Goal: Task Accomplishment & Management: Use online tool/utility

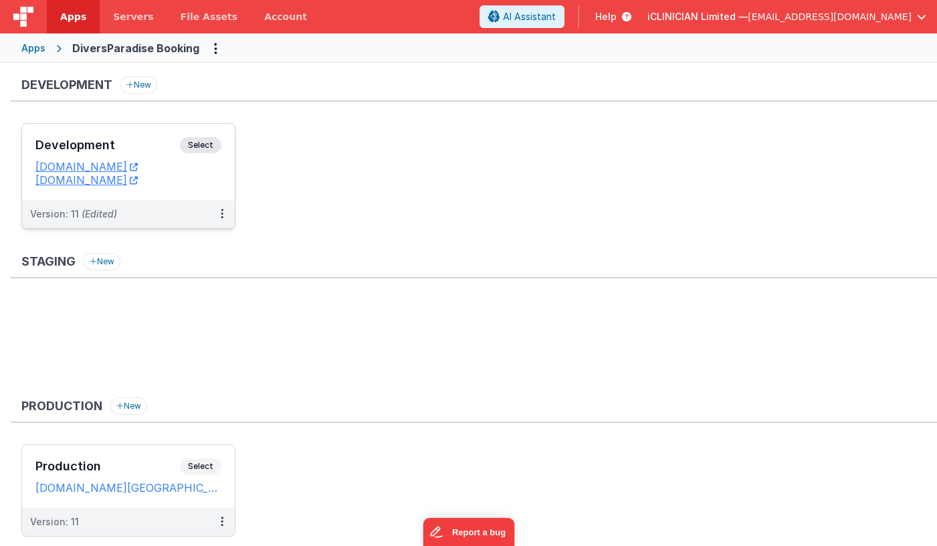
click at [125, 134] on div "Development Select URLs [DOMAIN_NAME] [DOMAIN_NAME]" at bounding box center [128, 162] width 213 height 76
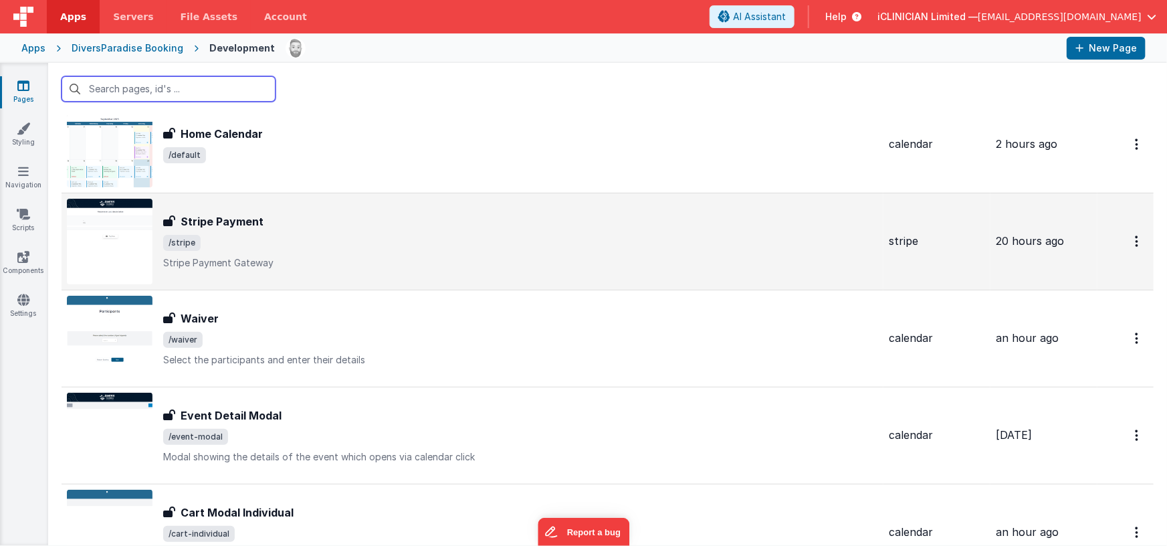
scroll to position [60, 0]
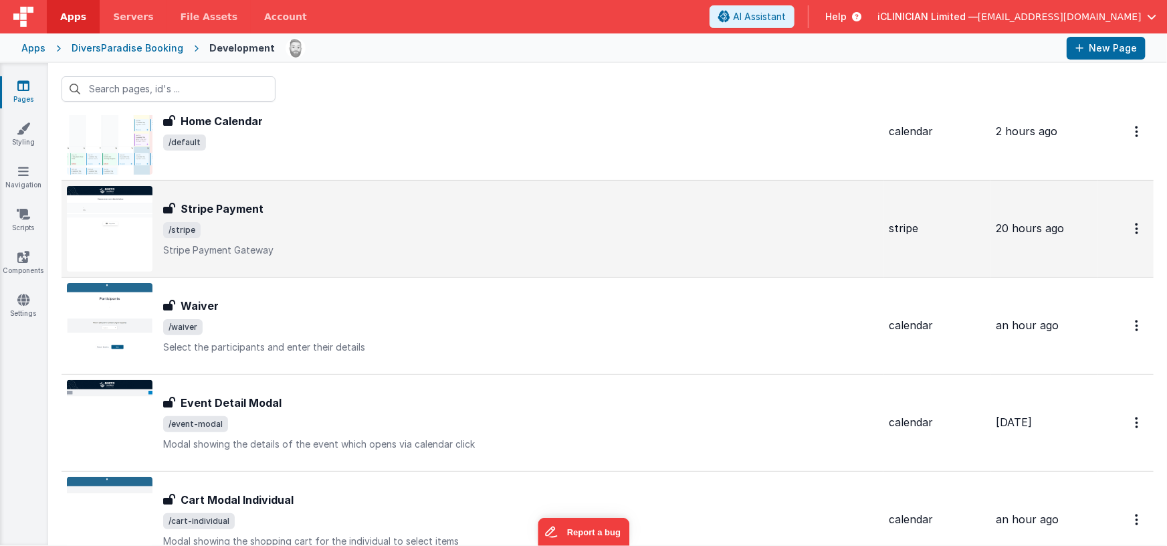
click at [364, 239] on div "Stripe Payment Stripe Payment /stripe Stripe Payment Gateway" at bounding box center [520, 229] width 715 height 56
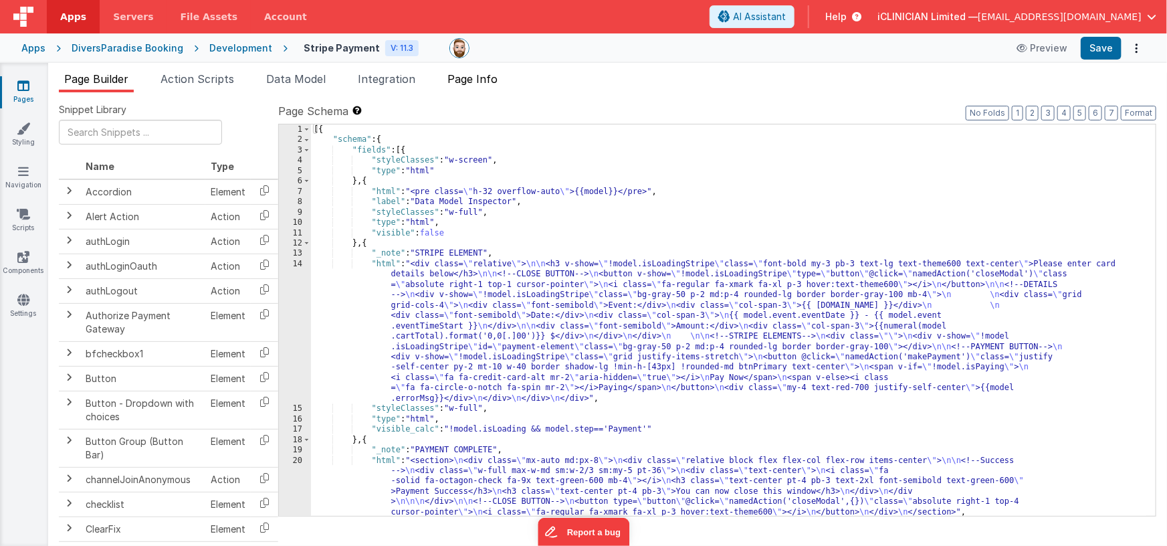
click at [482, 78] on span "Page Info" at bounding box center [472, 78] width 50 height 13
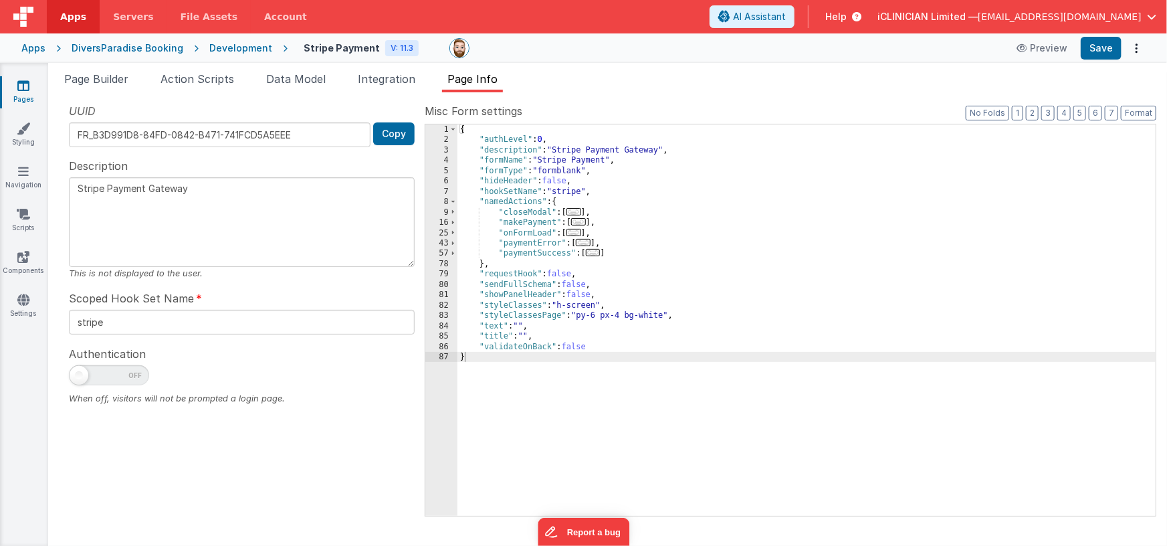
click at [579, 232] on span "..." at bounding box center [573, 232] width 15 height 7
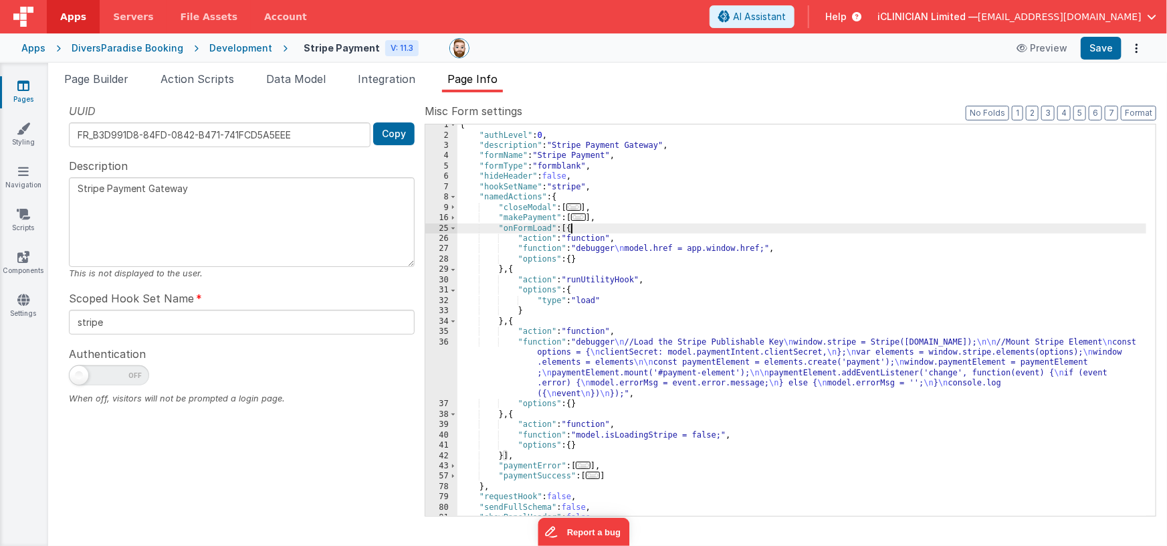
scroll to position [5, 0]
drag, startPoint x: 646, startPoint y: 356, endPoint x: 621, endPoint y: 364, distance: 26.9
click at [647, 356] on div "{ "authLevel" : 0 , "description" : "Stripe Payment Gateway" , "formName" : "St…" at bounding box center [801, 326] width 689 height 413
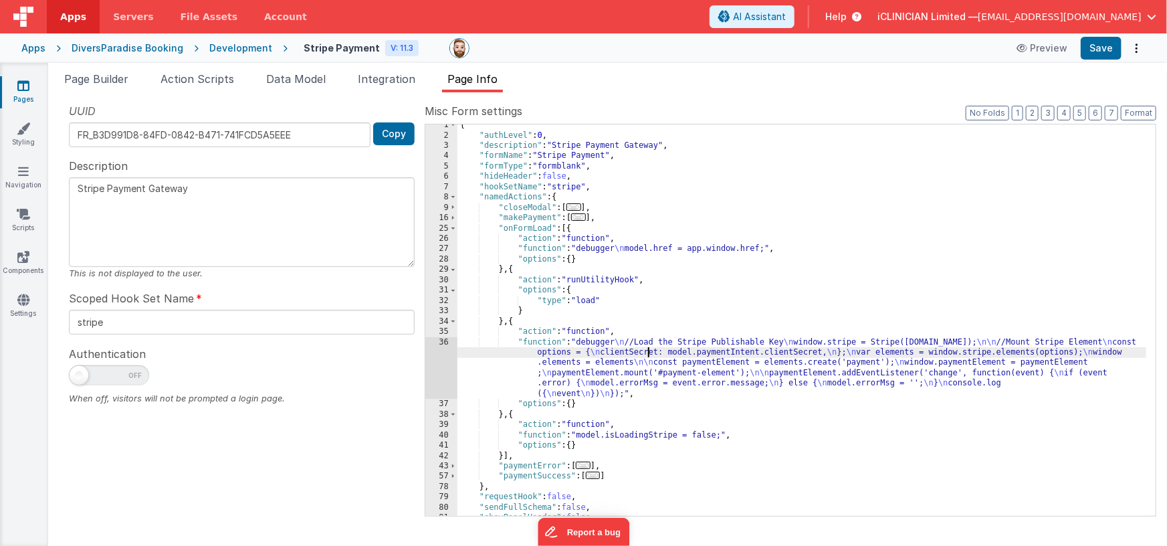
click at [450, 362] on div "36" at bounding box center [441, 368] width 32 height 62
click at [441, 362] on div "36" at bounding box center [441, 368] width 32 height 62
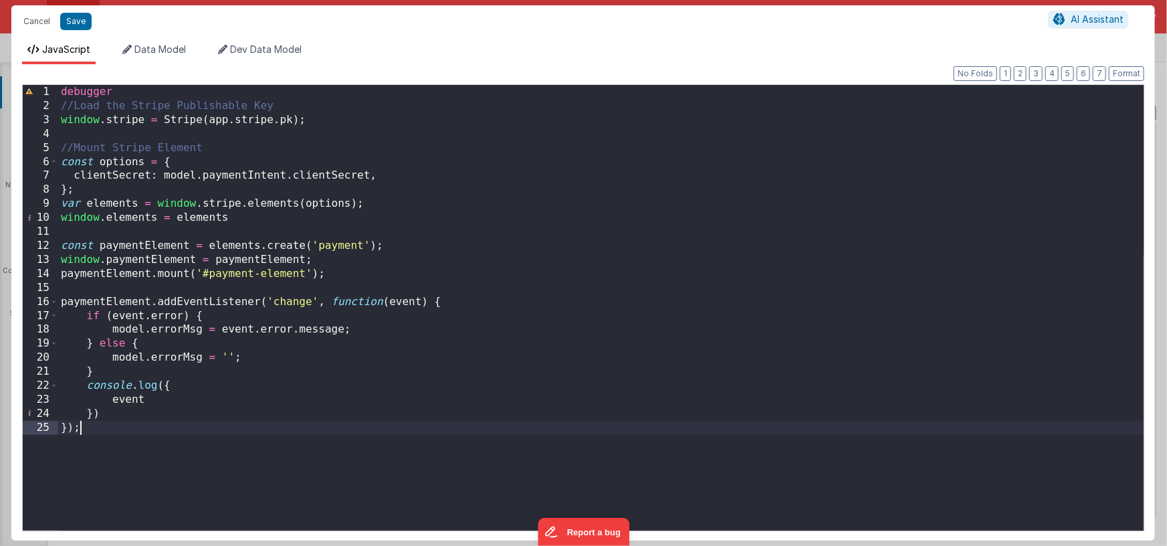
click at [240, 425] on div "debugger //Load the Stripe Publishable Key window . stripe = Stripe ( app . str…" at bounding box center [600, 321] width 1085 height 473
click at [936, 22] on span "AI Assistant" at bounding box center [1097, 18] width 53 height 11
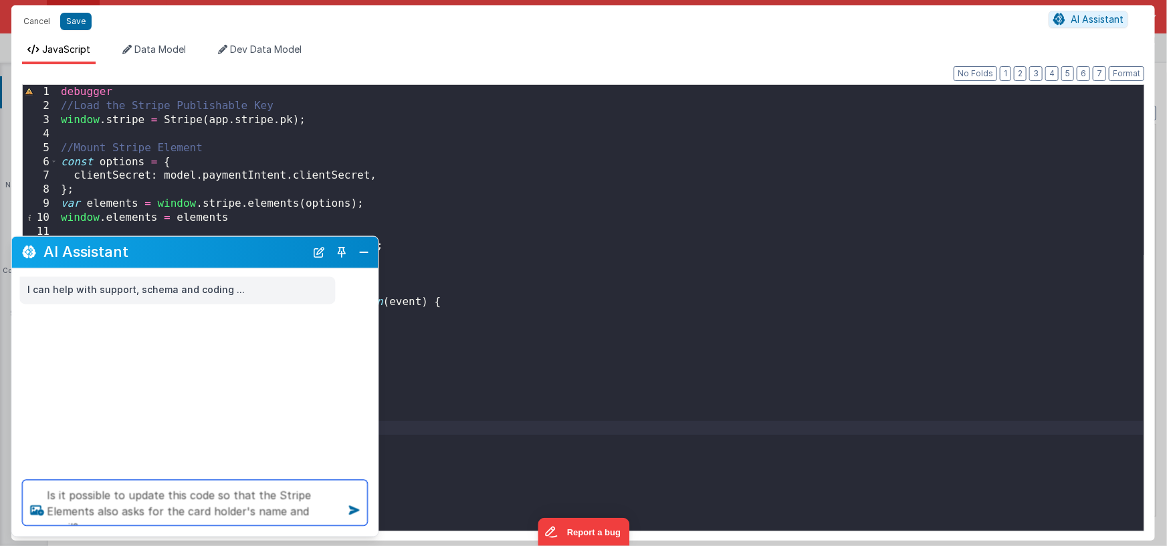
type textarea "Is it possible to update this code so that the Stripe Elements also asks for th…"
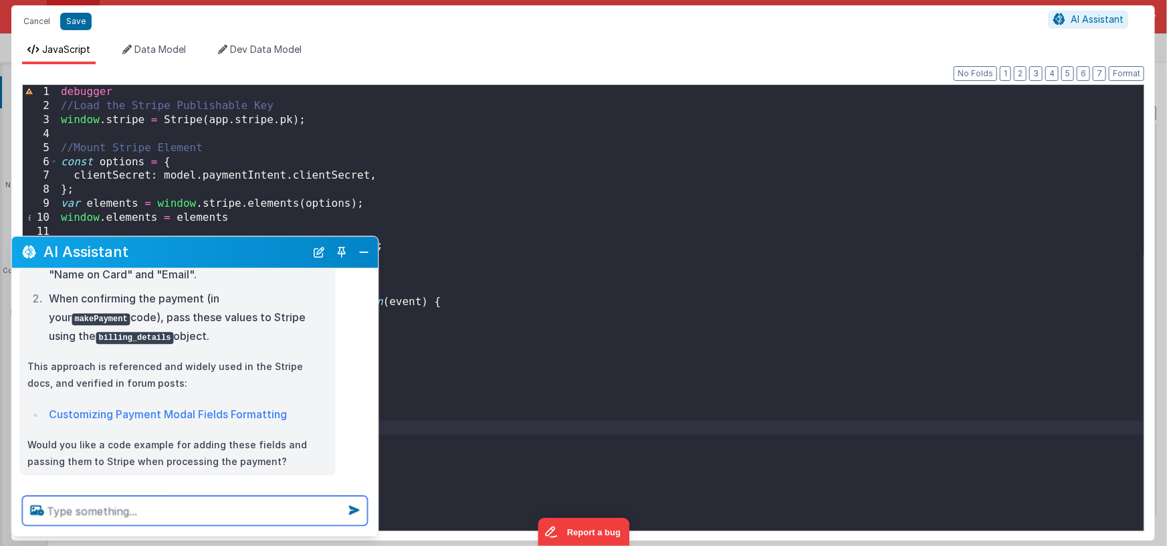
scroll to position [338, 0]
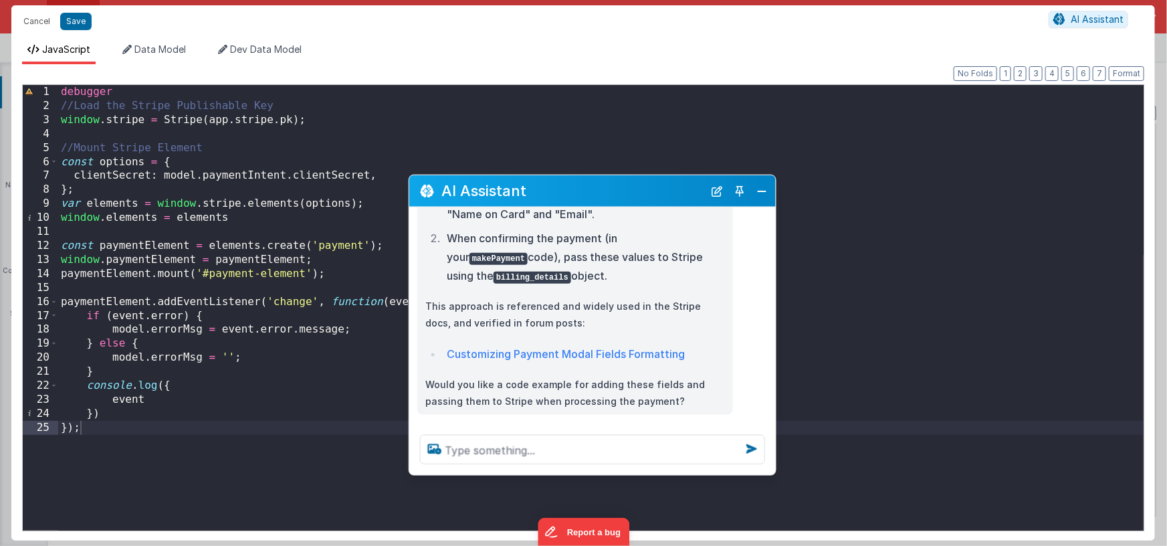
drag, startPoint x: 181, startPoint y: 255, endPoint x: 578, endPoint y: 194, distance: 402.0
click at [578, 194] on h2 "AI Assistant" at bounding box center [572, 191] width 262 height 16
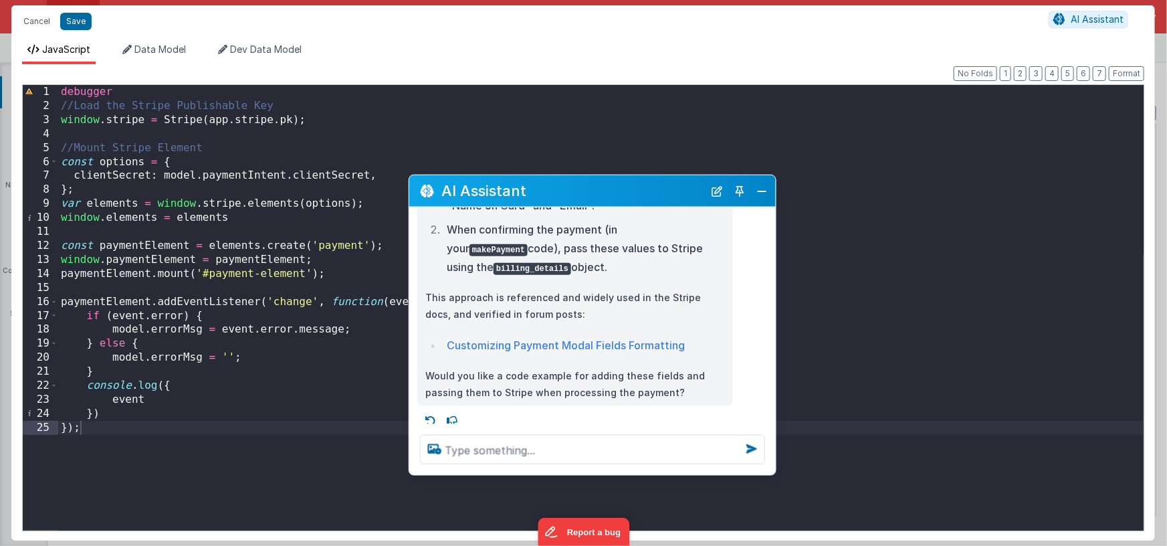
scroll to position [354, 0]
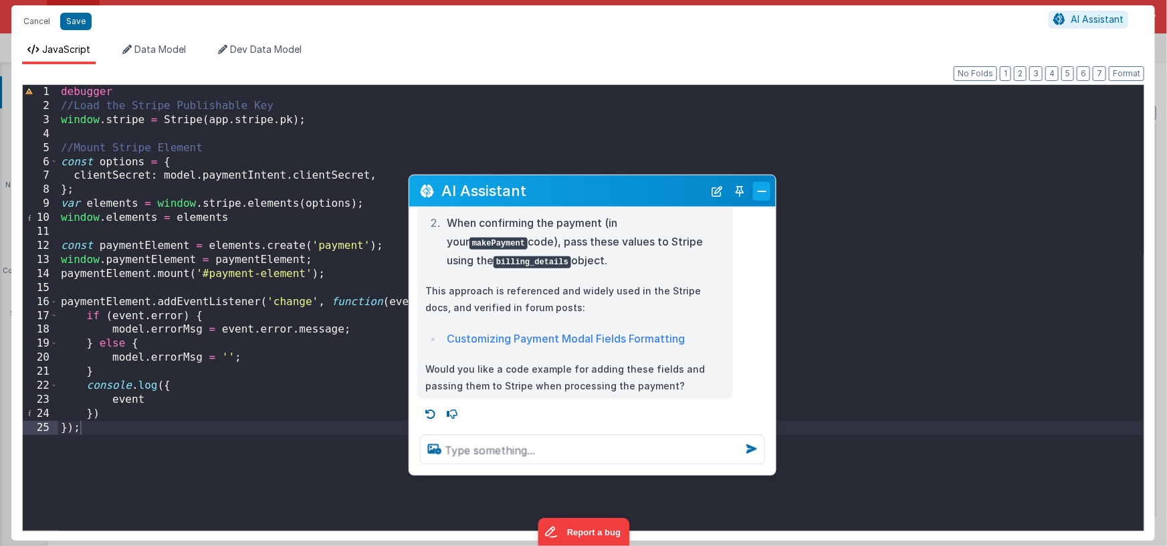
click at [760, 187] on button "Close" at bounding box center [761, 190] width 17 height 19
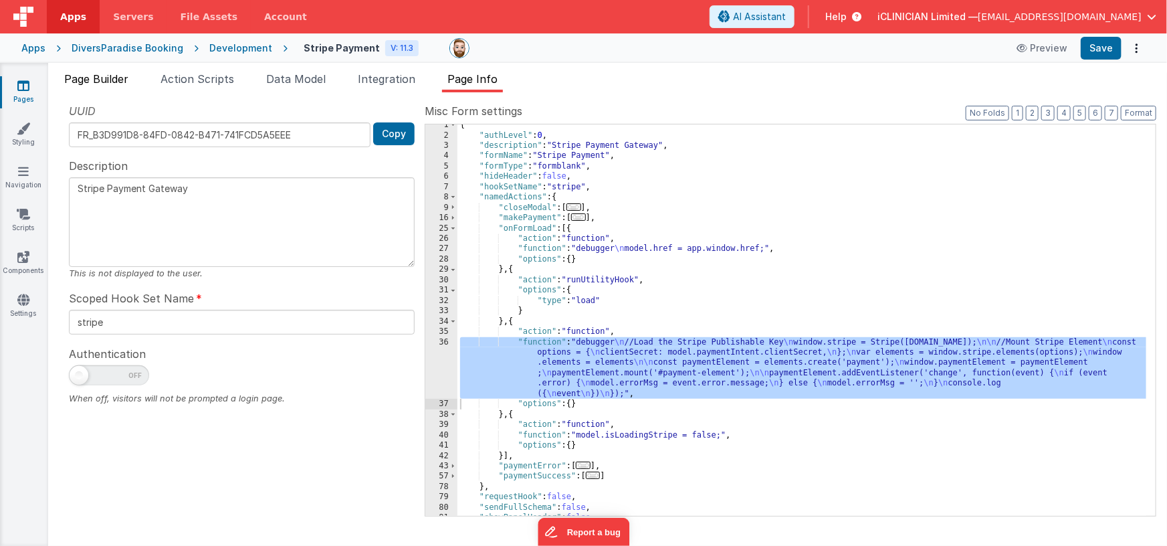
click at [93, 80] on span "Page Builder" at bounding box center [96, 78] width 64 height 13
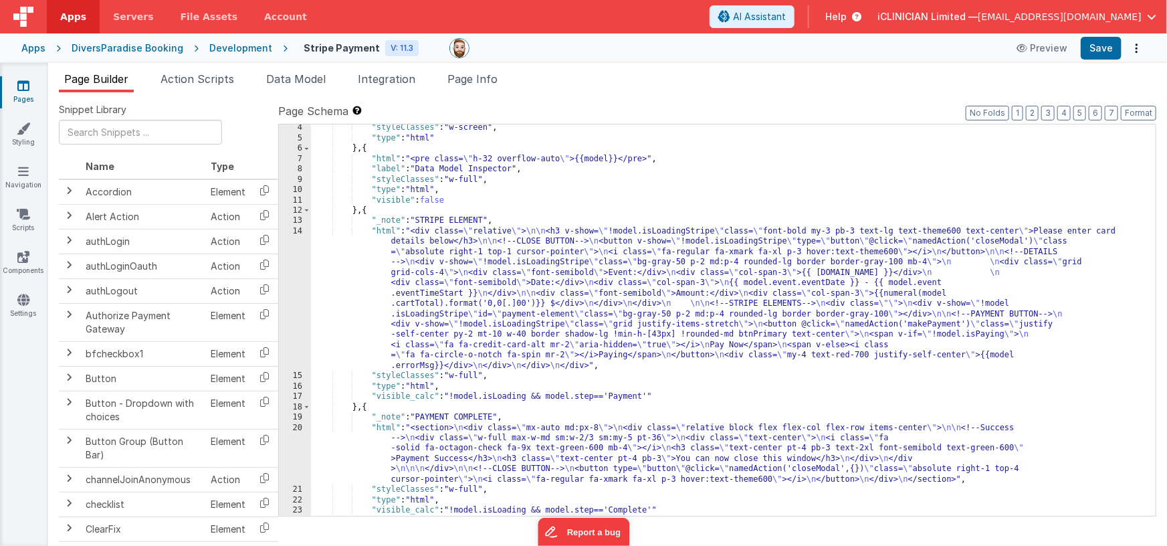
scroll to position [73, 0]
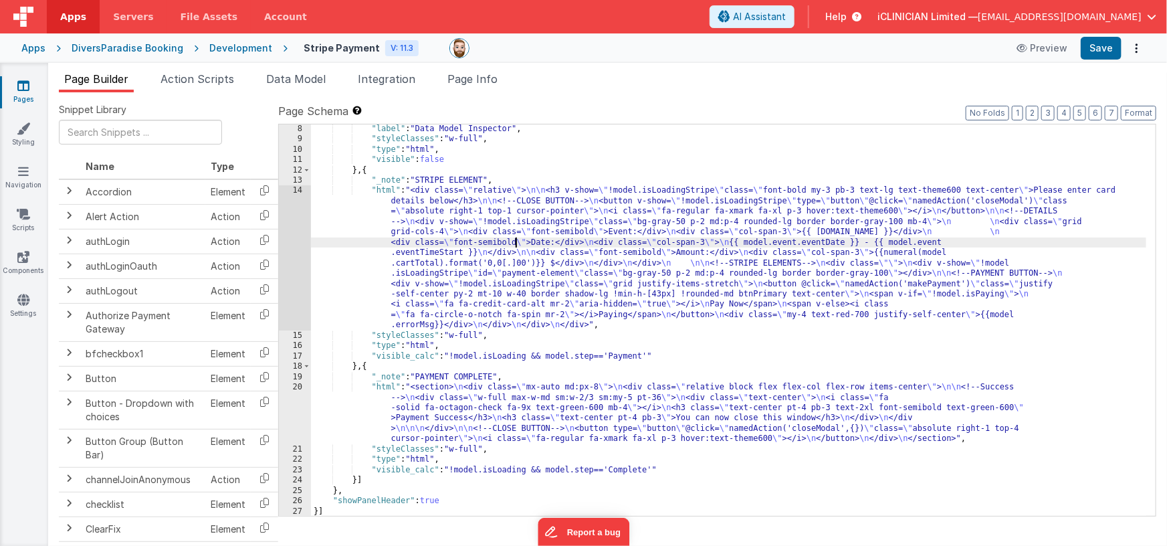
click at [514, 239] on div ""label" : "Data Model Inspector" , "styleClasses" : "w-full" , "type" : "html" …" at bounding box center [729, 330] width 836 height 413
click at [292, 247] on div "14" at bounding box center [295, 257] width 32 height 144
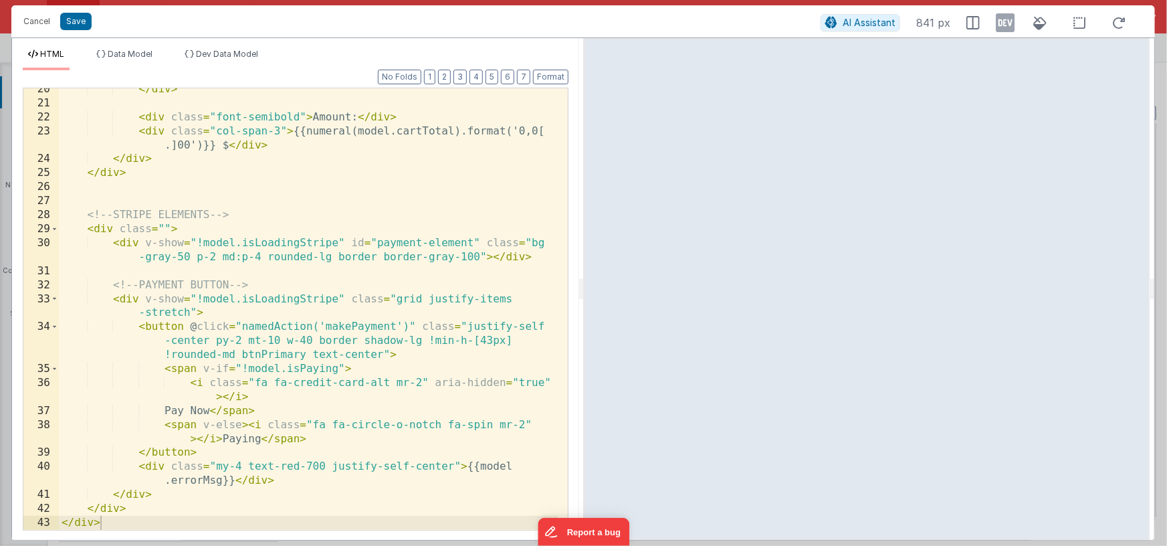
scroll to position [340, 0]
drag, startPoint x: 1010, startPoint y: 17, endPoint x: 1004, endPoint y: 22, distance: 7.6
click at [936, 18] on icon at bounding box center [1005, 22] width 19 height 21
click at [207, 232] on div "</ div > < div class = "font-semibold" > Amount: </ div > < div class = "col-sp…" at bounding box center [309, 318] width 500 height 469
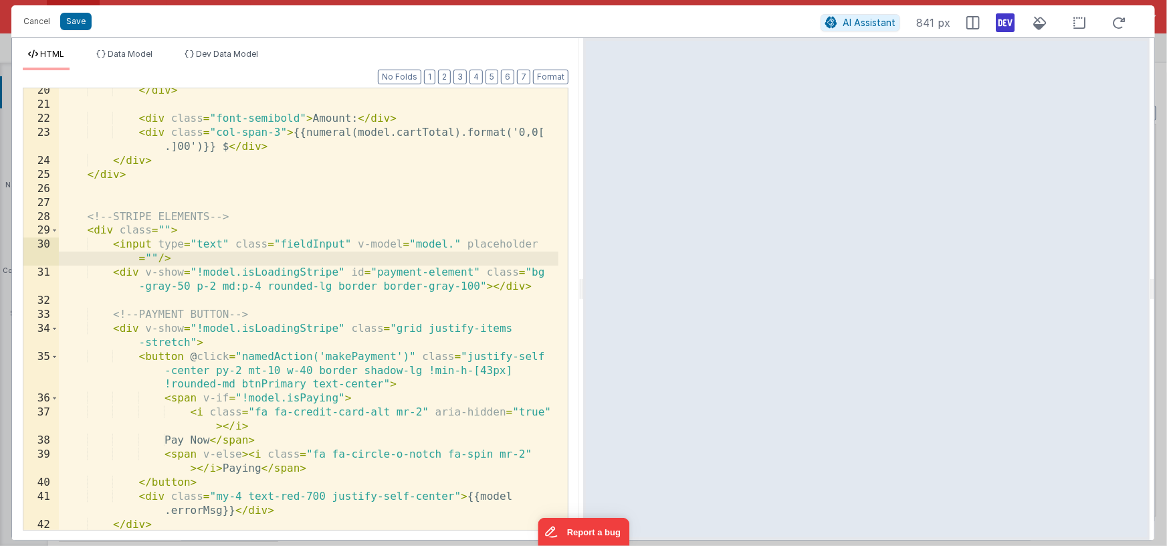
click at [143, 273] on div "</ div > < div class = "font-semibold" > Amount: </ div > < div class = "col-sp…" at bounding box center [309, 318] width 500 height 469
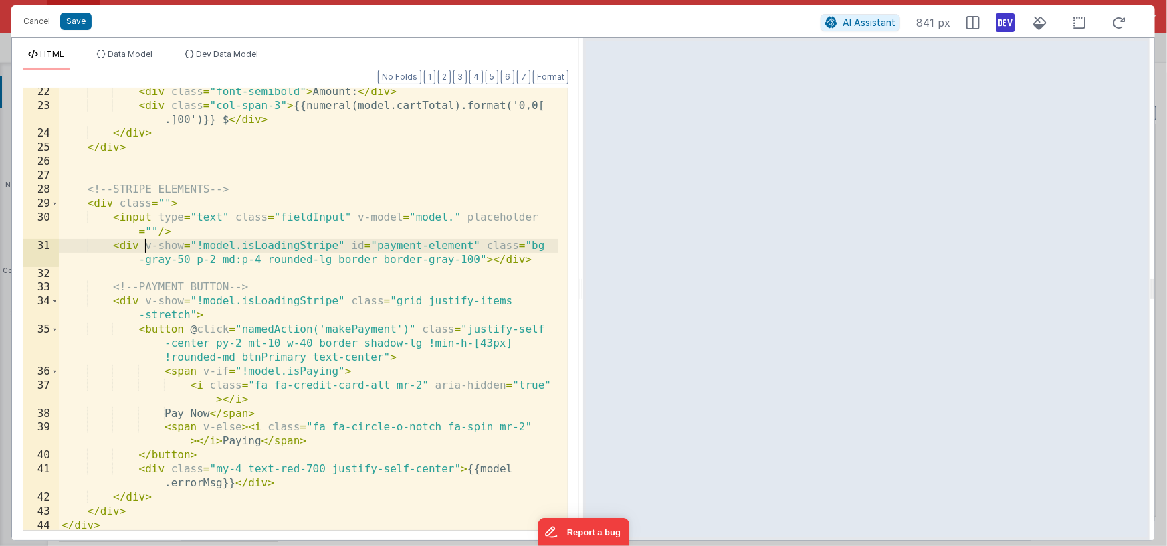
scroll to position [368, 0]
click at [343, 242] on div "< div class = "font-semibold" > Amount: </ div > < div class = "col-span-3" > {…" at bounding box center [309, 317] width 500 height 469
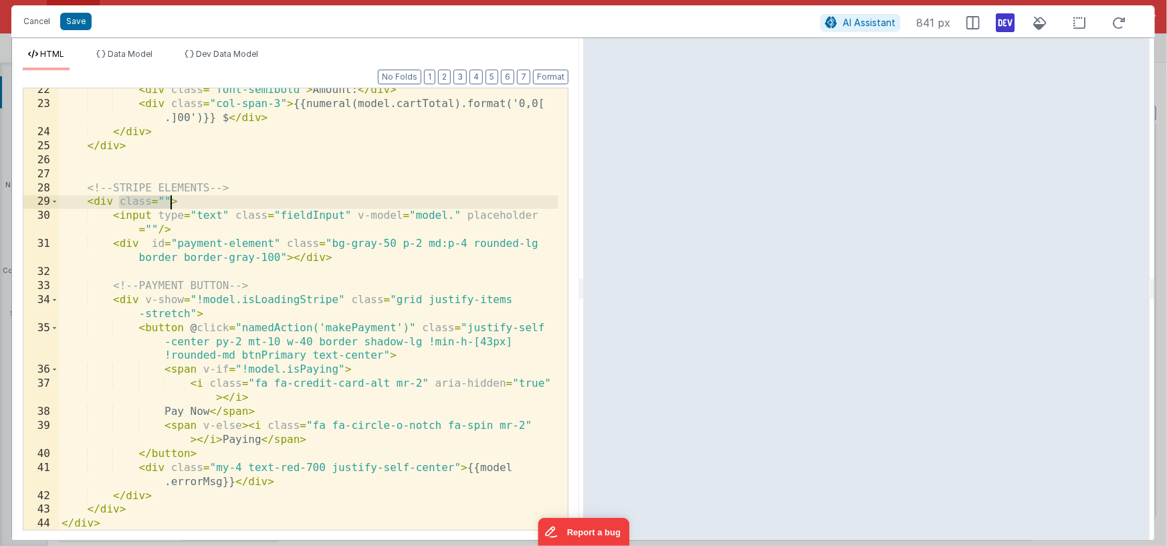
drag, startPoint x: 117, startPoint y: 202, endPoint x: 170, endPoint y: 199, distance: 52.9
click at [170, 199] on div "< div class = "font-semibold" > Amount: </ div > < div class = "col-span-3" > {…" at bounding box center [309, 317] width 500 height 469
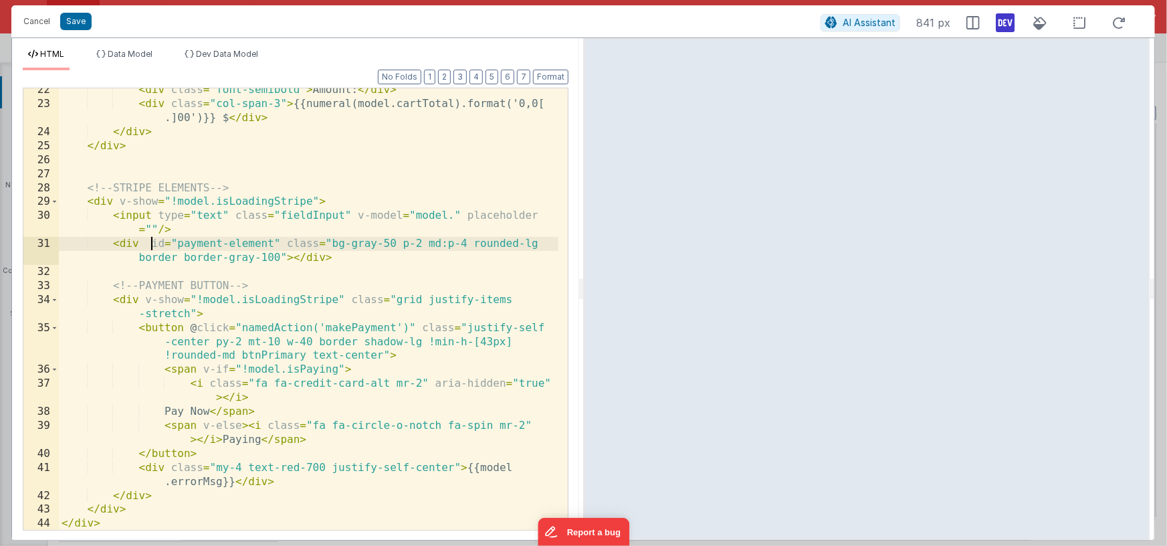
click at [150, 245] on div "< div class = "font-semibold" > Amount: </ div > < div class = "col-span-3" > {…" at bounding box center [309, 317] width 500 height 469
click at [324, 242] on div "< div class = "font-semibold" > Amount: </ div > < div class = "col-span-3" > {…" at bounding box center [309, 317] width 500 height 469
click at [276, 257] on div "< div class = "font-semibold" > Amount: </ div > < div class = "col-span-3" > {…" at bounding box center [309, 317] width 500 height 469
click at [280, 256] on div "< div class = "font-semibold" > Amount: </ div > < div class = "col-span-3" > {…" at bounding box center [309, 317] width 500 height 469
drag, startPoint x: 278, startPoint y: 242, endPoint x: 286, endPoint y: 254, distance: 14.1
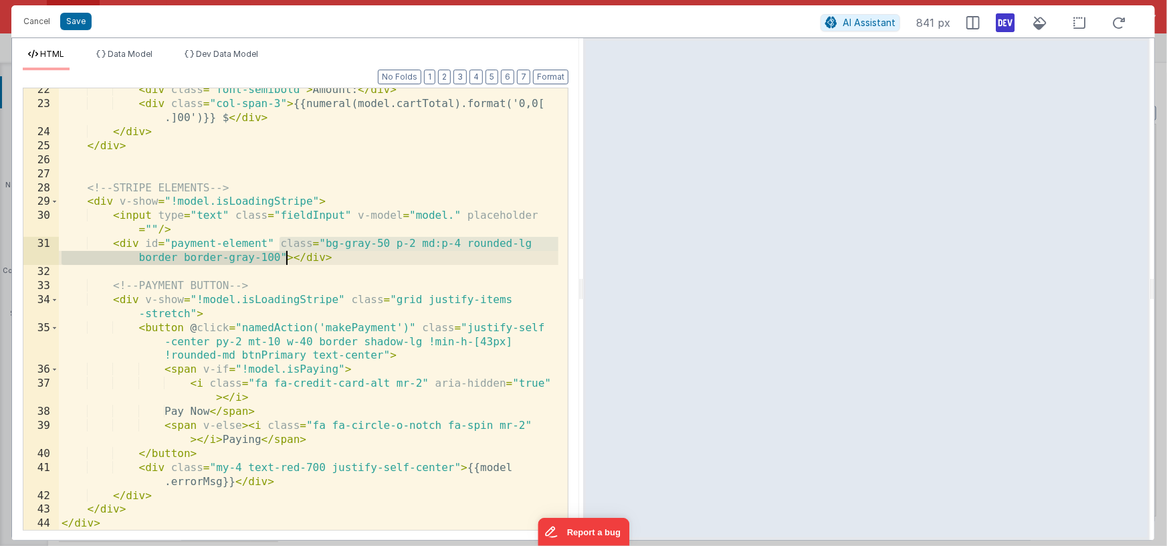
click at [286, 254] on div "< div class = "font-semibold" > Amount: </ div > < div class = "col-span-3" > {…" at bounding box center [309, 317] width 500 height 469
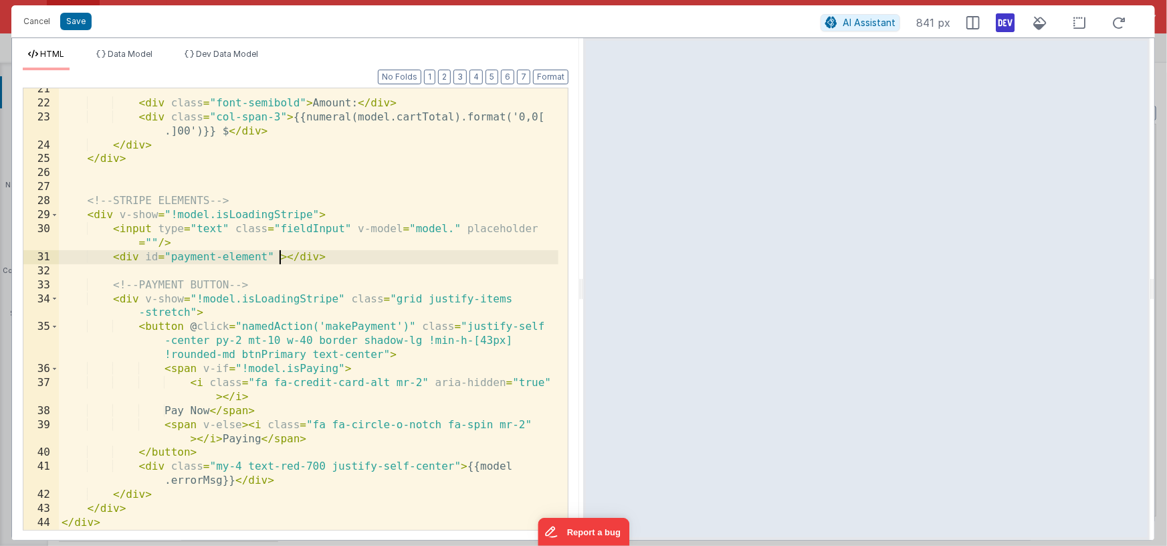
scroll to position [355, 0]
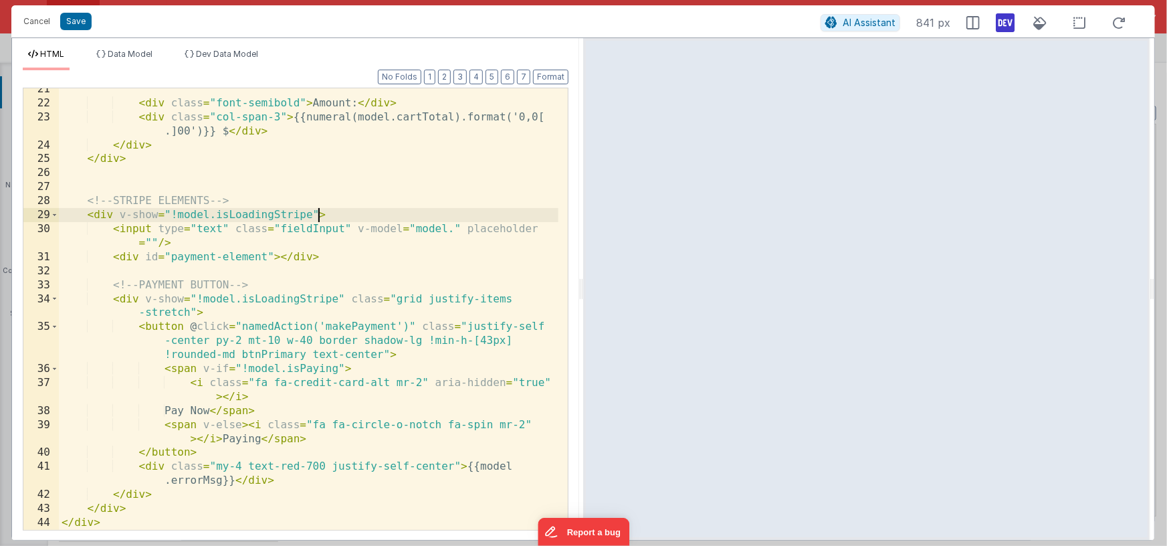
click at [320, 215] on div "< div class = "font-semibold" > Amount: </ div > < div class = "col-span-3" > {…" at bounding box center [309, 316] width 500 height 469
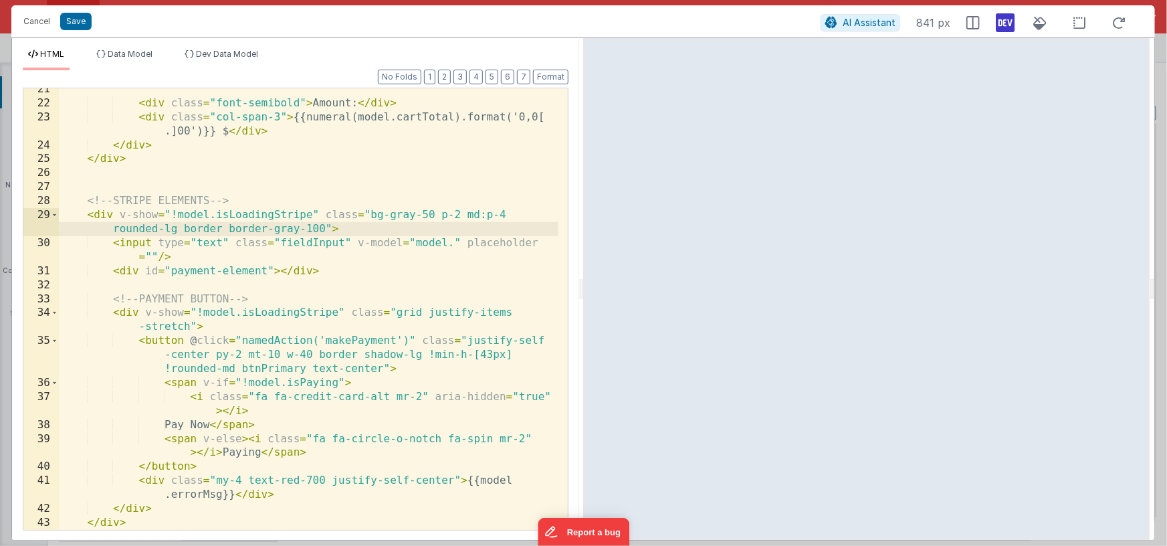
click at [450, 243] on div "< div class = "font-semibold" > Amount: </ div > < div class = "col-span-3" > {…" at bounding box center [309, 316] width 500 height 469
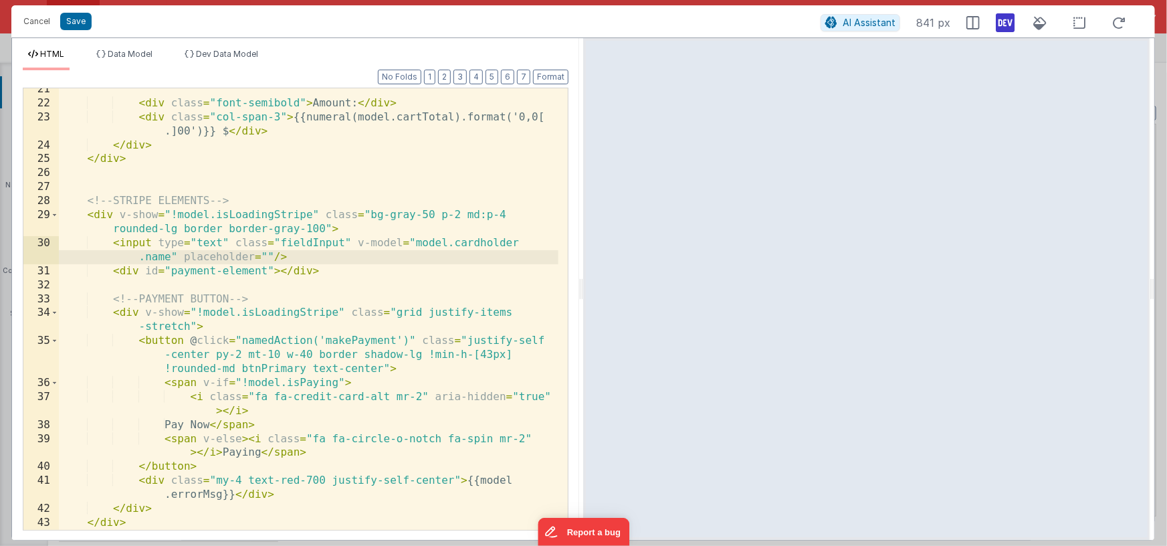
click at [267, 255] on div "< div class = "font-semibold" > Amount: </ div > < div class = "col-span-3" > {…" at bounding box center [309, 316] width 500 height 469
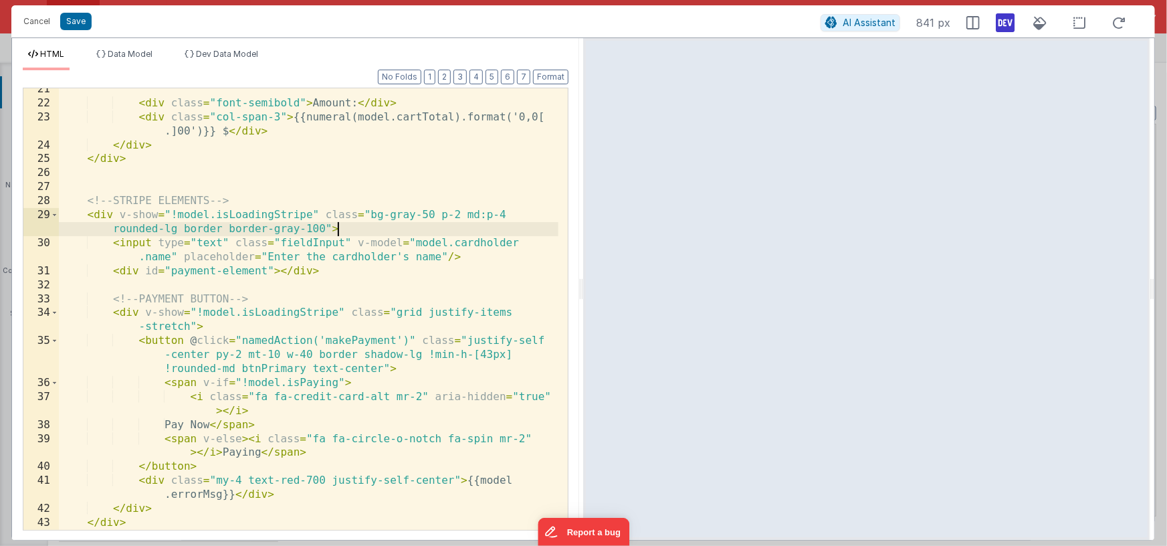
click at [370, 231] on div "< div class = "font-semibold" > Amount: </ div > < div class = "col-span-3" > {…" at bounding box center [309, 316] width 500 height 469
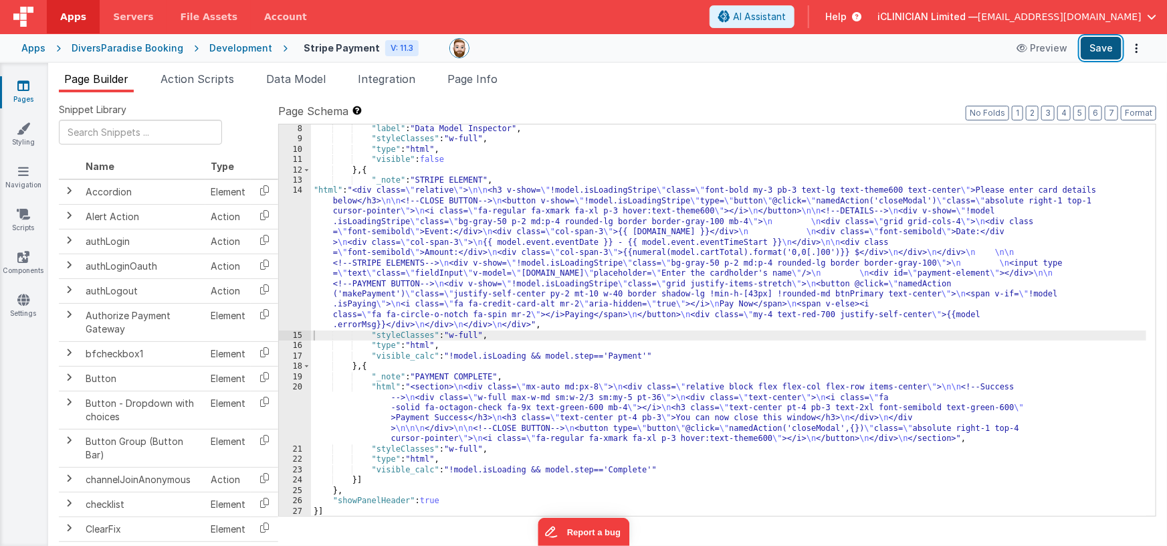
click at [936, 50] on button "Save" at bounding box center [1101, 48] width 41 height 23
click at [482, 265] on div ""label" : "Data Model Inspector" , "styleClasses" : "w-full" , "type" : "html" …" at bounding box center [729, 330] width 836 height 413
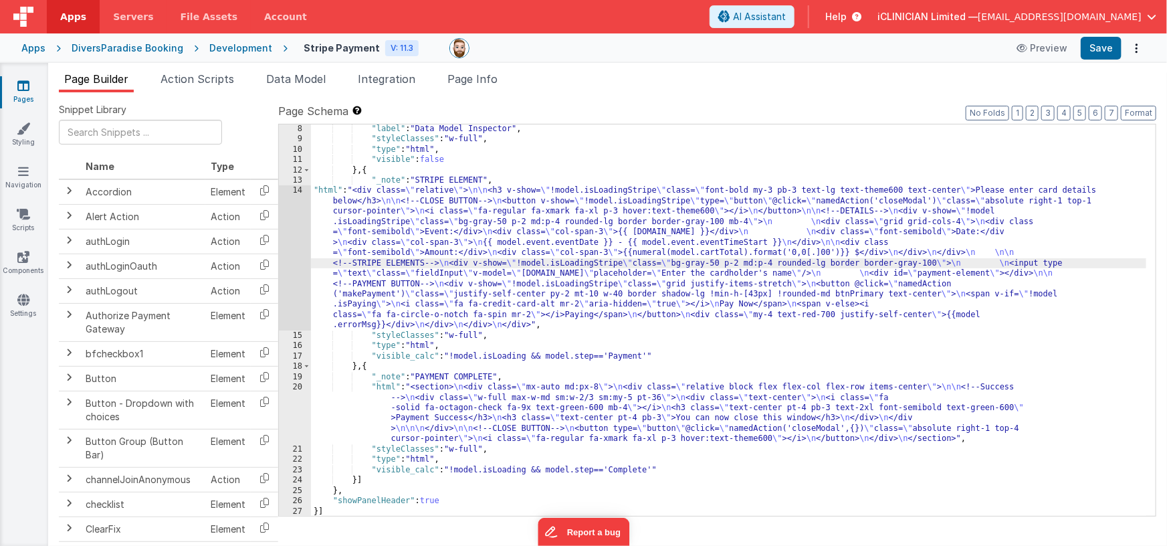
click at [292, 254] on div "14" at bounding box center [295, 257] width 32 height 144
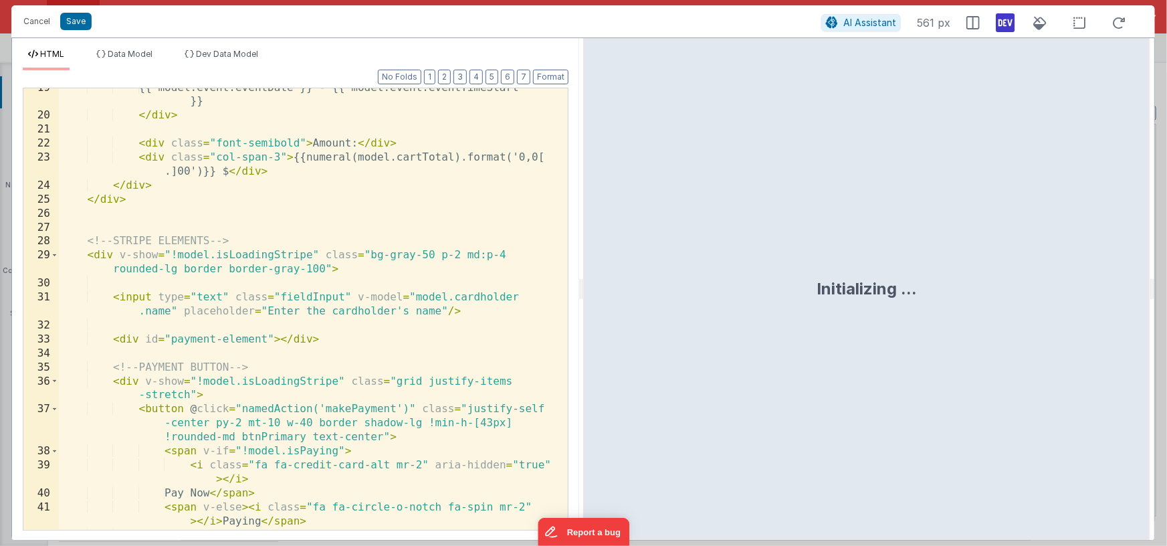
scroll to position [397, 0]
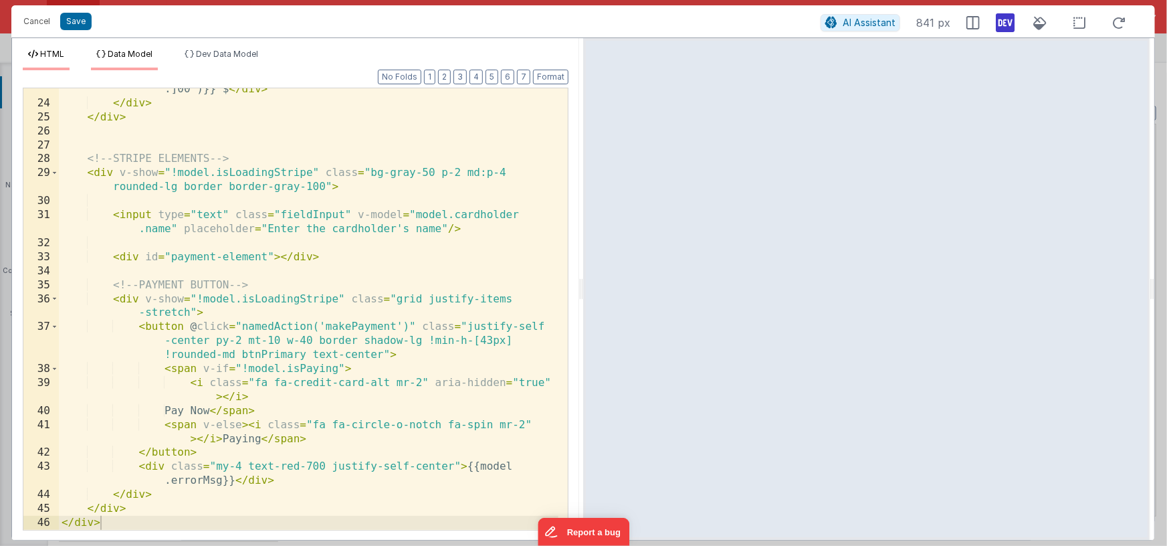
click at [138, 51] on span "Data Model" at bounding box center [130, 54] width 45 height 10
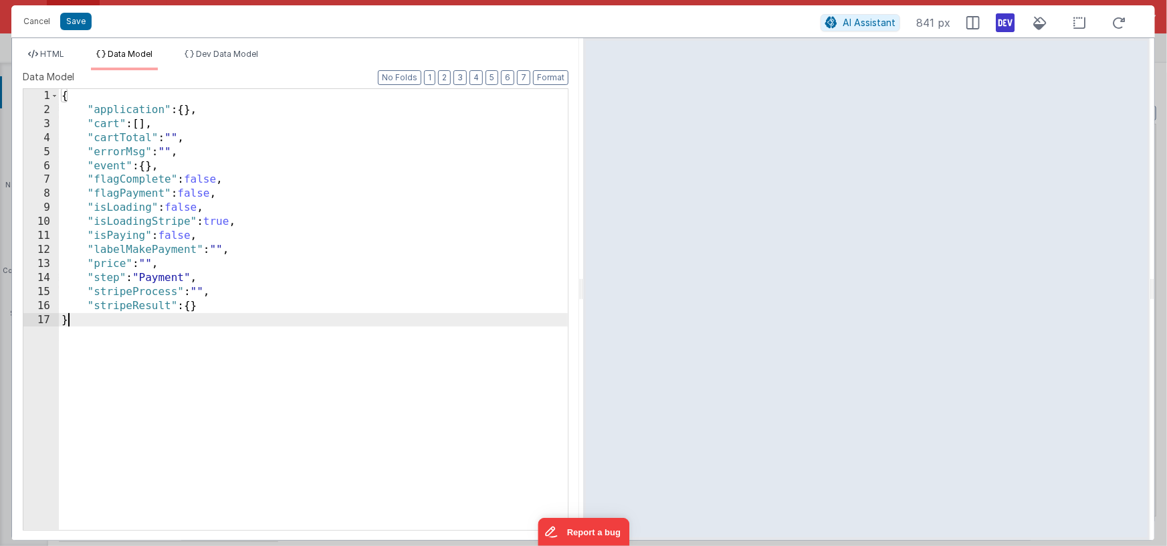
click at [215, 315] on div "{ "application" : { } , "cart" : [ ] , "cartTotal" : "" , "errorMsg" : "" , "ev…" at bounding box center [313, 323] width 509 height 469
click at [213, 308] on div "{ "application" : { } , "cart" : [ ] , "cartTotal" : "" , "errorMsg" : "" , "ev…" at bounding box center [313, 323] width 509 height 469
click at [58, 55] on span "HTML" at bounding box center [52, 54] width 24 height 10
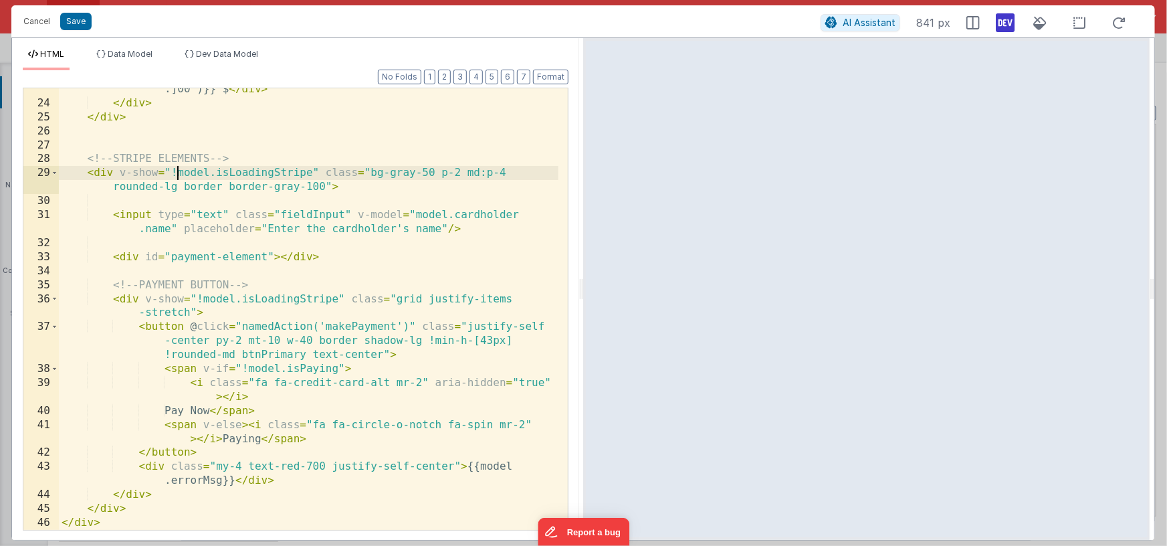
click at [177, 173] on div "< div class = "col-span-3" > {{numeral(model.cartTotal).format('0,0[ .]00')}} $…" at bounding box center [309, 309] width 500 height 483
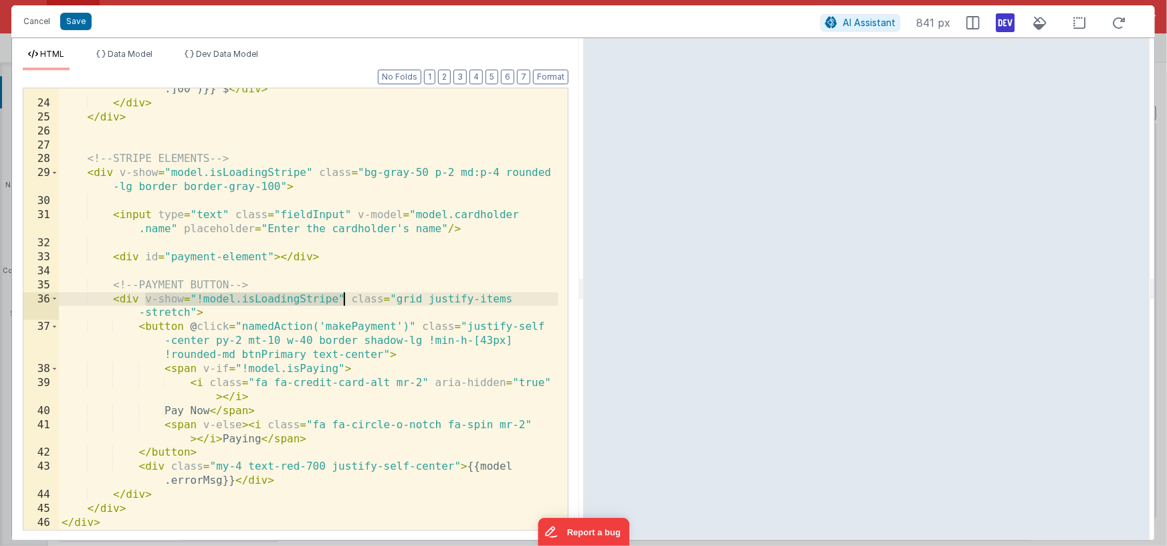
drag, startPoint x: 144, startPoint y: 300, endPoint x: 346, endPoint y: 300, distance: 202.6
click at [346, 300] on div "< div class = "col-span-3" > {{numeral(model.cartTotal).format('0,0[ .]00')}} $…" at bounding box center [309, 309] width 500 height 483
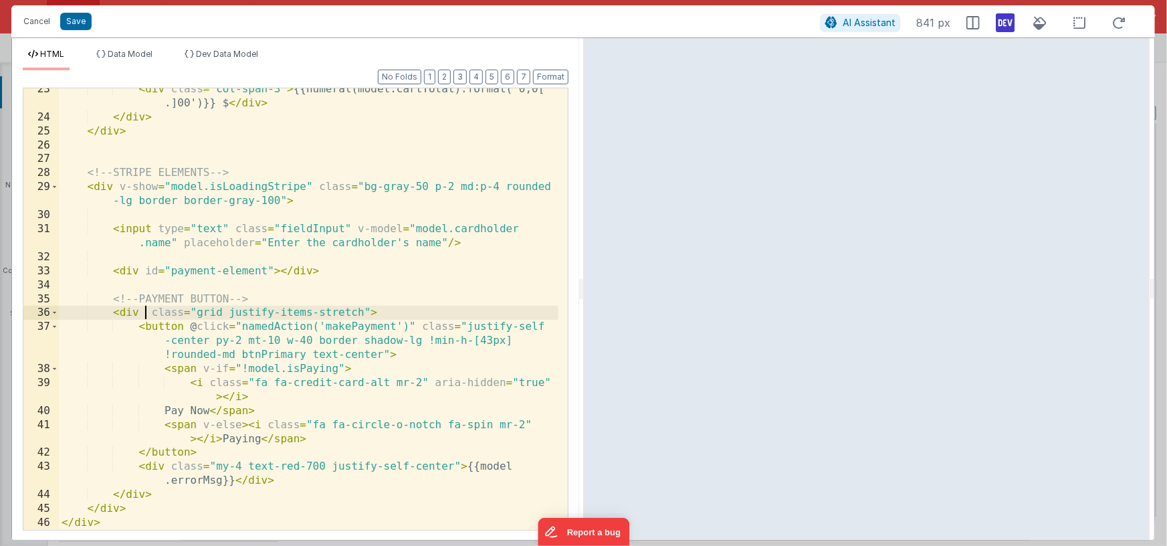
scroll to position [383, 0]
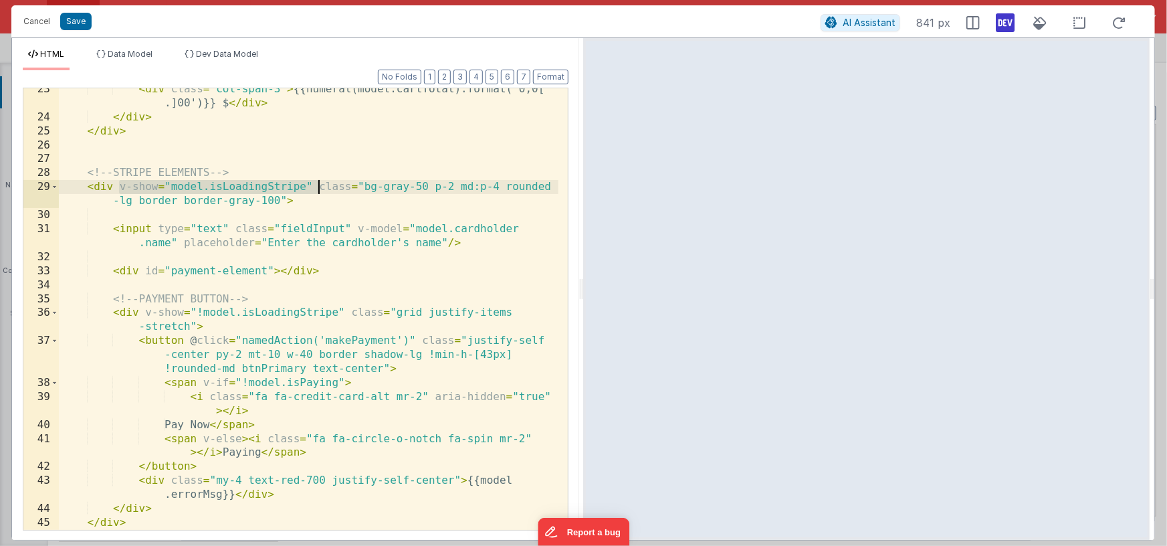
drag, startPoint x: 120, startPoint y: 187, endPoint x: 289, endPoint y: 224, distance: 173.3
click at [316, 194] on div "< div class = "col-span-3" > {{numeral(model.cartTotal).format('0,0[ .]00')}} $…" at bounding box center [309, 323] width 500 height 483
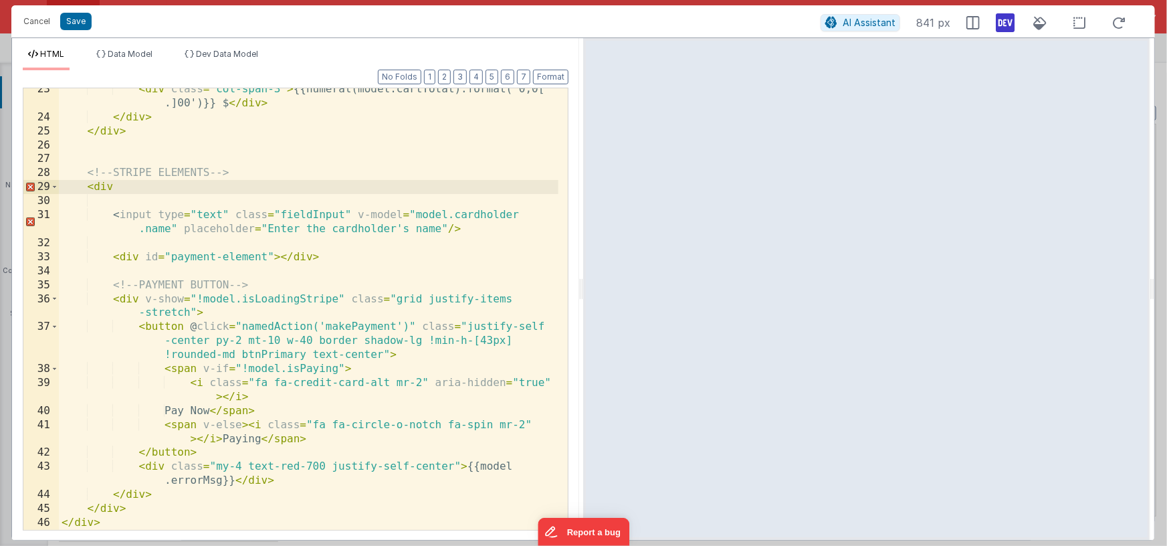
click at [142, 257] on div "< div class = "col-span-3" > {{numeral(model.cartTotal).format('0,0[ .]00')}} $…" at bounding box center [309, 323] width 500 height 483
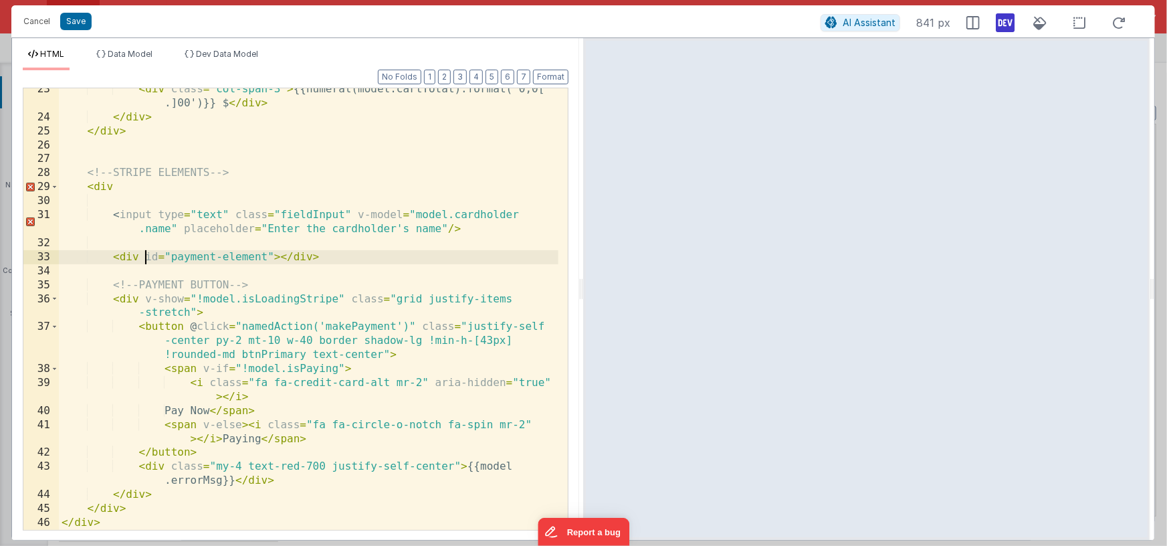
click at [124, 184] on div "< div class = "col-span-3" > {{numeral(model.cartTotal).format('0,0[ .]00')}} $…" at bounding box center [309, 323] width 500 height 483
click at [142, 256] on div "< div class = "col-span-3" > {{numeral(model.cartTotal).format('0,0[ .]00')}} $…" at bounding box center [309, 323] width 500 height 483
click at [141, 257] on div "< div class = "col-span-3" > {{numeral(model.cartTotal).format('0,0[ .]00')}} $…" at bounding box center [309, 323] width 500 height 483
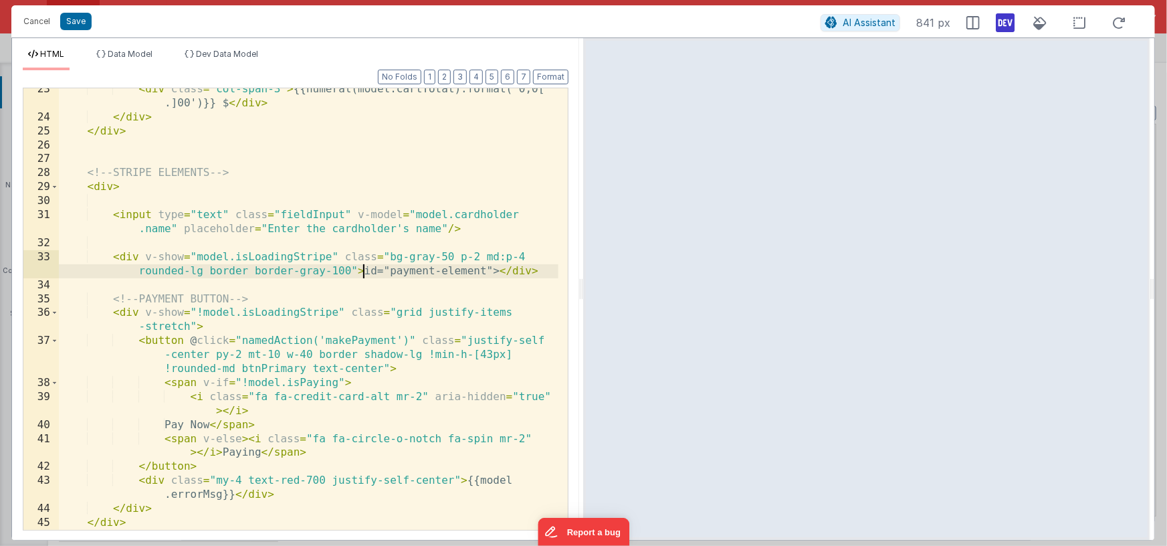
click at [346, 257] on div "< div class = "col-span-3" > {{numeral(model.cartTotal).format('0,0[ .]00')}} $…" at bounding box center [309, 323] width 500 height 483
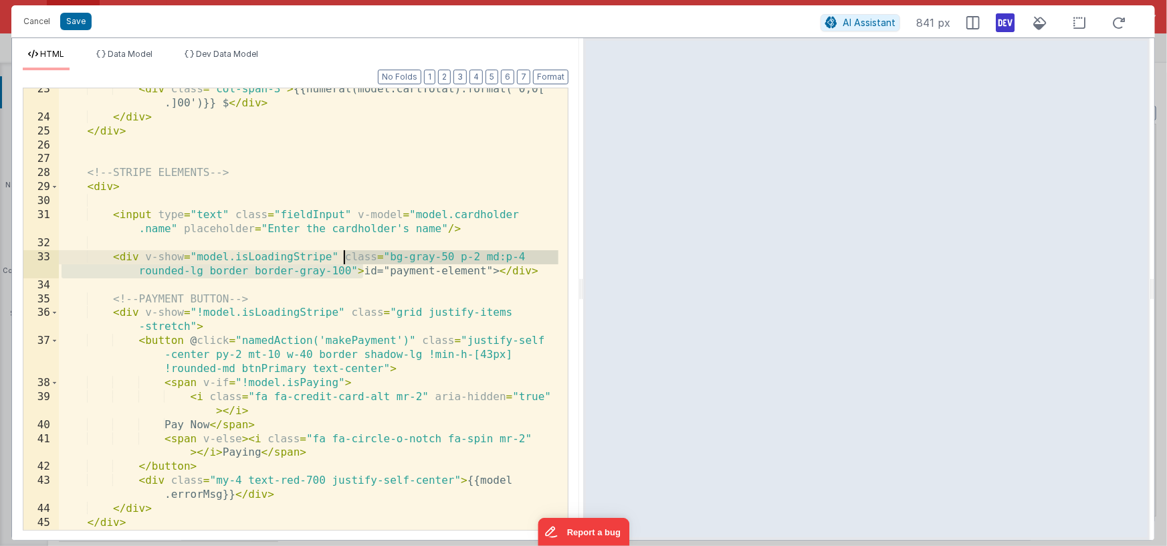
click at [346, 257] on div "< div class = "col-span-3" > {{numeral(model.cartTotal).format('0,0[ .]00')}} $…" at bounding box center [309, 323] width 500 height 483
click at [358, 269] on div "< div class = "col-span-3" > {{numeral(model.cartTotal).format('0,0[ .]00')}} $…" at bounding box center [309, 323] width 500 height 483
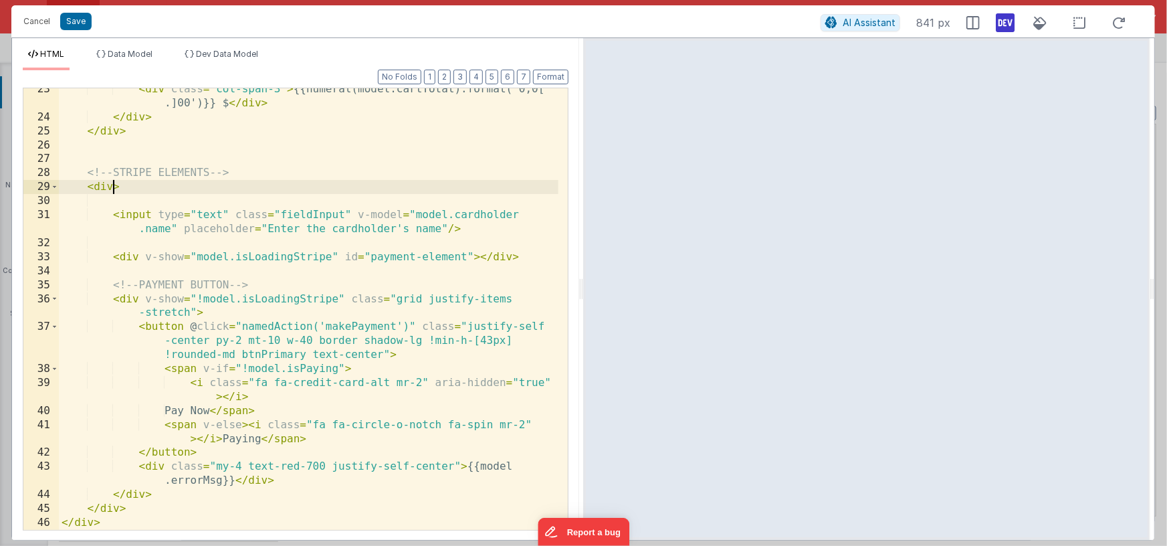
click at [116, 188] on div "< div class = "col-span-3" > {{numeral(model.cartTotal).format('0,0[ .]00')}} $…" at bounding box center [309, 323] width 500 height 483
click at [114, 190] on div "< div class = "col-span-3" > {{numeral(model.cartTotal).format('0,0[ .]00')}} $…" at bounding box center [309, 323] width 500 height 483
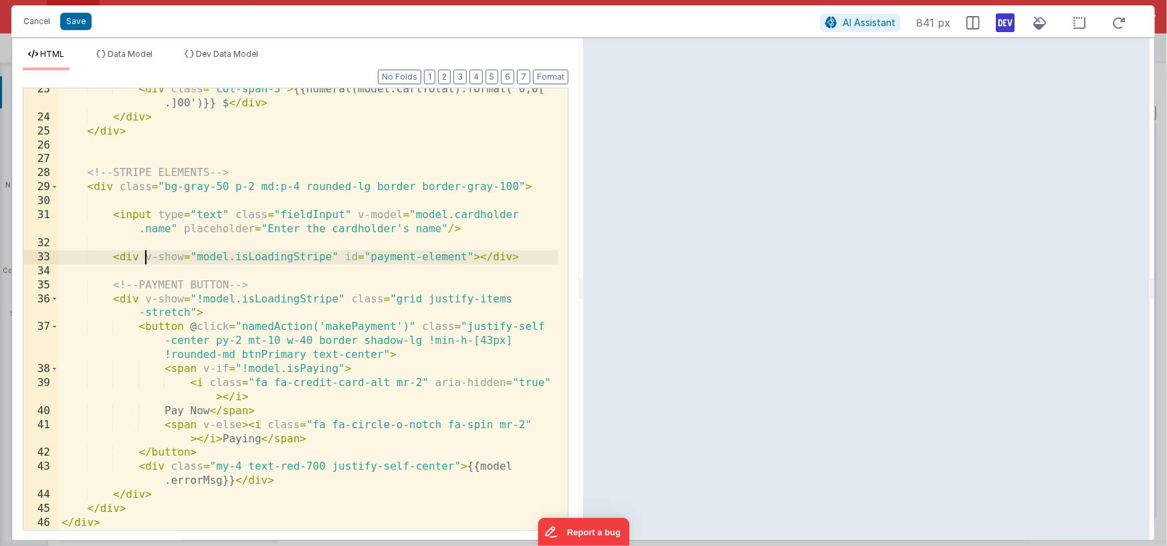
click at [146, 257] on div "< div class = "col-span-3" > {{numeral(model.cartTotal).format('0,0[ .]00')}} $…" at bounding box center [309, 323] width 500 height 483
click at [338, 255] on div "< div class = "col-span-3" > {{numeral(model.cartTotal).format('0,0[ .]00')}} $…" at bounding box center [309, 323] width 500 height 483
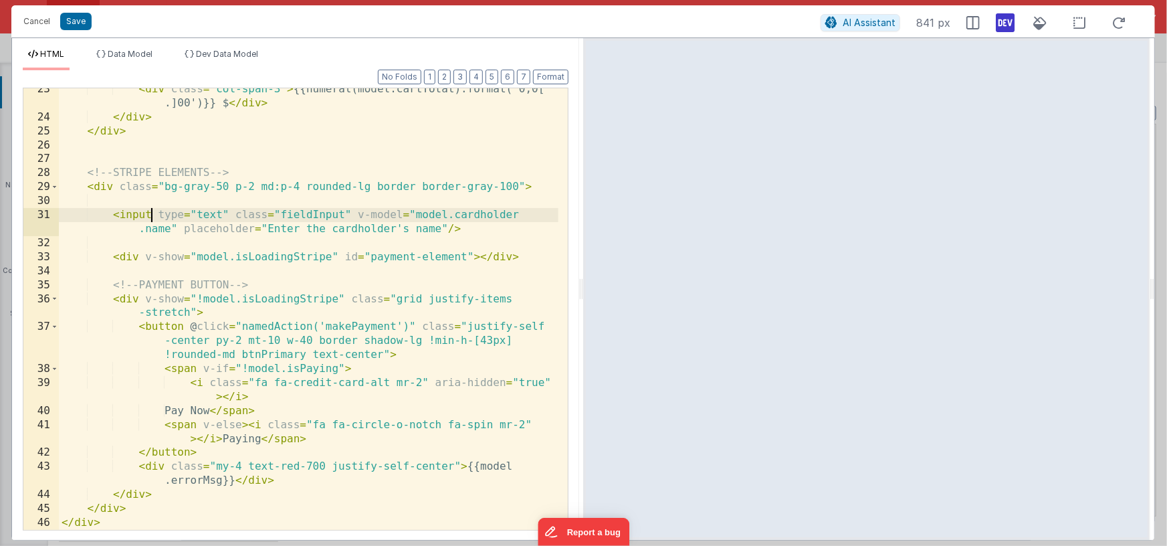
click at [153, 216] on div "< div class = "col-span-3" > {{numeral(model.cartTotal).format('0,0[ .]00')}} $…" at bounding box center [309, 323] width 500 height 483
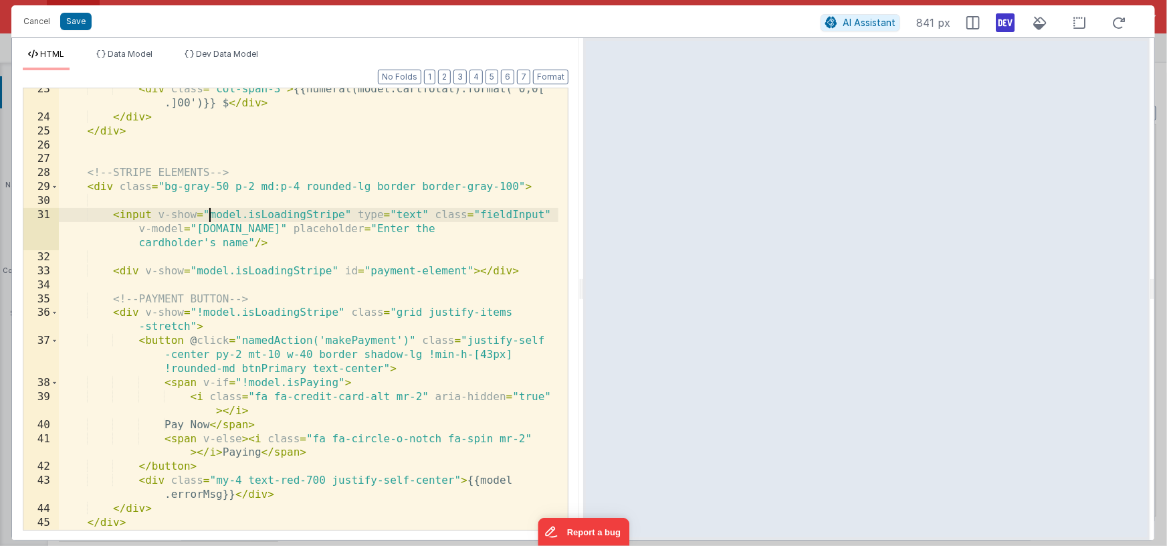
click at [209, 215] on div "< div class = "col-span-3" > {{numeral(model.cartTotal).format('0,0[ .]00')}} $…" at bounding box center [309, 323] width 500 height 483
click at [197, 270] on div "< div class = "col-span-3" > {{numeral(model.cartTotal).format('0,0[ .]00')}} $…" at bounding box center [309, 323] width 500 height 483
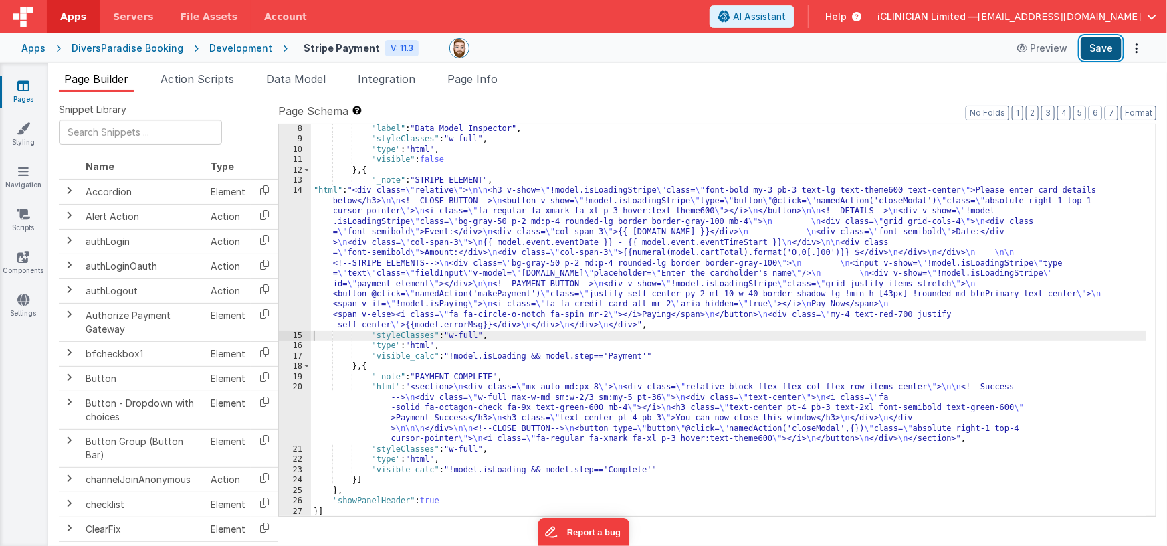
click at [936, 40] on button "Save" at bounding box center [1101, 48] width 41 height 23
click at [383, 259] on div ""label" : "Data Model Inspector" , "styleClasses" : "w-full" , "type" : "html" …" at bounding box center [729, 330] width 836 height 413
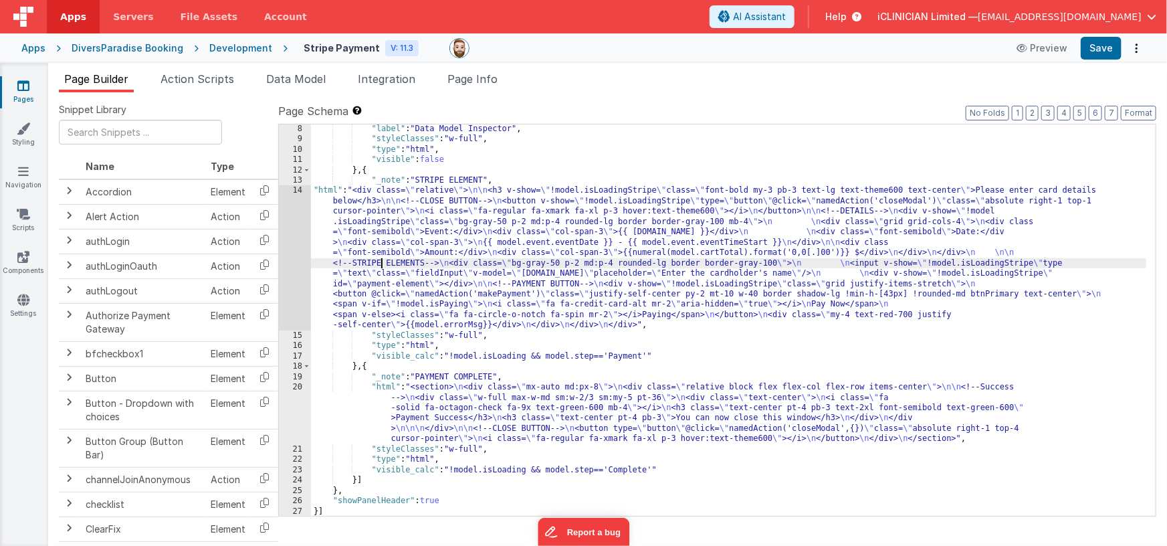
click at [294, 255] on div "14" at bounding box center [295, 257] width 32 height 144
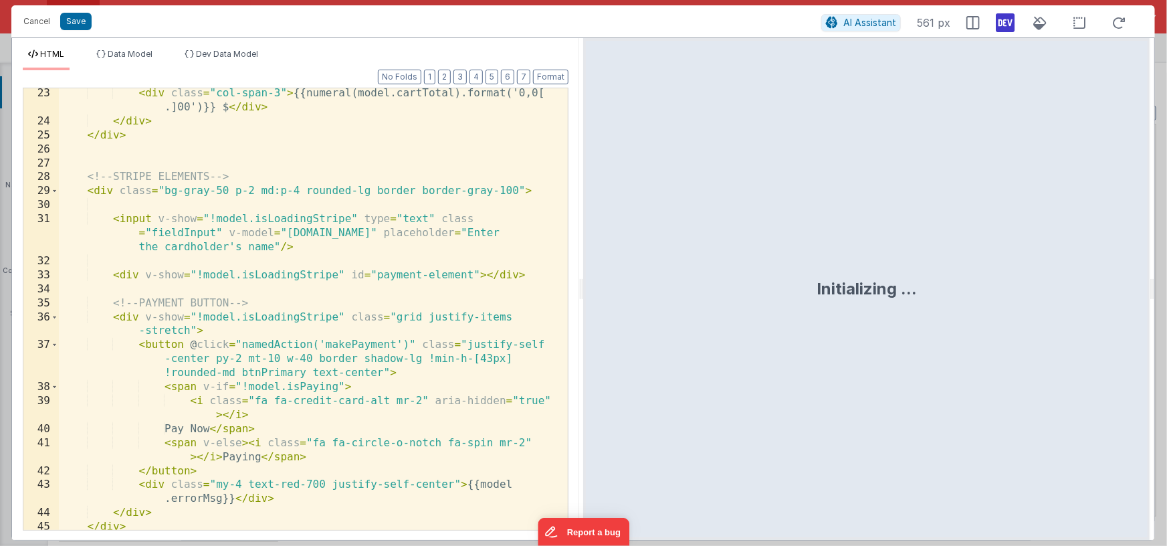
scroll to position [397, 0]
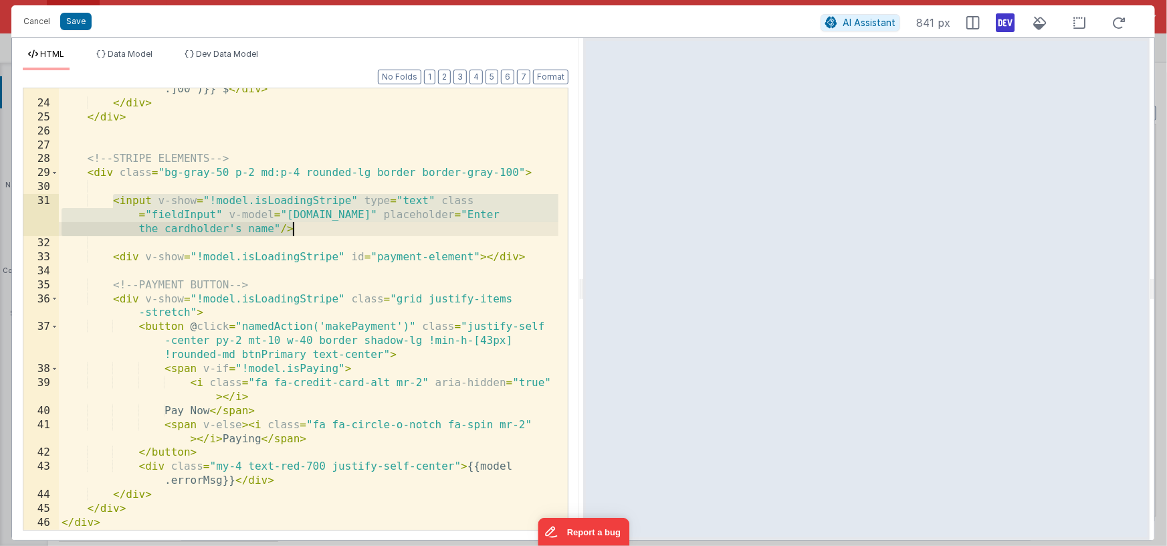
drag, startPoint x: 118, startPoint y: 198, endPoint x: 314, endPoint y: 223, distance: 196.8
click at [314, 223] on div "< div class = "col-span-3" > {{numeral(model.cartTotal).format('0,0[ .]00')}} $…" at bounding box center [309, 309] width 500 height 483
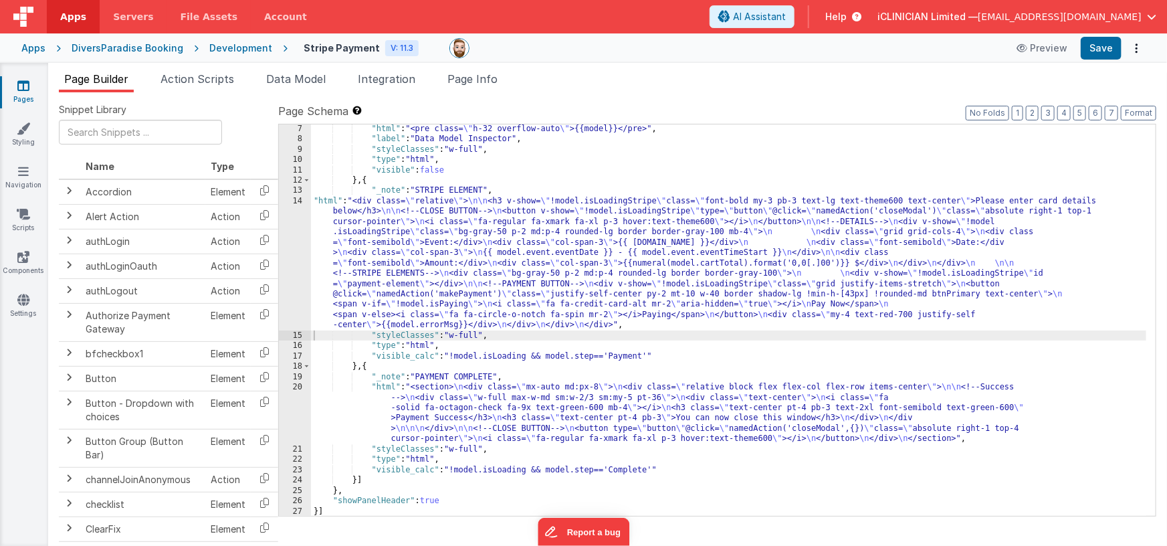
scroll to position [62, 0]
click at [936, 48] on icon "Options" at bounding box center [1136, 48] width 19 height 1
click at [936, 98] on link "Rollback" at bounding box center [1087, 100] width 118 height 25
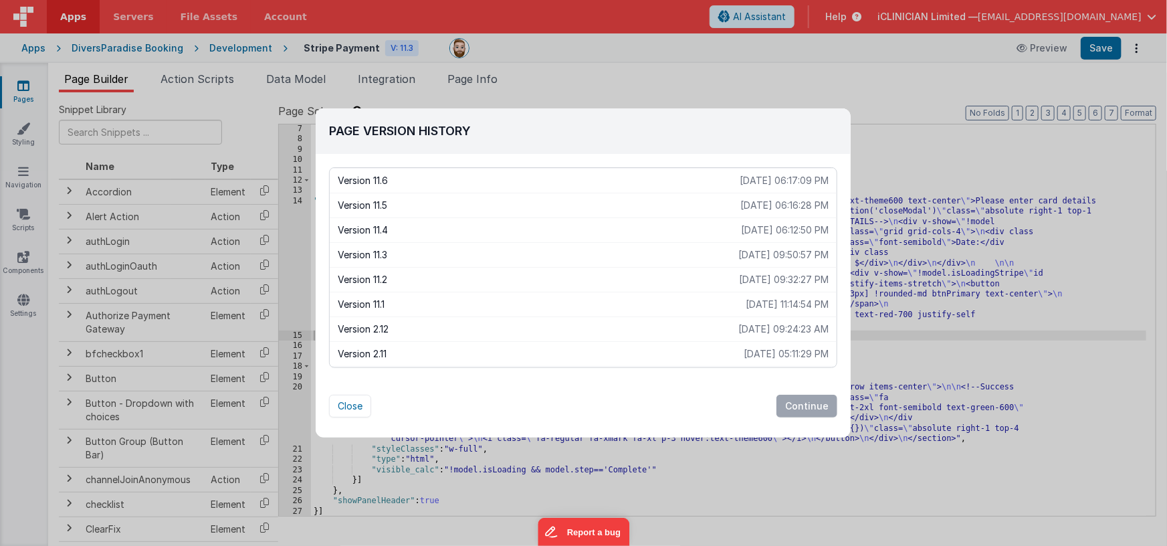
click at [746, 254] on p "[DATE] 09:50:57 PM" at bounding box center [783, 254] width 90 height 13
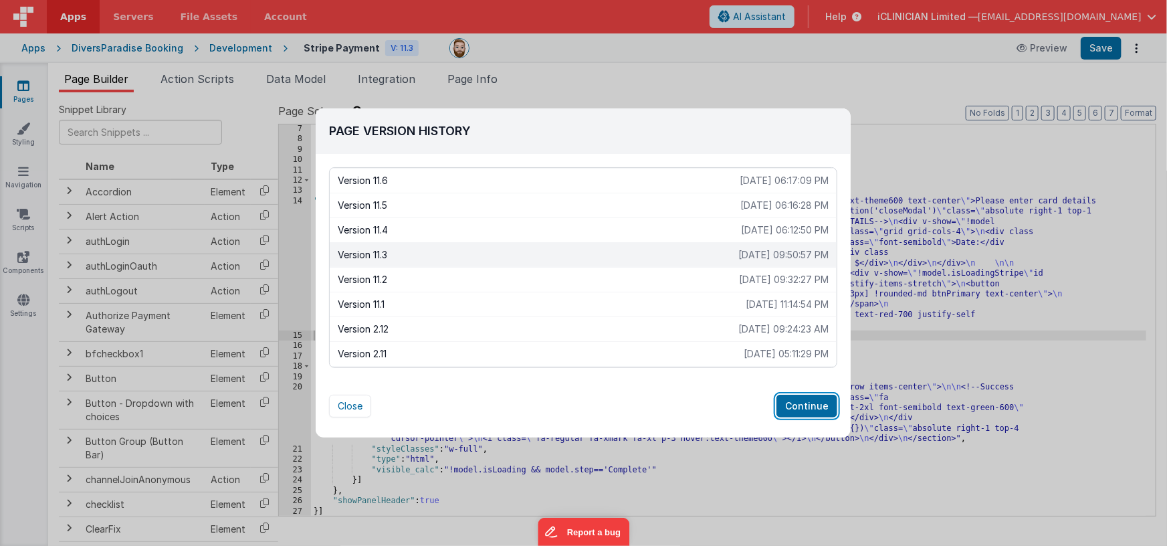
click at [809, 406] on button "Continue" at bounding box center [806, 406] width 61 height 23
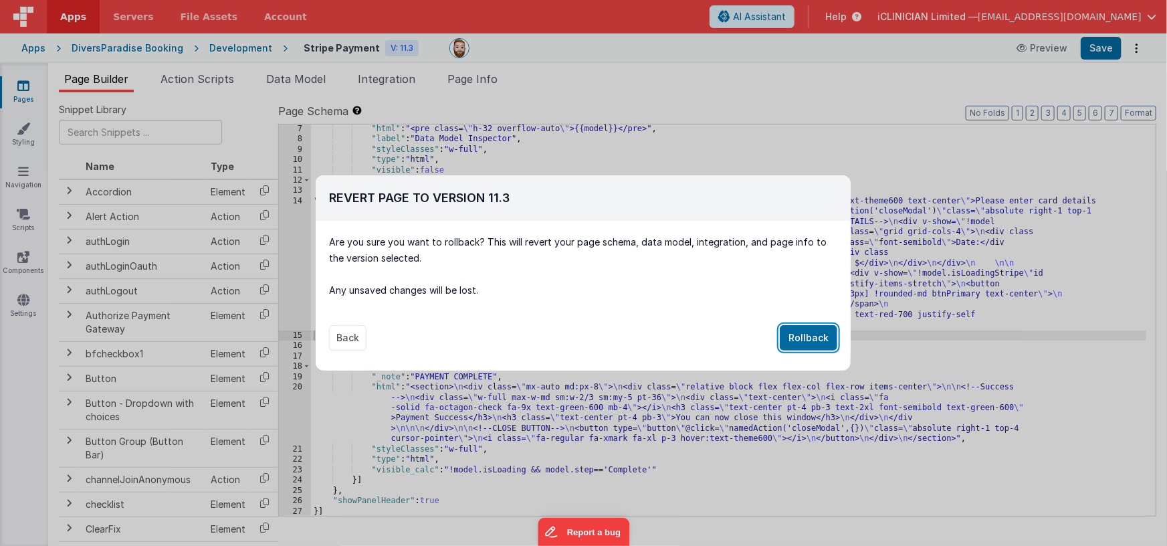
click at [813, 340] on button "Rollback" at bounding box center [809, 337] width 58 height 25
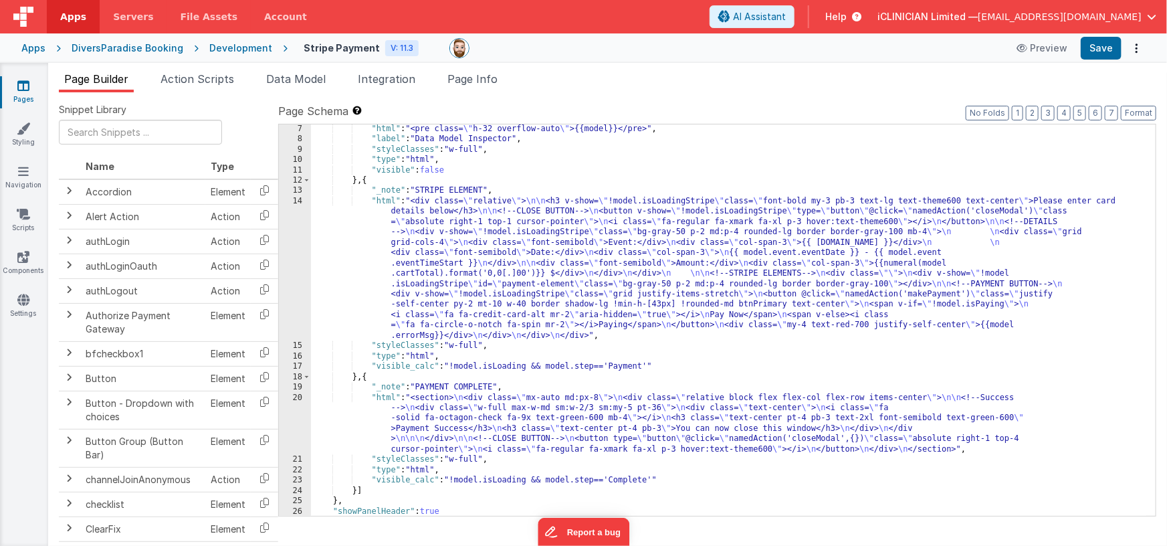
click at [458, 233] on div ""html" : "<pre class= \" h-32 overflow-auto \" >{{model}}</pre>" , "label" : "D…" at bounding box center [729, 330] width 836 height 413
click at [286, 249] on div "14" at bounding box center [295, 268] width 32 height 144
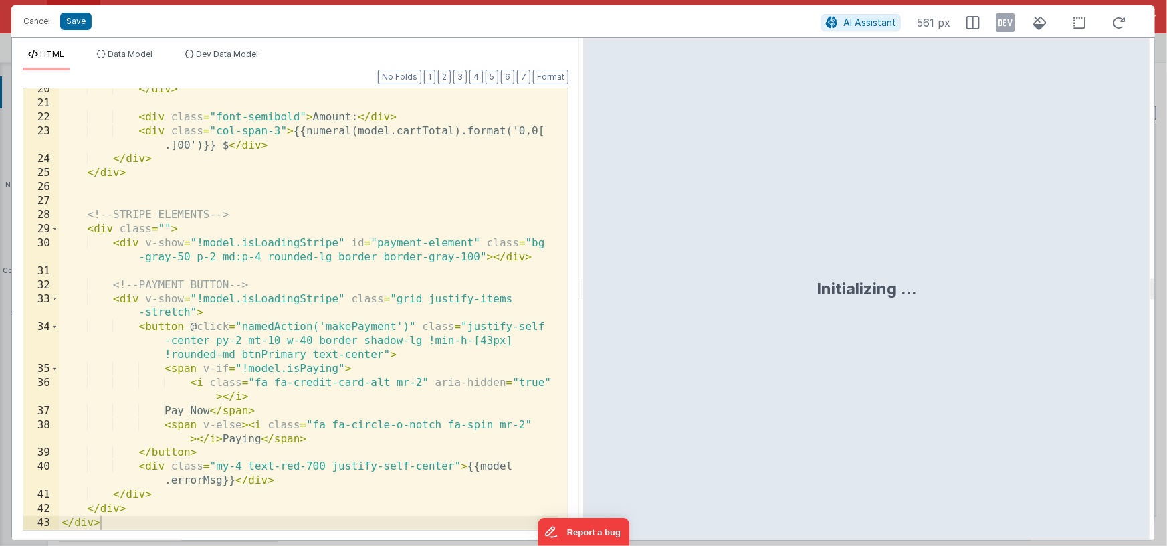
scroll to position [341, 0]
click at [219, 231] on div "</ div > < div class = "font-semibold" > Amount: </ div > < div class = "col-sp…" at bounding box center [309, 316] width 500 height 469
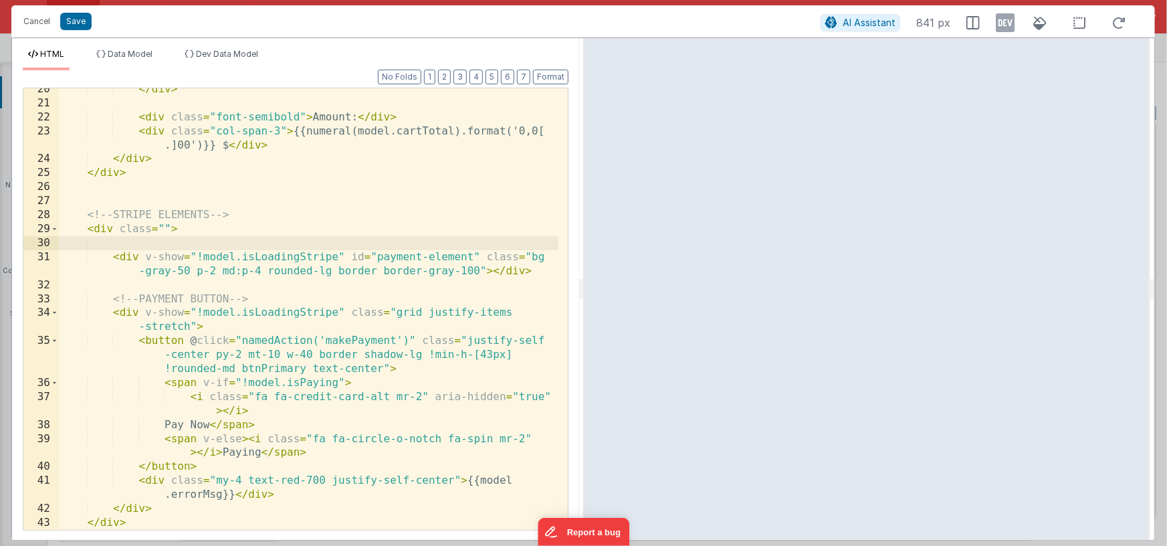
paste textarea
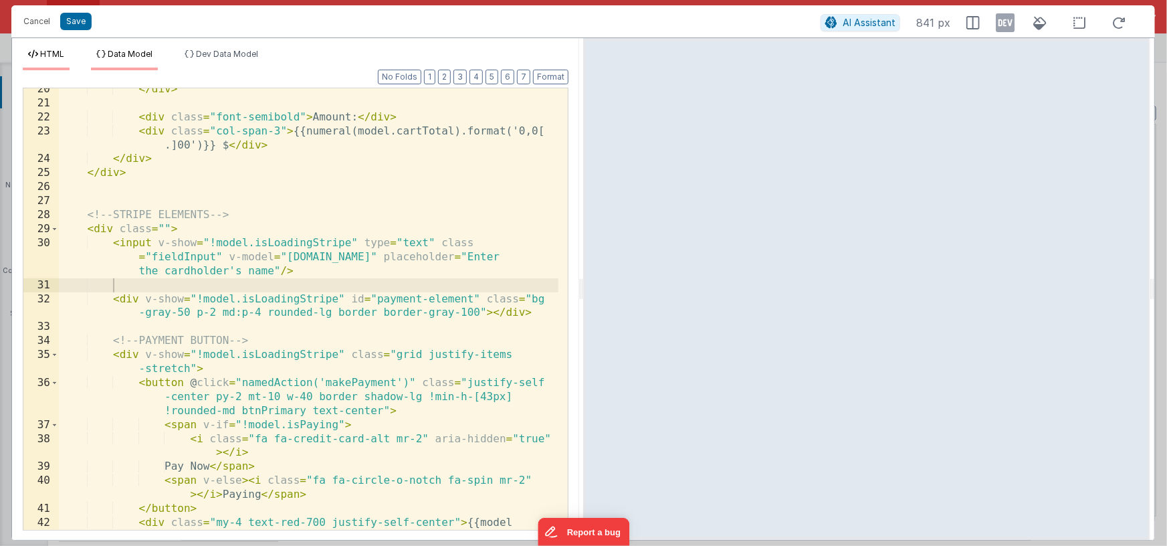
click at [140, 54] on span "Data Model" at bounding box center [130, 54] width 45 height 10
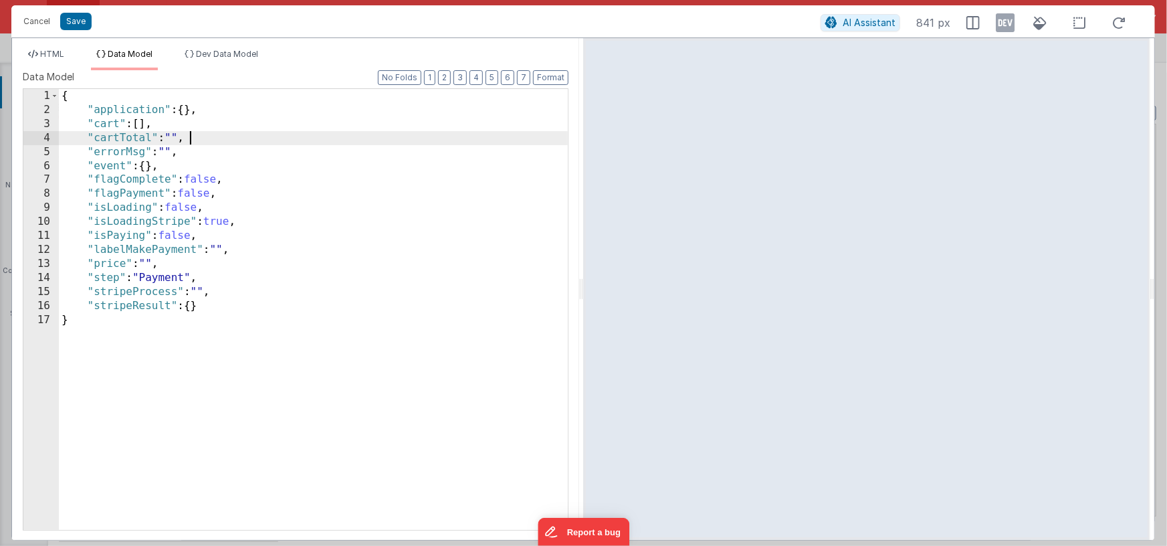
click at [221, 134] on div "{ "application" : { } , "cart" : [ ] , "cartTotal" : "" , "errorMsg" : "" , "ev…" at bounding box center [313, 323] width 509 height 469
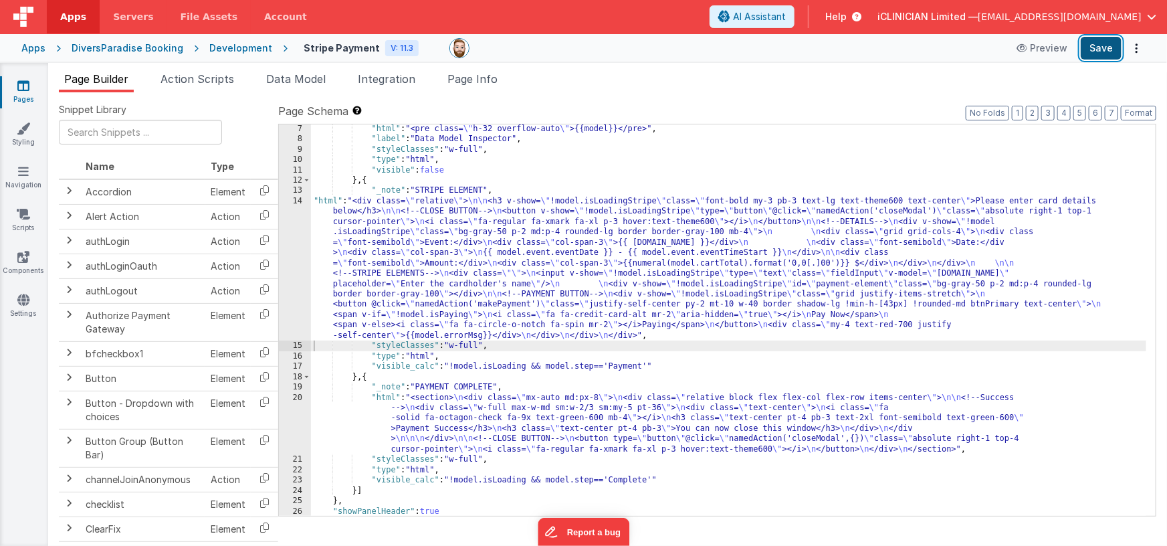
click at [936, 40] on button "Save" at bounding box center [1101, 48] width 41 height 23
click at [466, 263] on div ""html" : "<pre class= \" h-32 overflow-auto \" >{{model}}</pre>" , "label" : "D…" at bounding box center [729, 330] width 836 height 413
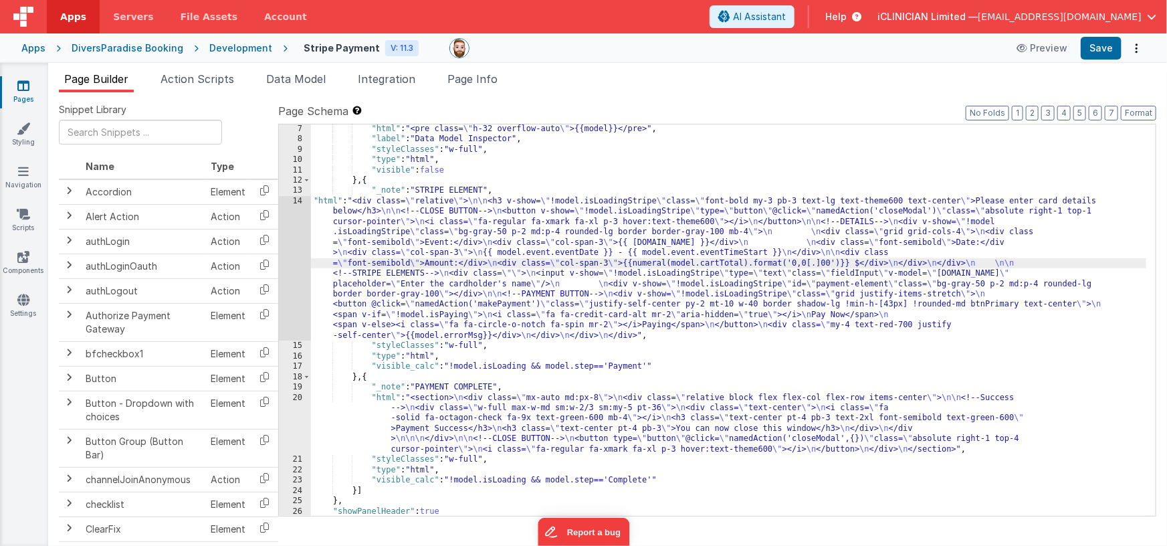
click at [279, 249] on div "14" at bounding box center [295, 268] width 32 height 144
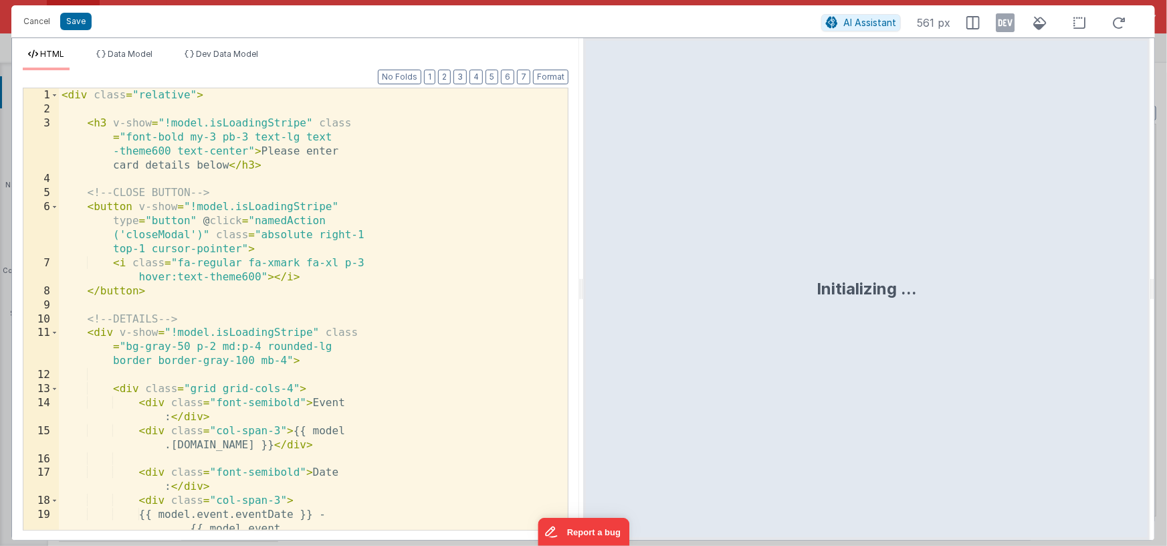
click at [291, 248] on div "< div class = "relative" > < h3 v-show = "!model.isLoadingStripe" class = "font…" at bounding box center [309, 337] width 500 height 498
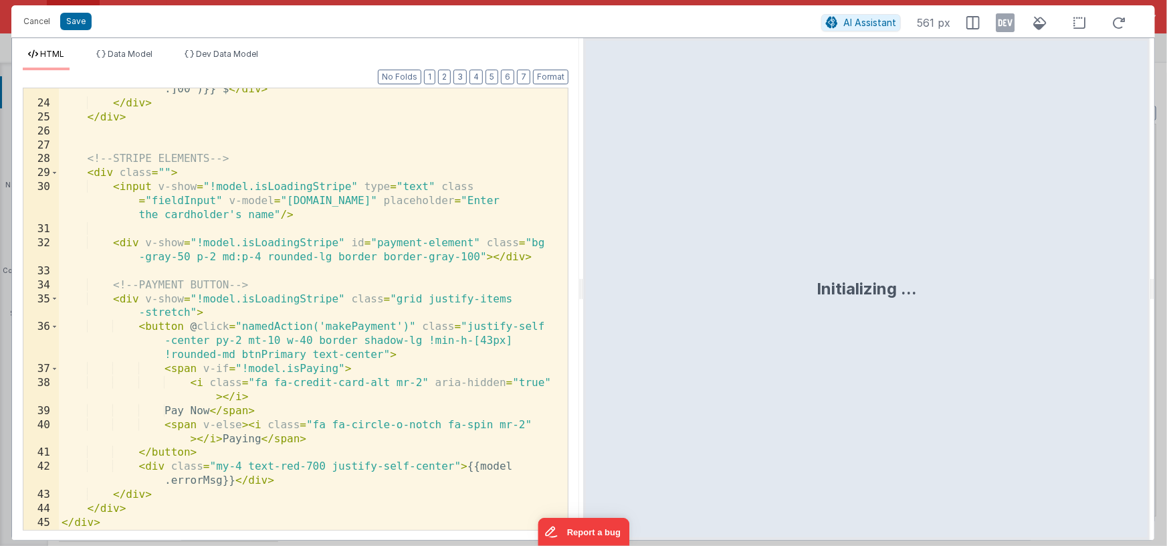
scroll to position [397, 0]
click at [486, 241] on div "< div class = "col-span-3" > {{numeral(model.cartTotal).format('0,0[ .]00')}} $…" at bounding box center [309, 309] width 500 height 483
click at [487, 255] on div "< div class = "col-span-3" > {{numeral(model.cartTotal).format('0,0[ .]00')}} $…" at bounding box center [309, 309] width 500 height 483
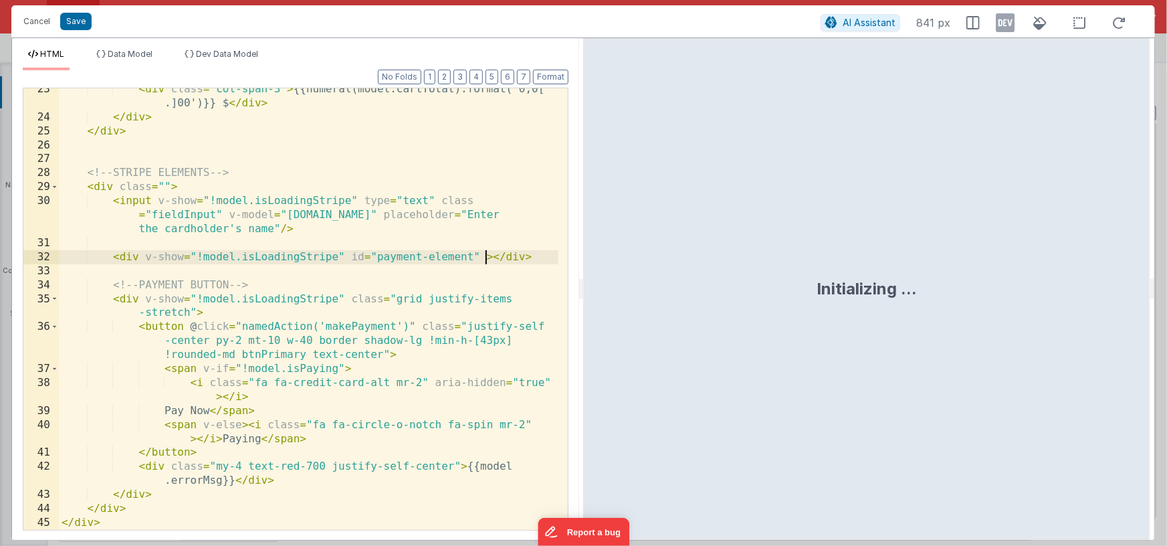
scroll to position [383, 0]
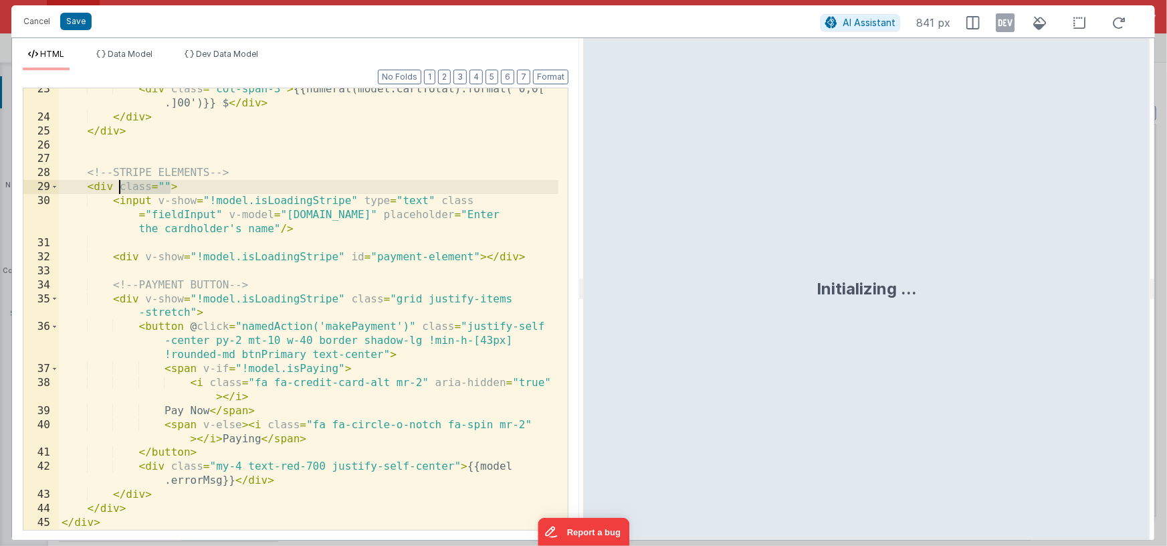
drag, startPoint x: 169, startPoint y: 185, endPoint x: 121, endPoint y: 187, distance: 47.5
click at [121, 187] on div "< div class = "col-span-3" > {{numeral(model.cartTotal).format('0,0[ .]00')}} $…" at bounding box center [309, 323] width 500 height 483
paste textarea
click at [535, 189] on div "< div class = "col-span-3" > {{numeral(model.cartTotal).format('0,0[ .]00')}} $…" at bounding box center [309, 323] width 500 height 483
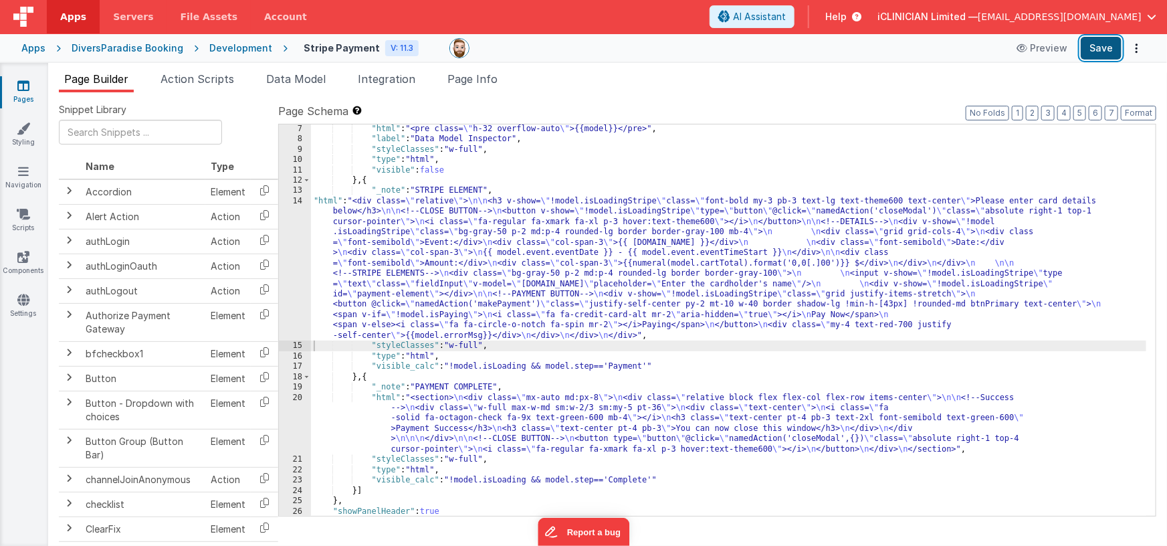
click at [936, 43] on button "Save" at bounding box center [1101, 48] width 41 height 23
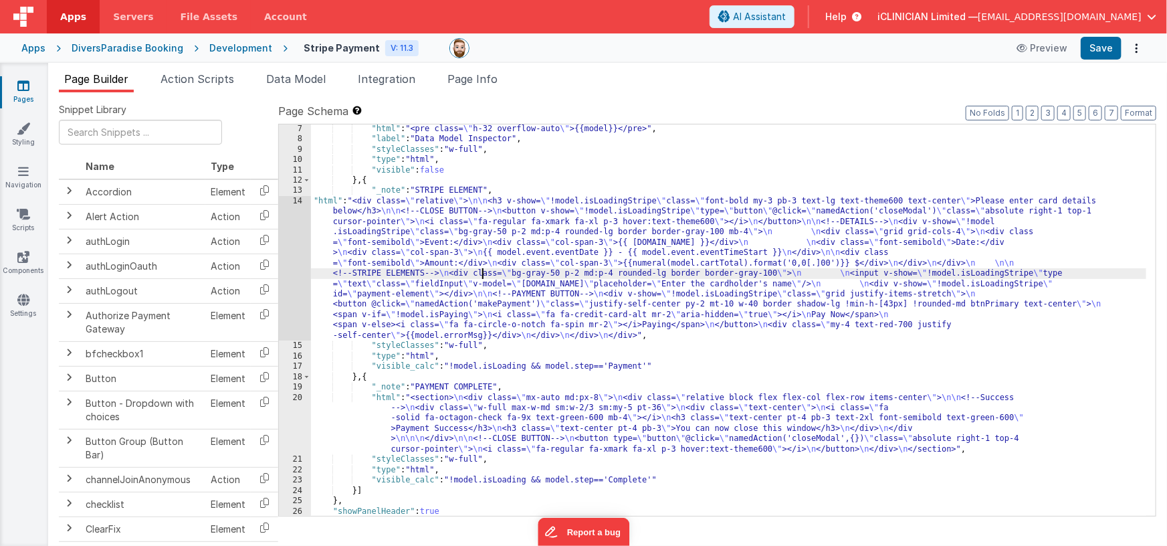
click at [481, 270] on div ""html" : "<pre class= \" h-32 overflow-auto \" >{{model}}</pre>" , "label" : "D…" at bounding box center [729, 330] width 836 height 413
click at [298, 255] on div "14" at bounding box center [295, 268] width 32 height 144
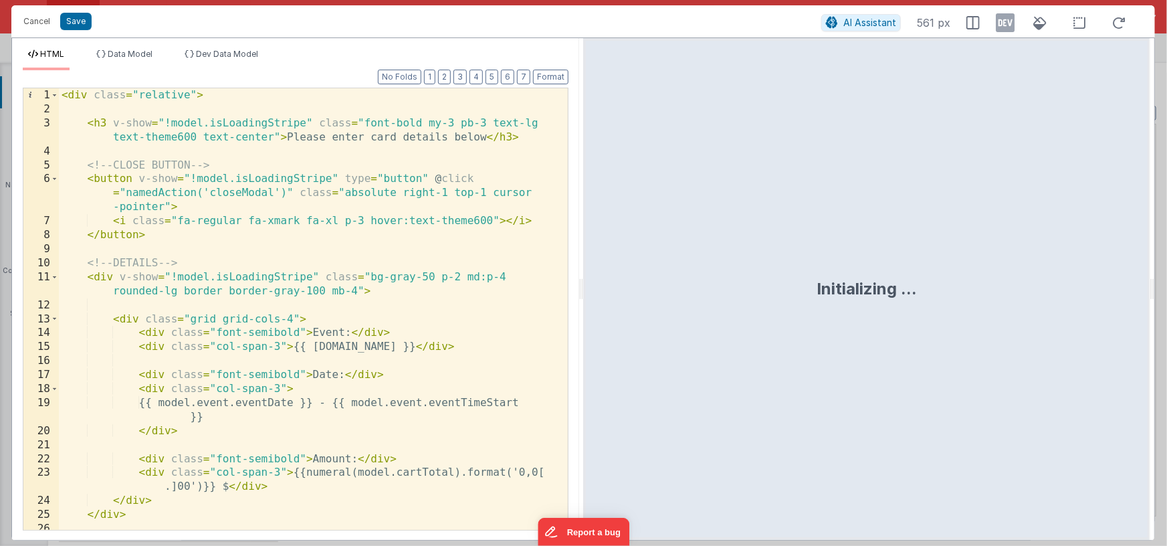
click at [399, 333] on div "< div class = "relative" > < h3 v-show = "!model.isLoadingStripe" class = "font…" at bounding box center [309, 322] width 500 height 469
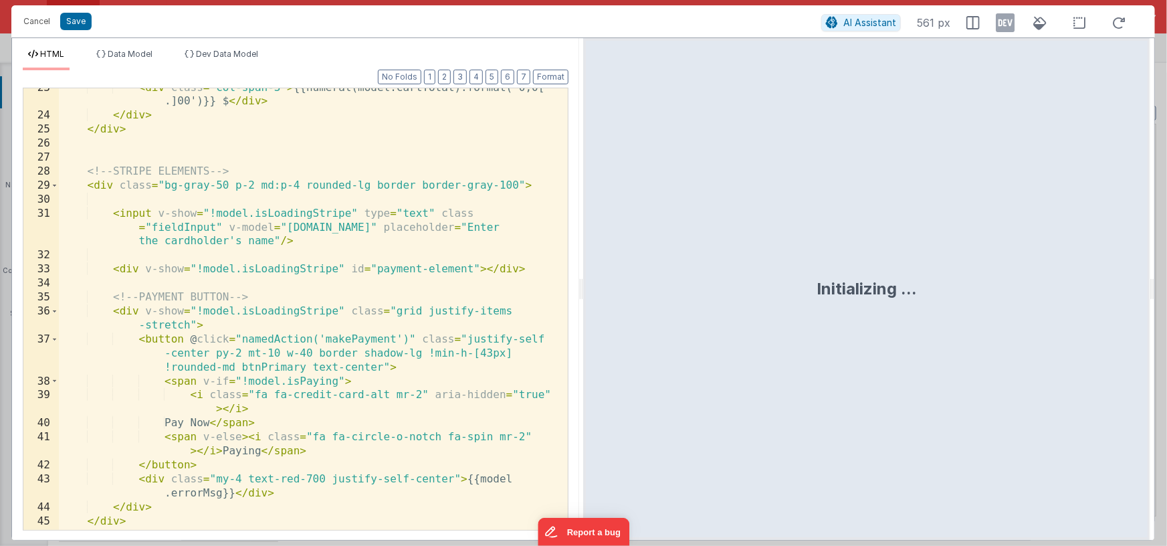
scroll to position [388, 0]
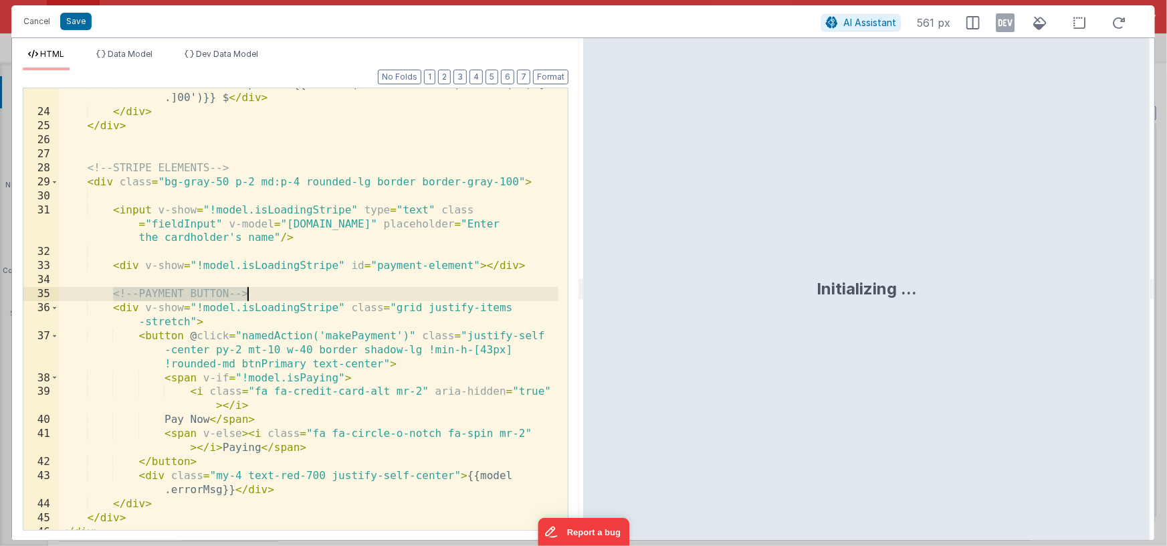
drag, startPoint x: 112, startPoint y: 294, endPoint x: 253, endPoint y: 296, distance: 140.4
click at [253, 296] on div "< div class = "col-span-3" > {{numeral(model.cartTotal).format('0,0[ .]00')}} $…" at bounding box center [309, 319] width 500 height 483
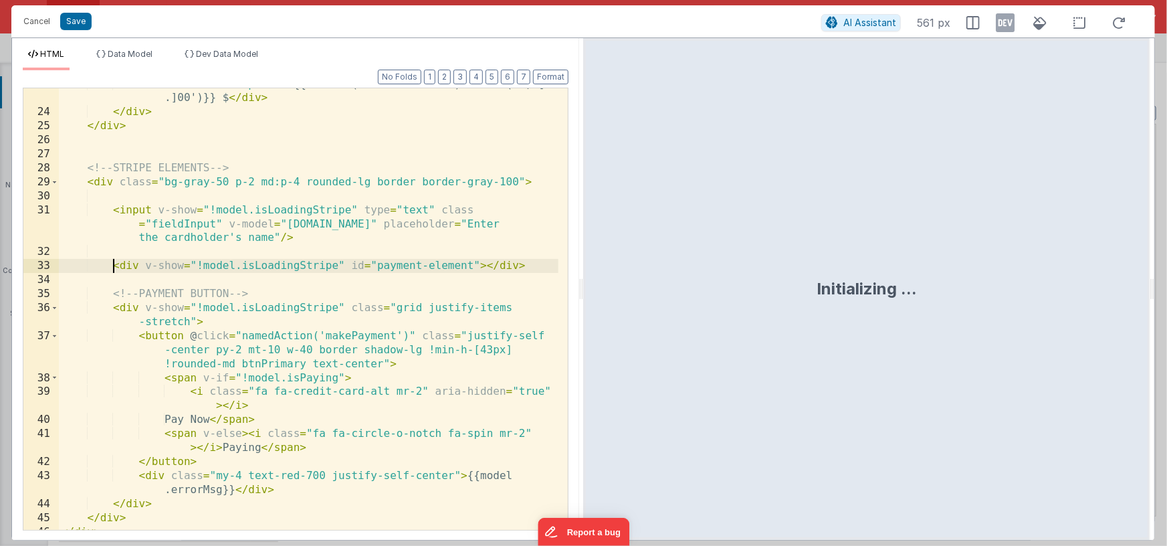
click at [112, 265] on div "< div class = "col-span-3" > {{numeral(model.cartTotal).format('0,0[ .]00')}} $…" at bounding box center [309, 319] width 500 height 483
paste textarea
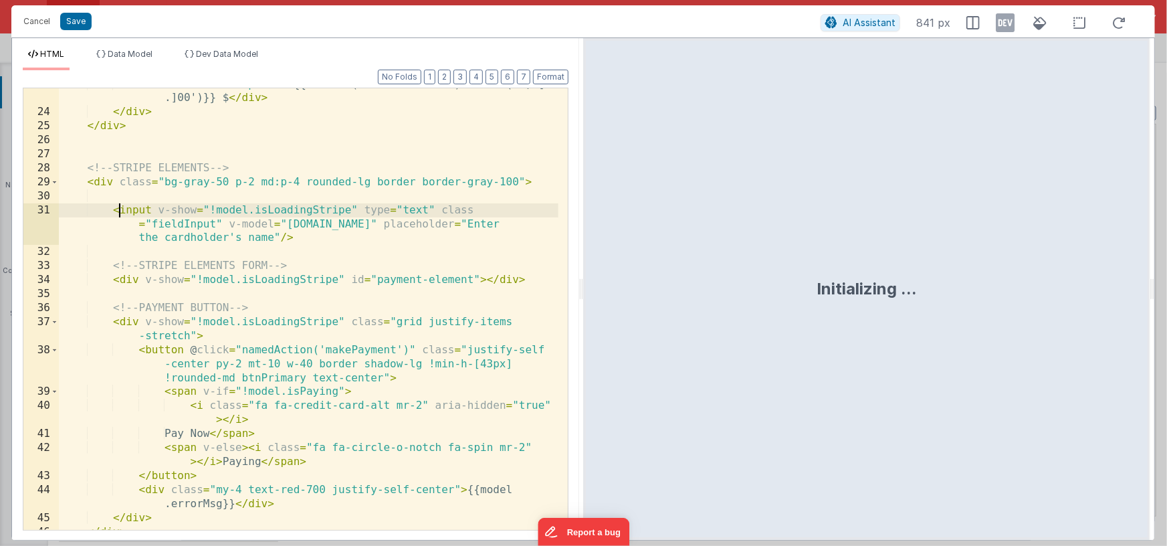
click at [116, 210] on div "< div class = "col-span-3" > {{numeral(model.cartTotal).format('0,0[ .]00')}} $…" at bounding box center [309, 319] width 500 height 483
click at [114, 211] on div "< div class = "col-span-3" > {{numeral(model.cartTotal).format('0,0[ .]00')}} $…" at bounding box center [309, 319] width 500 height 483
paste textarea
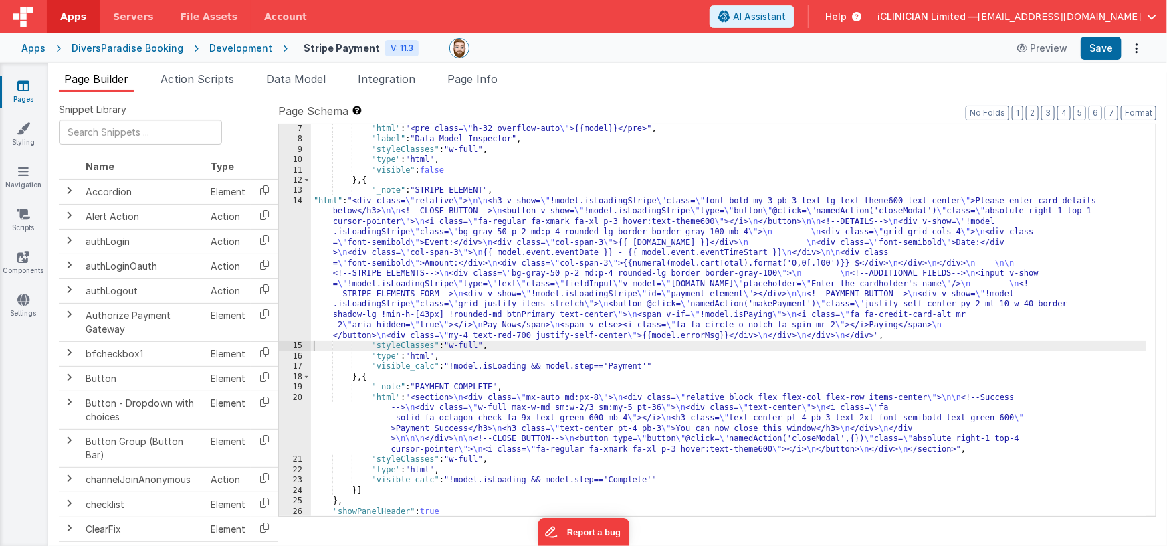
click at [500, 288] on div ""html" : "<pre class= \" h-32 overflow-auto \" >{{model}}</pre>" , "label" : "D…" at bounding box center [729, 330] width 836 height 413
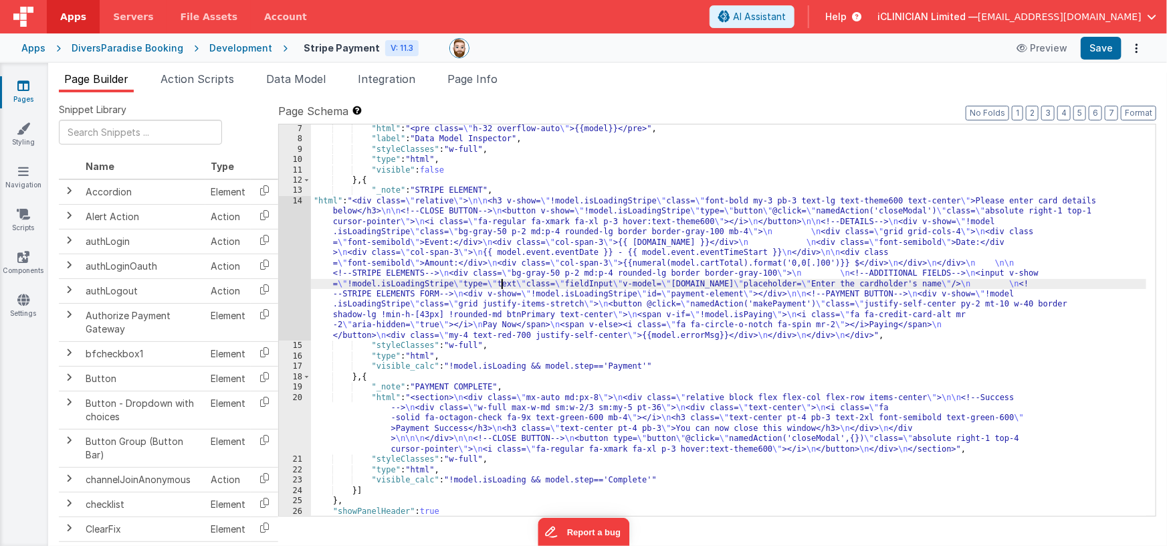
click at [516, 239] on div ""html" : "<pre class= \" h-32 overflow-auto \" >{{model}}</pre>" , "label" : "D…" at bounding box center [729, 330] width 836 height 413
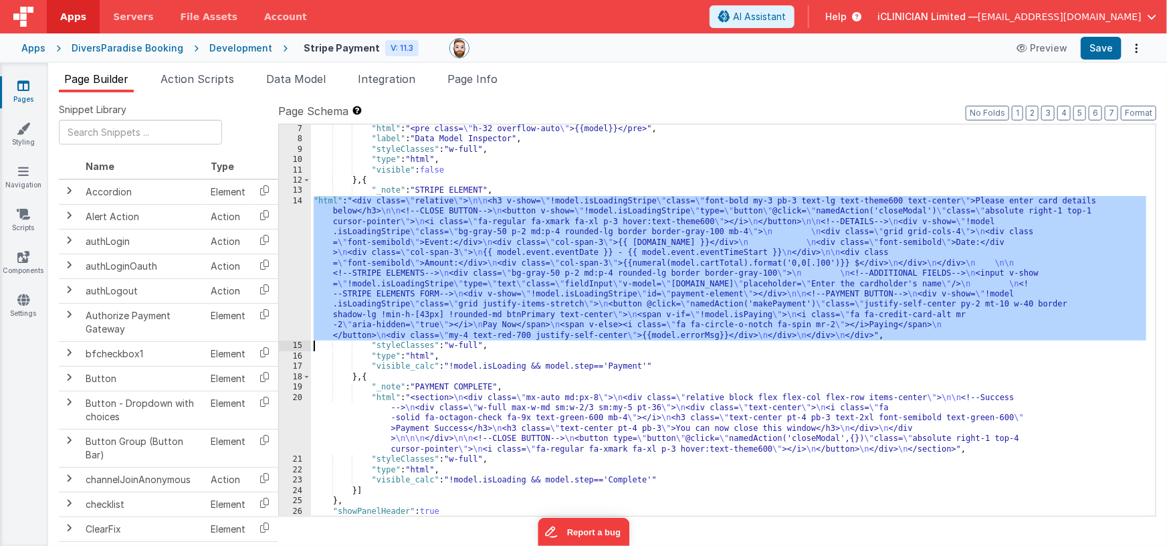
click at [294, 254] on div "14" at bounding box center [295, 268] width 32 height 144
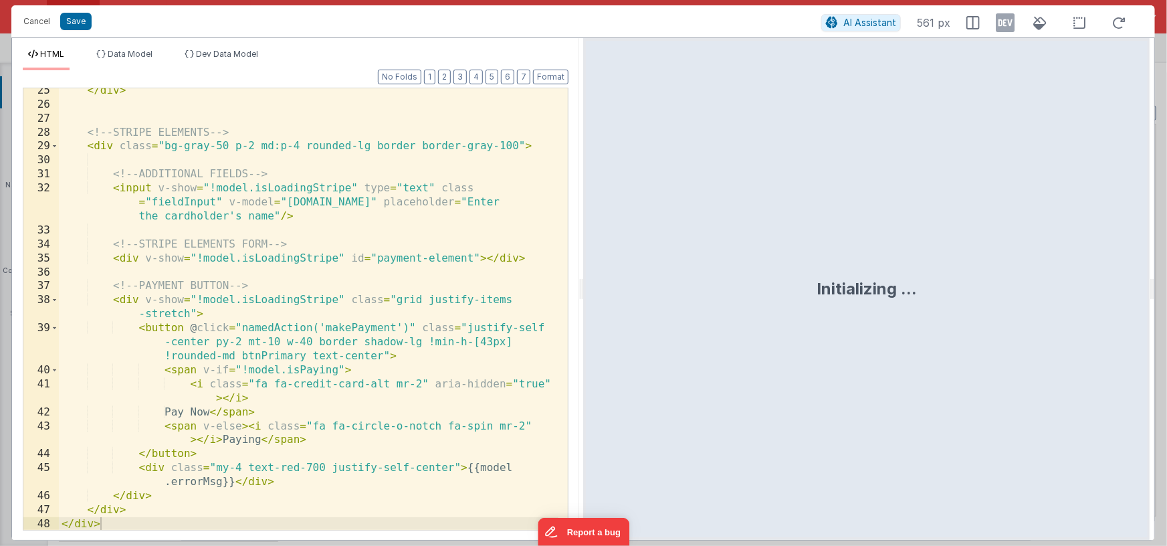
scroll to position [425, 0]
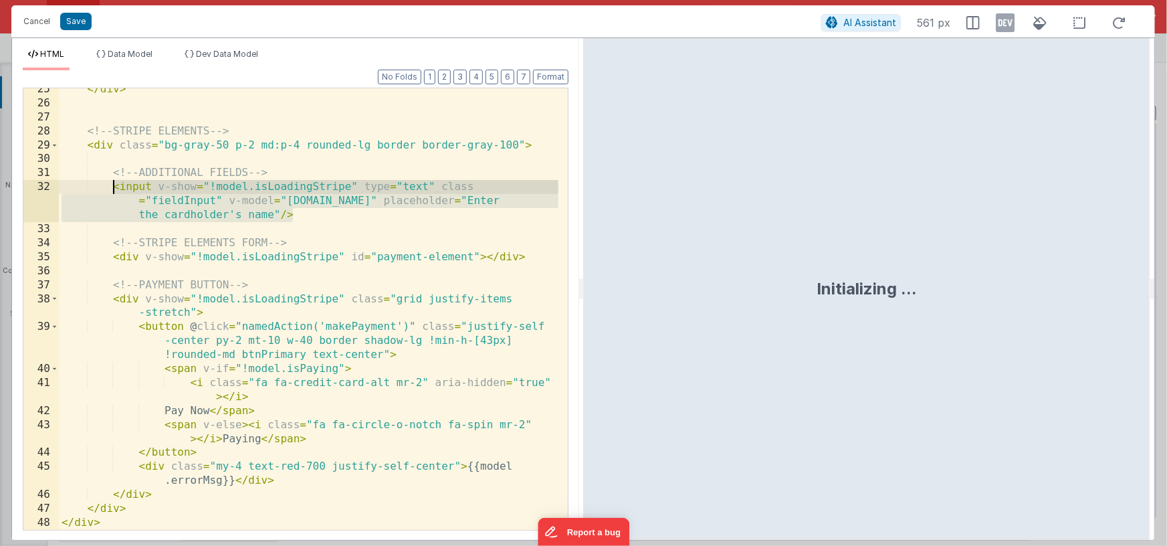
drag, startPoint x: 302, startPoint y: 216, endPoint x: 112, endPoint y: 187, distance: 192.1
click at [112, 187] on div "</ div > <!-- STRIPE ELEMENTS --> < div class = "bg-gray-50 p-2 md:p-4 rounded-…" at bounding box center [309, 316] width 500 height 469
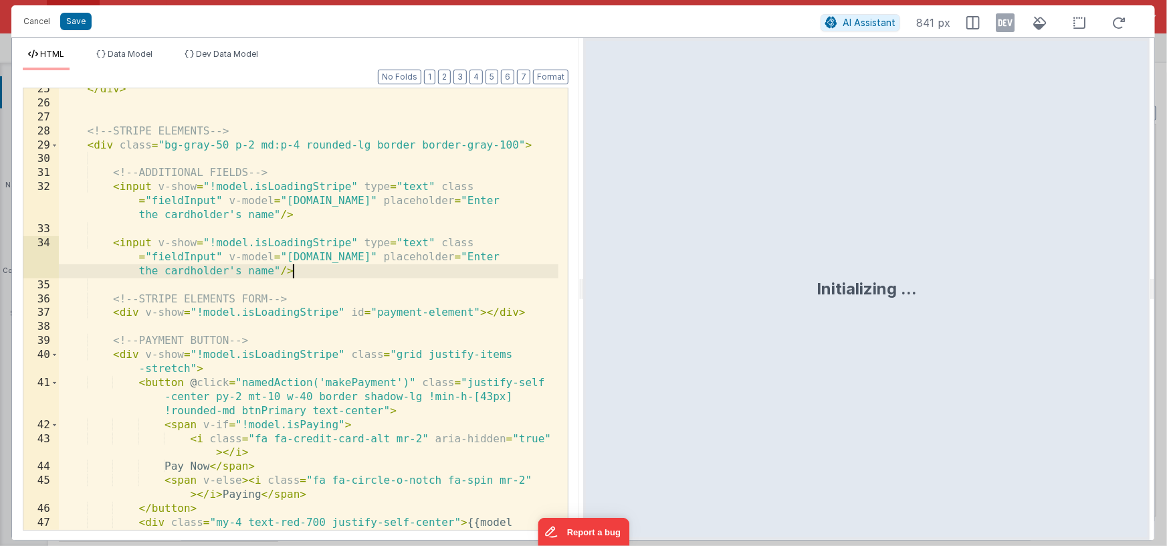
click at [425, 241] on div "</ div > <!-- STRIPE ELEMENTS --> < div class = "bg-gray-50 p-2 md:p-4 rounded-…" at bounding box center [309, 323] width 500 height 483
click at [424, 241] on div "</ div > <!-- STRIPE ELEMENTS --> < div class = "bg-gray-50 p-2 md:p-4 rounded-…" at bounding box center [309, 323] width 500 height 483
click at [418, 241] on div "</ div > <!-- STRIPE ELEMENTS --> < div class = "bg-gray-50 p-2 md:p-4 rounded-…" at bounding box center [309, 323] width 500 height 483
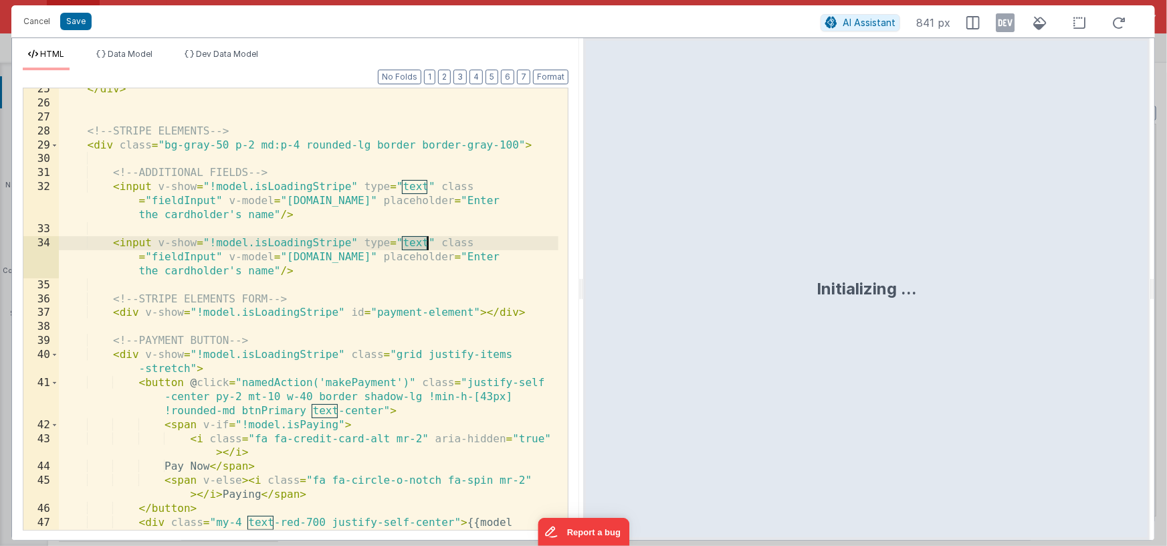
click at [418, 241] on div "</ div > <!-- STRIPE ELEMENTS --> < div class = "bg-gray-50 p-2 md:p-4 rounded-…" at bounding box center [309, 323] width 500 height 483
click at [403, 259] on div "</ div > <!-- STRIPE ELEMENTS --> < div class = "bg-gray-50 p-2 md:p-4 rounded-…" at bounding box center [309, 323] width 500 height 483
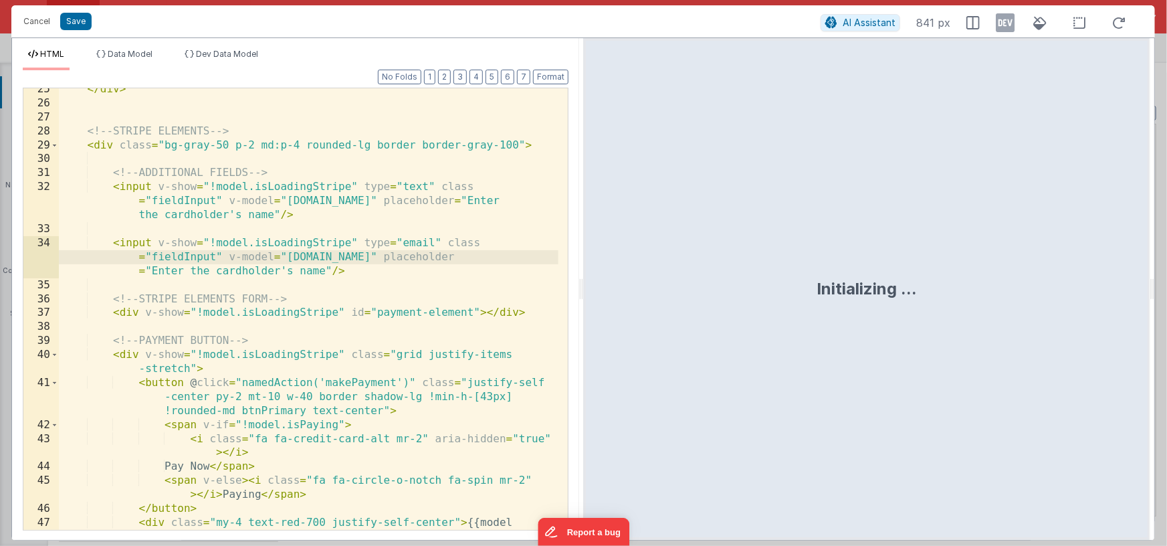
click at [250, 215] on div "</ div > <!-- STRIPE ELEMENTS --> < div class = "bg-gray-50 p-2 md:p-4 rounded-…" at bounding box center [309, 323] width 500 height 483
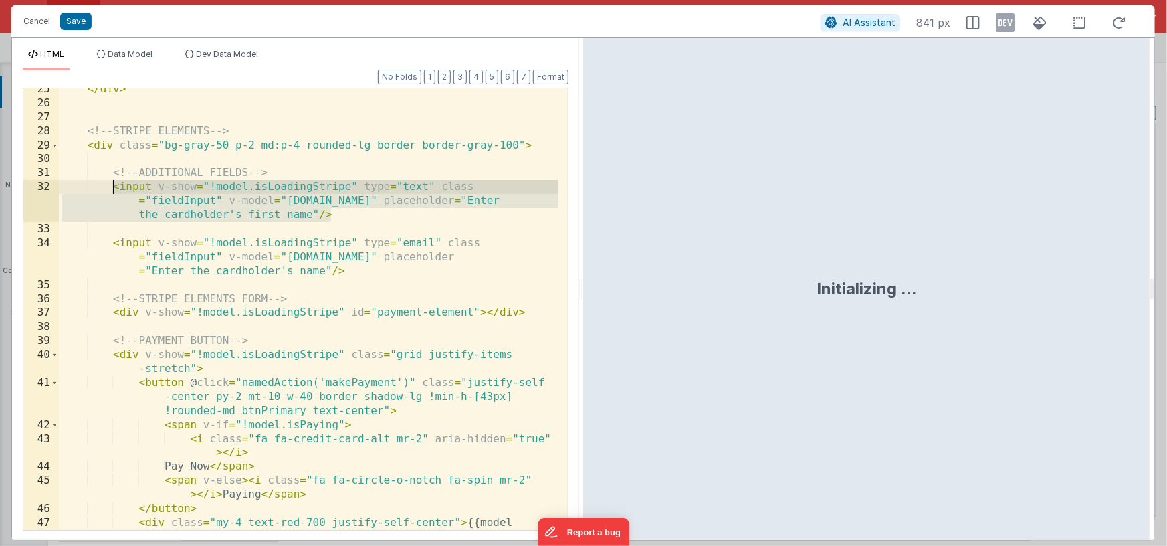
drag, startPoint x: 336, startPoint y: 218, endPoint x: 112, endPoint y: 189, distance: 225.3
click at [112, 189] on div "</ div > <!-- STRIPE ELEMENTS --> < div class = "bg-gray-50 p-2 md:p-4 rounded-…" at bounding box center [309, 323] width 500 height 483
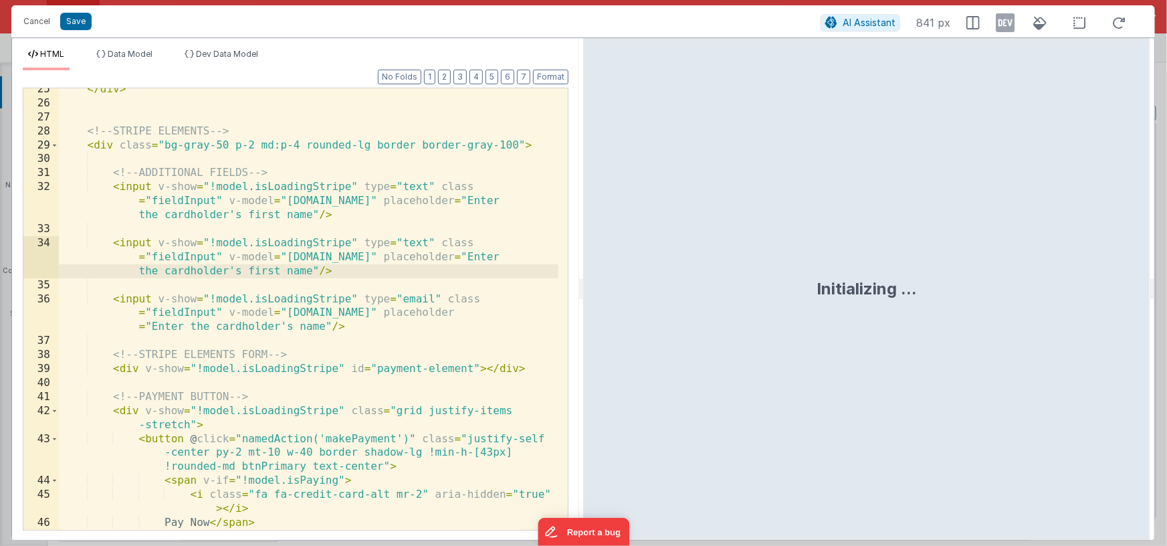
click at [419, 200] on div "</ div > <!-- STRIPE ELEMENTS --> < div class = "bg-gray-50 p-2 md:p-4 rounded-…" at bounding box center [309, 323] width 500 height 483
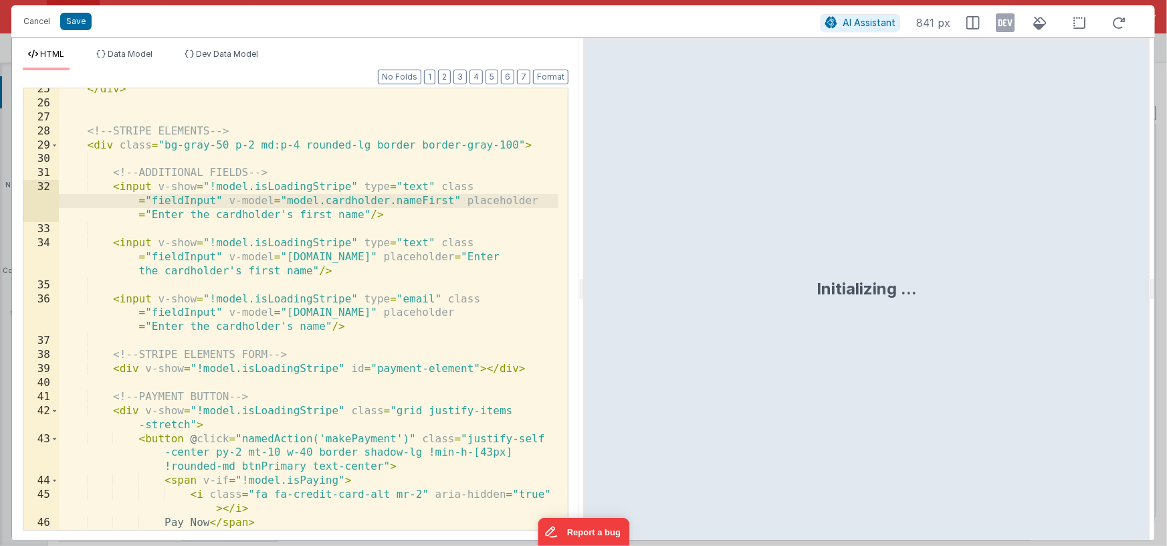
click at [421, 259] on div "</ div > <!-- STRIPE ELEMENTS --> < div class = "bg-gray-50 p-2 md:p-4 rounded-…" at bounding box center [309, 323] width 500 height 483
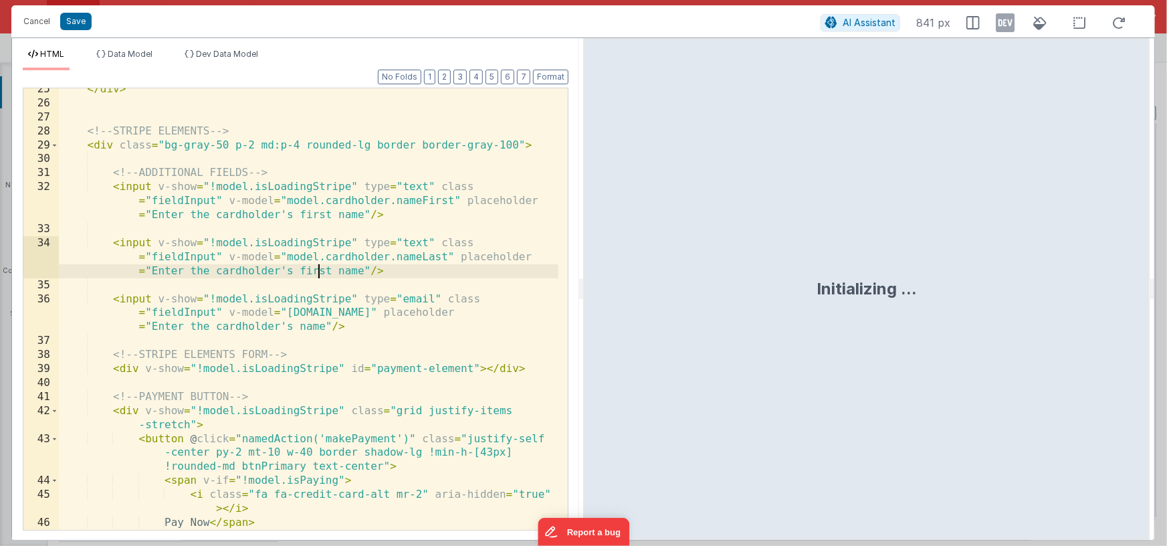
click at [318, 273] on div "</ div > <!-- STRIPE ELEMENTS --> < div class = "bg-gray-50 p-2 md:p-4 rounded-…" at bounding box center [309, 323] width 500 height 483
click at [276, 173] on div "</ div > <!-- STRIPE ELEMENTS --> < div class = "bg-gray-50 p-2 md:p-4 rounded-…" at bounding box center [309, 323] width 500 height 483
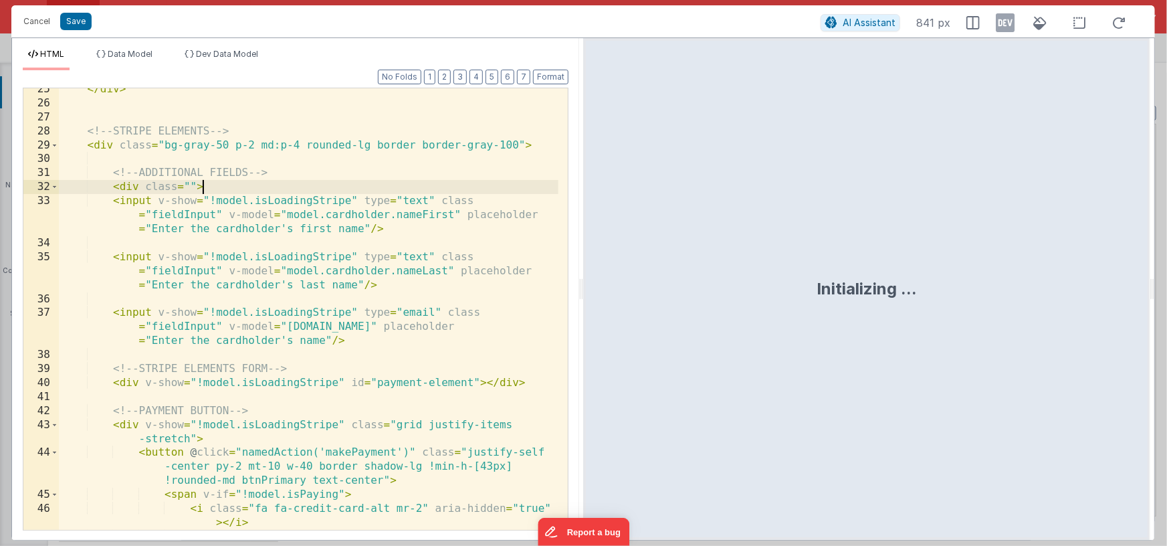
click at [354, 342] on div "</ div > <!-- STRIPE ELEMENTS --> < div class = "bg-gray-50 p-2 md:p-4 rounded-…" at bounding box center [309, 316] width 500 height 469
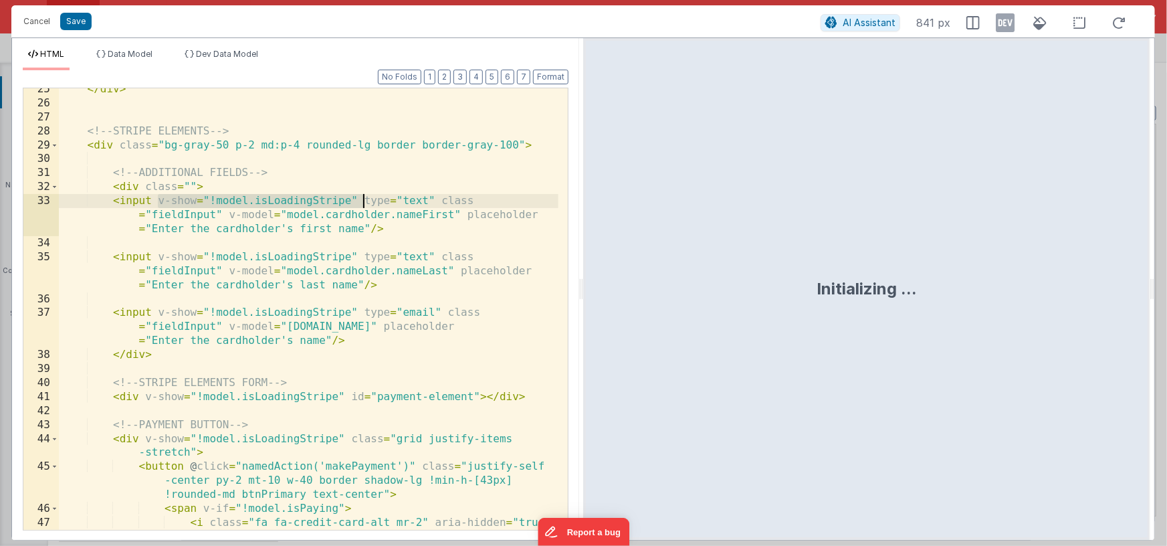
drag, startPoint x: 156, startPoint y: 200, endPoint x: 365, endPoint y: 197, distance: 208.7
click at [365, 197] on div "</ div > <!-- STRIPE ELEMENTS --> < div class = "bg-gray-50 p-2 md:p-4 rounded-…" at bounding box center [309, 323] width 500 height 483
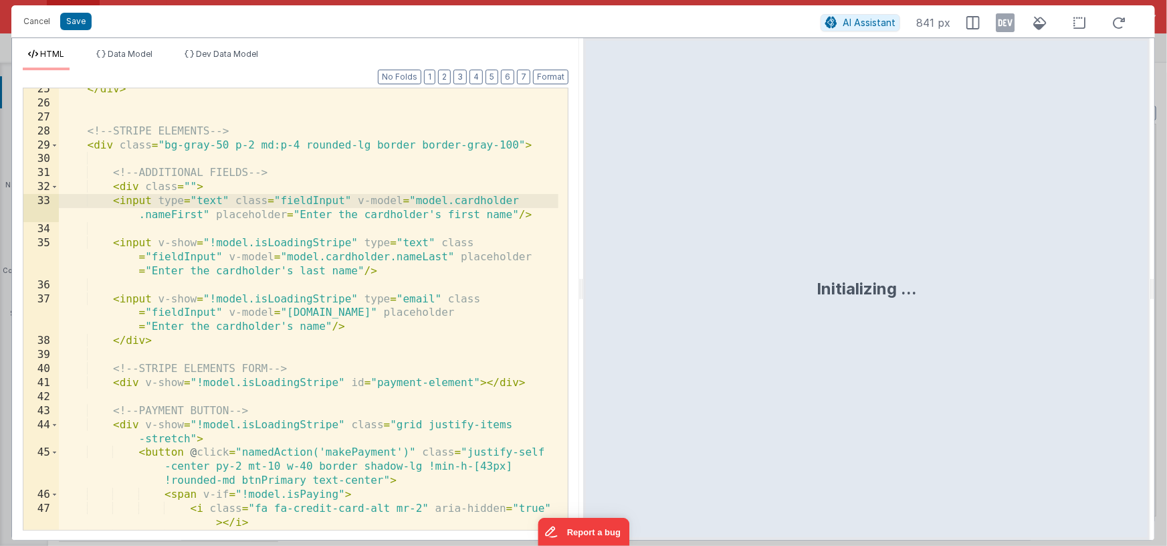
click at [140, 188] on div "</ div > <!-- STRIPE ELEMENTS --> < div class = "bg-gray-50 p-2 md:p-4 rounded-…" at bounding box center [309, 316] width 500 height 469
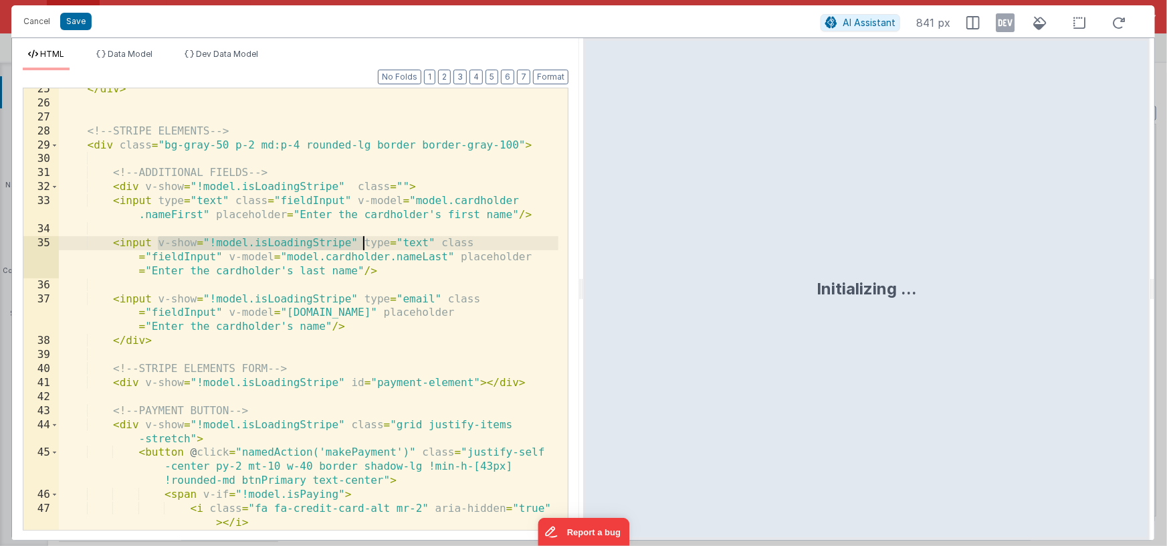
drag, startPoint x: 158, startPoint y: 244, endPoint x: 365, endPoint y: 237, distance: 206.8
click at [365, 237] on div "</ div > <!-- STRIPE ELEMENTS --> < div class = "bg-gray-50 p-2 md:p-4 rounded-…" at bounding box center [309, 316] width 500 height 469
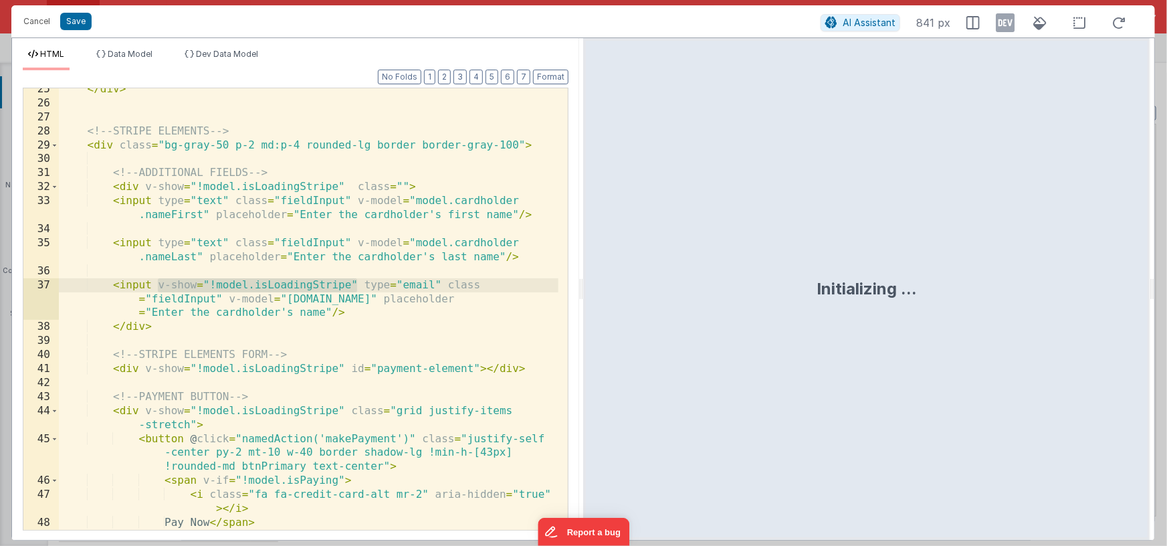
drag, startPoint x: 156, startPoint y: 286, endPoint x: 357, endPoint y: 280, distance: 200.7
click at [357, 280] on div "</ div > <!-- STRIPE ELEMENTS --> < div class = "bg-gray-50 p-2 md:p-4 rounded-…" at bounding box center [309, 323] width 500 height 483
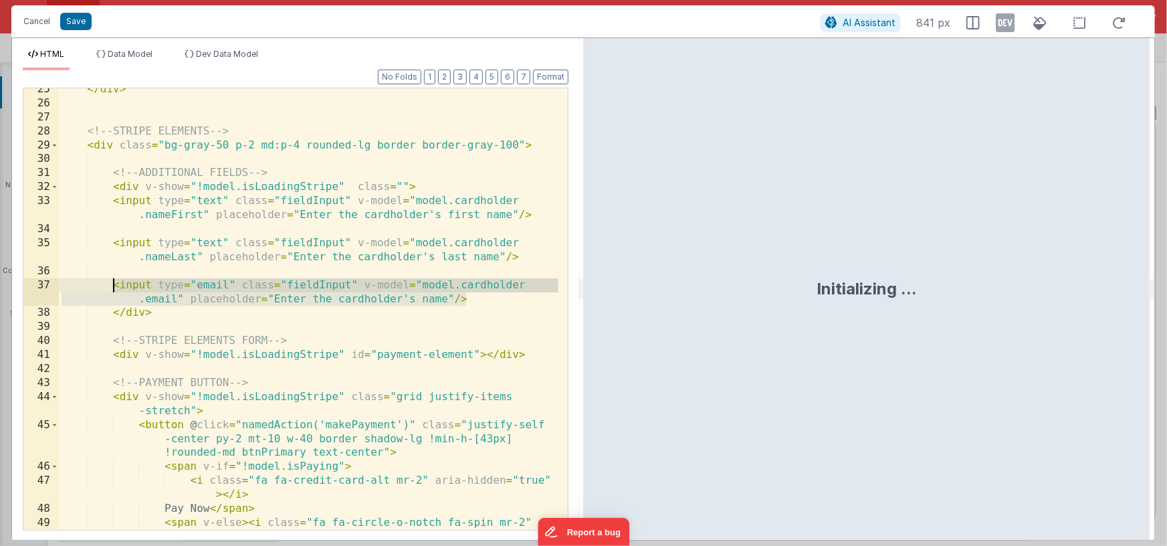
drag, startPoint x: 470, startPoint y: 301, endPoint x: 116, endPoint y: 285, distance: 354.8
click at [116, 285] on div "</ div > <!-- STRIPE ELEMENTS --> < div class = "bg-gray-50 p-2 md:p-4 rounded-…" at bounding box center [309, 323] width 500 height 483
click at [429, 300] on div "</ div > <!-- STRIPE ELEMENTS --> < div class = "bg-gray-50 p-2 md:p-4 rounded-…" at bounding box center [309, 323] width 500 height 483
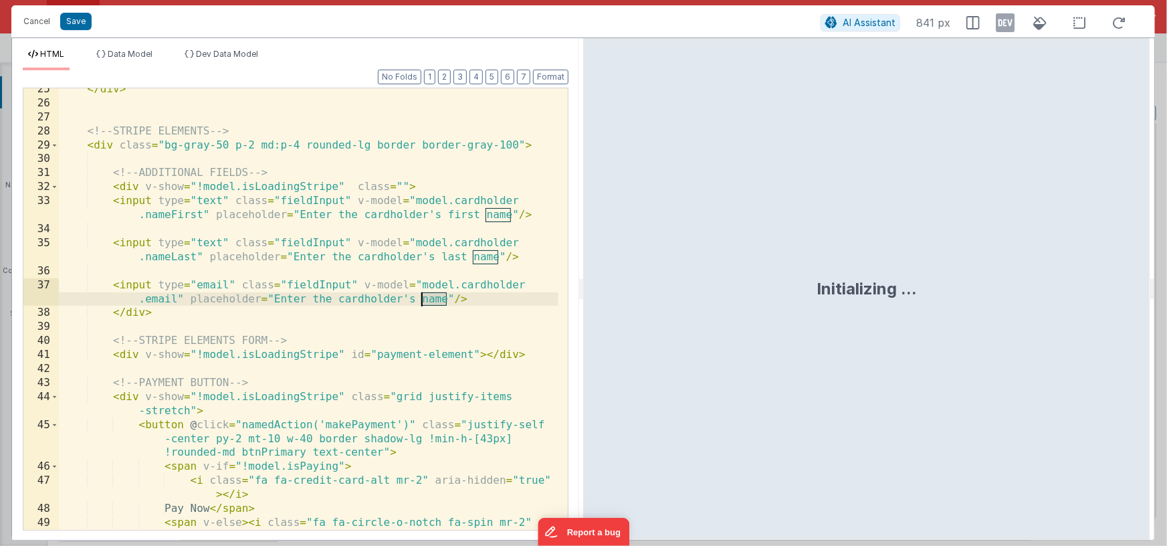
click at [429, 300] on div "</ div > <!-- STRIPE ELEMENTS --> < div class = "bg-gray-50 p-2 md:p-4 rounded-…" at bounding box center [309, 323] width 500 height 483
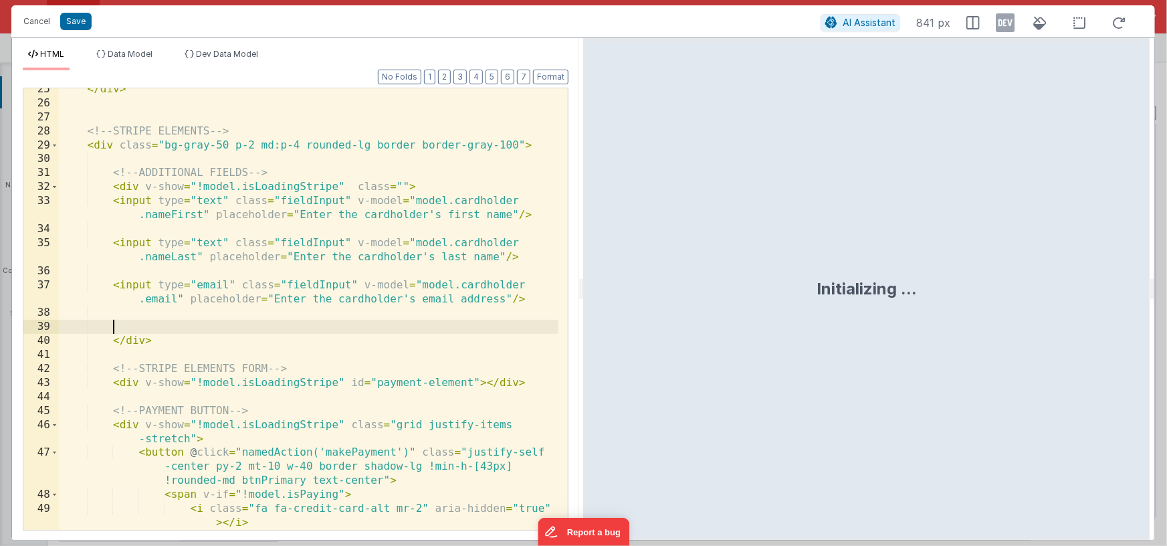
paste textarea
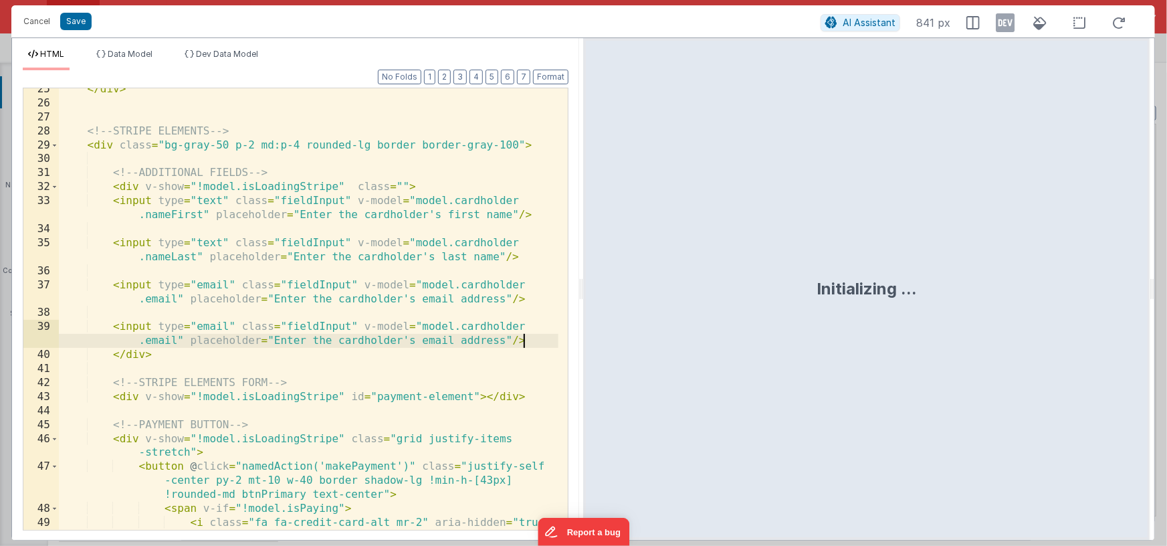
click at [211, 329] on div "</ div > <!-- STRIPE ELEMENTS --> < div class = "bg-gray-50 p-2 md:p-4 rounded-…" at bounding box center [309, 323] width 500 height 483
click at [163, 340] on div "</ div > <!-- STRIPE ELEMENTS --> < div class = "bg-gray-50 p-2 md:p-4 rounded-…" at bounding box center [309, 323] width 500 height 483
click at [421, 342] on div "</ div > <!-- STRIPE ELEMENTS --> < div class = "bg-gray-50 p-2 md:p-4 rounded-…" at bounding box center [309, 323] width 500 height 483
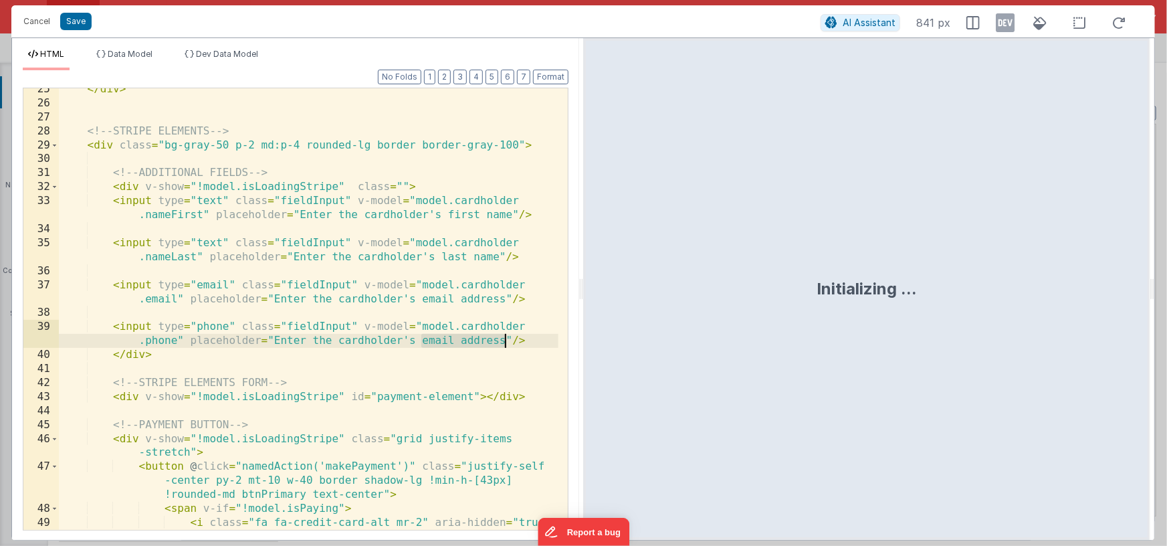
click at [503, 340] on div "</ div > <!-- STRIPE ELEMENTS --> < div class = "bg-gray-50 p-2 md:p-4 rounded-…" at bounding box center [309, 323] width 500 height 483
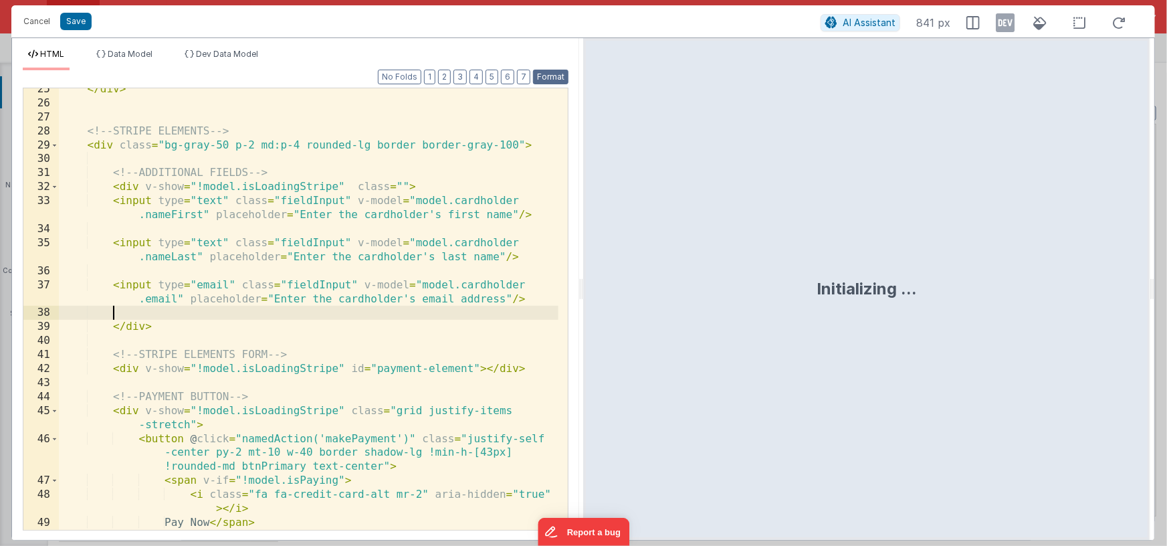
click at [546, 79] on button "Format" at bounding box center [550, 77] width 35 height 15
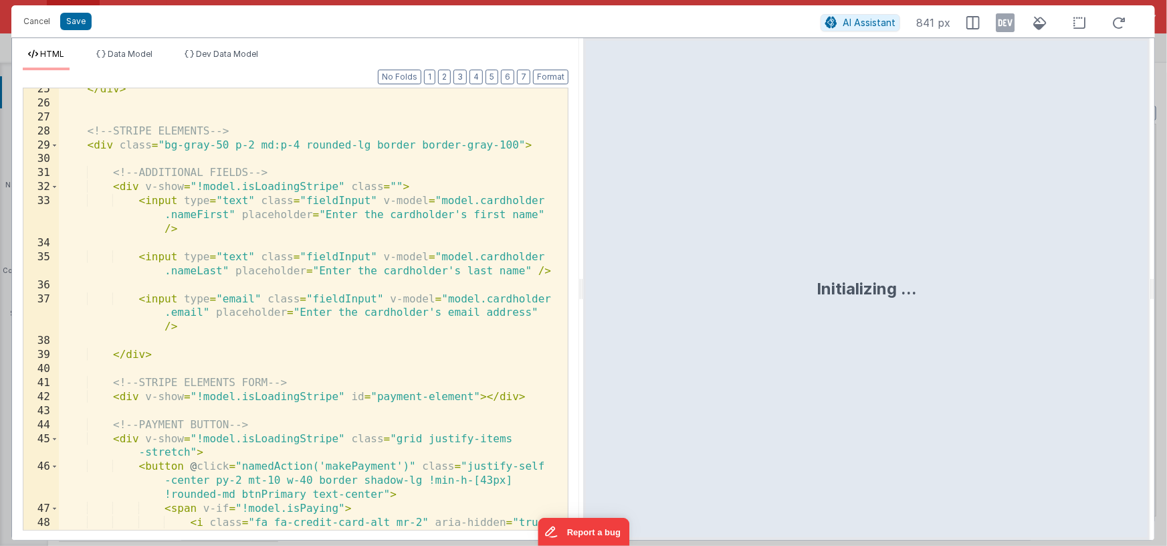
click at [135, 342] on div "</ div > <!-- STRIPE ELEMENTS --> < div class = "bg-gray-50 p-2 md:p-4 rounded-…" at bounding box center [309, 323] width 500 height 483
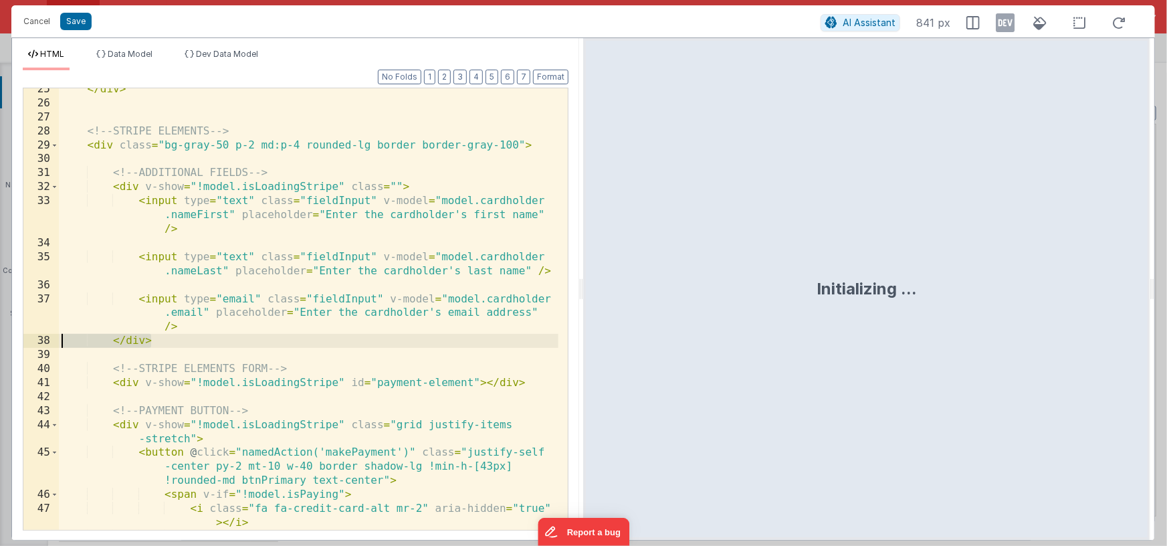
drag, startPoint x: 158, startPoint y: 342, endPoint x: 42, endPoint y: 339, distance: 116.4
click at [42, 339] on div "25 26 27 28 29 30 31 32 33 34 35 36 37 38 39 40 41 42 43 44 45 46 47 48 49 </ d…" at bounding box center [296, 309] width 546 height 443
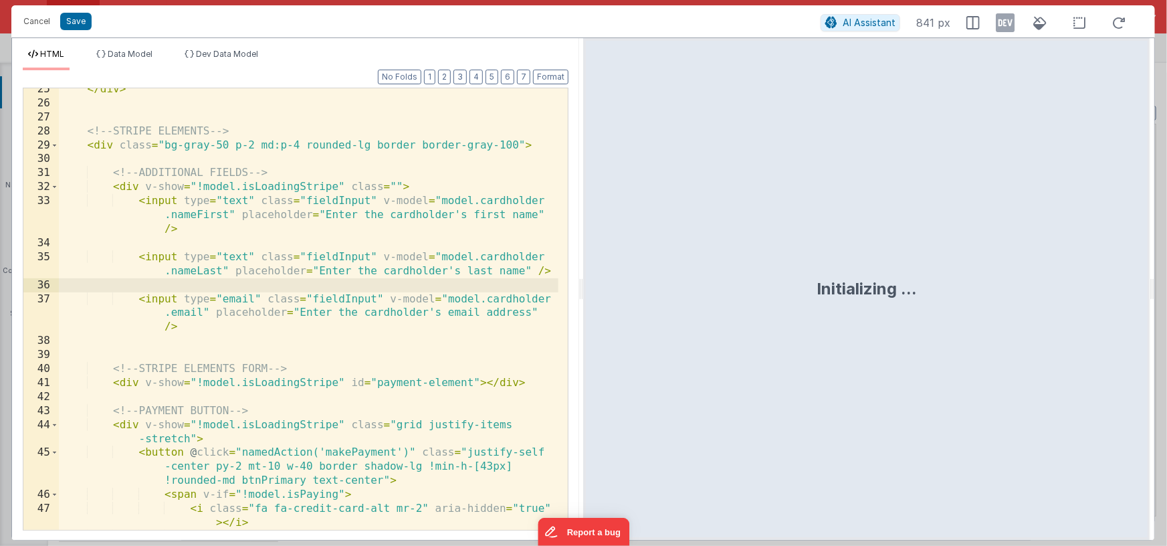
paste textarea
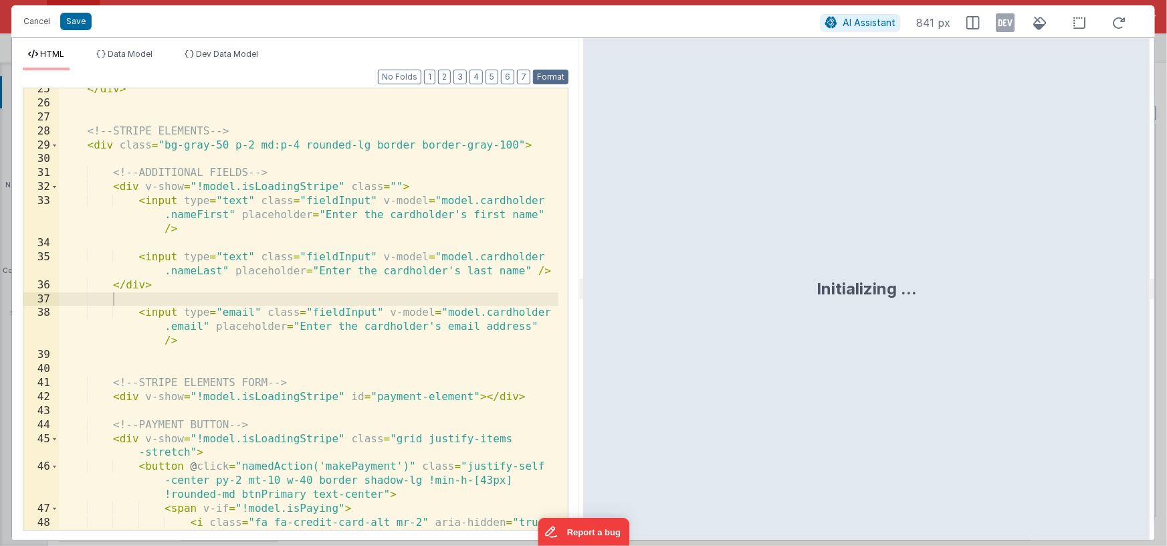
click at [555, 75] on button "Format" at bounding box center [550, 77] width 35 height 15
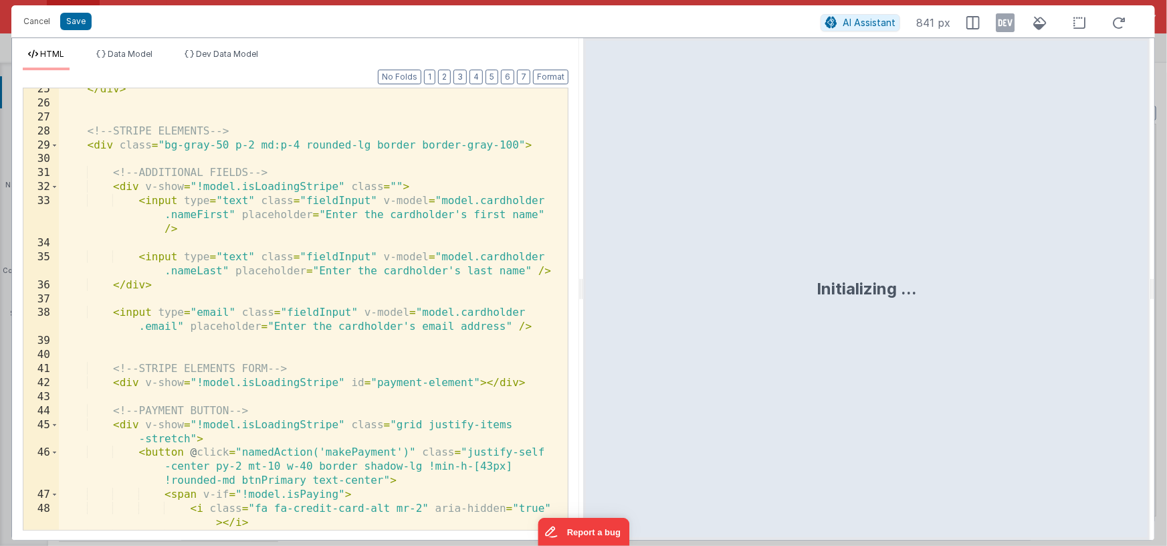
click at [395, 185] on div "</ div > <!-- STRIPE ELEMENTS --> < div class = "bg-gray-50 p-2 md:p-4 rounded-…" at bounding box center [309, 316] width 500 height 469
click at [936, 26] on icon at bounding box center [1005, 22] width 19 height 21
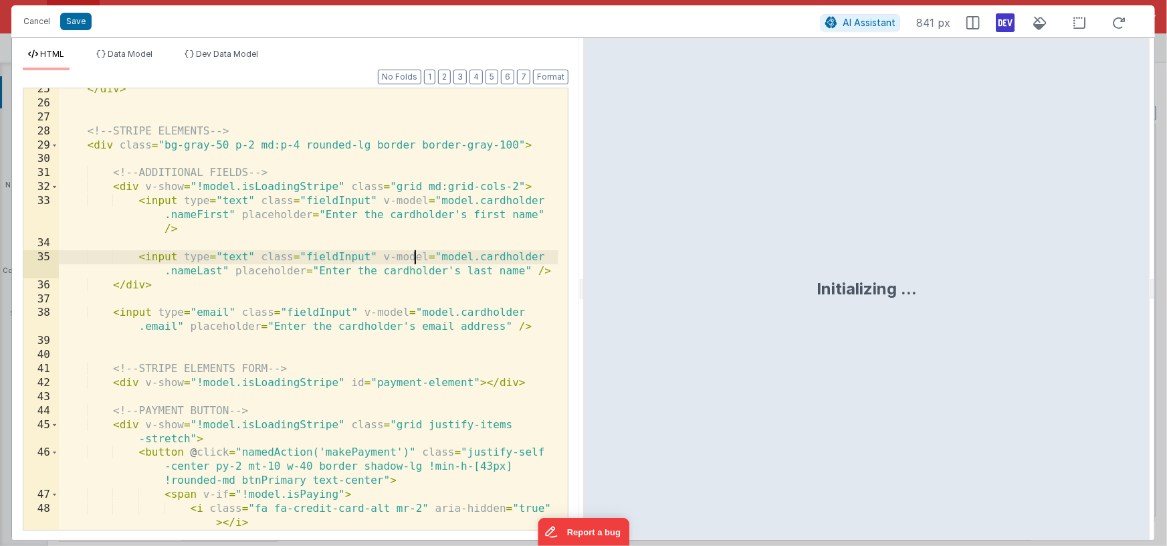
click at [413, 259] on div "</ div > <!-- STRIPE ELEMENTS --> < div class = "bg-gray-50 p-2 md:p-4 rounded-…" at bounding box center [309, 316] width 500 height 469
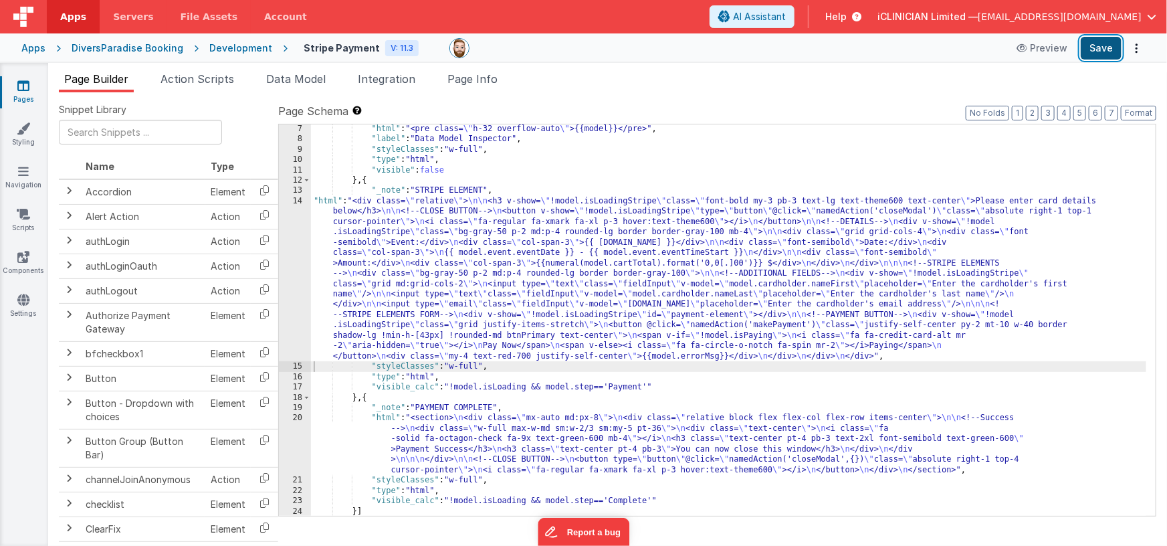
click at [936, 48] on button "Save" at bounding box center [1101, 48] width 41 height 23
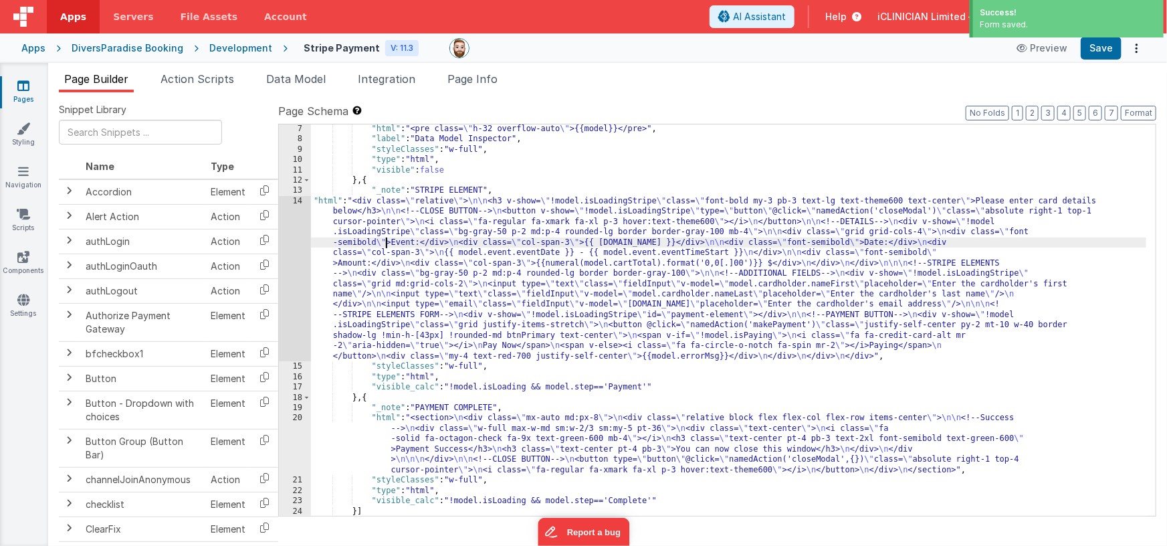
click at [385, 245] on div ""html" : "<pre class= \" h-32 overflow-auto \" >{{model}}</pre>" , "label" : "D…" at bounding box center [729, 330] width 836 height 413
click at [292, 258] on div "14" at bounding box center [295, 278] width 32 height 165
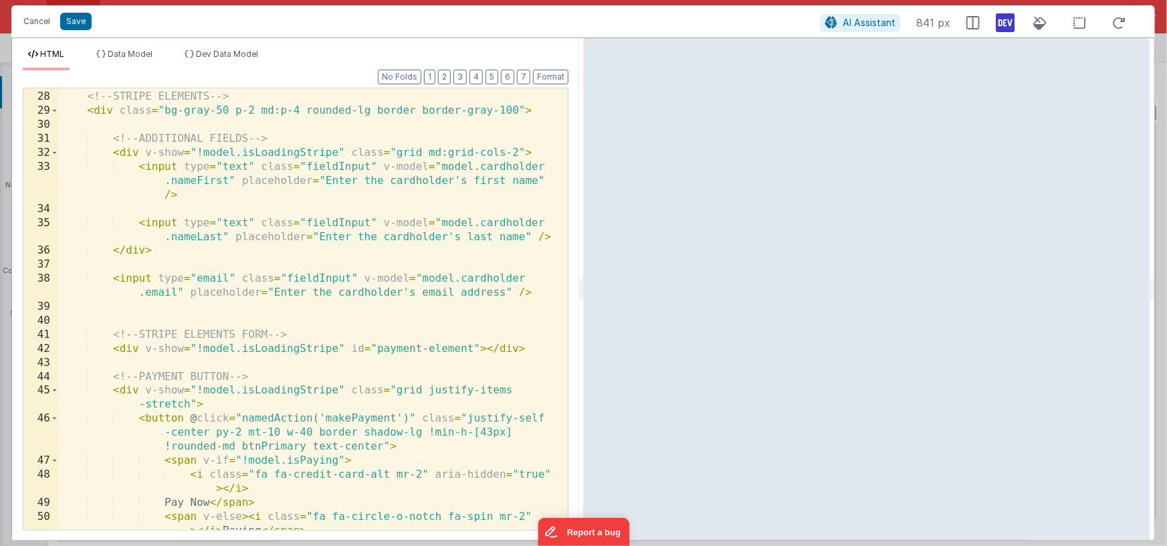
scroll to position [479, 0]
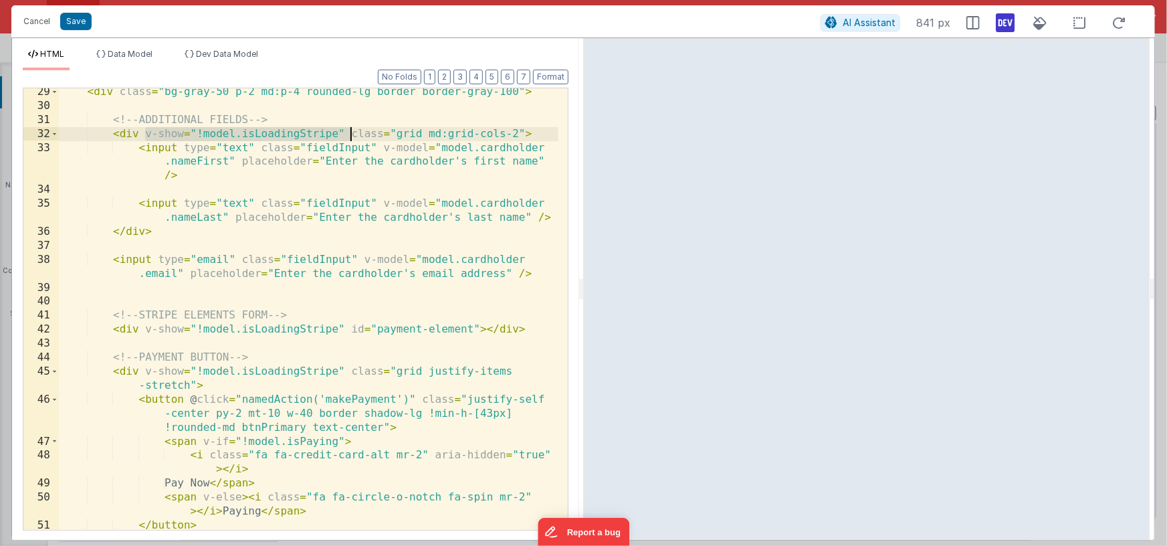
drag, startPoint x: 144, startPoint y: 132, endPoint x: 348, endPoint y: 127, distance: 204.7
click at [348, 127] on div "< div class = "bg-gray-50 p-2 md:p-4 rounded-lg border border-gray-100" > <!-- …" at bounding box center [309, 326] width 500 height 483
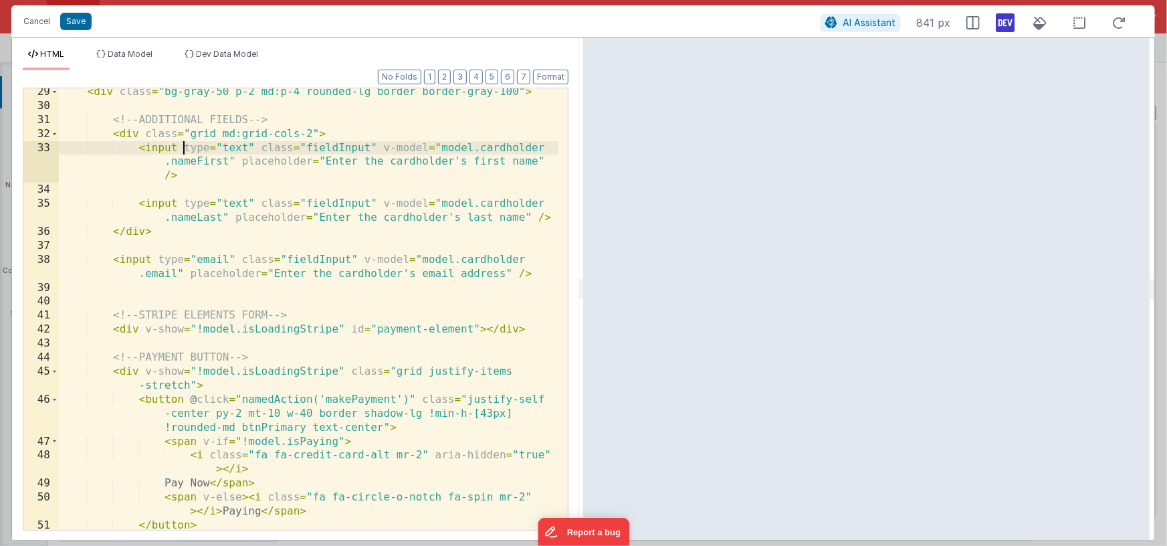
click at [183, 148] on div "< div class = "bg-gray-50 p-2 md:p-4 rounded-lg border border-gray-100" > <!-- …" at bounding box center [309, 326] width 500 height 483
click at [181, 203] on div "< div class = "bg-gray-50 p-2 md:p-4 rounded-lg border border-gray-100" > <!-- …" at bounding box center [309, 326] width 500 height 483
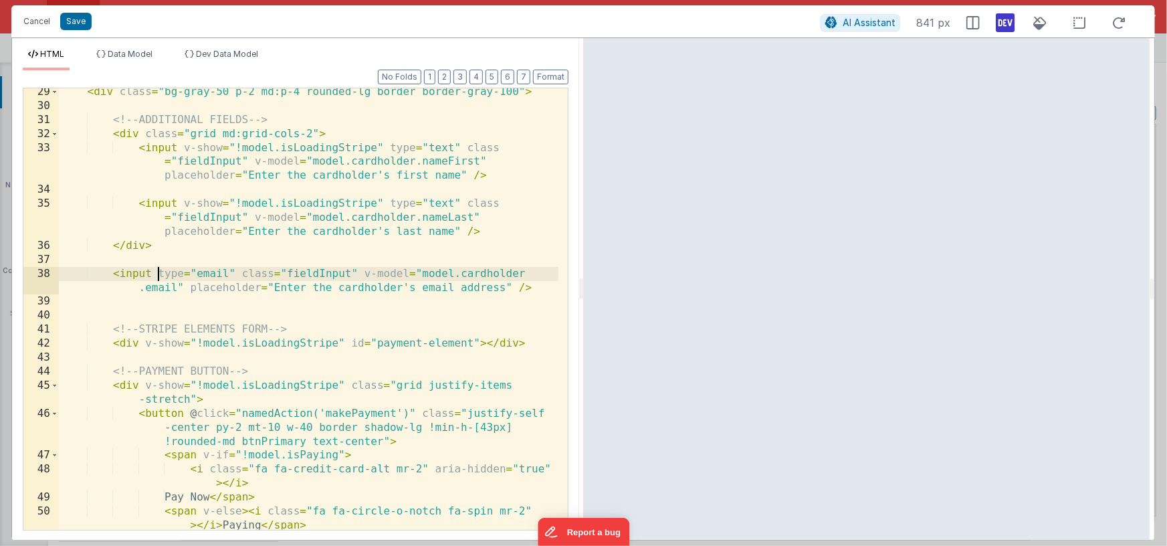
click at [156, 275] on div "< div class = "bg-gray-50 p-2 md:p-4 rounded-lg border border-gray-100" > <!-- …" at bounding box center [309, 319] width 500 height 469
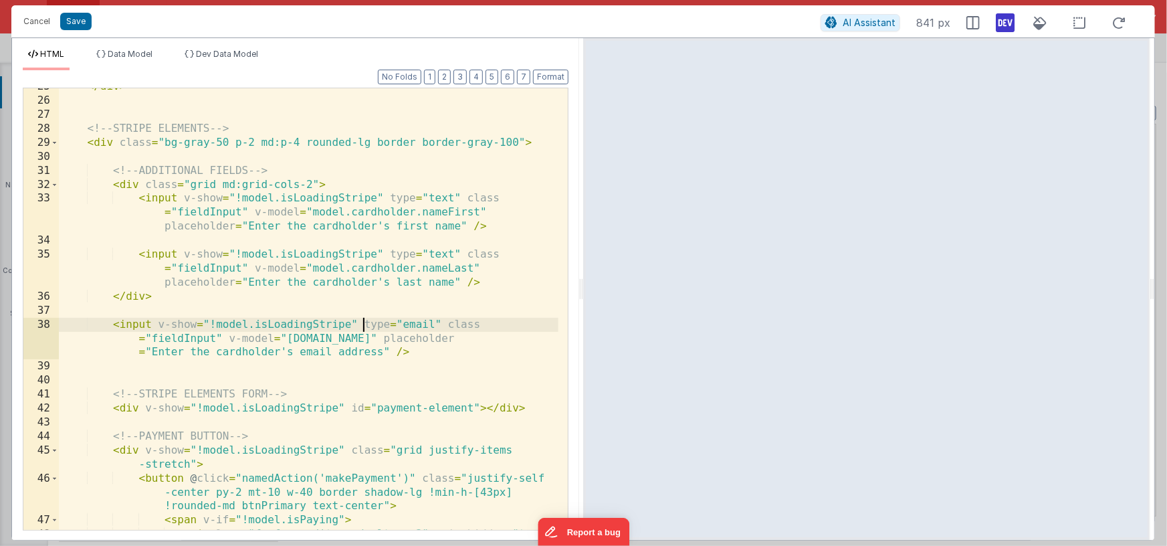
scroll to position [431, 0]
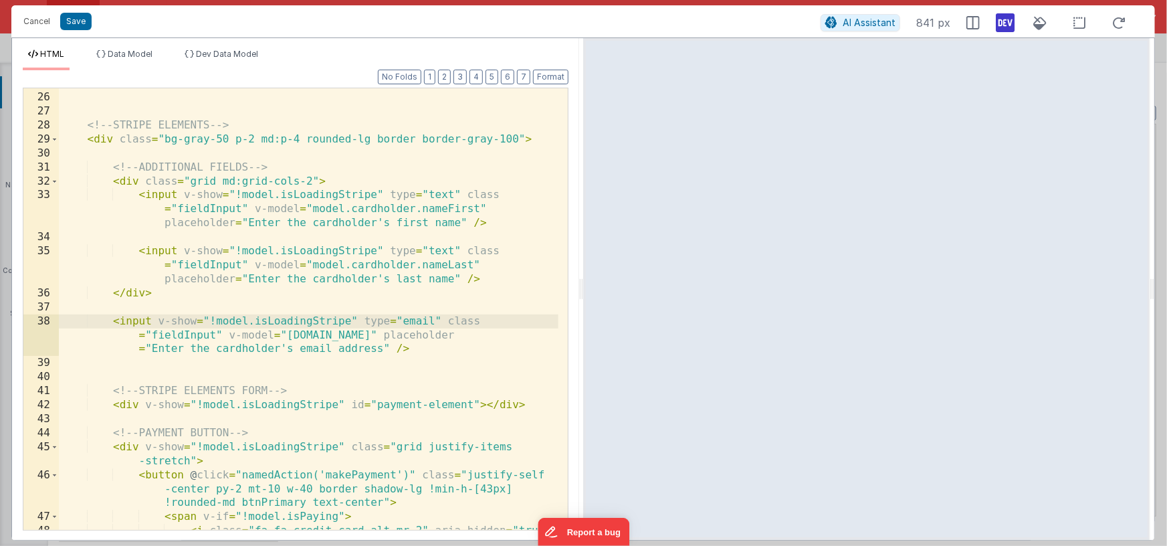
click at [113, 140] on div "</ div > <!-- STRIPE ELEMENTS --> < div class = "bg-gray-50 p-2 md:p-4 rounded-…" at bounding box center [309, 317] width 500 height 483
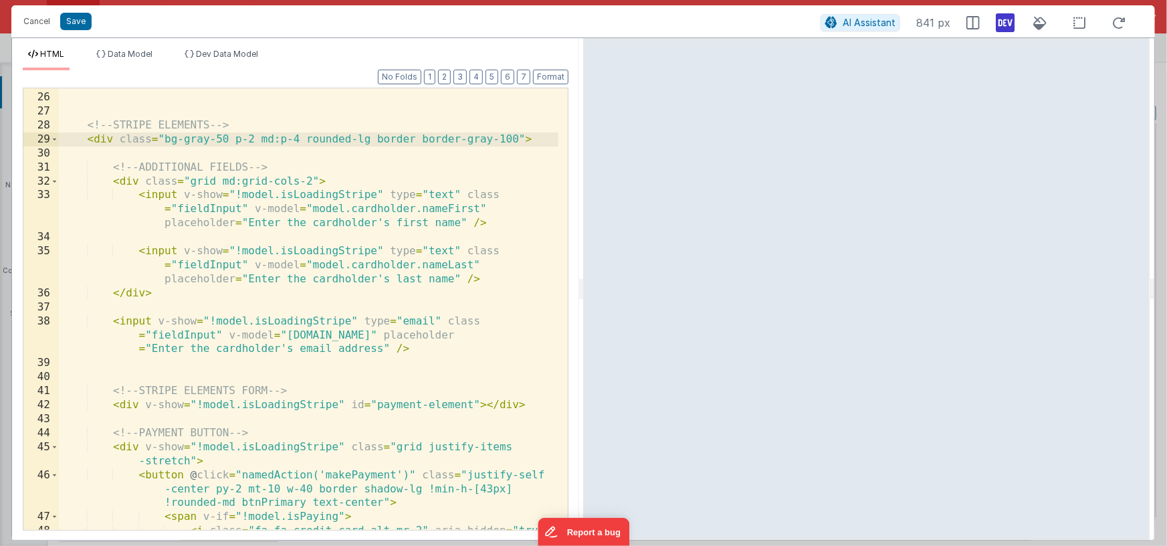
paste textarea
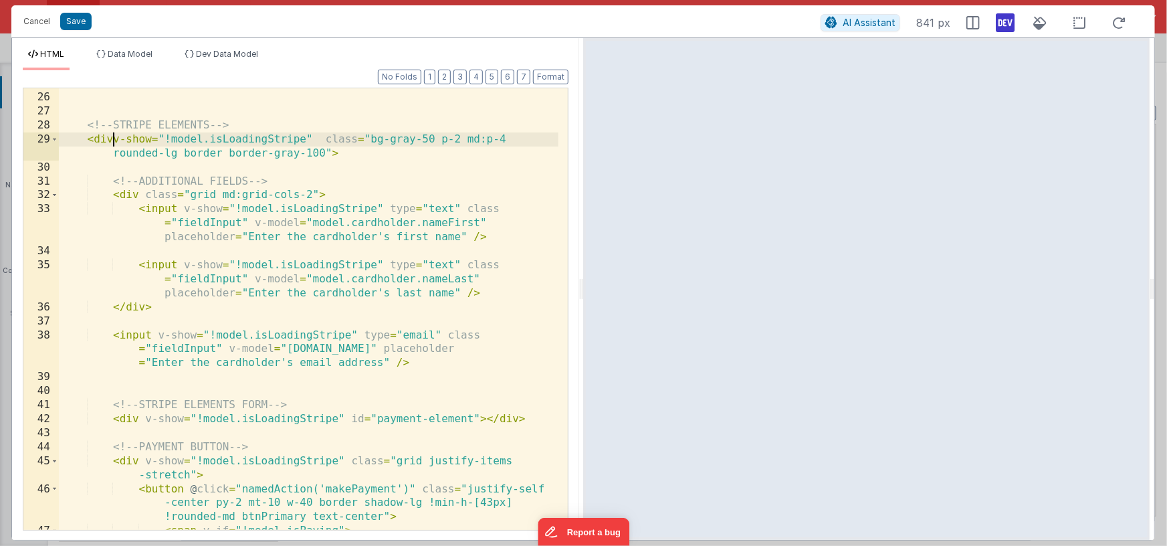
click at [115, 140] on div "</ div > <!-- STRIPE ELEMENTS --> < divv-show = "!model.isLoadingStripe" class …" at bounding box center [309, 310] width 500 height 469
click at [327, 142] on div "</ div > <!-- STRIPE ELEMENTS --> < div v-show = "!model.isLoadingStripe" class…" at bounding box center [309, 310] width 500 height 469
click at [151, 56] on span "Data Model" at bounding box center [130, 54] width 45 height 10
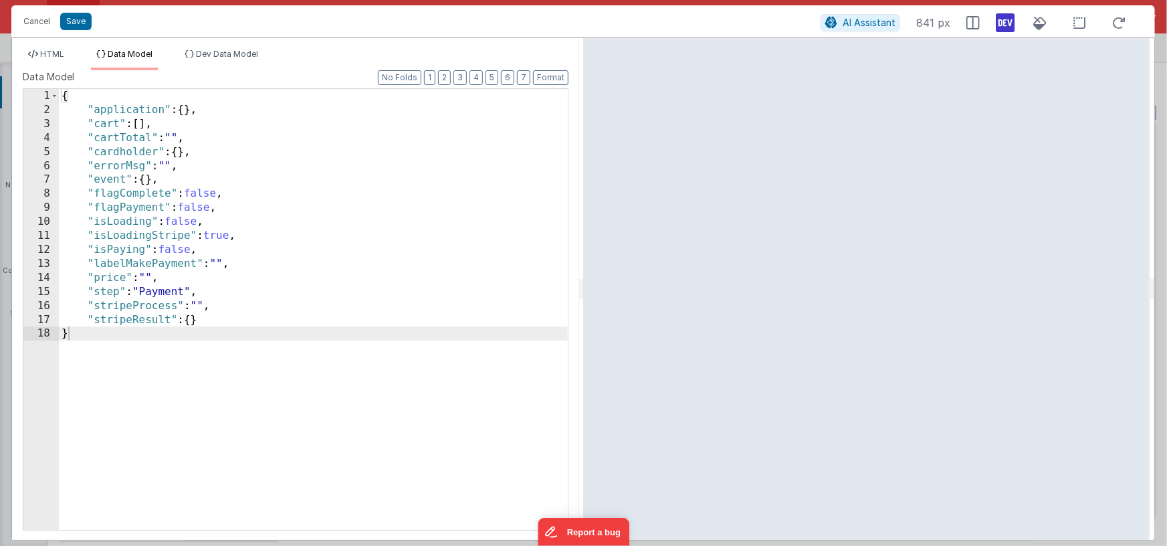
click at [219, 236] on div "{ "application" : { } , "cart" : [ ] , "cartTotal" : "" , "cardholder" : { } , …" at bounding box center [313, 323] width 509 height 469
click at [218, 236] on div "{ "application" : { } , "cart" : [ ] , "cartTotal" : "" , "cardholder" : { } , …" at bounding box center [313, 323] width 509 height 469
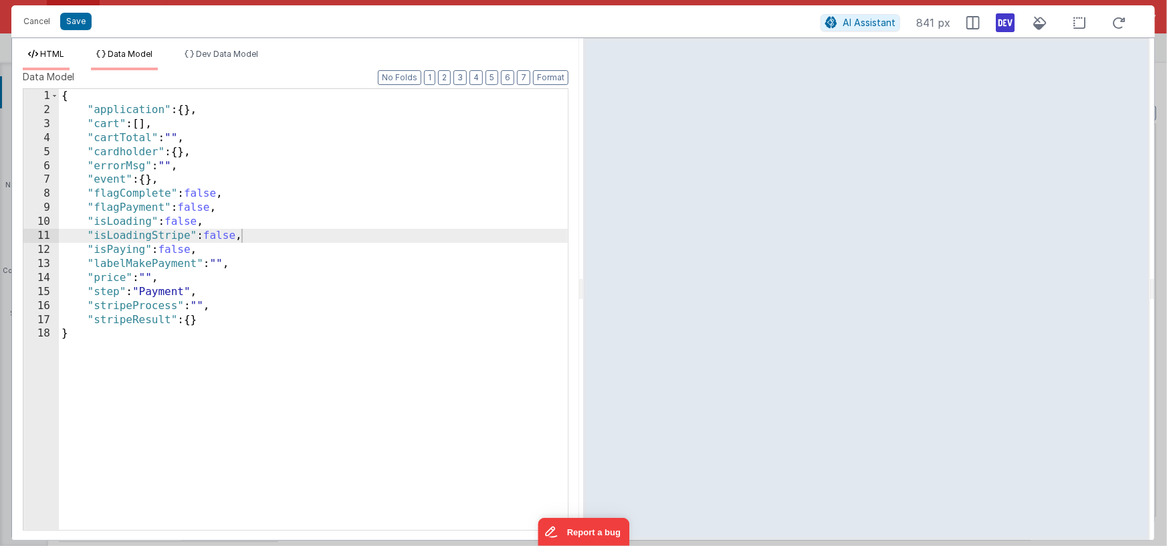
click at [60, 56] on span "HTML" at bounding box center [52, 54] width 24 height 10
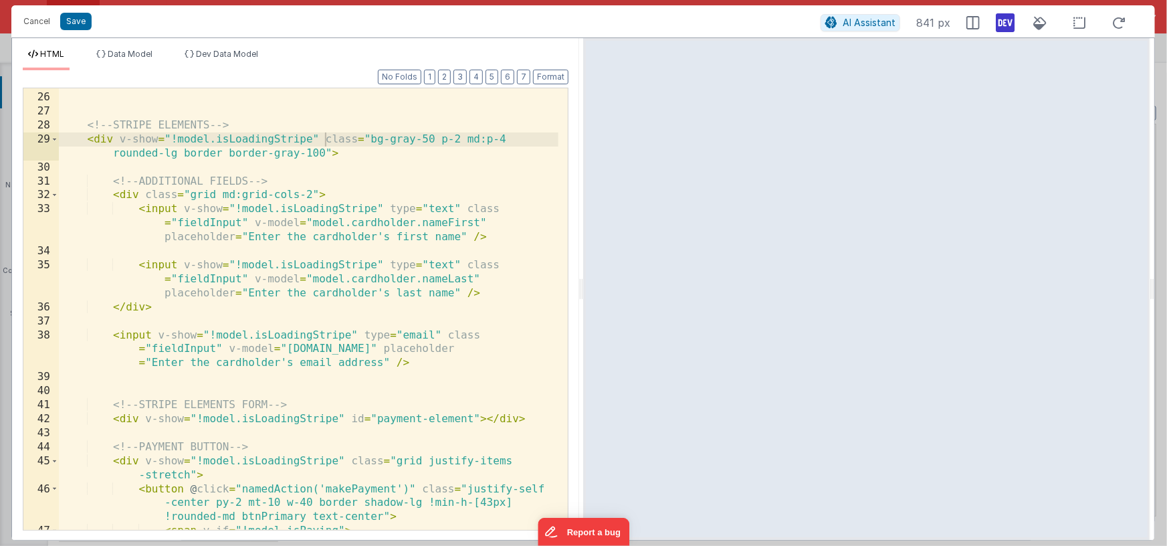
click at [312, 194] on div "</ div > <!-- STRIPE ELEMENTS --> < div v-show = "!model.isLoadingStripe" class…" at bounding box center [309, 310] width 500 height 469
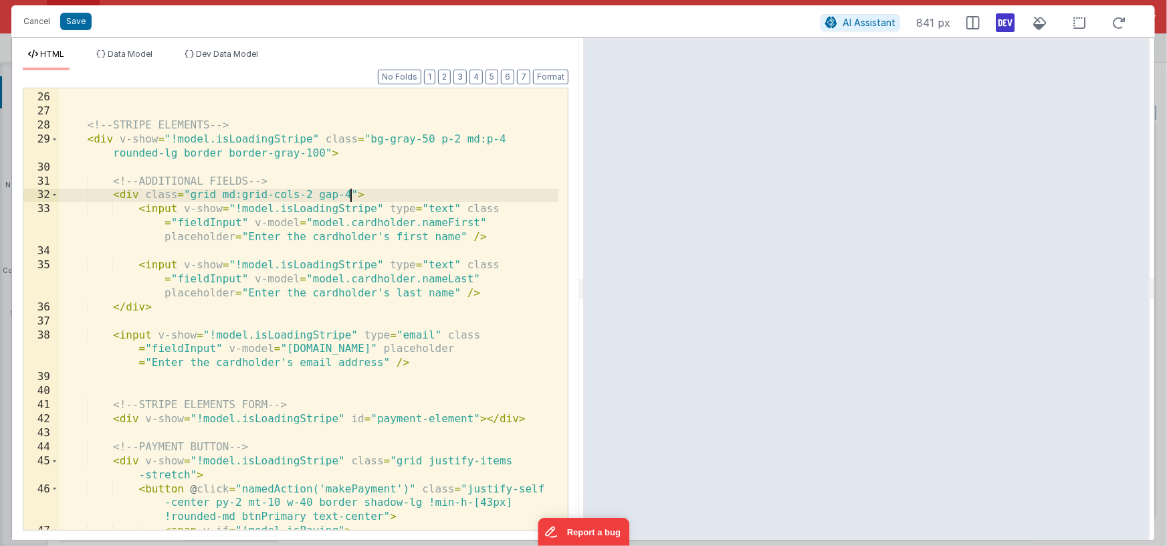
click at [216, 347] on div "</ div > <!-- STRIPE ELEMENTS --> < div v-show = "!model.isLoadingStripe" class…" at bounding box center [309, 310] width 500 height 469
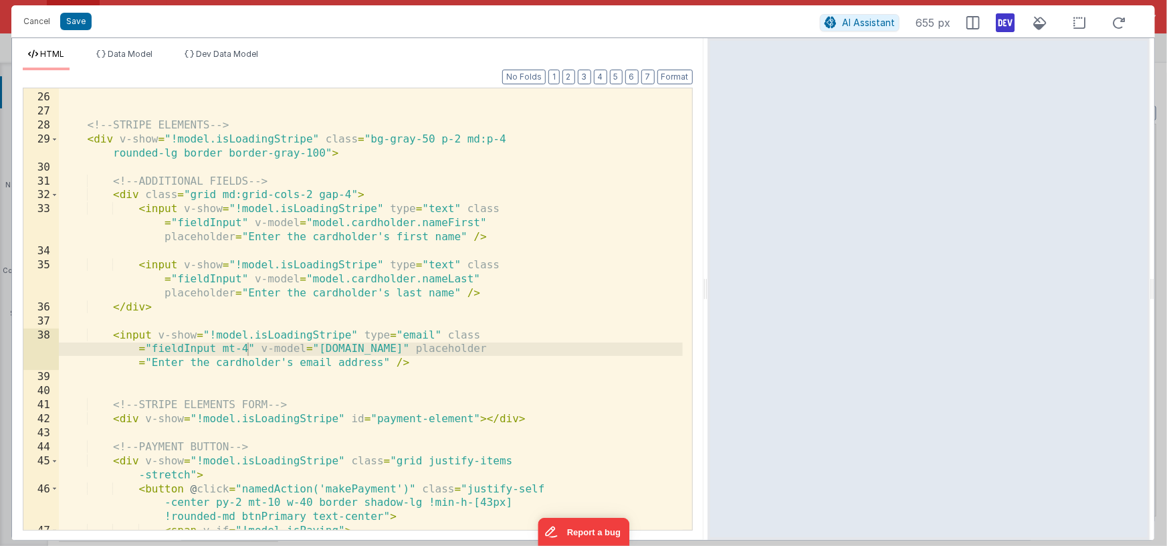
drag, startPoint x: 580, startPoint y: 288, endPoint x: 708, endPoint y: 287, distance: 127.1
click at [708, 287] on html "Cancel Save AI Assistant 655 px HTML Data Model Dev Data Model Format 7 6 5 4 3…" at bounding box center [583, 273] width 1167 height 546
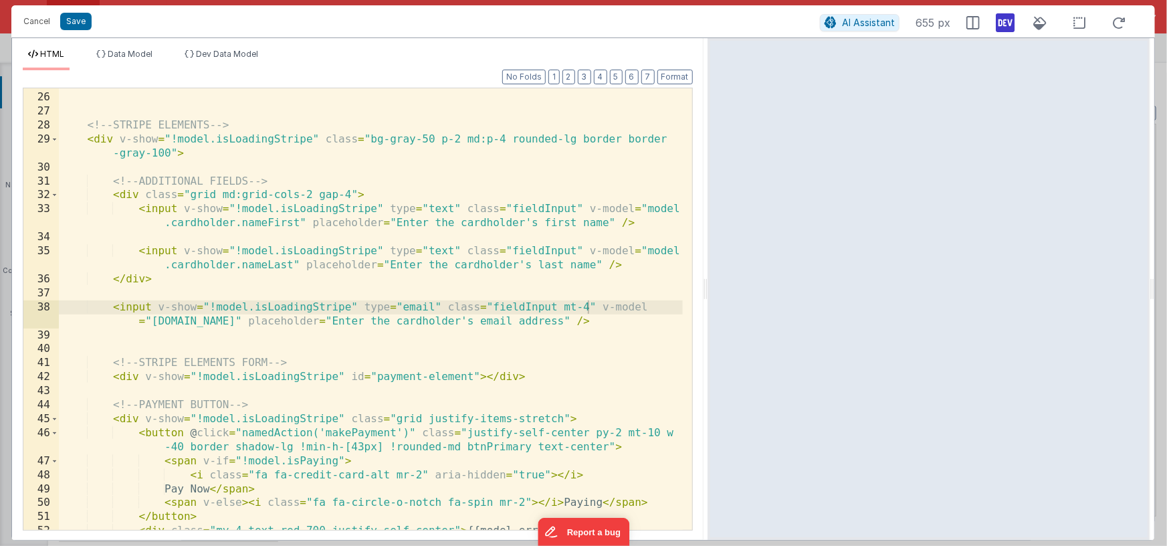
scroll to position [389, 0]
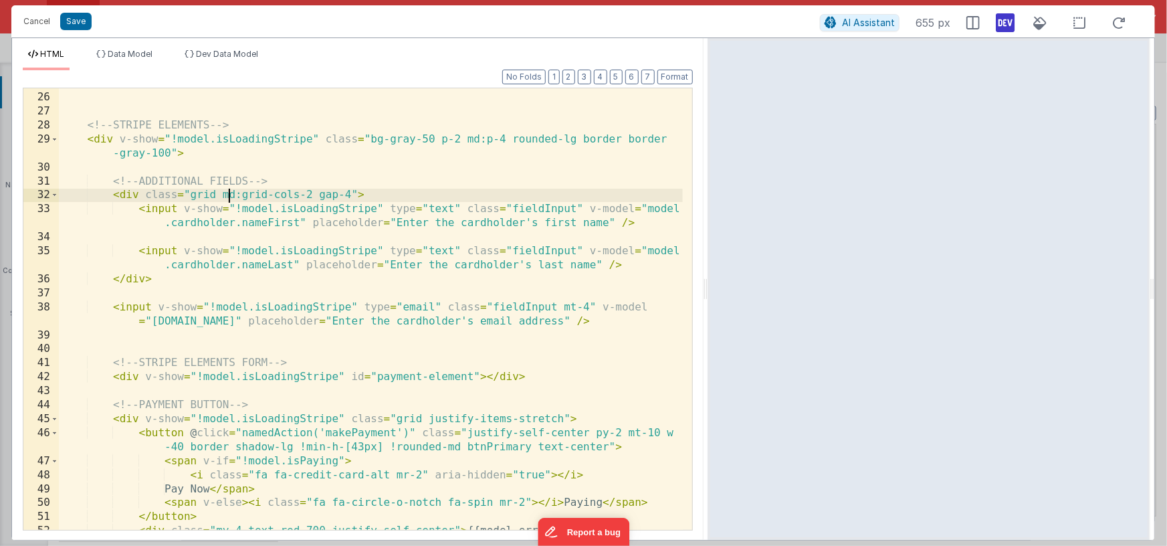
click at [229, 196] on div "</ div > <!-- STRIPE ELEMENTS --> < div v-show = "!model.isLoadingStripe" class…" at bounding box center [371, 310] width 624 height 469
drag, startPoint x: 705, startPoint y: 288, endPoint x: 705, endPoint y: 298, distance: 10.7
click at [705, 298] on html "Cancel Save AI Assistant 659 px HTML Data Model Dev Data Model Format 7 6 5 4 3…" at bounding box center [583, 273] width 1167 height 546
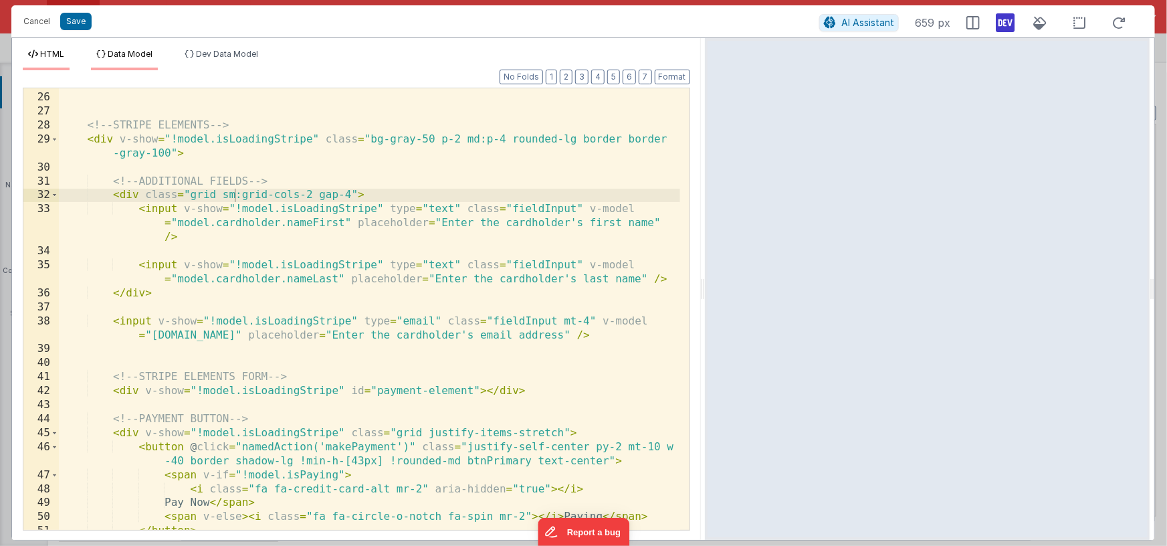
click at [125, 55] on span "Data Model" at bounding box center [130, 54] width 45 height 10
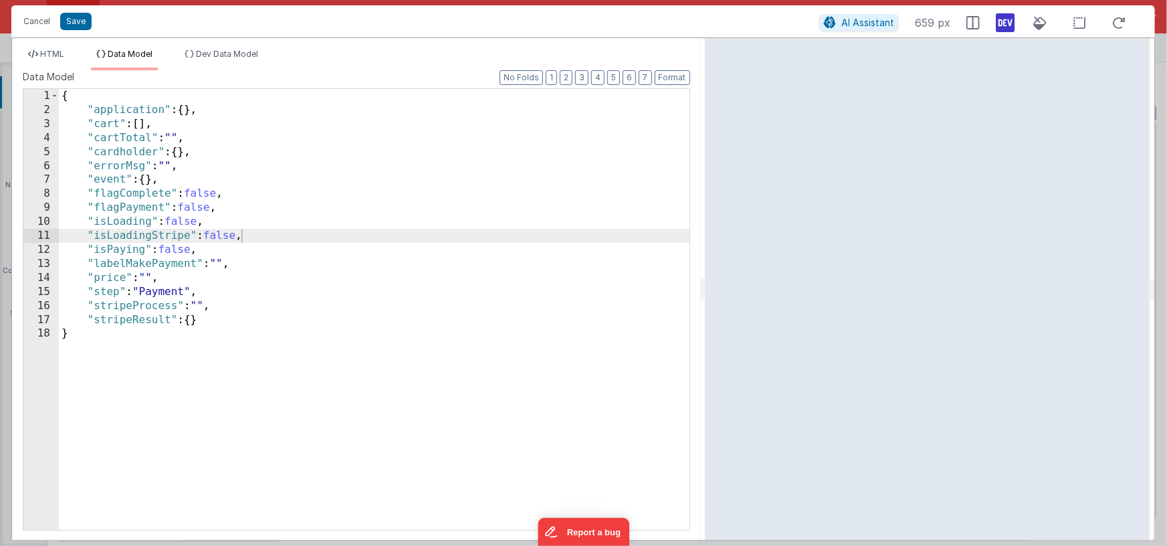
click at [226, 236] on div "{ "application" : { } , "cart" : [ ] , "cartTotal" : "" , "cardholder" : { } , …" at bounding box center [374, 323] width 631 height 469
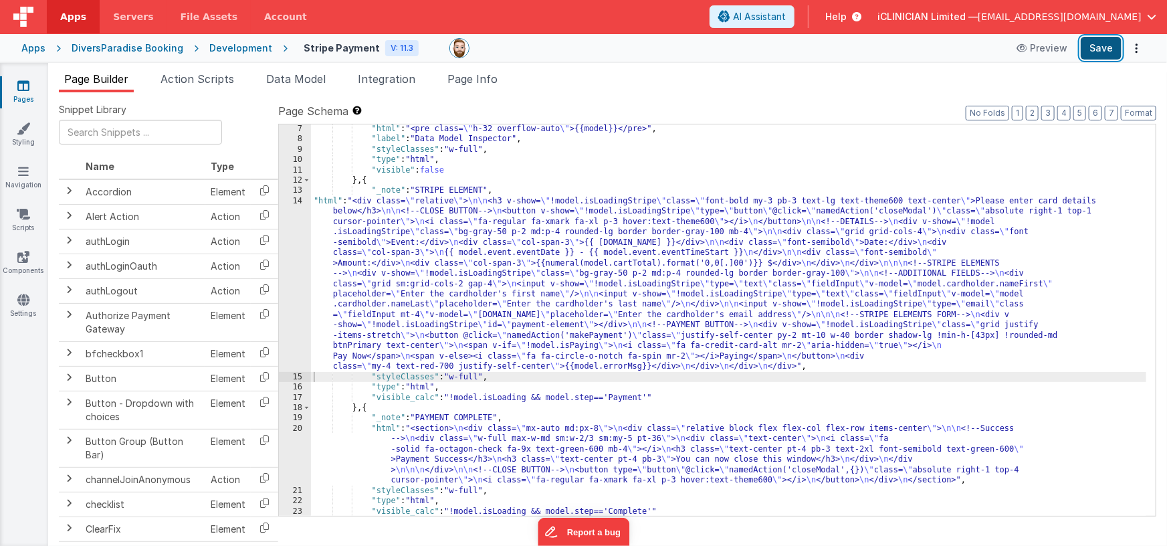
click at [936, 46] on button "Save" at bounding box center [1101, 48] width 41 height 23
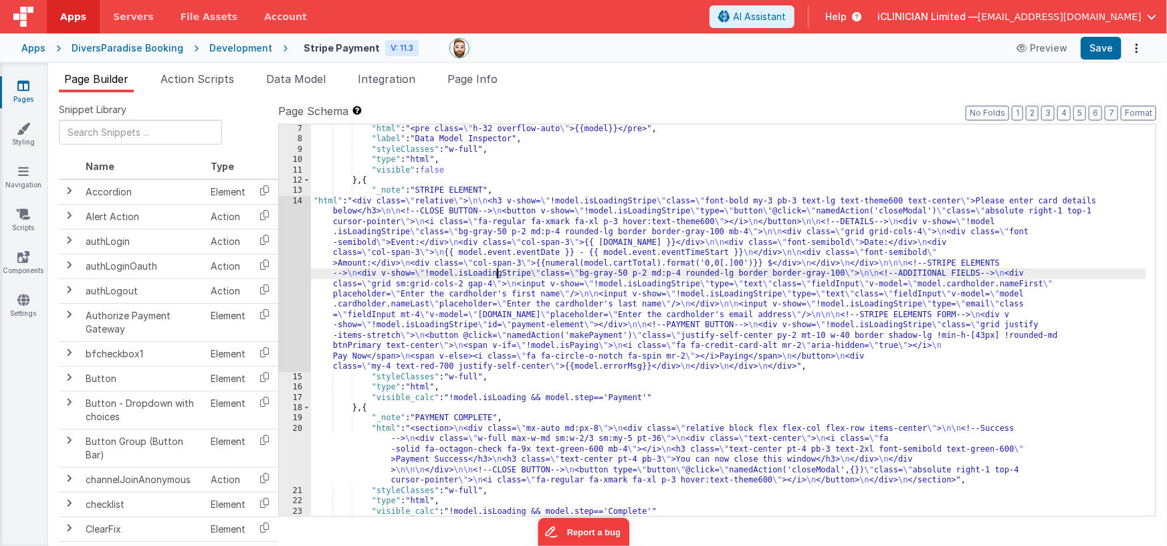
click at [498, 275] on div ""html" : "<pre class= \" h-32 overflow-auto \" >{{model}}</pre>" , "label" : "D…" at bounding box center [729, 330] width 836 height 413
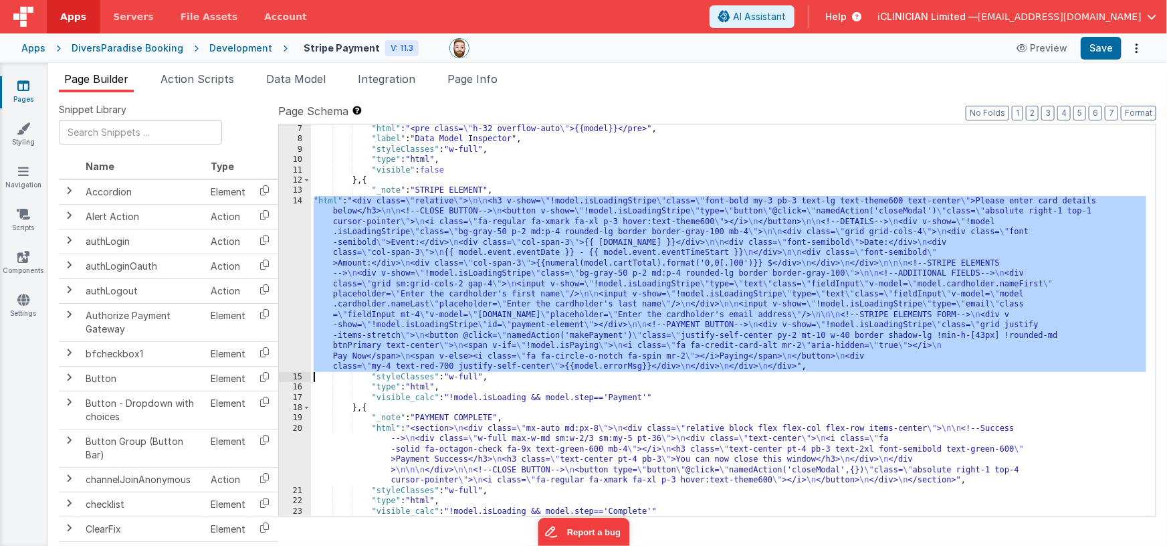
click at [293, 267] on div "14" at bounding box center [295, 284] width 32 height 176
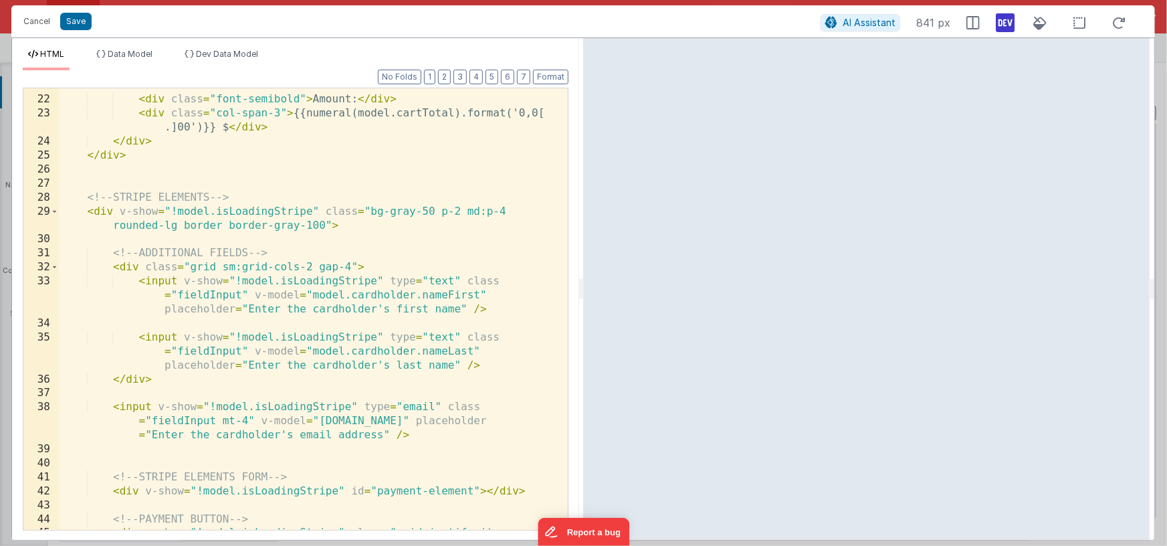
scroll to position [368, 0]
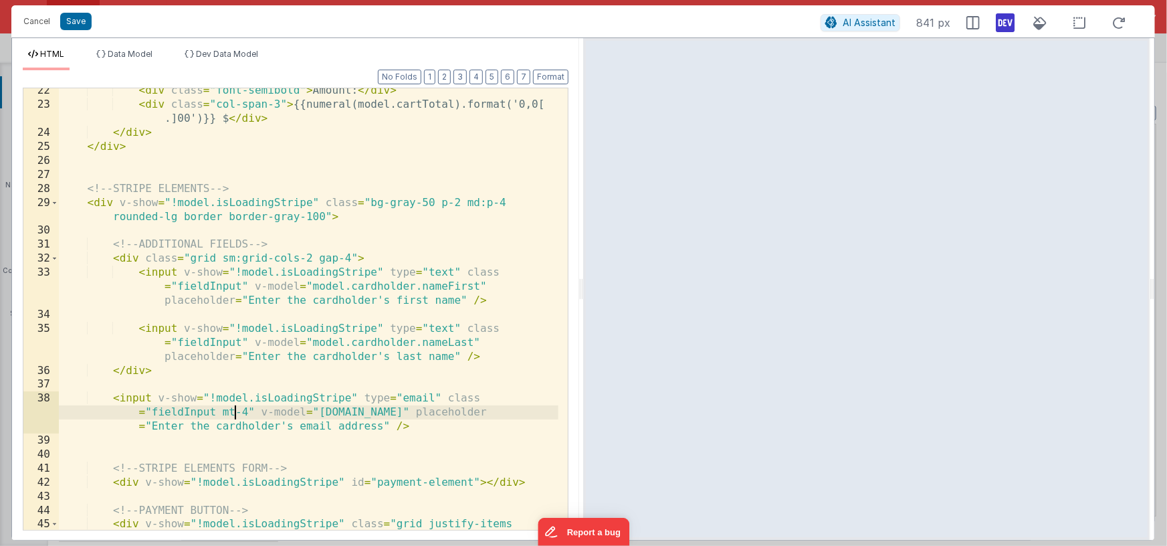
click at [235, 415] on div "< div class = "font-semibold" > Amount: </ div > < div class = "col-span-3" > {…" at bounding box center [309, 325] width 500 height 483
click at [370, 259] on div "< div class = "font-semibold" > Amount: </ div > < div class = "col-span-3" > {…" at bounding box center [309, 325] width 500 height 483
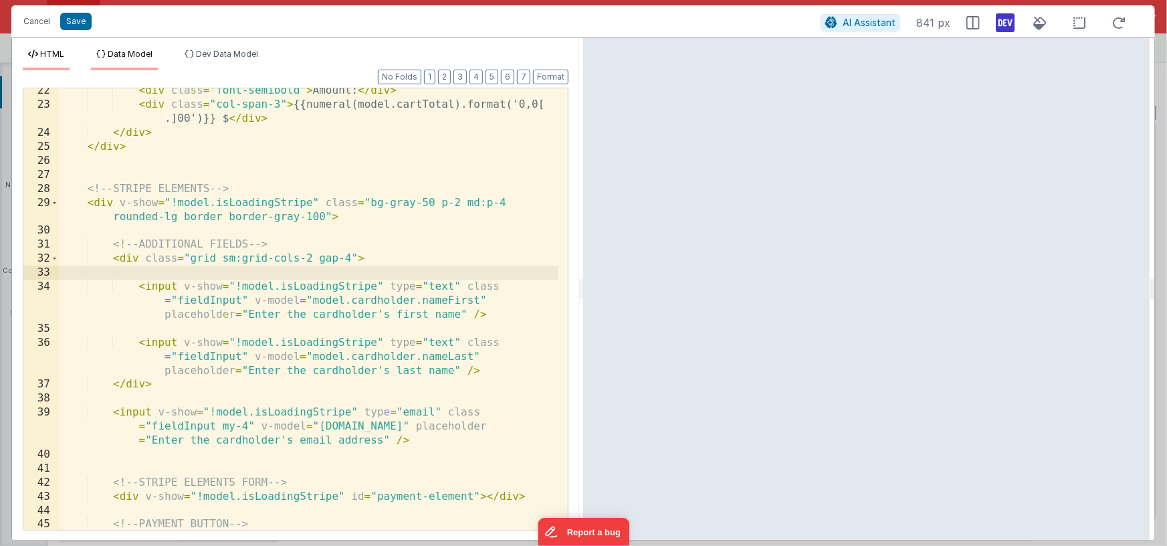
click at [120, 50] on span "Data Model" at bounding box center [130, 54] width 45 height 10
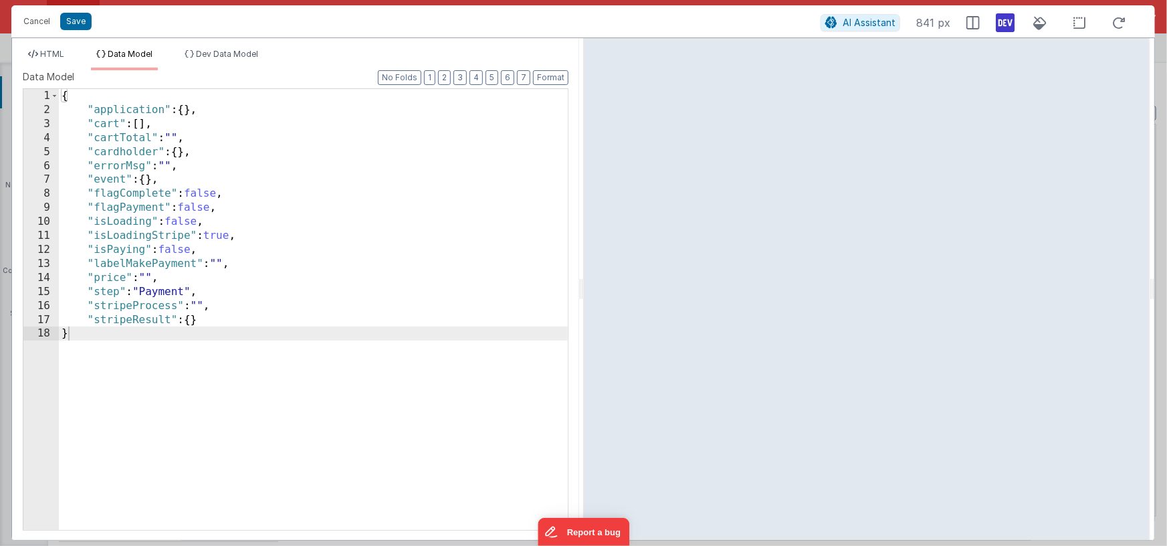
click at [217, 235] on div "{ "application" : { } , "cart" : [ ] , "cartTotal" : "" , "cardholder" : { } , …" at bounding box center [313, 323] width 509 height 469
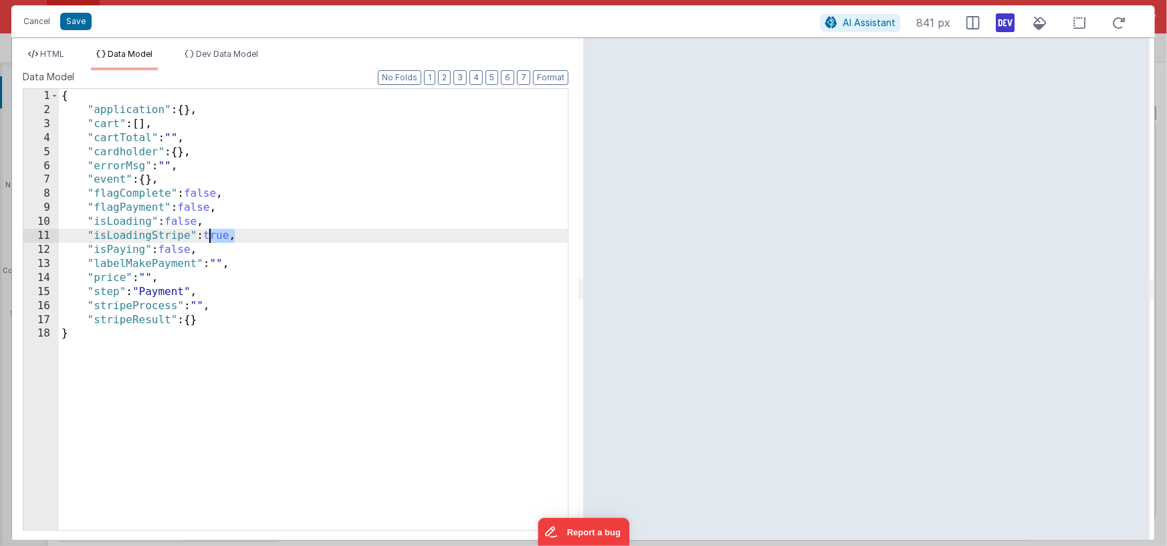
click at [217, 235] on div "{ "application" : { } , "cart" : [ ] , "cartTotal" : "" , "cardholder" : { } , …" at bounding box center [313, 323] width 509 height 469
click at [47, 51] on span "HTML" at bounding box center [52, 54] width 24 height 10
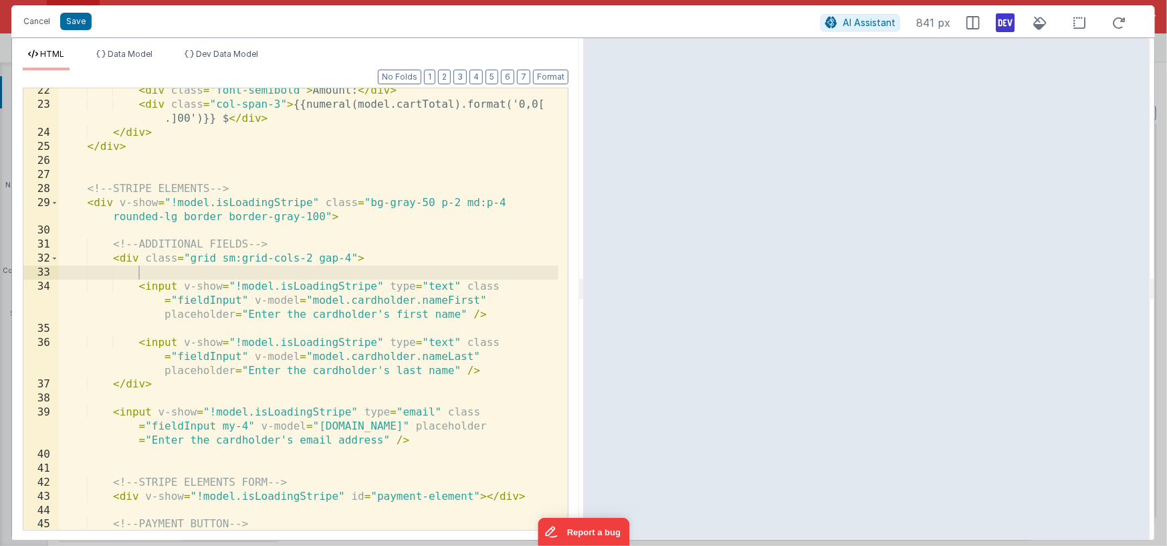
click at [159, 275] on div "< div class = "font-semibold" > Amount: </ div > < div class = "col-span-3" > {…" at bounding box center [309, 325] width 500 height 483
click at [306, 272] on div "< div class = "font-semibold" > Amount: </ div > < div class = "col-span-3" > {…" at bounding box center [309, 325] width 500 height 483
click at [246, 272] on div "< div class = "font-semibold" > Amount: </ div > < div class = "col-span-3" > {…" at bounding box center [309, 325] width 500 height 483
click at [229, 273] on div "< div class = "font-semibold" > Amount: </ div > < div class = "col-span-3" > {…" at bounding box center [309, 325] width 500 height 483
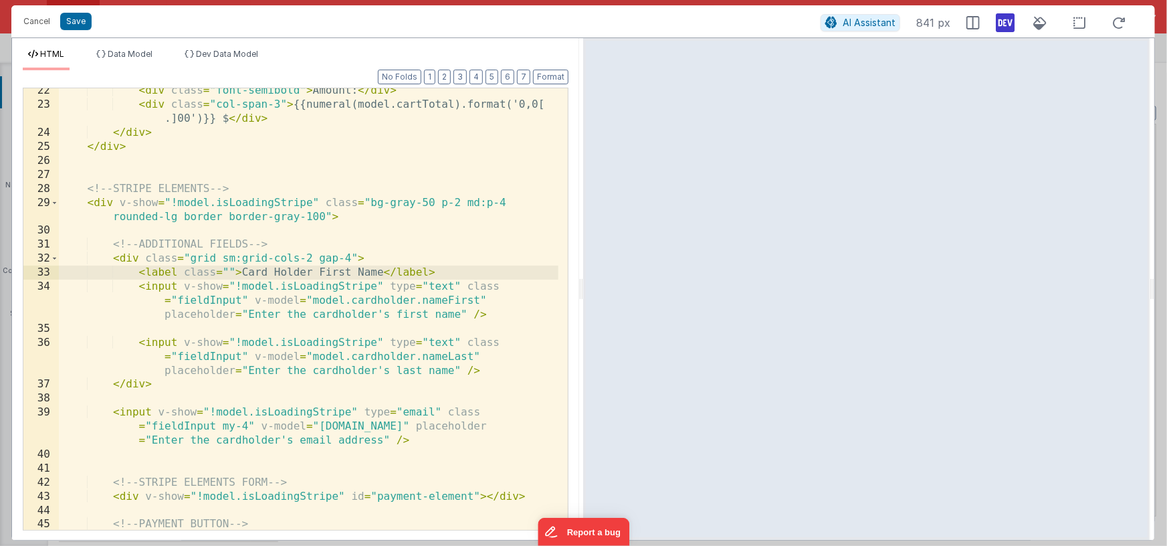
click at [229, 272] on div "< div class = "font-semibold" > Amount: </ div > < div class = "col-span-3" > {…" at bounding box center [309, 325] width 500 height 483
click at [137, 272] on div "< div class = "font-semibold" > Amount: </ div > < div class = "col-span-3" > {…" at bounding box center [309, 325] width 500 height 483
paste textarea
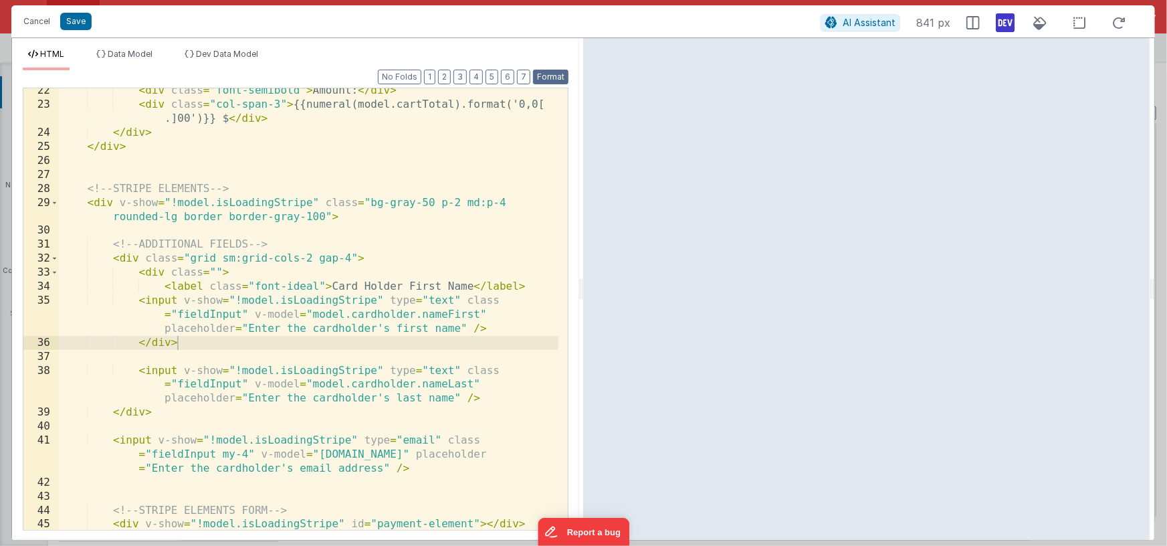
click at [550, 81] on button "Format" at bounding box center [550, 77] width 35 height 15
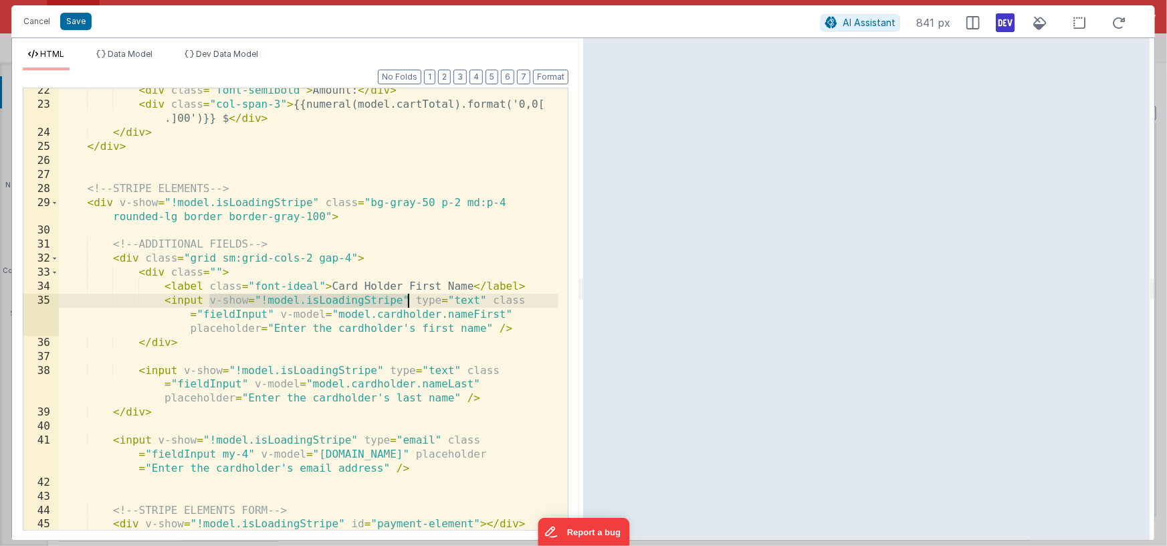
drag, startPoint x: 209, startPoint y: 302, endPoint x: 408, endPoint y: 302, distance: 198.6
click at [408, 302] on div "< div class = "font-semibold" > Amount: </ div > < div class = "col-span-3" > {…" at bounding box center [309, 318] width 500 height 469
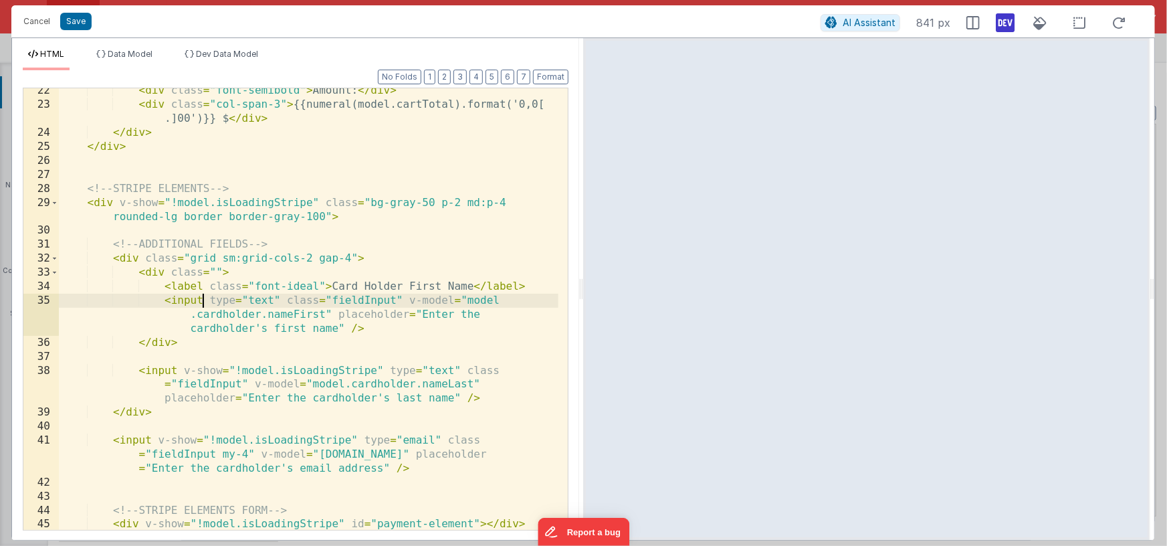
click at [138, 259] on div "< div class = "font-semibold" > Amount: </ div > < div class = "col-span-3" > {…" at bounding box center [309, 318] width 500 height 469
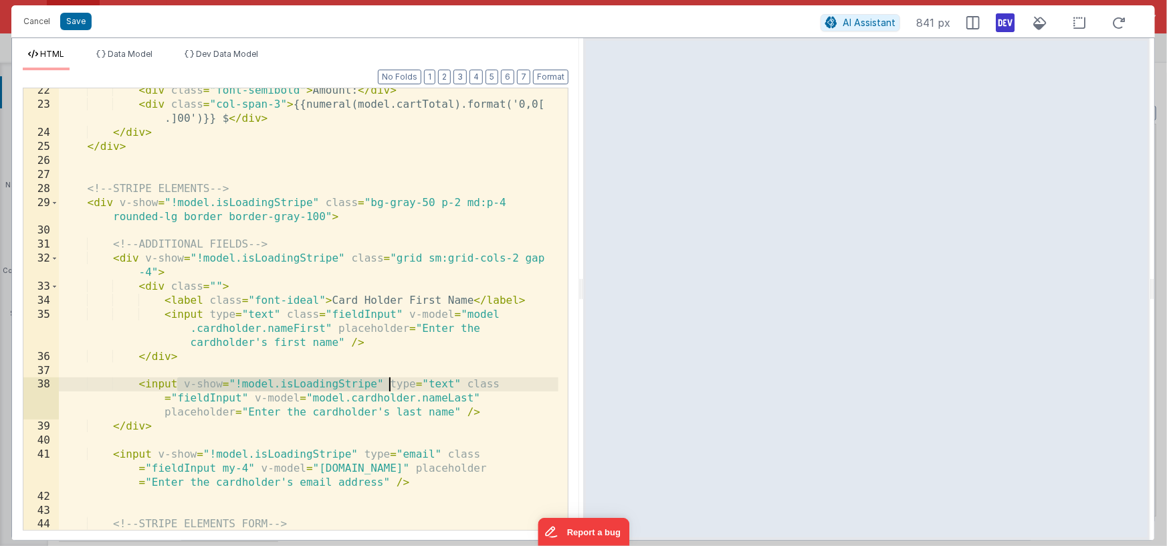
drag, startPoint x: 180, startPoint y: 383, endPoint x: 387, endPoint y: 385, distance: 207.3
click at [387, 385] on div "< div class = "font-semibold" > Amount: </ div > < div class = "col-span-3" > {…" at bounding box center [309, 318] width 500 height 469
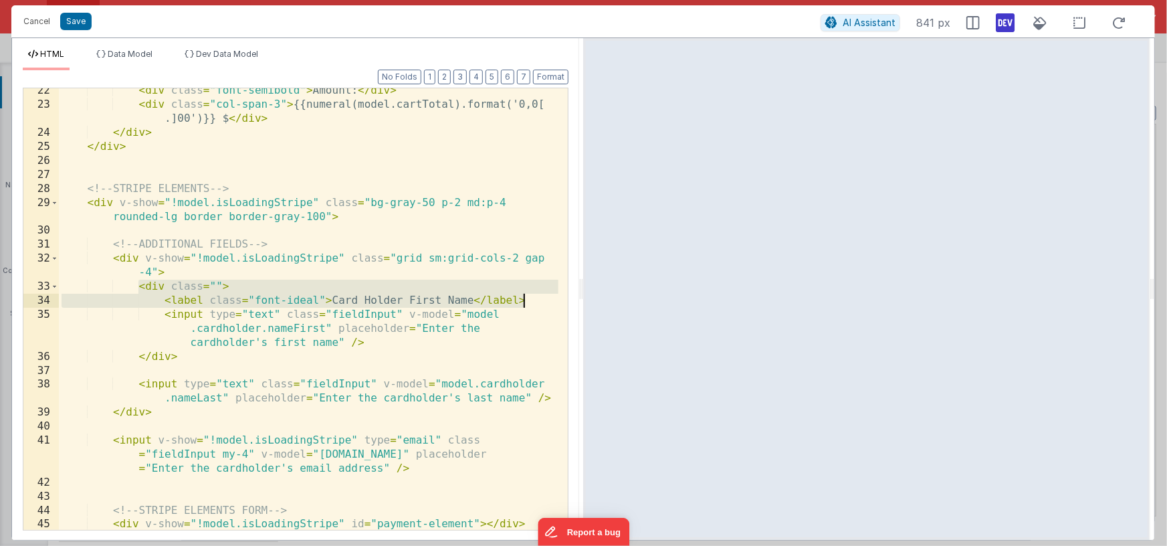
drag, startPoint x: 140, startPoint y: 288, endPoint x: 537, endPoint y: 302, distance: 396.8
click at [537, 302] on div "< div class = "font-semibold" > Amount: </ div > < div class = "col-span-3" > {…" at bounding box center [309, 318] width 500 height 469
click at [140, 384] on div "< div class = "font-semibold" > Amount: </ div > < div class = "col-span-3" > {…" at bounding box center [309, 318] width 500 height 469
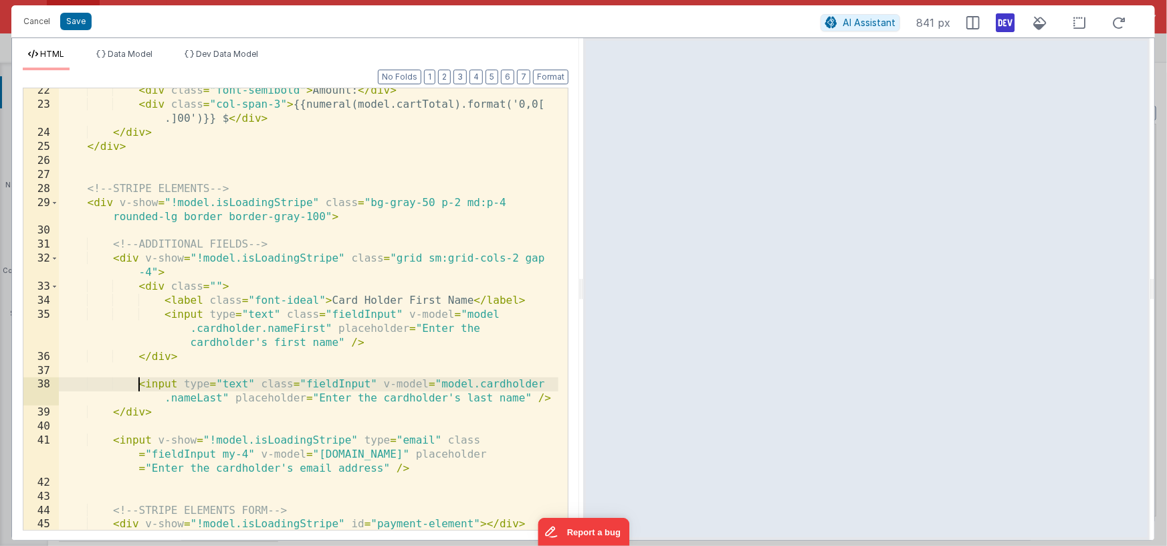
paste textarea
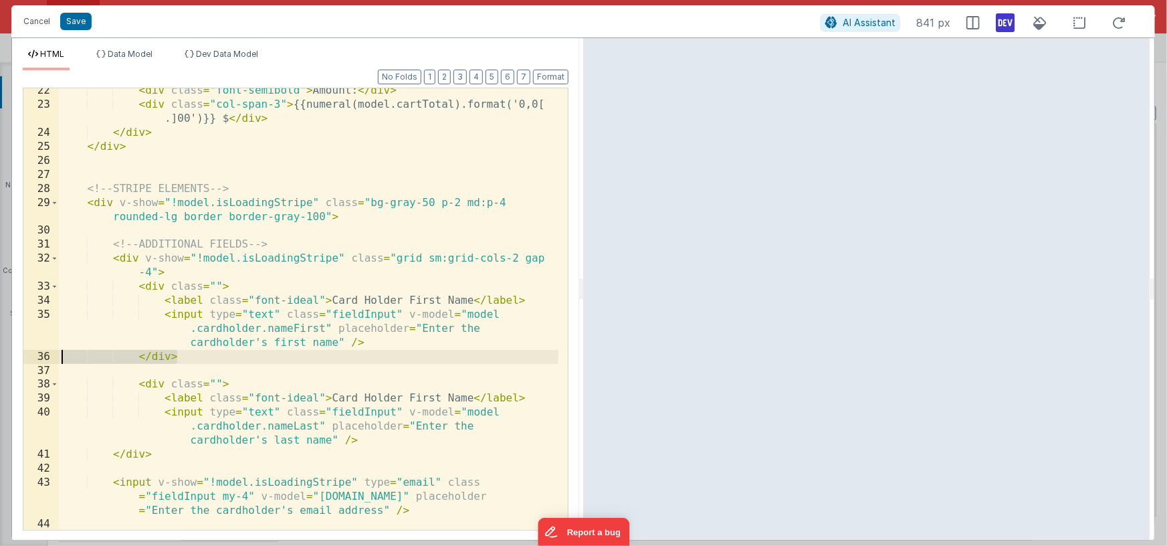
drag, startPoint x: 187, startPoint y: 355, endPoint x: 52, endPoint y: 362, distance: 135.3
click at [51, 362] on div "22 23 24 25 26 27 28 29 30 31 32 33 34 35 36 37 38 39 40 41 42 43 44 45 46 < di…" at bounding box center [296, 309] width 546 height 443
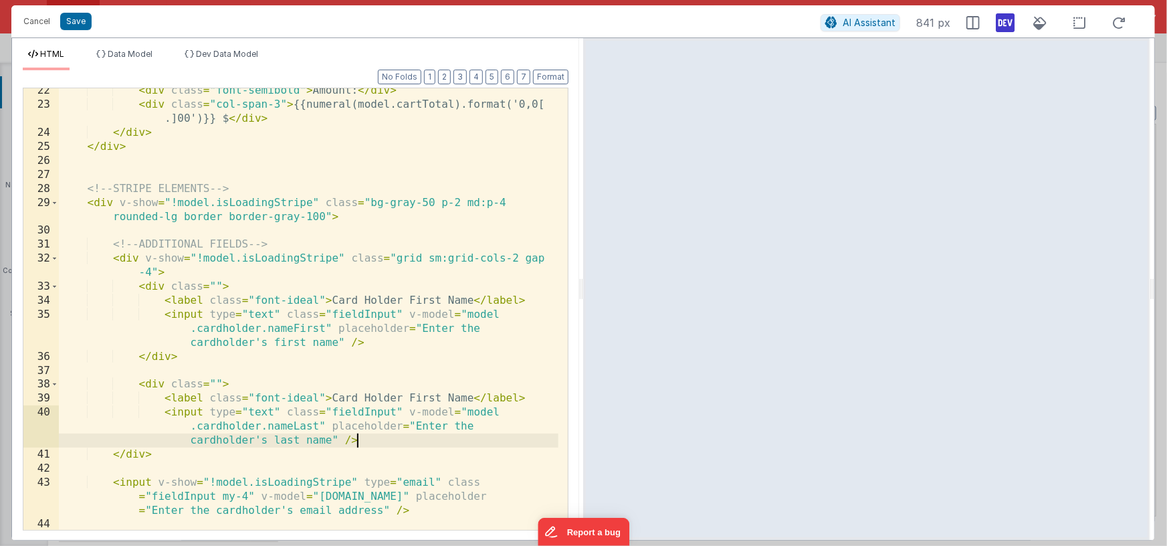
click at [366, 441] on div "< div class = "font-semibold" > Amount: </ div > < div class = "col-span-3" > {…" at bounding box center [309, 318] width 500 height 469
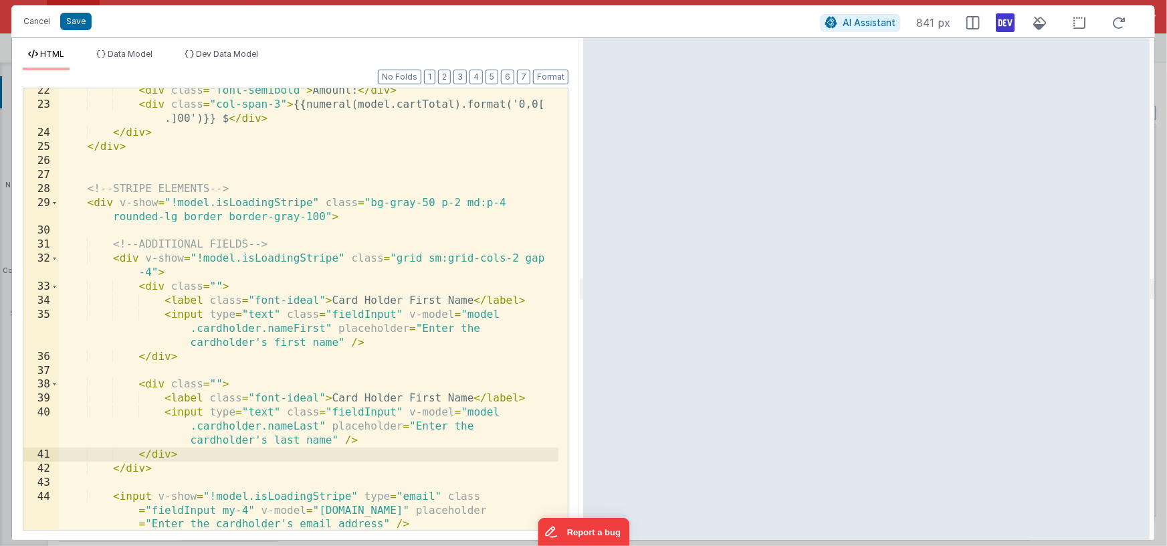
click at [421, 397] on div "< div class = "font-semibold" > Amount: </ div > < div class = "col-span-3" > {…" at bounding box center [309, 318] width 500 height 469
click at [420, 397] on div "< div class = "font-semibold" > Amount: </ div > < div class = "col-span-3" > {…" at bounding box center [309, 318] width 500 height 469
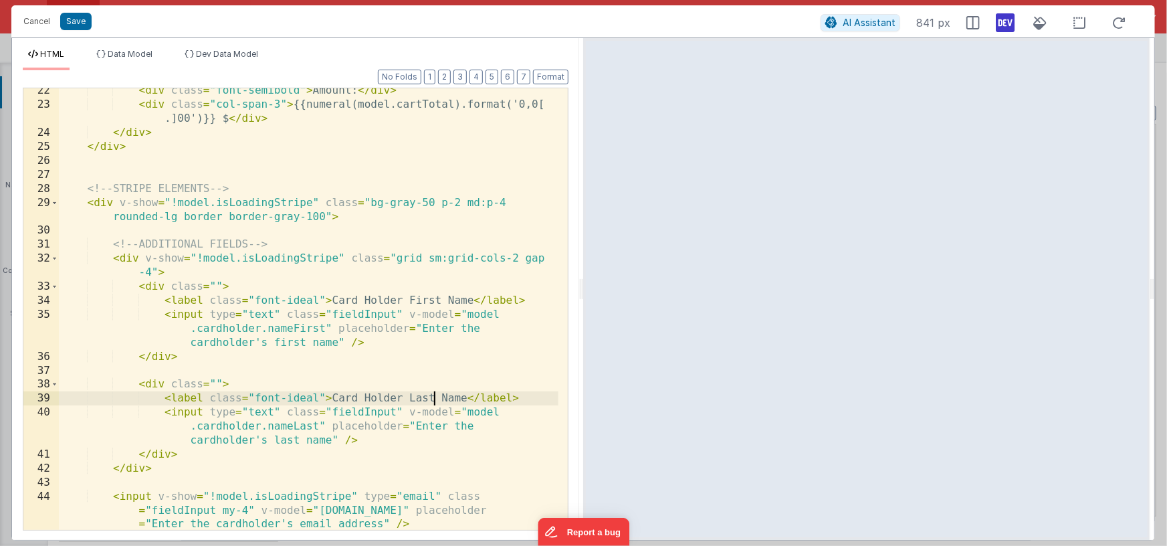
click at [368, 300] on div "< div class = "font-semibold" > Amount: </ div > < div class = "col-span-3" > {…" at bounding box center [309, 318] width 500 height 469
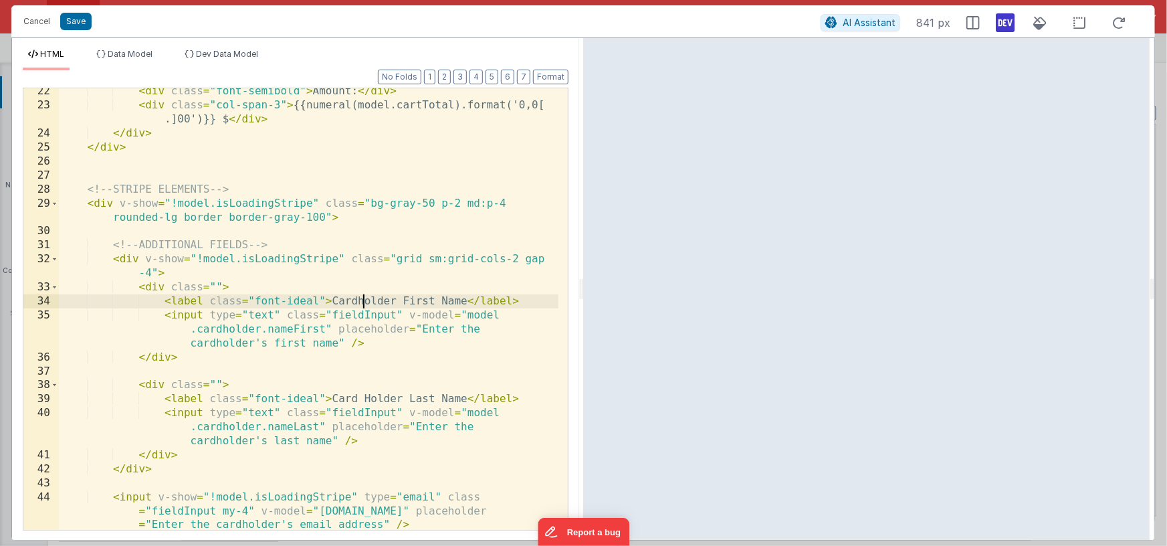
scroll to position [367, 0]
click at [367, 402] on div "< div class = "font-semibold" > Amount: </ div > < div class = "col-span-3" > {…" at bounding box center [309, 318] width 500 height 469
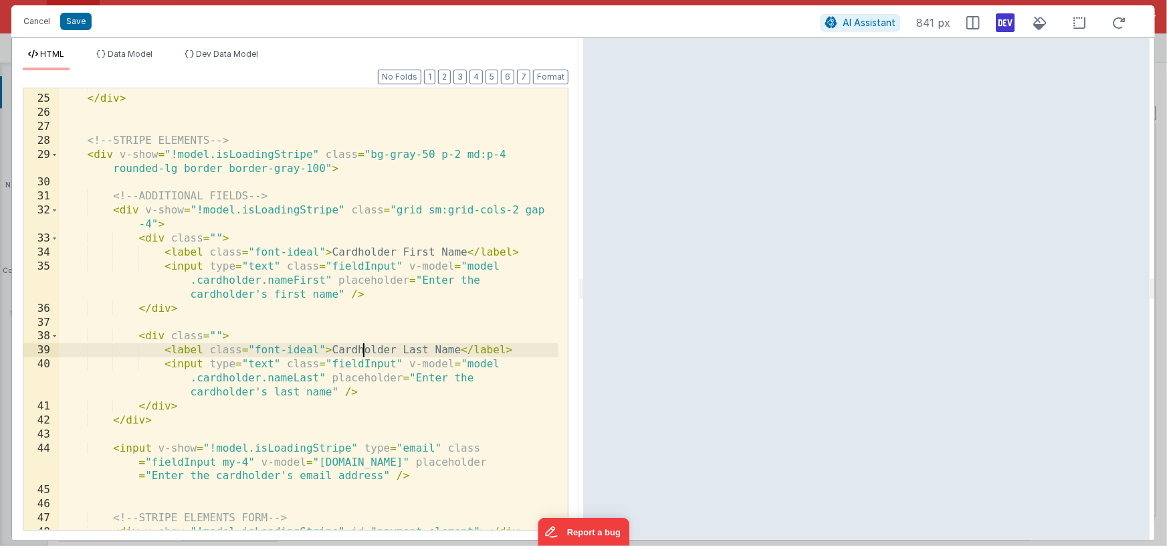
scroll to position [461, 0]
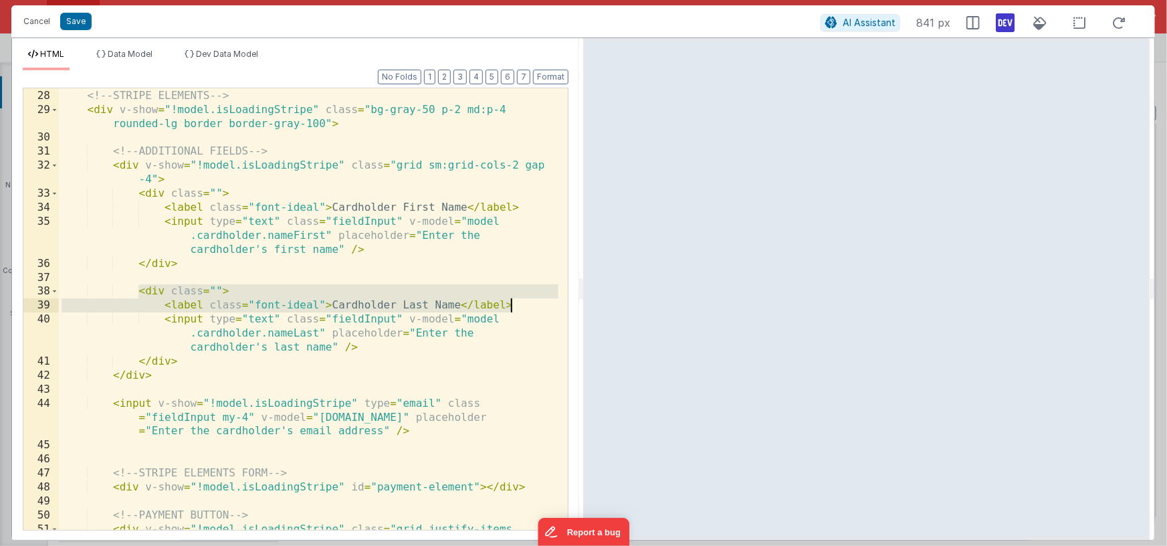
drag, startPoint x: 138, startPoint y: 291, endPoint x: 516, endPoint y: 304, distance: 378.1
click at [516, 304] on div "<!-- STRIPE ELEMENTS --> < div v-show = "!model.isLoadingStripe" class = "bg-gr…" at bounding box center [309, 316] width 500 height 483
click at [112, 403] on div "<!-- STRIPE ELEMENTS --> < div v-show = "!model.isLoadingStripe" class = "bg-gr…" at bounding box center [309, 316] width 500 height 483
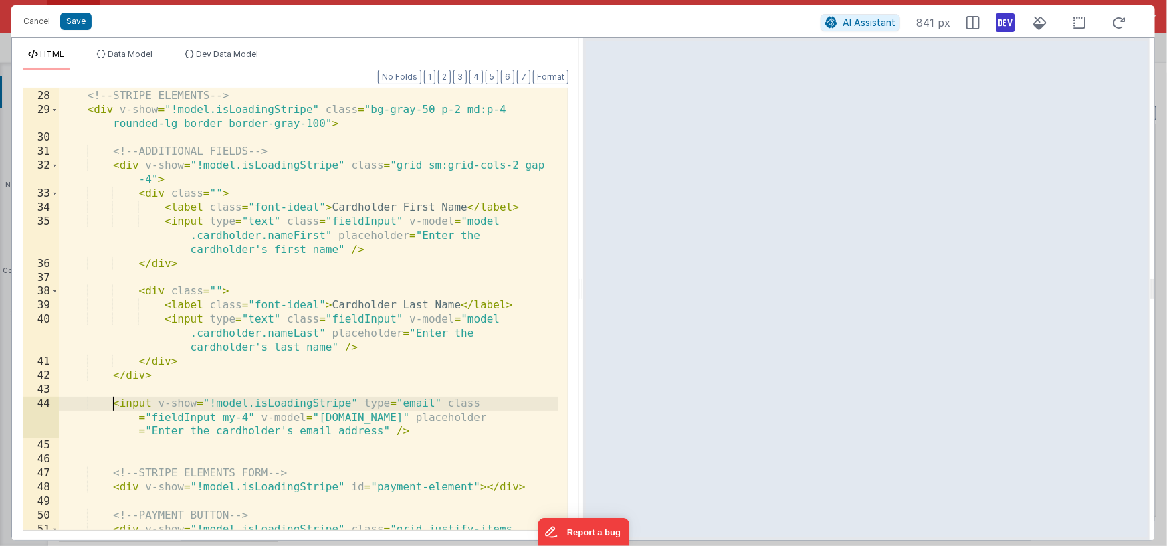
paste textarea
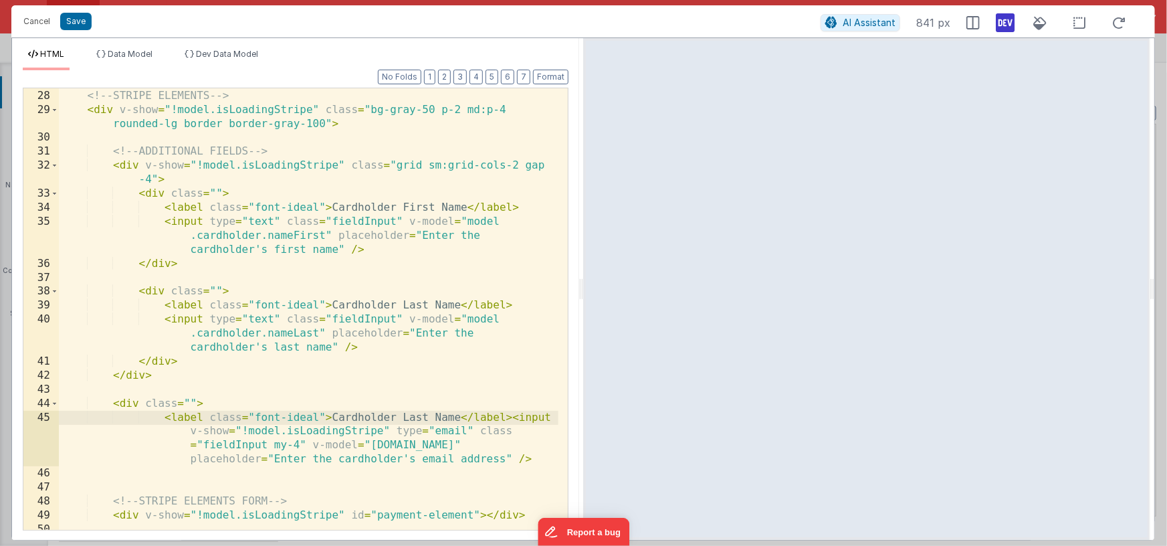
scroll to position [483, 0]
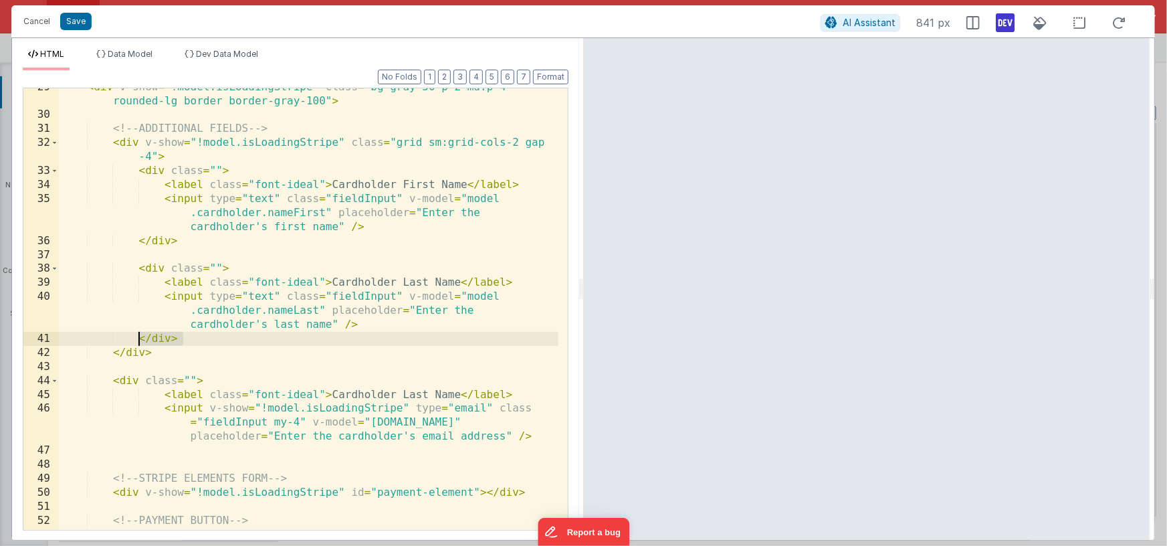
drag, startPoint x: 183, startPoint y: 339, endPoint x: 138, endPoint y: 338, distance: 44.8
click at [138, 338] on div "< div v-show = "!model.isLoadingStripe" class = "bg-gray-50 p-2 md:p-4 rounded-…" at bounding box center [309, 329] width 500 height 498
click at [536, 437] on div "< div v-show = "!model.isLoadingStripe" class = "bg-gray-50 p-2 md:p-4 rounded-…" at bounding box center [309, 329] width 500 height 498
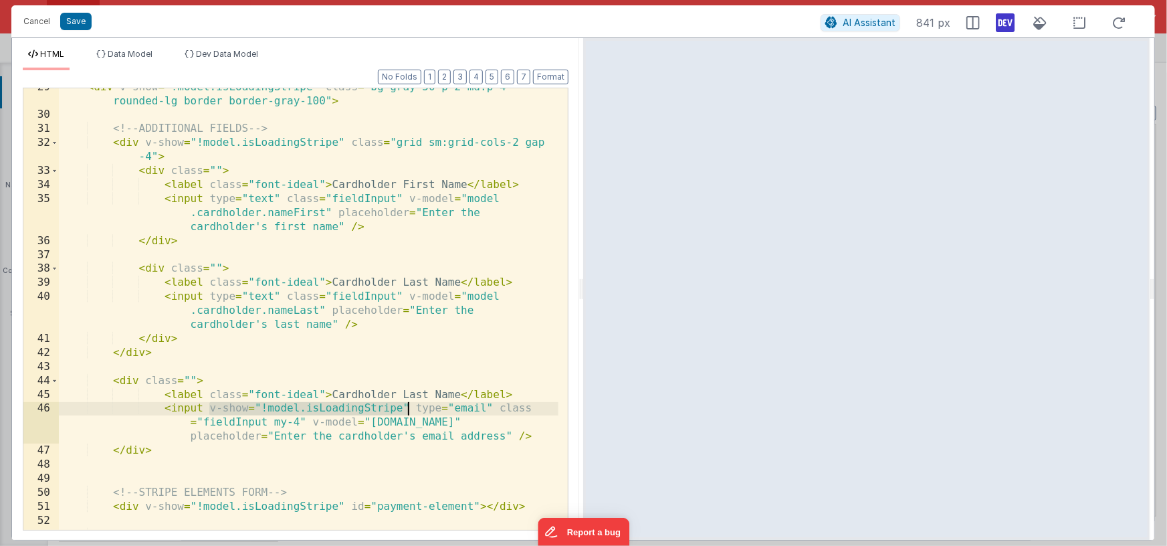
drag, startPoint x: 211, startPoint y: 408, endPoint x: 410, endPoint y: 405, distance: 198.6
click at [410, 405] on div "< div v-show = "!model.isLoadingStripe" class = "bg-gray-50 p-2 md:p-4 rounded-…" at bounding box center [309, 321] width 500 height 483
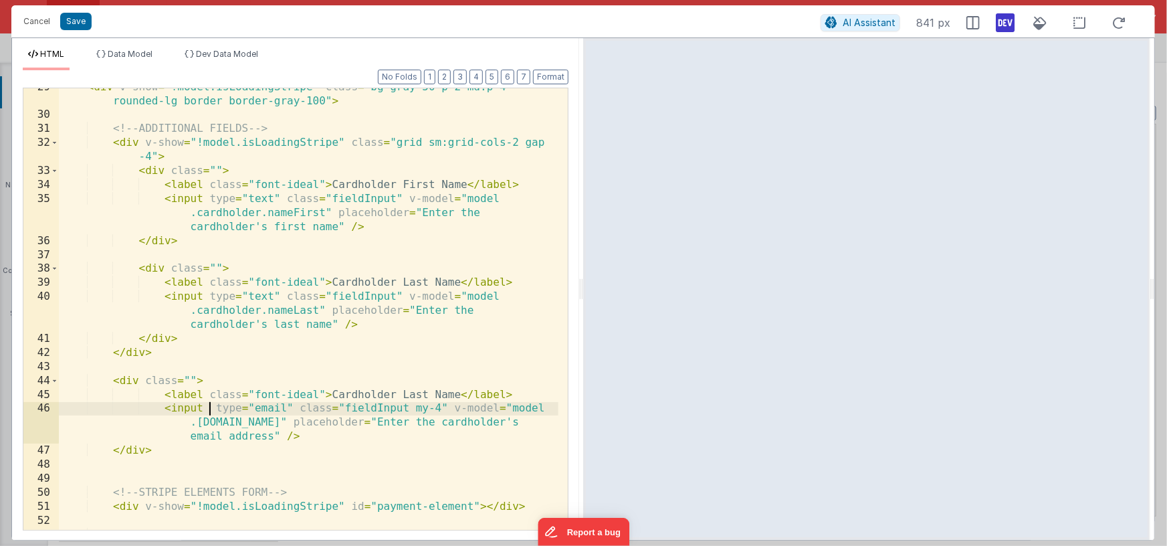
click at [145, 381] on div "< div v-show = "!model.isLoadingStripe" class = "bg-gray-50 p-2 md:p-4 rounded-…" at bounding box center [309, 321] width 500 height 483
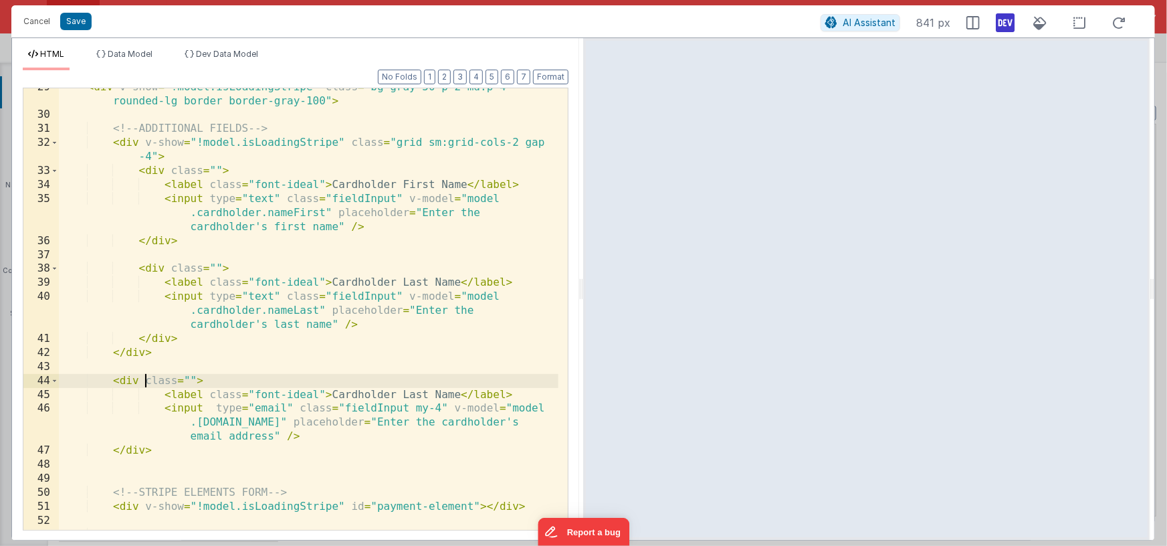
paste textarea
click at [396, 380] on div "< div v-show = "!model.isLoadingStripe" class = "bg-gray-50 p-2 md:p-4 rounded-…" at bounding box center [309, 321] width 500 height 483
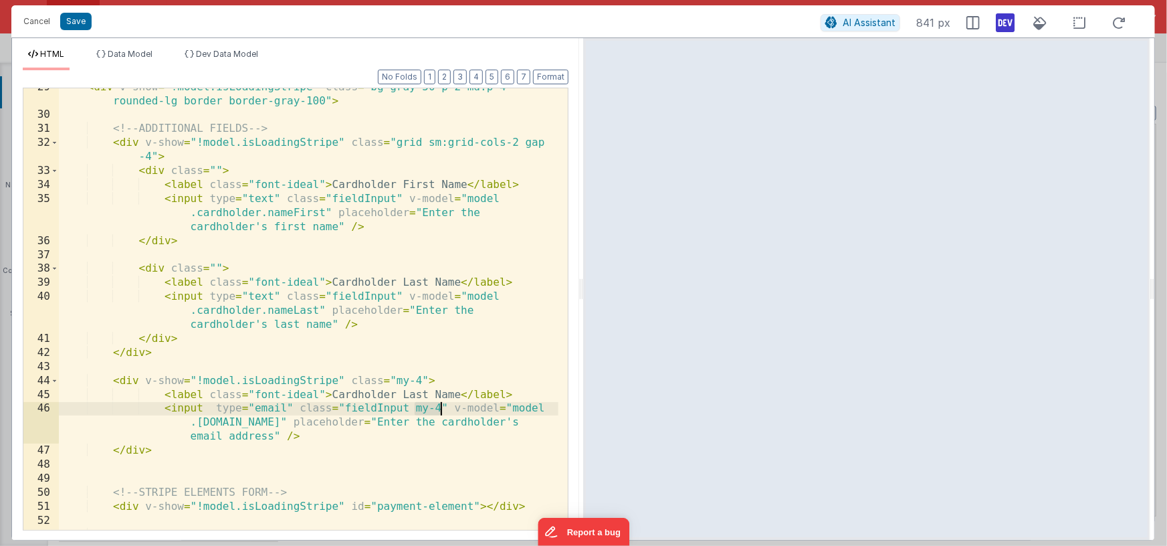
drag, startPoint x: 413, startPoint y: 407, endPoint x: 440, endPoint y: 407, distance: 26.7
click at [440, 407] on div "< div v-show = "!model.isLoadingStripe" class = "bg-gray-50 p-2 md:p-4 rounded-…" at bounding box center [309, 321] width 500 height 483
drag, startPoint x: 397, startPoint y: 423, endPoint x: 372, endPoint y: 431, distance: 25.8
click at [397, 423] on div "< div v-show = "!model.isLoadingStripe" class = "bg-gray-50 p-2 md:p-4 rounded-…" at bounding box center [309, 321] width 500 height 483
click at [267, 435] on div "< div v-show = "!model.isLoadingStripe" class = "bg-gray-50 p-2 md:p-4 rounded-…" at bounding box center [309, 321] width 500 height 483
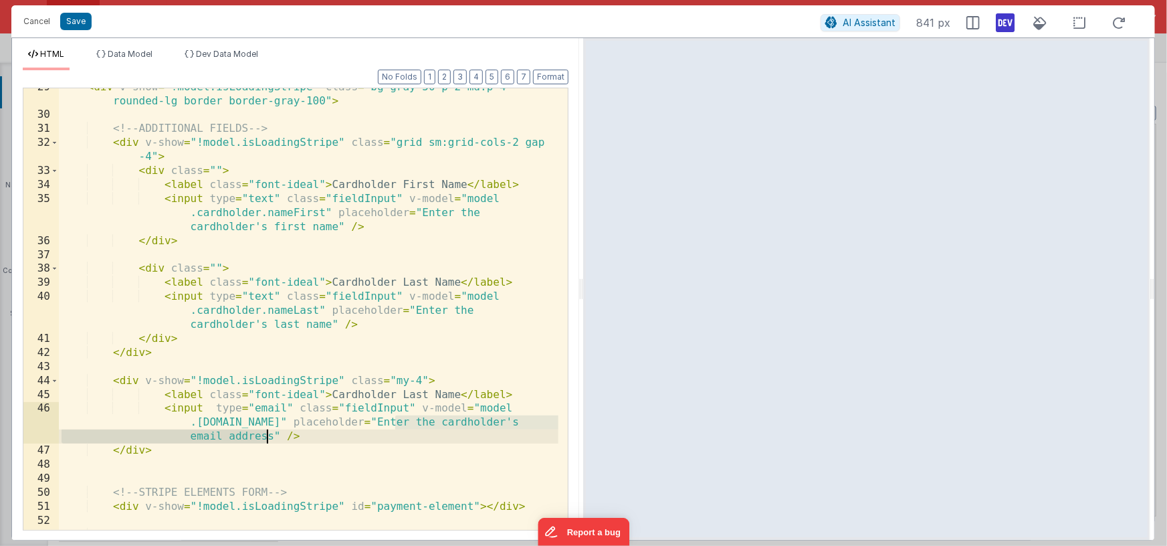
click at [274, 436] on div "< div v-show = "!model.isLoadingStripe" class = "bg-gray-50 p-2 md:p-4 rounded-…" at bounding box center [309, 321] width 500 height 483
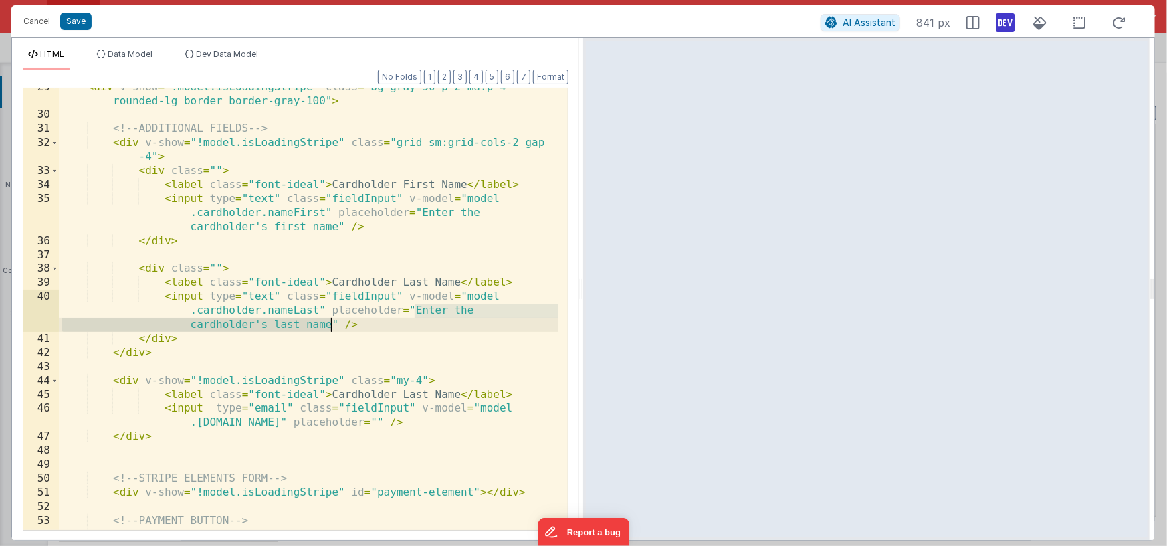
drag, startPoint x: 413, startPoint y: 310, endPoint x: 330, endPoint y: 322, distance: 83.8
click at [330, 322] on div "< div v-show = "!model.isLoadingStripe" class = "bg-gray-50 p-2 md:p-4 rounded-…" at bounding box center [309, 329] width 500 height 498
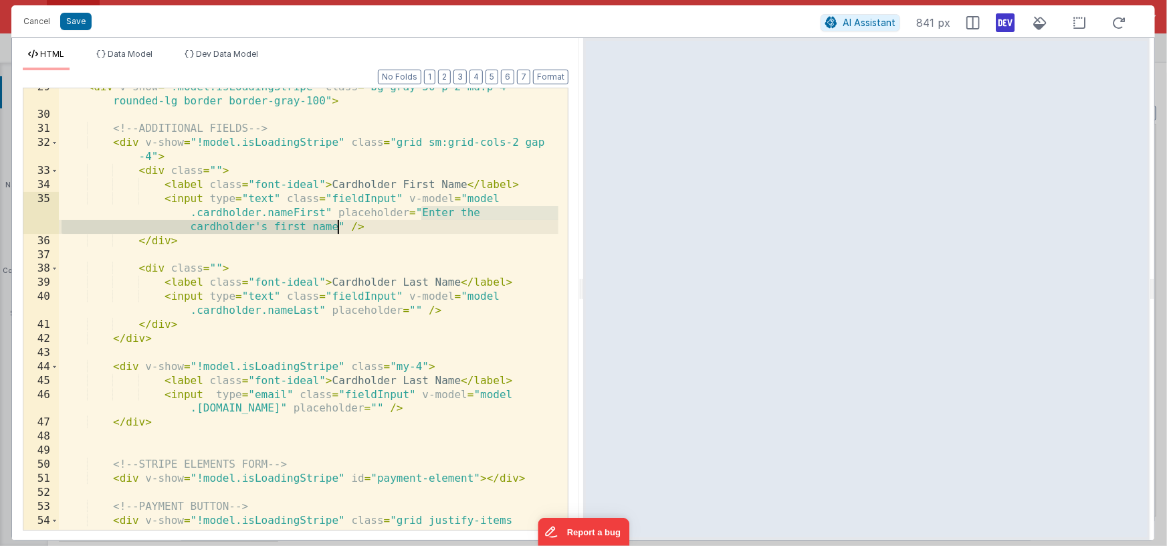
drag, startPoint x: 421, startPoint y: 212, endPoint x: 340, endPoint y: 227, distance: 83.0
click at [340, 227] on div "< div v-show = "!model.isLoadingStripe" class = "bg-gray-50 p-2 md:p-4 rounded-…" at bounding box center [309, 329] width 500 height 498
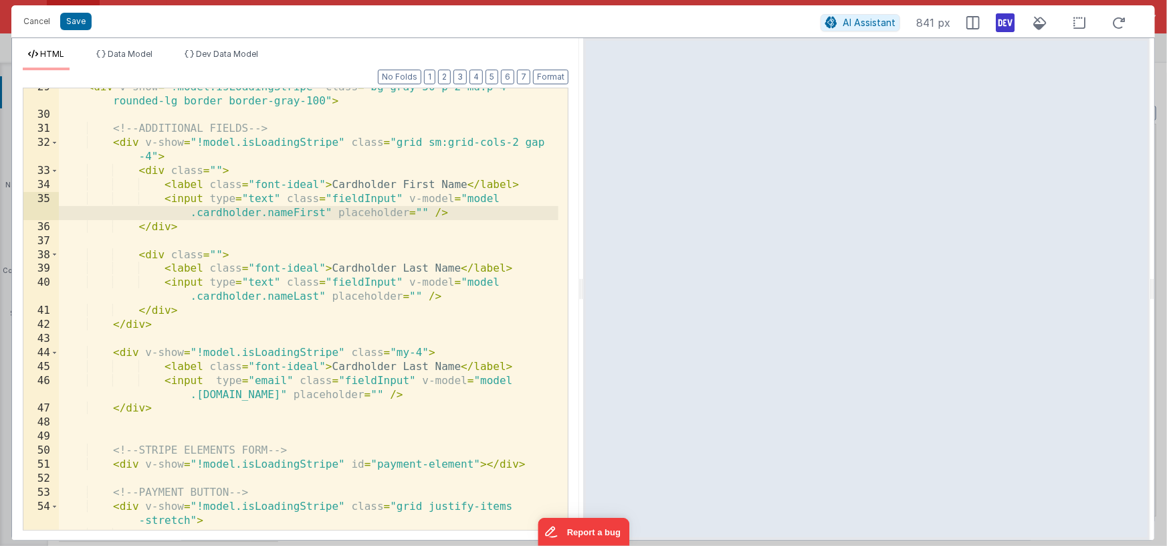
click at [237, 196] on div "< div v-show = "!model.isLoadingStripe" class = "bg-gray-50 p-2 md:p-4 rounded-…" at bounding box center [309, 336] width 500 height 512
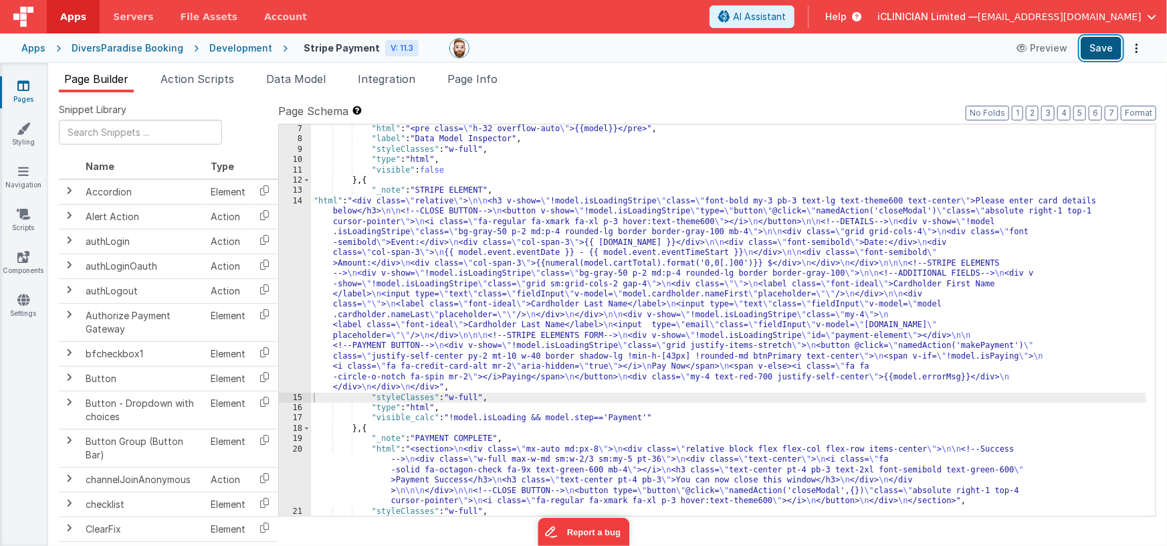
click at [936, 45] on button "Save" at bounding box center [1101, 48] width 41 height 23
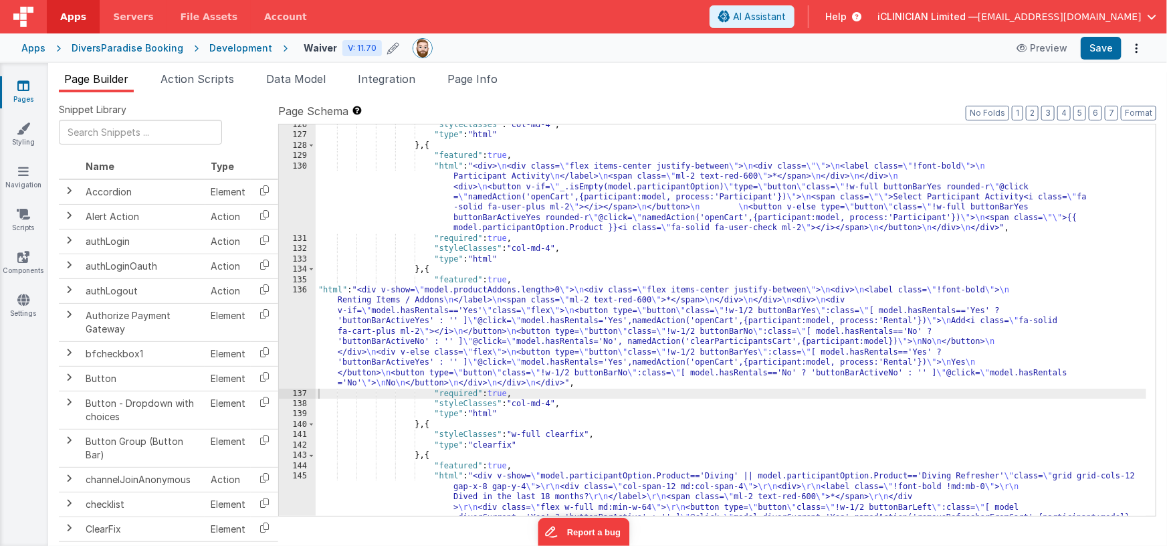
scroll to position [2247, 0]
click at [24, 85] on icon at bounding box center [23, 85] width 12 height 13
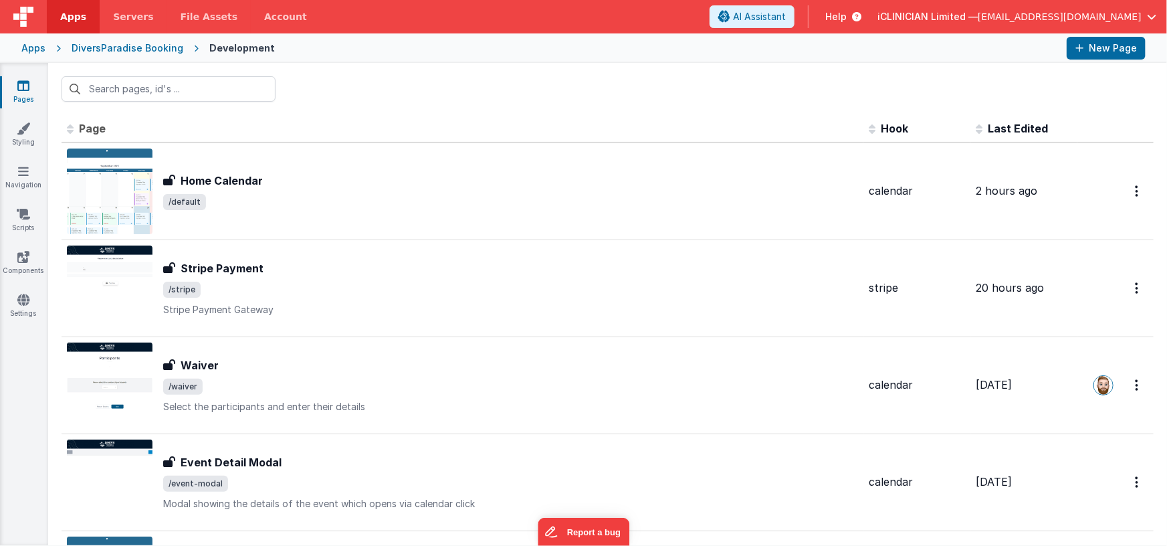
click at [132, 51] on div "DiversParadise Booking" at bounding box center [128, 47] width 112 height 13
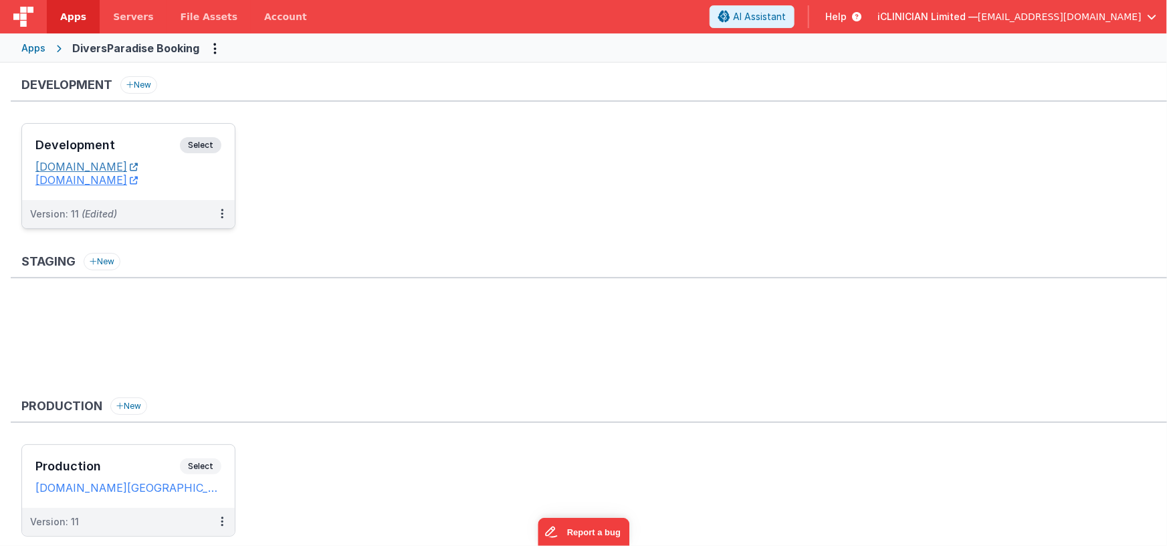
click at [130, 163] on link "[DOMAIN_NAME]" at bounding box center [86, 166] width 102 height 13
click at [130, 165] on link "[DOMAIN_NAME]" at bounding box center [86, 166] width 102 height 13
click at [134, 166] on link "[DOMAIN_NAME]" at bounding box center [86, 166] width 102 height 13
click at [131, 165] on link "[DOMAIN_NAME]" at bounding box center [86, 166] width 102 height 13
click at [123, 165] on link "[DOMAIN_NAME]" at bounding box center [86, 166] width 102 height 13
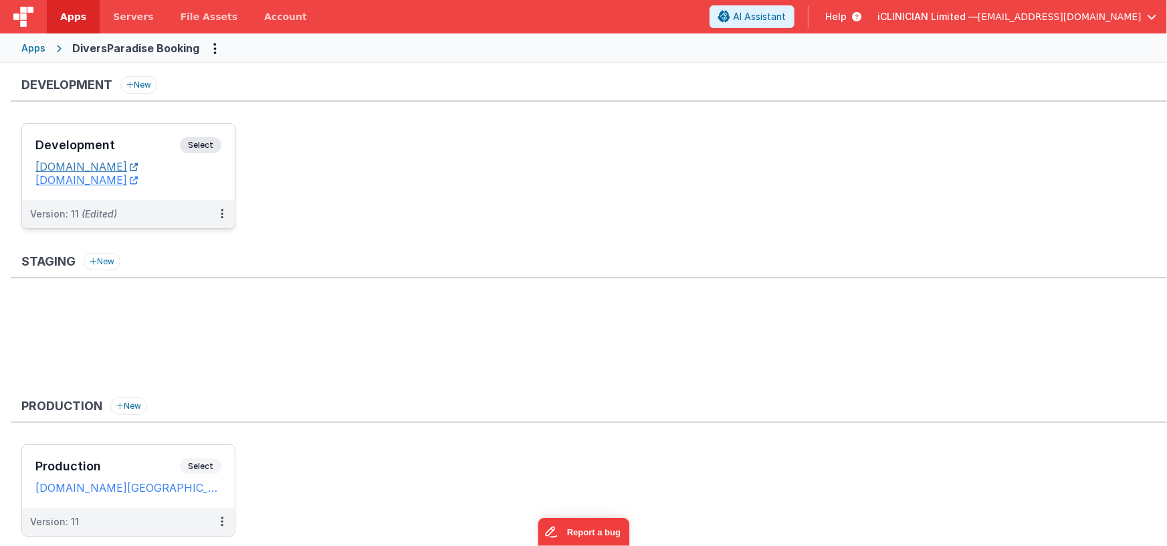
click at [138, 163] on link "[DOMAIN_NAME]" at bounding box center [86, 166] width 102 height 13
click at [134, 166] on link "[DOMAIN_NAME]" at bounding box center [86, 166] width 102 height 13
click at [138, 137] on div "Development Select" at bounding box center [128, 148] width 186 height 23
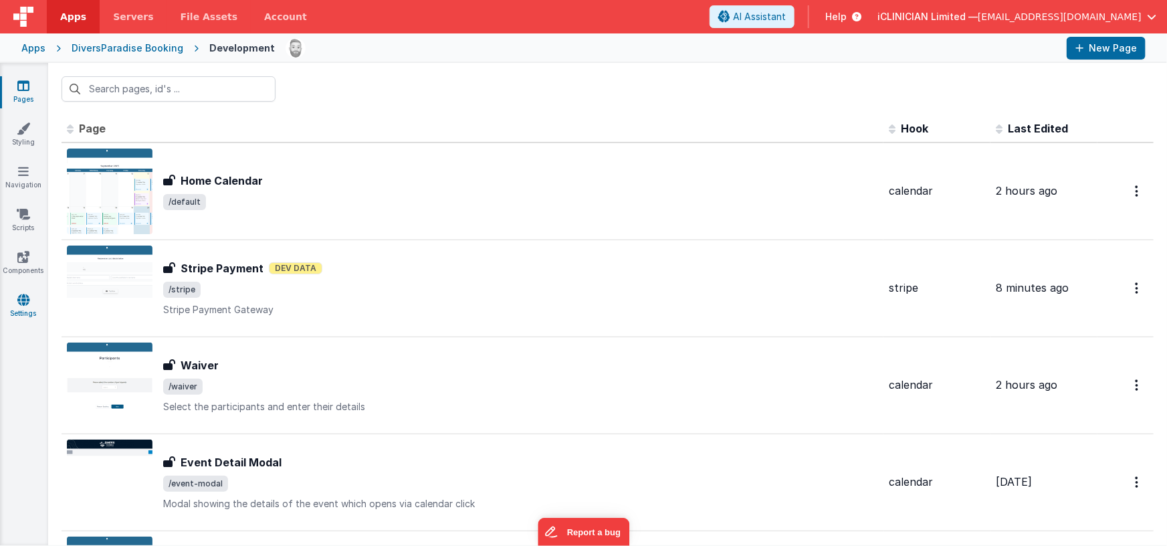
click at [22, 305] on icon at bounding box center [23, 299] width 12 height 13
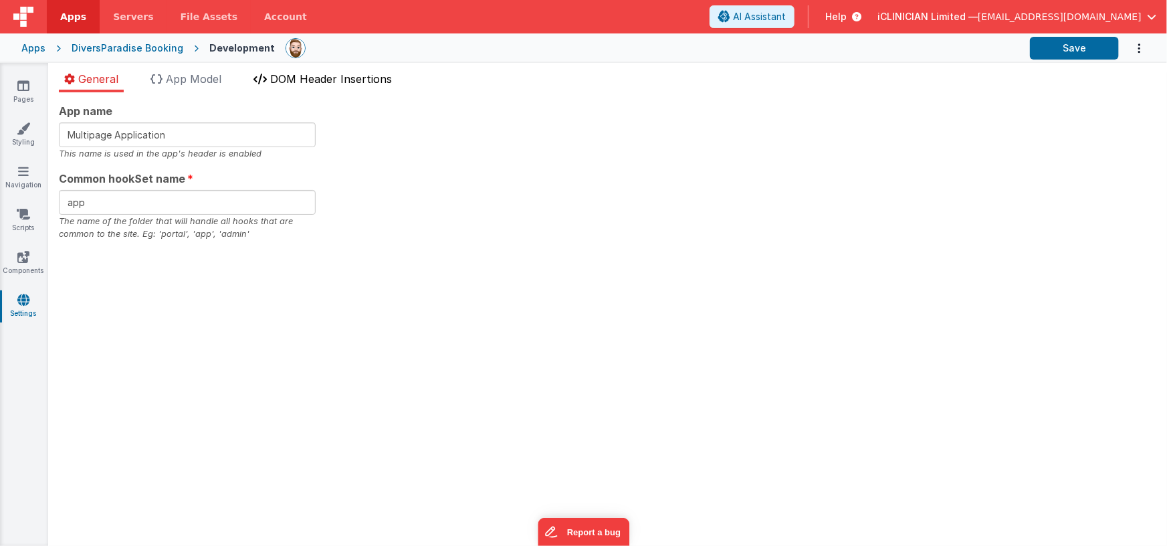
click at [302, 74] on span "DOM Header Insertions" at bounding box center [331, 78] width 122 height 13
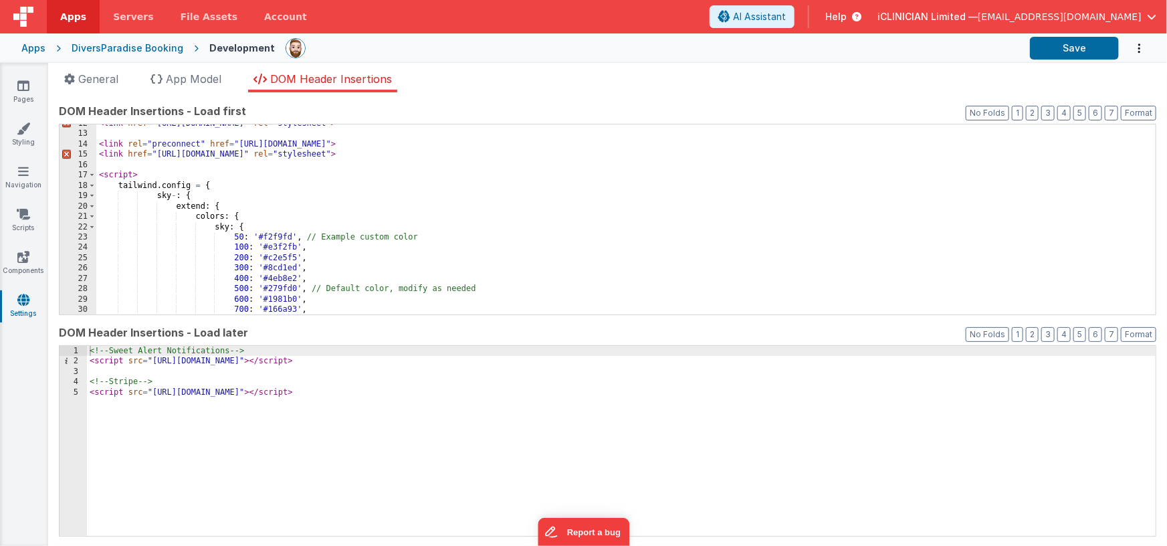
scroll to position [127, 0]
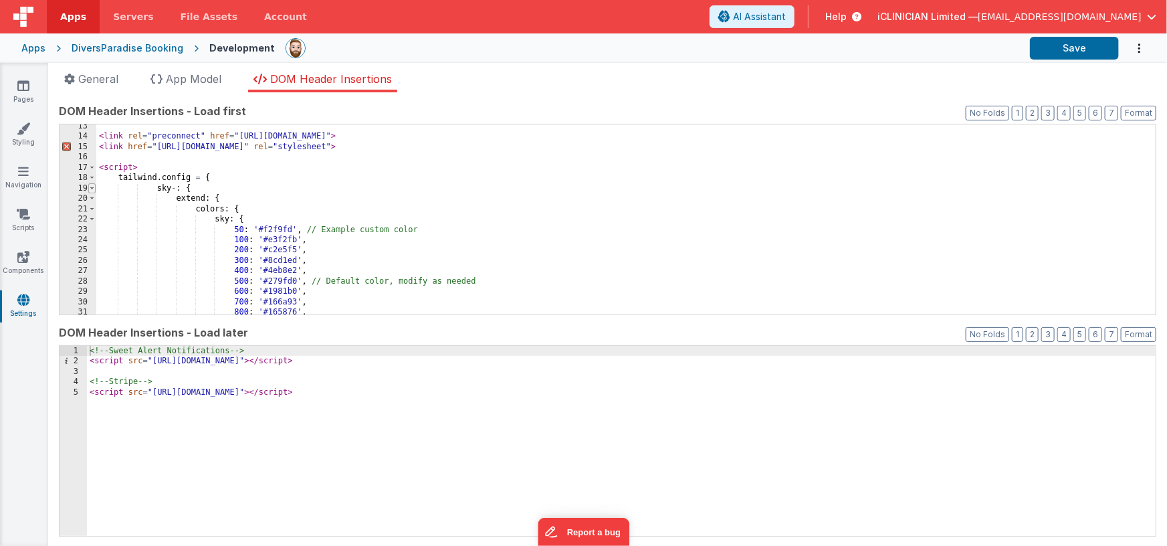
click at [93, 189] on span at bounding box center [91, 188] width 7 height 10
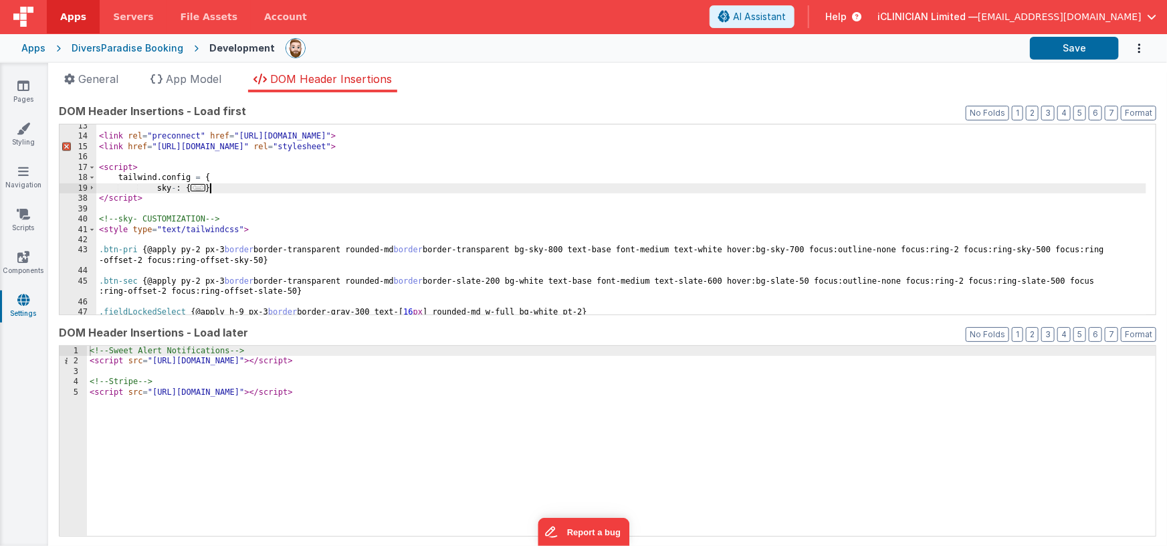
click at [225, 188] on div "< link rel = "preconnect" href = "https://fonts.googleapis.com" > < link href =…" at bounding box center [621, 226] width 1050 height 211
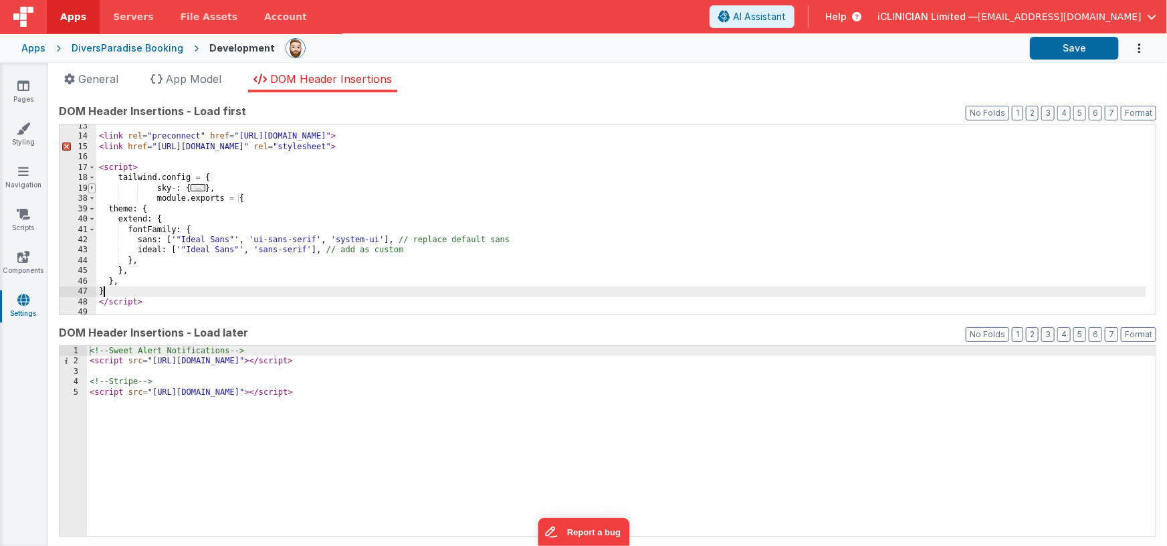
click at [93, 187] on span at bounding box center [91, 188] width 7 height 10
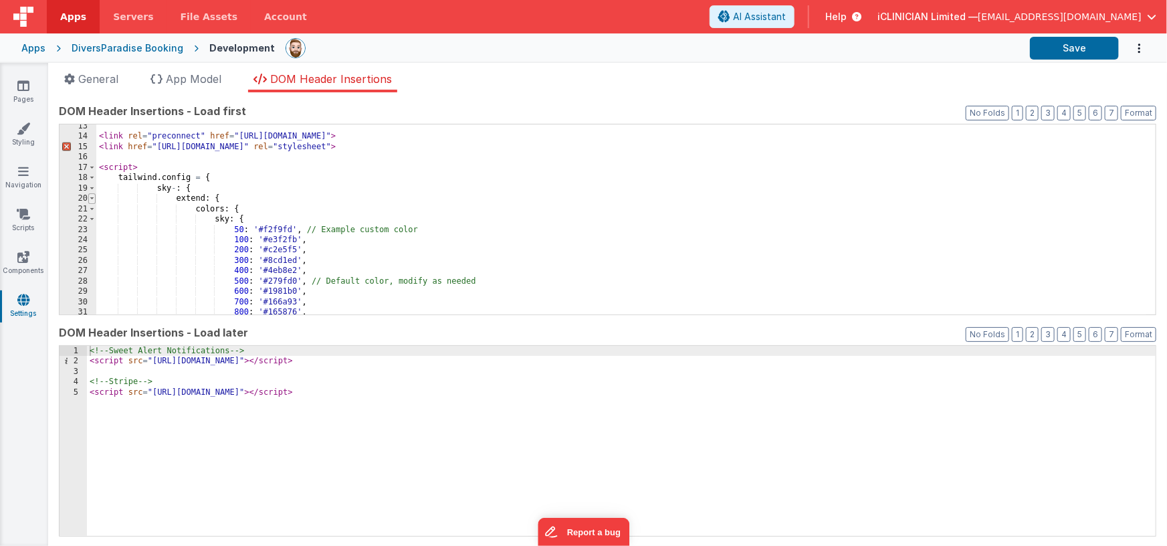
click at [94, 200] on span at bounding box center [91, 198] width 7 height 10
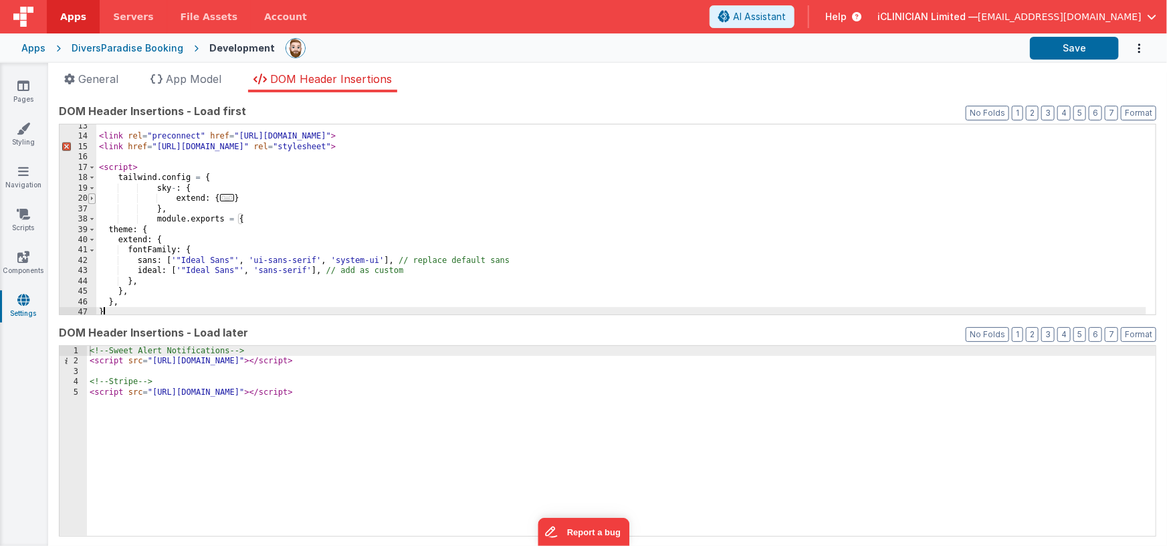
click at [92, 196] on span at bounding box center [91, 198] width 7 height 10
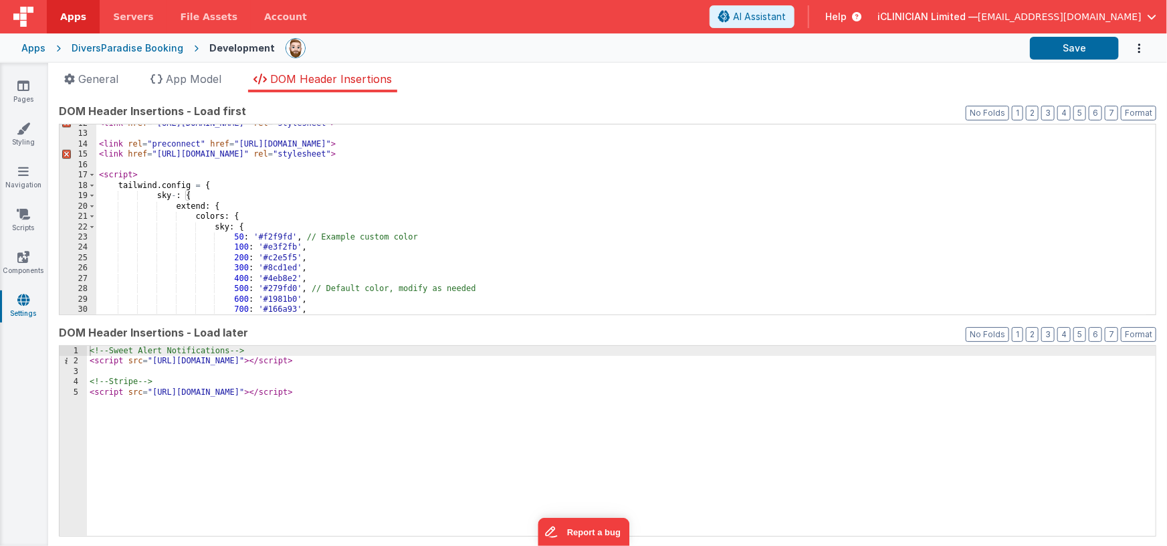
scroll to position [120, 0]
click at [118, 184] on div "< link href = "https://fonts.googleapis.com/css2?family=Dosis:wght@400&display=…" at bounding box center [621, 223] width 1050 height 211
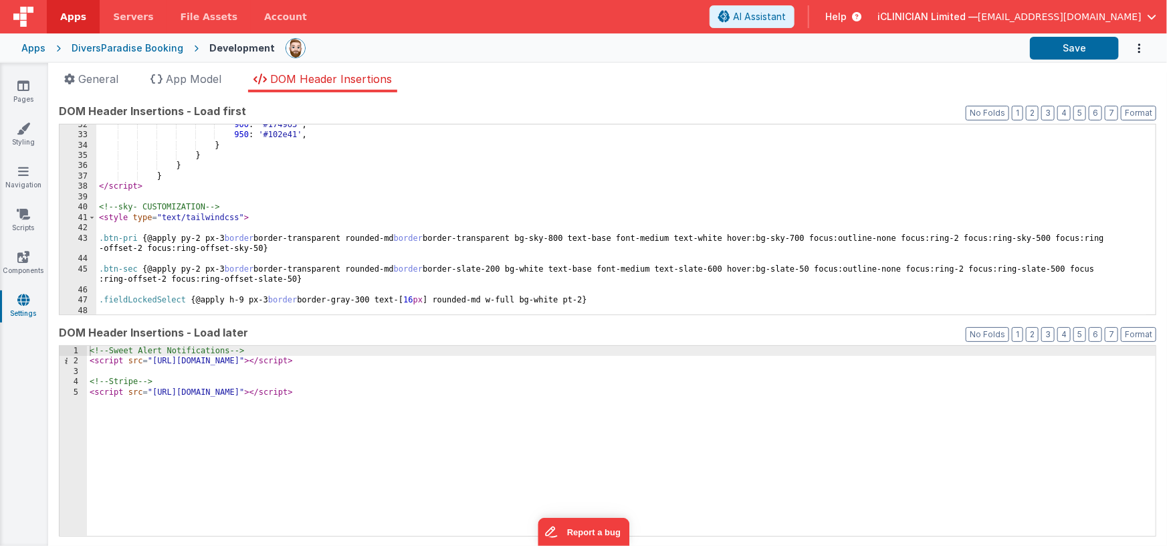
scroll to position [325, 0]
click at [173, 175] on div "900 : '#174963' , 950 : '#102e41' , } } } } </ script > <!-- sky- CUSTOMIZATION…" at bounding box center [621, 225] width 1050 height 211
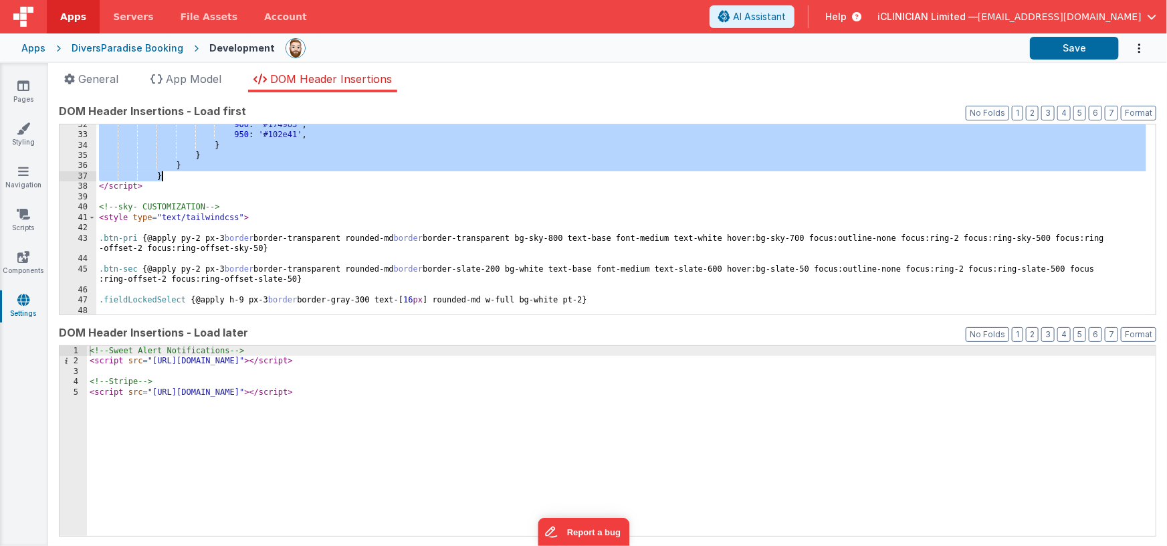
click at [182, 175] on div "900 : '#174963' , 950 : '#102e41' , } } } } </ script > <!-- sky- CUSTOMIZATION…" at bounding box center [621, 225] width 1050 height 211
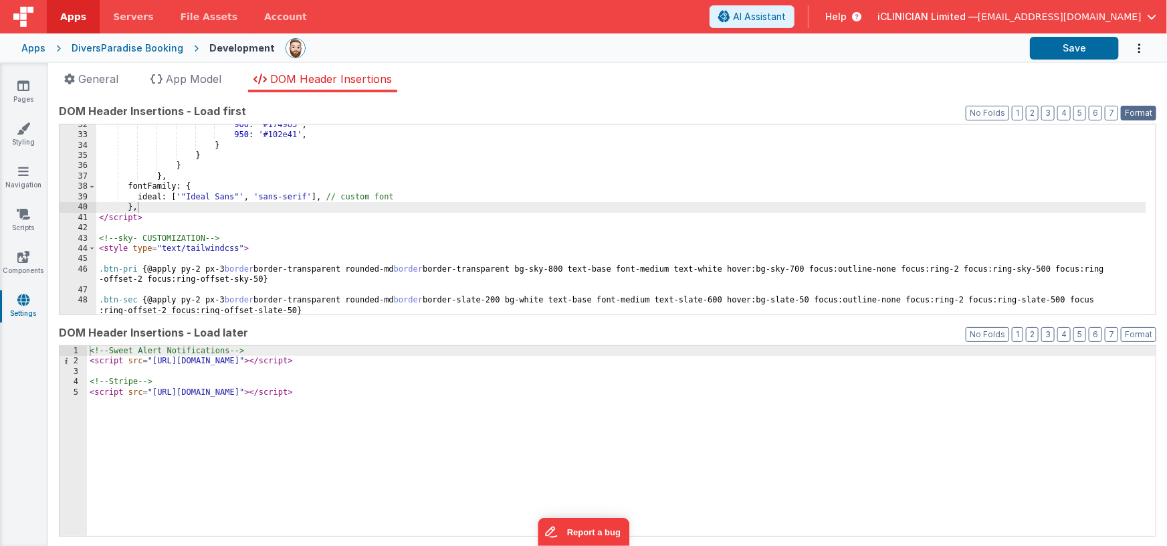
click at [1127, 113] on button "Format" at bounding box center [1138, 113] width 35 height 15
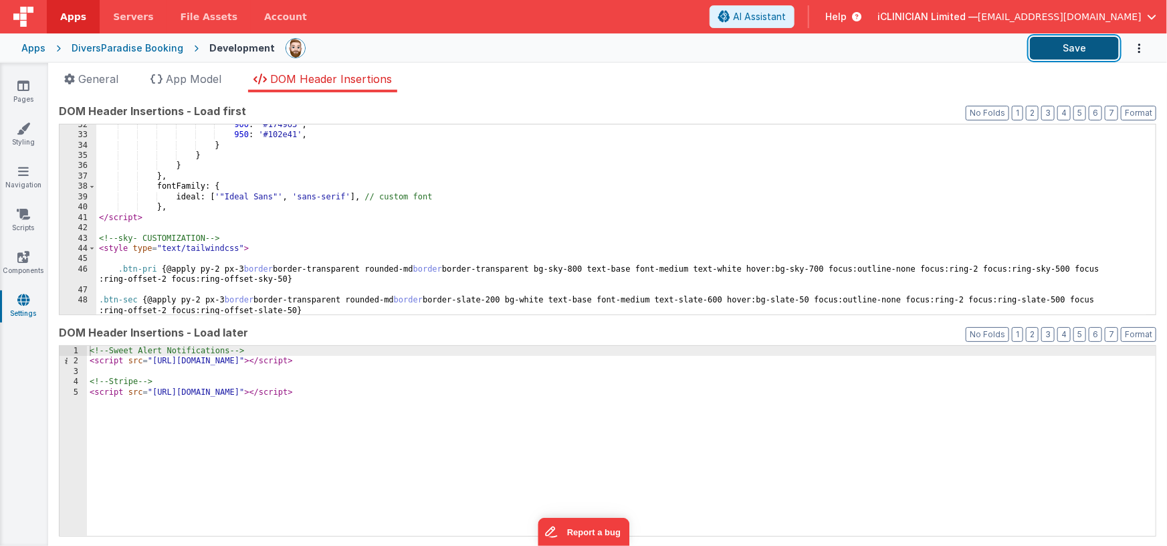
click at [1078, 46] on button "Save" at bounding box center [1074, 48] width 89 height 23
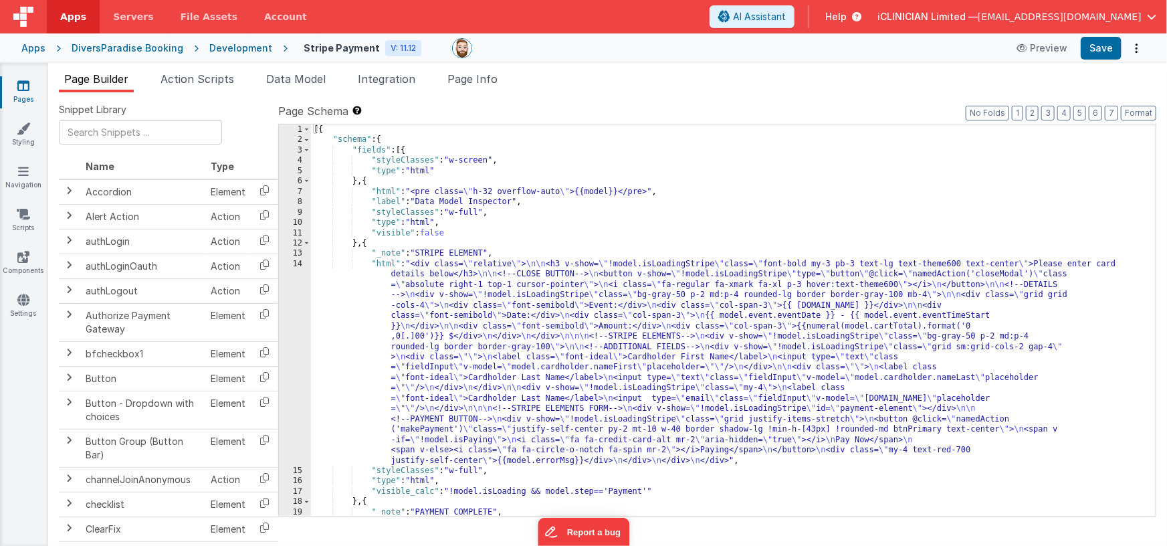
click at [302, 336] on div "14" at bounding box center [295, 362] width 32 height 207
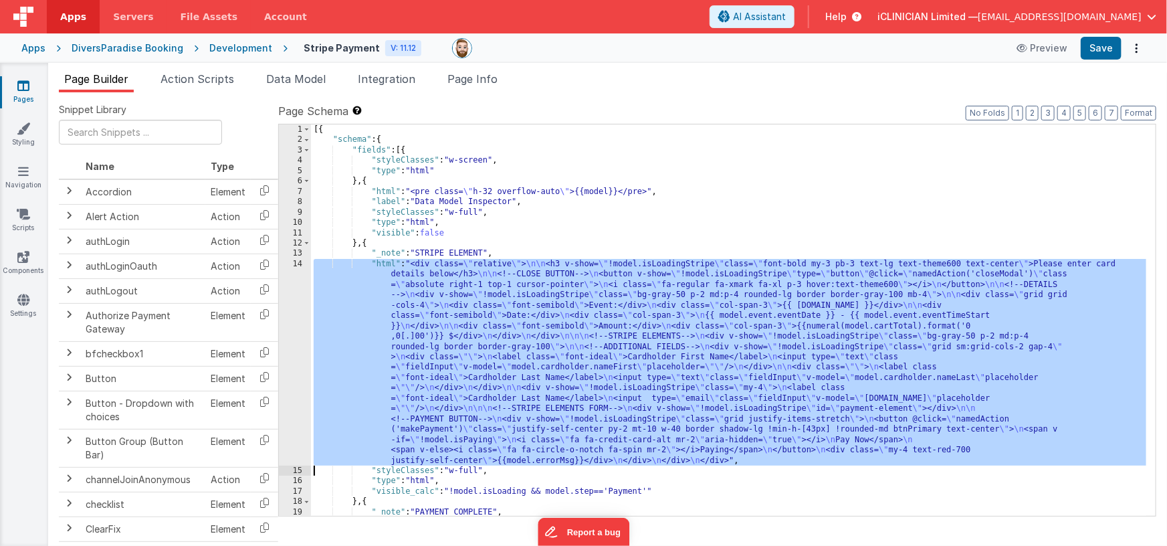
click at [298, 330] on div "14" at bounding box center [295, 362] width 32 height 207
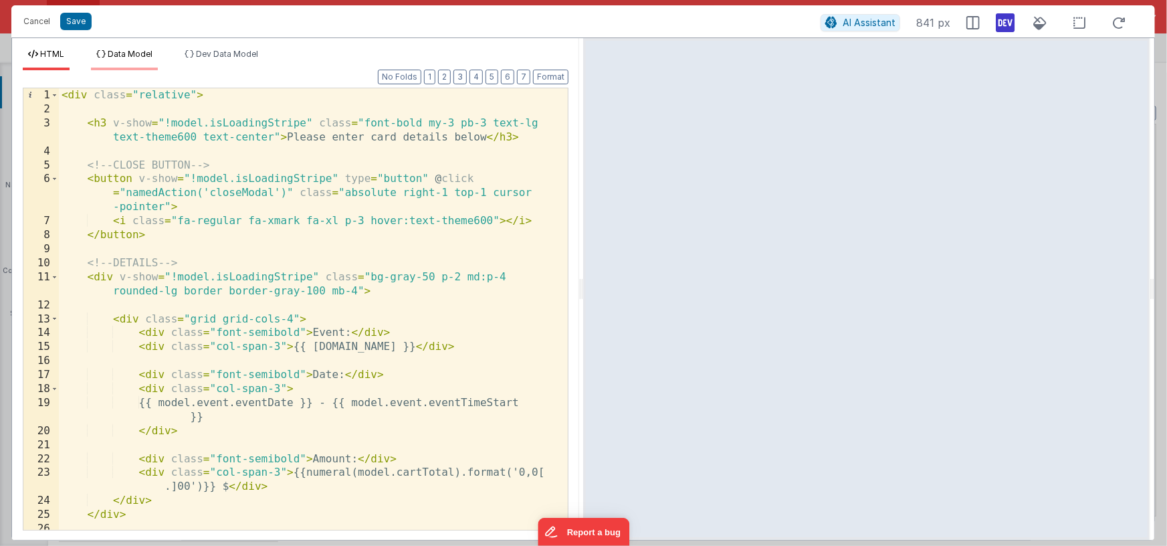
click at [150, 55] on span "Data Model" at bounding box center [130, 54] width 45 height 10
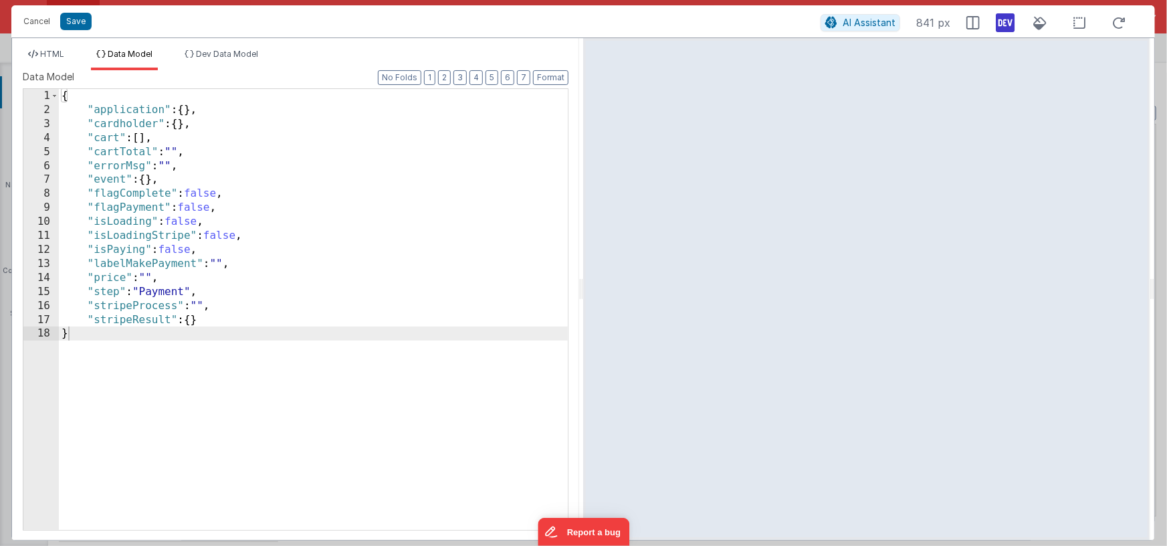
click at [220, 236] on div "{ "application" : { } , "cardholder" : { } , "cart" : [ ] , "cartTotal" : "" , …" at bounding box center [313, 323] width 509 height 469
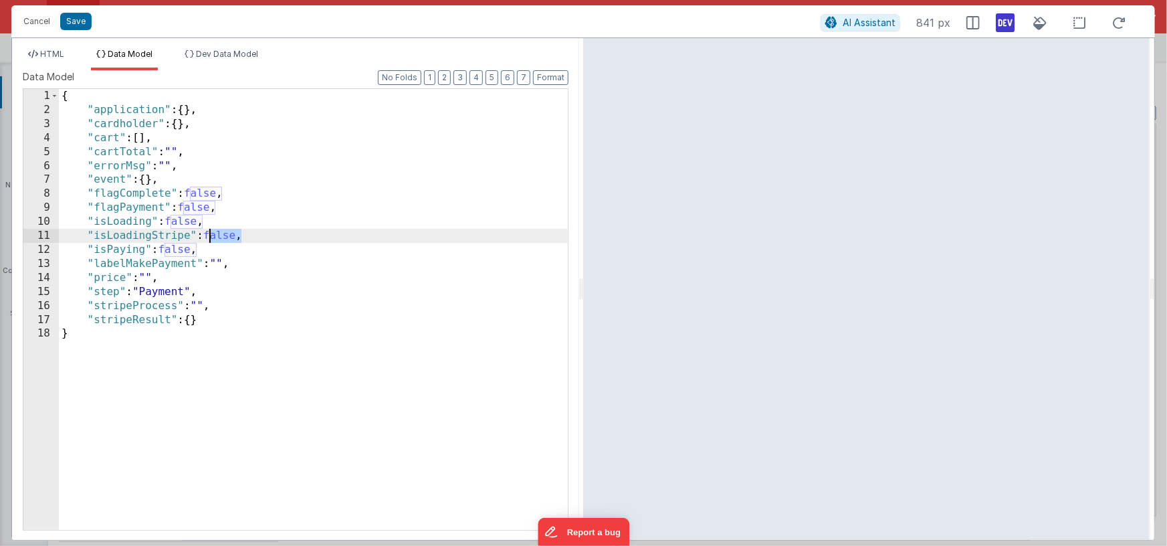
click at [220, 236] on div "{ "application" : { } , "cardholder" : { } , "cart" : [ ] , "cartTotal" : "" , …" at bounding box center [313, 323] width 509 height 469
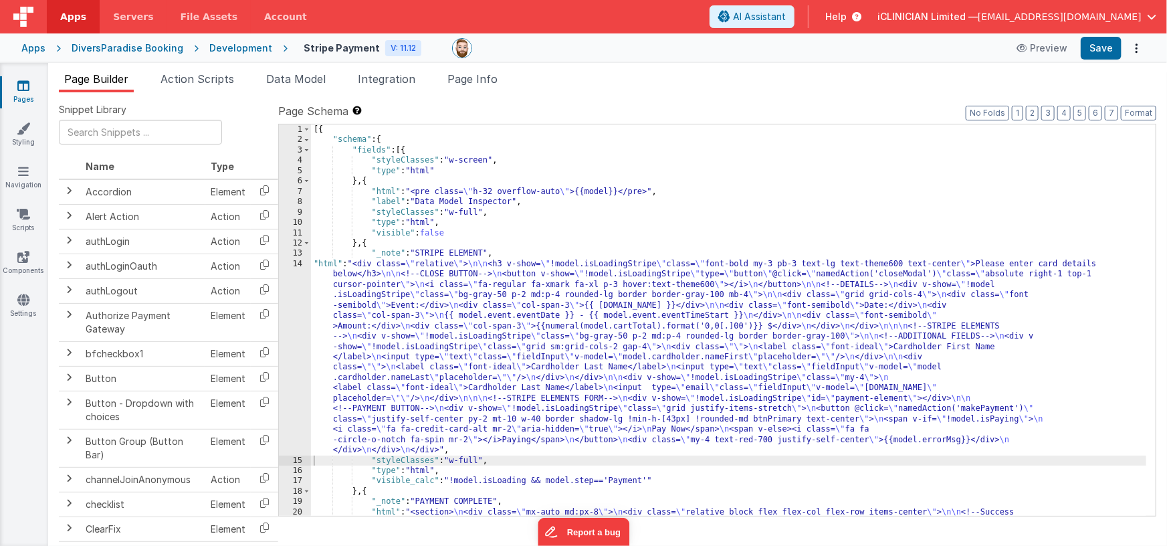
drag, startPoint x: 300, startPoint y: 73, endPoint x: 457, endPoint y: 99, distance: 159.3
click at [300, 73] on span "Data Model" at bounding box center [296, 78] width 60 height 13
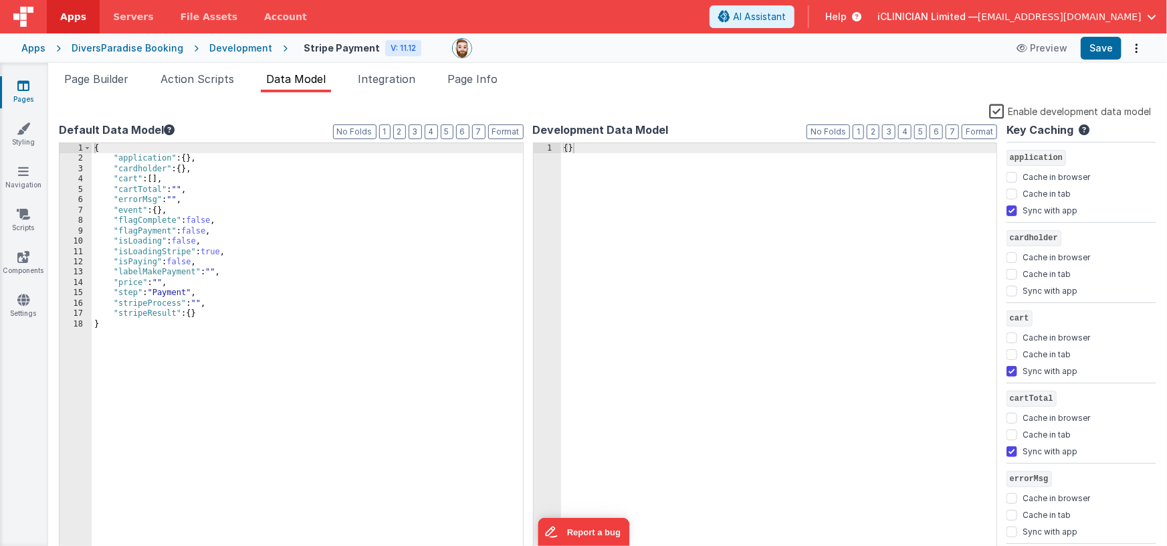
click at [999, 113] on label "Enable development data model" at bounding box center [1070, 110] width 162 height 15
click at [0, 0] on input "Enable development data model" at bounding box center [0, 0] width 0 height 0
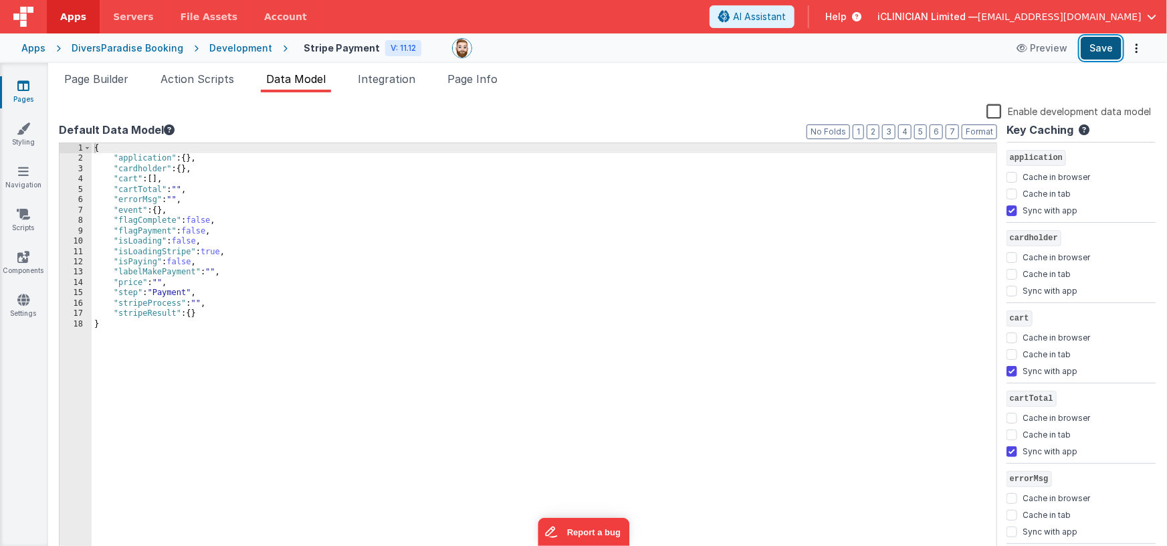
click at [1105, 46] on button "Save" at bounding box center [1101, 48] width 41 height 23
click at [22, 90] on icon at bounding box center [23, 85] width 12 height 13
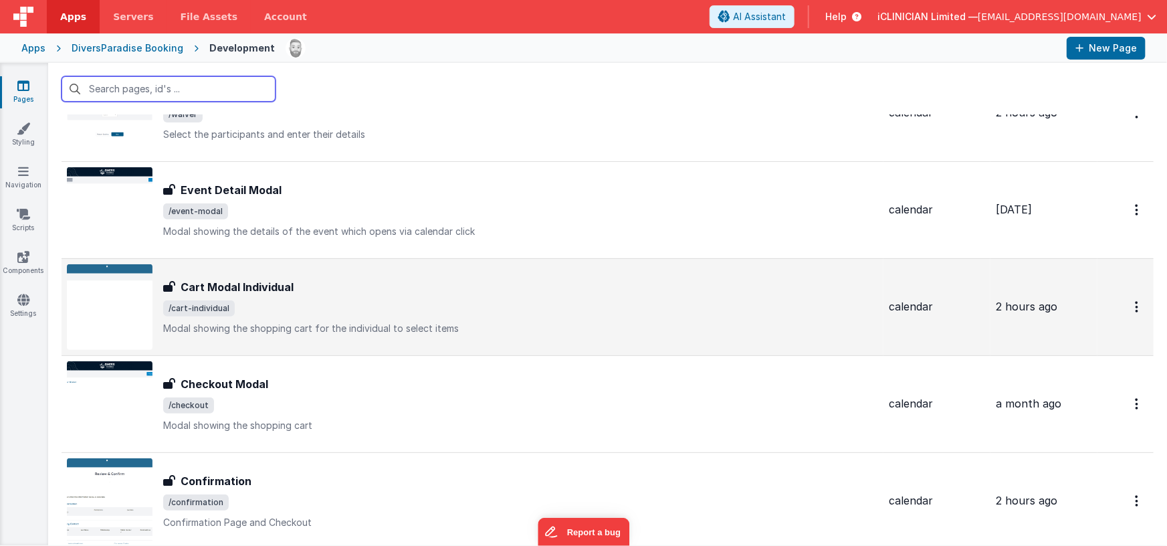
scroll to position [338, 0]
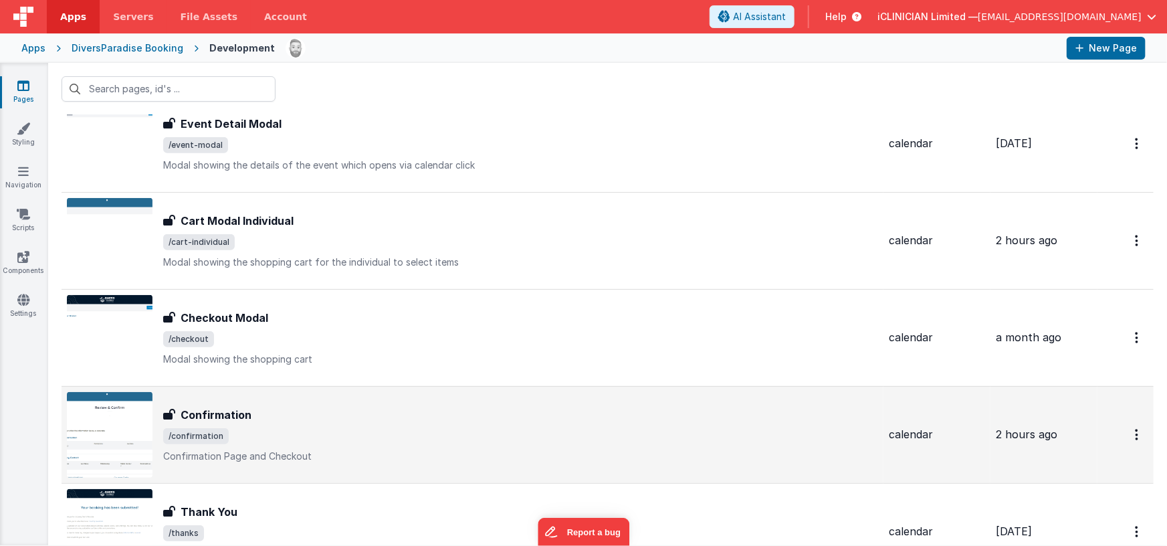
click at [371, 411] on div "Confirmation" at bounding box center [520, 415] width 715 height 16
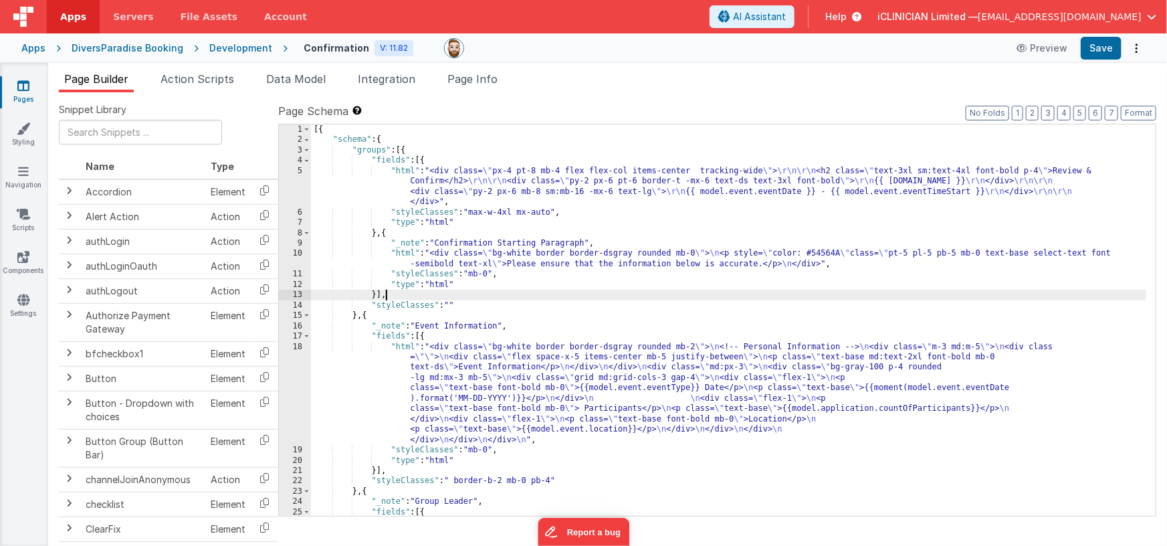
click at [552, 296] on div "[{ "schema" : { "groups" : [{ "fields" : [{ "html" : "<div class= \" px-4 pt-8 …" at bounding box center [729, 382] width 836 height 516
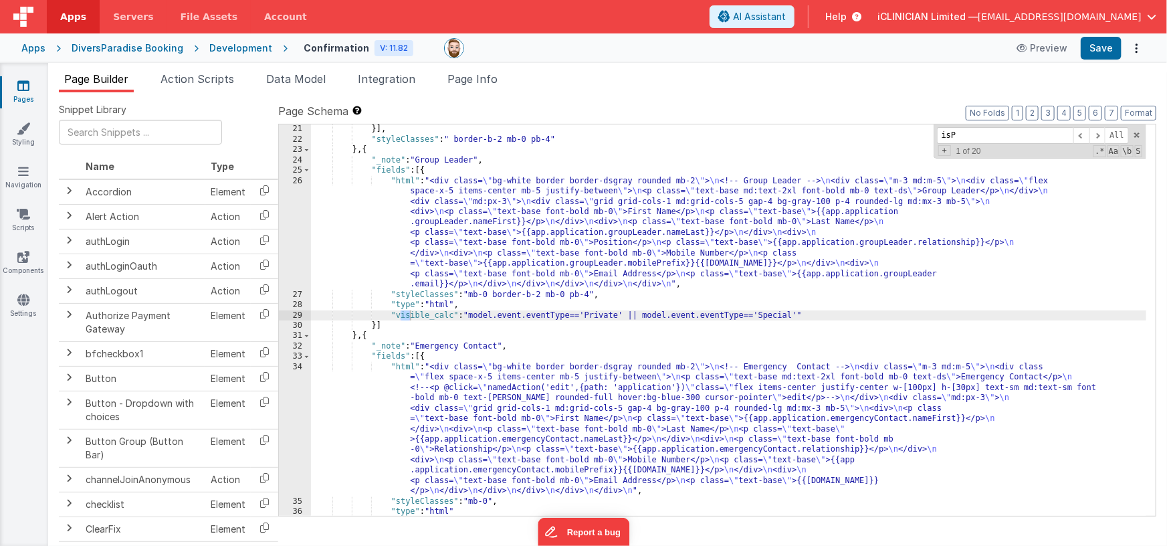
scroll to position [869, 0]
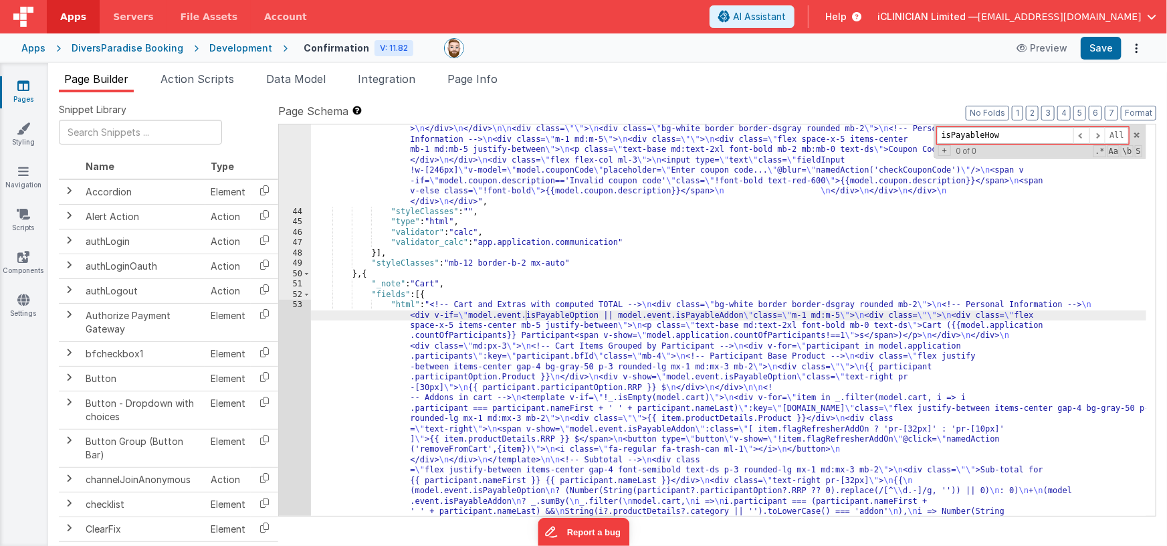
click at [956, 134] on input "isPayableHow" at bounding box center [1005, 135] width 136 height 17
type input "isPayableHow"
click at [465, 83] on span "Page Info" at bounding box center [472, 78] width 50 height 13
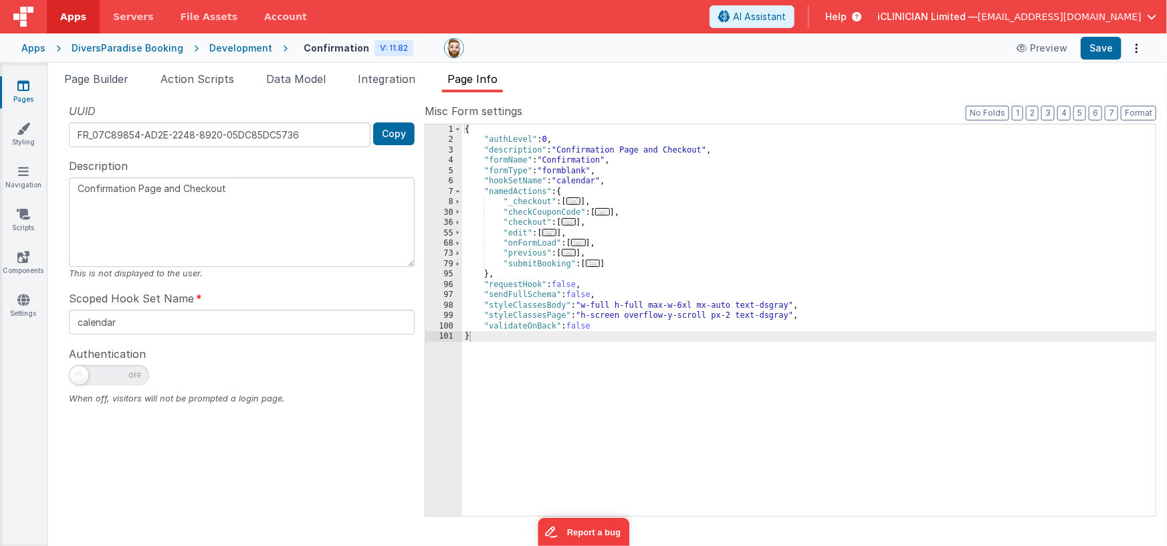
click at [736, 211] on div "{ "authLevel" : 0 , "description" : "Confirmation Page and Checkout" , "formNam…" at bounding box center [809, 330] width 694 height 413
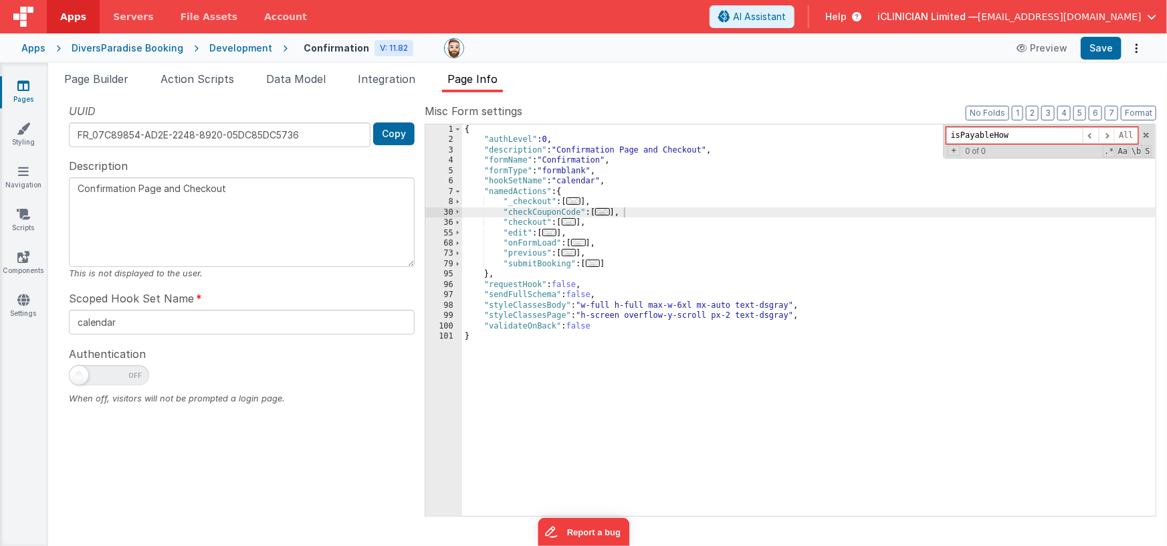
type input "isPayableHow"
click at [27, 82] on icon at bounding box center [23, 85] width 12 height 13
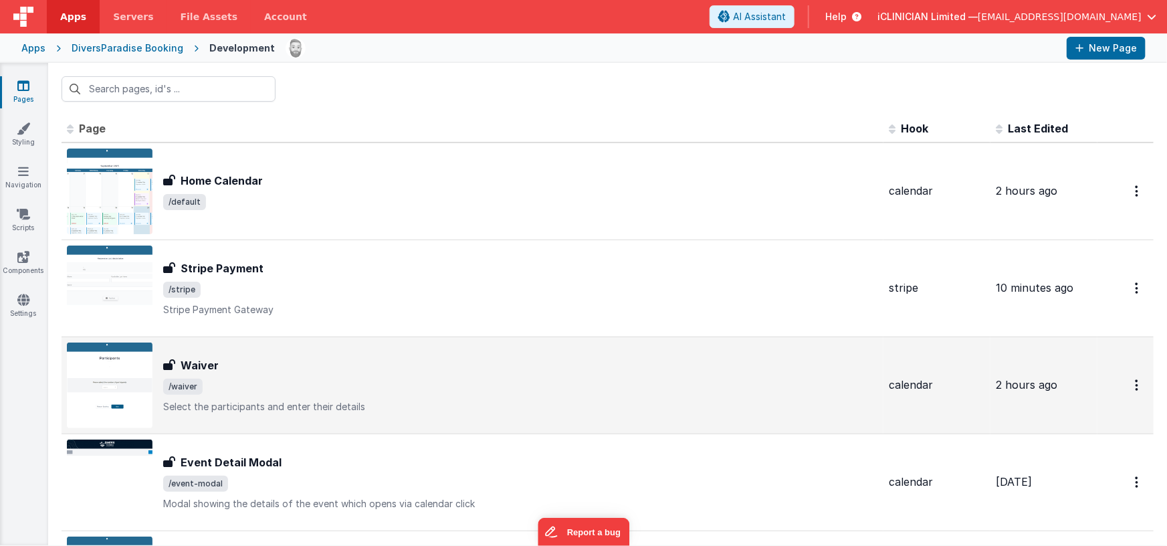
click at [284, 379] on span "/waiver" at bounding box center [520, 387] width 715 height 16
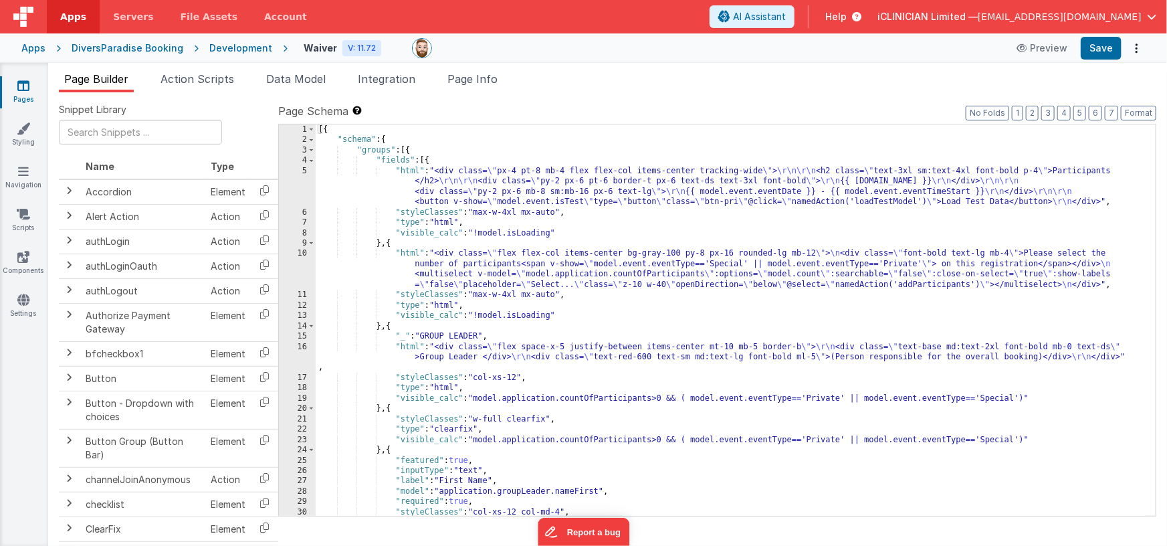
click at [569, 209] on div "[{ "schema" : { "groups" : [{ "fields" : [{ "html" : "<div class= \" px-4 pt-8 …" at bounding box center [731, 330] width 831 height 413
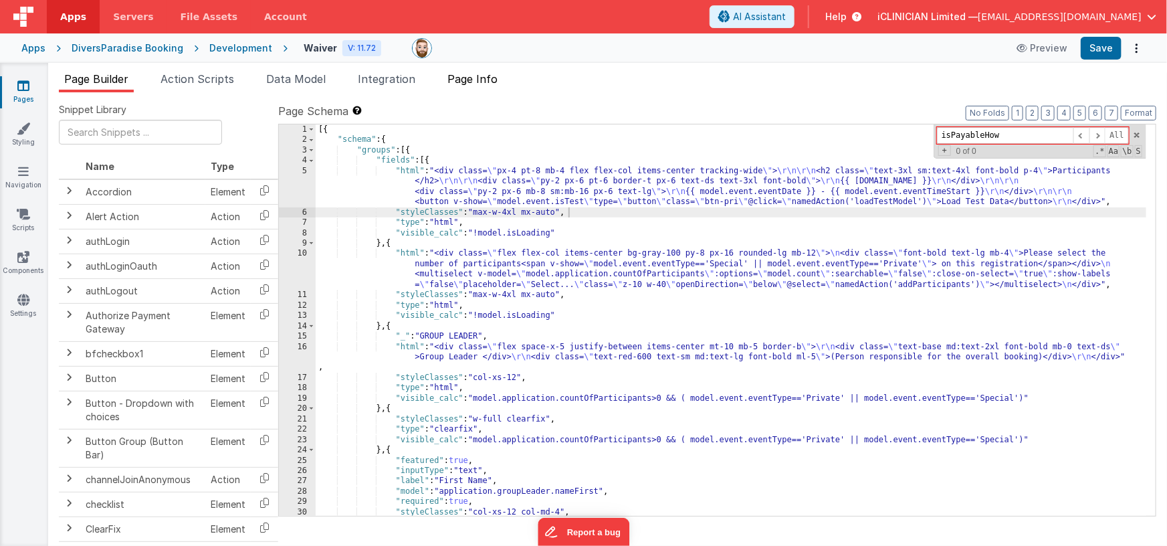
type input "isPayableHow"
click at [486, 74] on span "Page Info" at bounding box center [472, 78] width 50 height 13
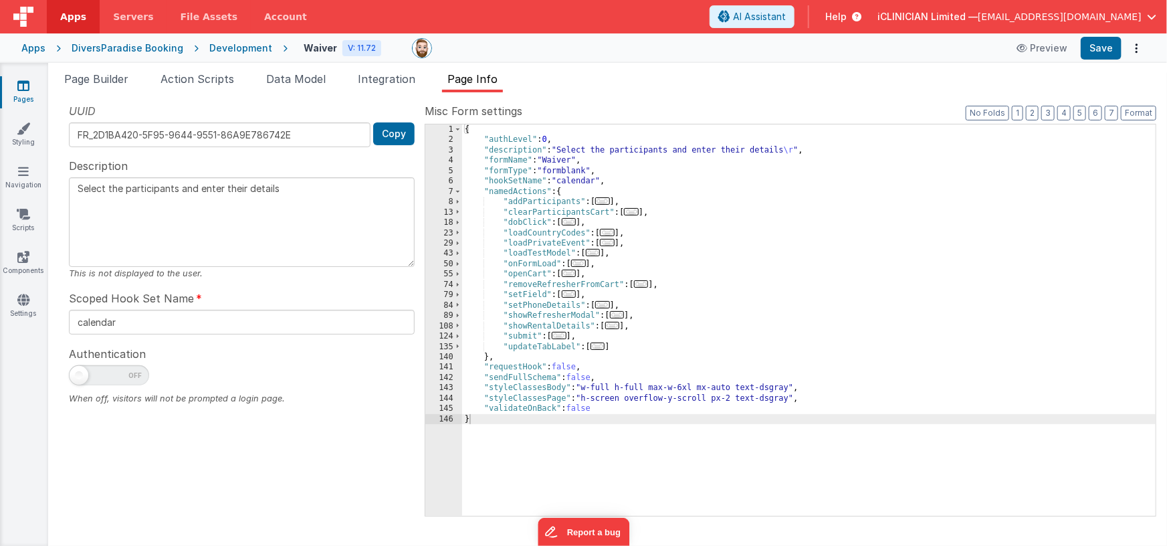
click at [673, 216] on div "{ "authLevel" : 0 , "description" : "Select the participants and enter their de…" at bounding box center [809, 330] width 694 height 413
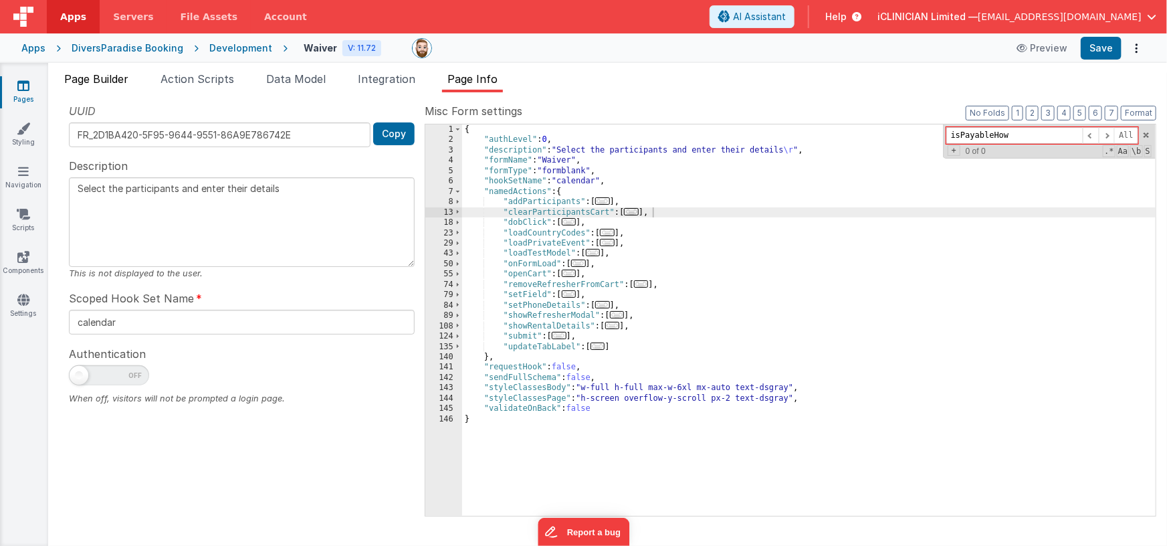
type input "isPayableHow"
click at [110, 79] on span "Page Builder" at bounding box center [96, 78] width 64 height 13
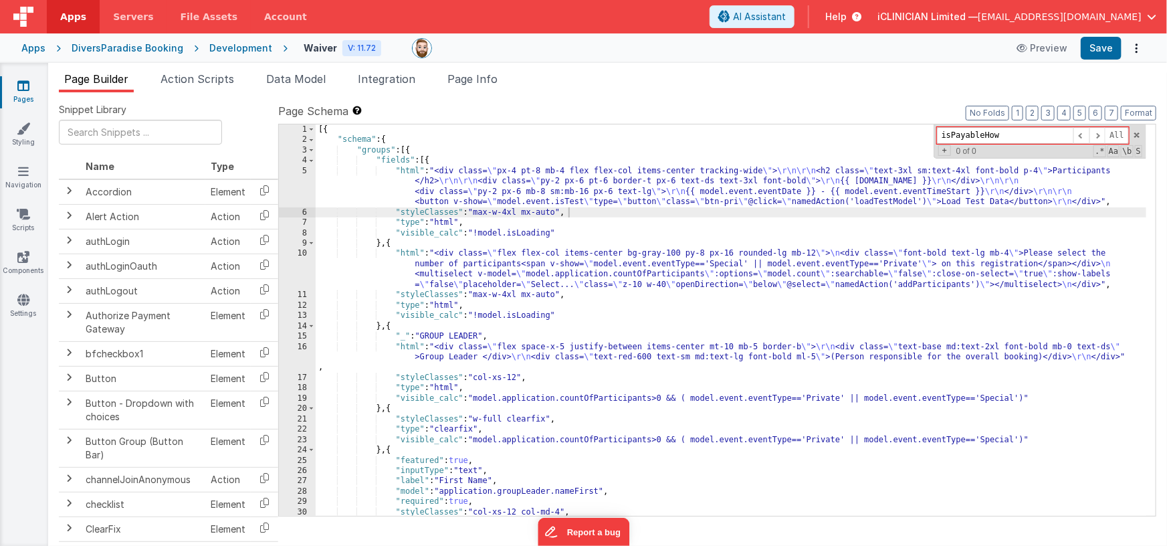
click at [23, 91] on icon at bounding box center [23, 85] width 12 height 13
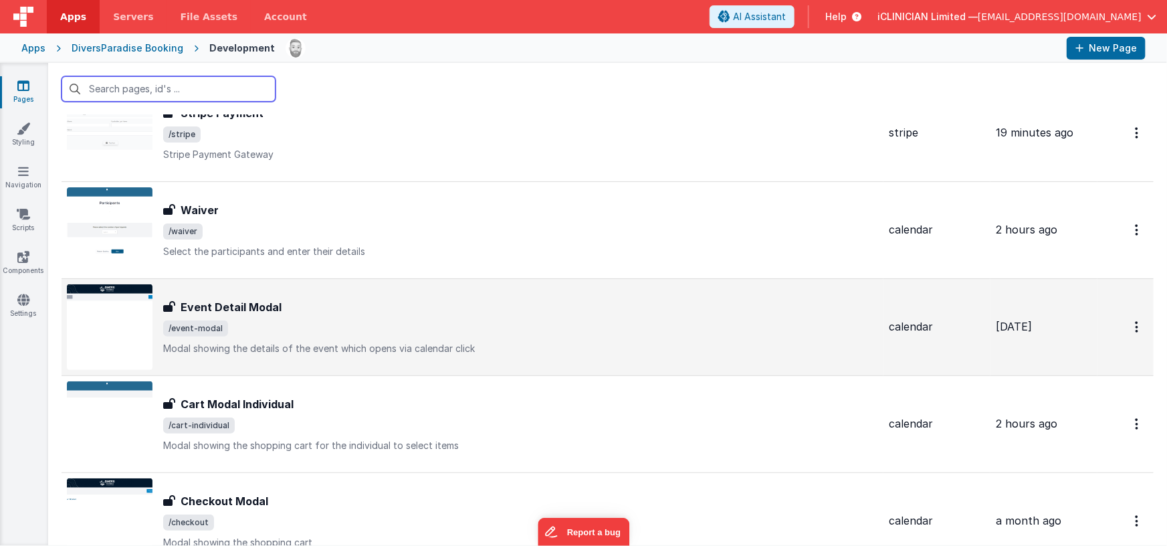
scroll to position [147, 0]
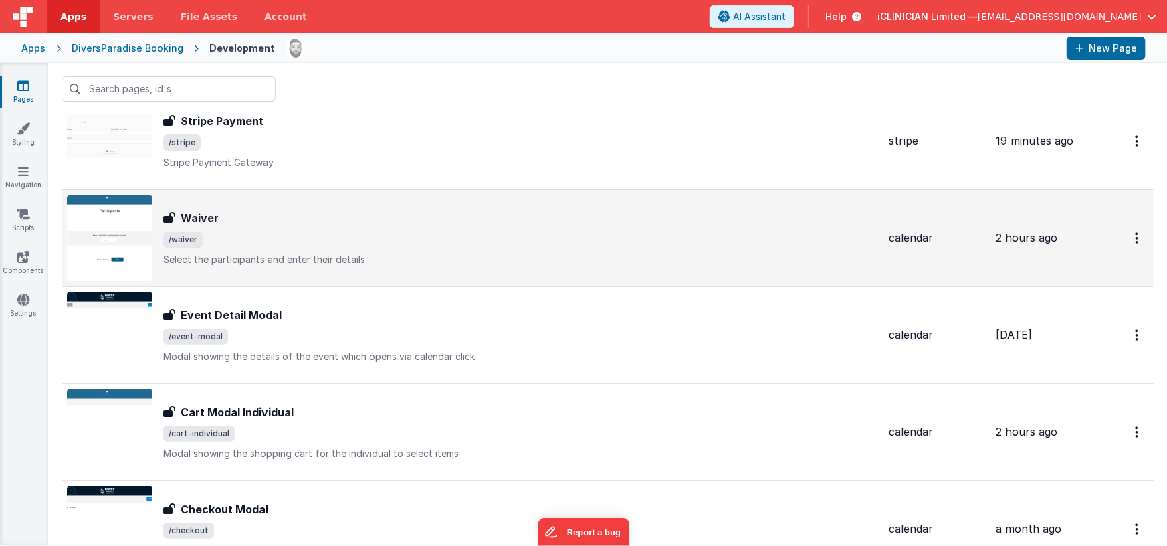
click at [316, 255] on p "Select the participants and enter their details" at bounding box center [520, 259] width 715 height 13
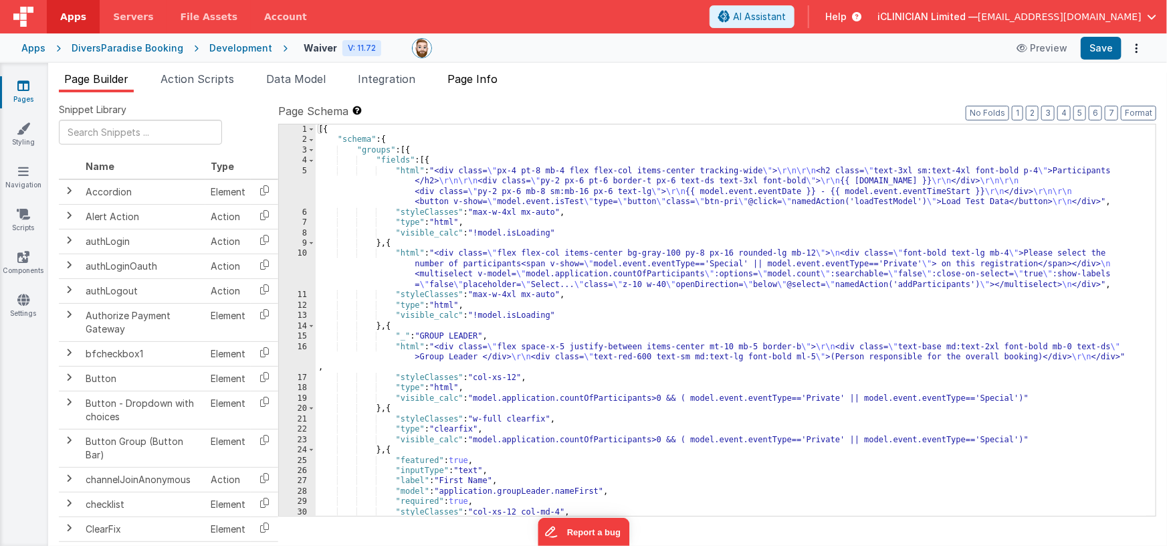
click at [471, 84] on span "Page Info" at bounding box center [472, 78] width 50 height 13
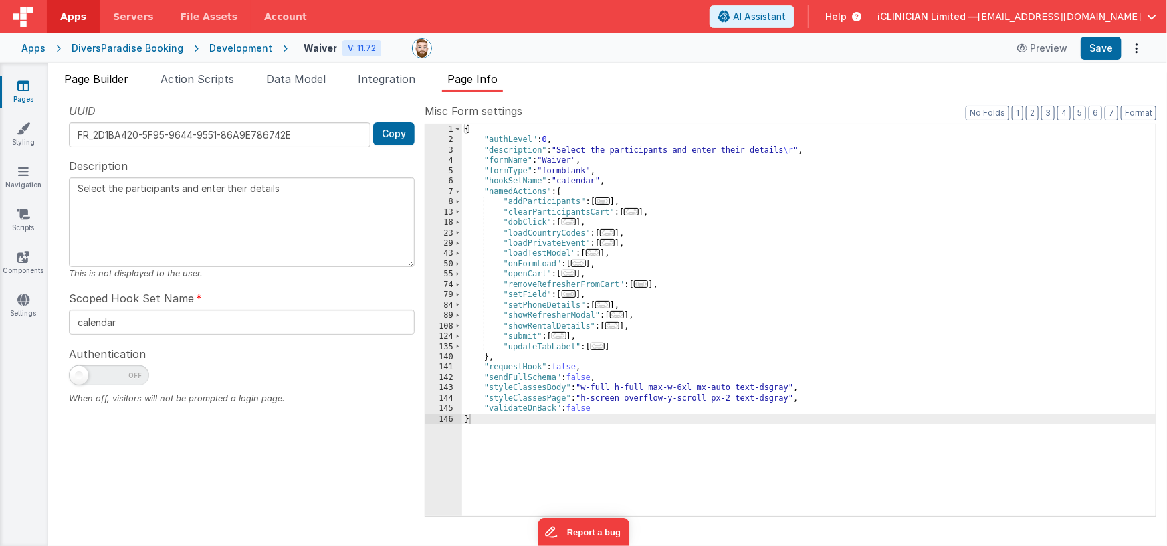
click at [92, 84] on span "Page Builder" at bounding box center [96, 78] width 64 height 13
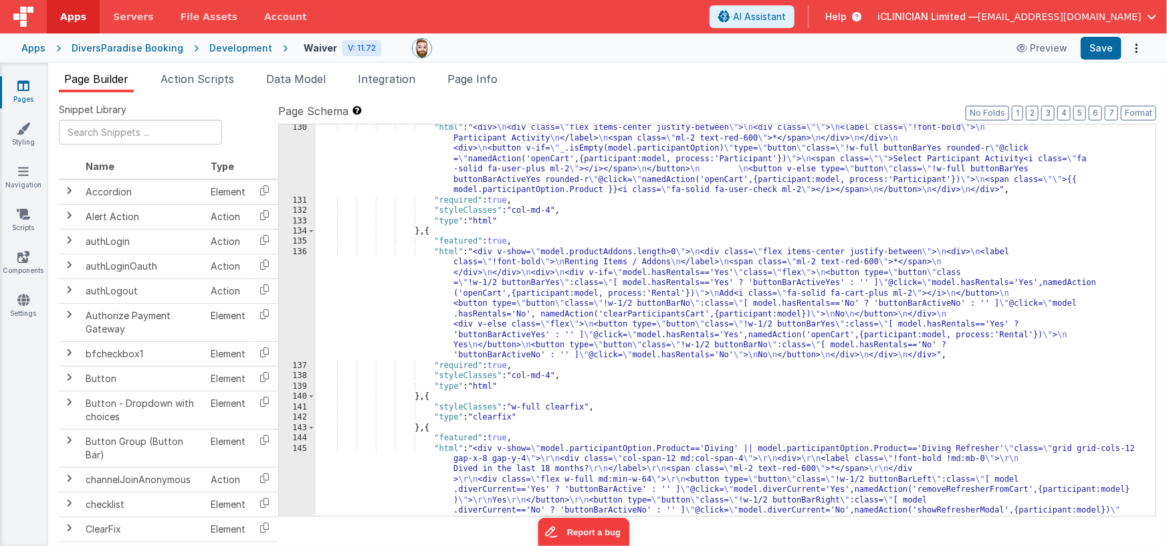
scroll to position [2286, 0]
click at [660, 296] on div ""html" : "<div> \n <div class= \" flex items-center justify-between \" > \n <di…" at bounding box center [731, 457] width 831 height 671
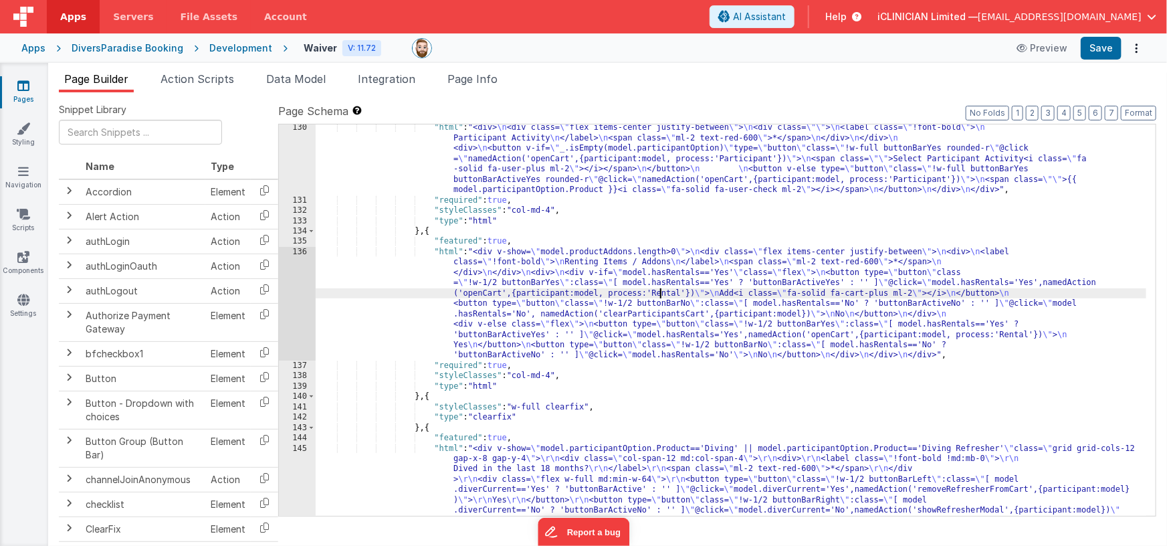
click at [295, 300] on div "136" at bounding box center [297, 304] width 37 height 114
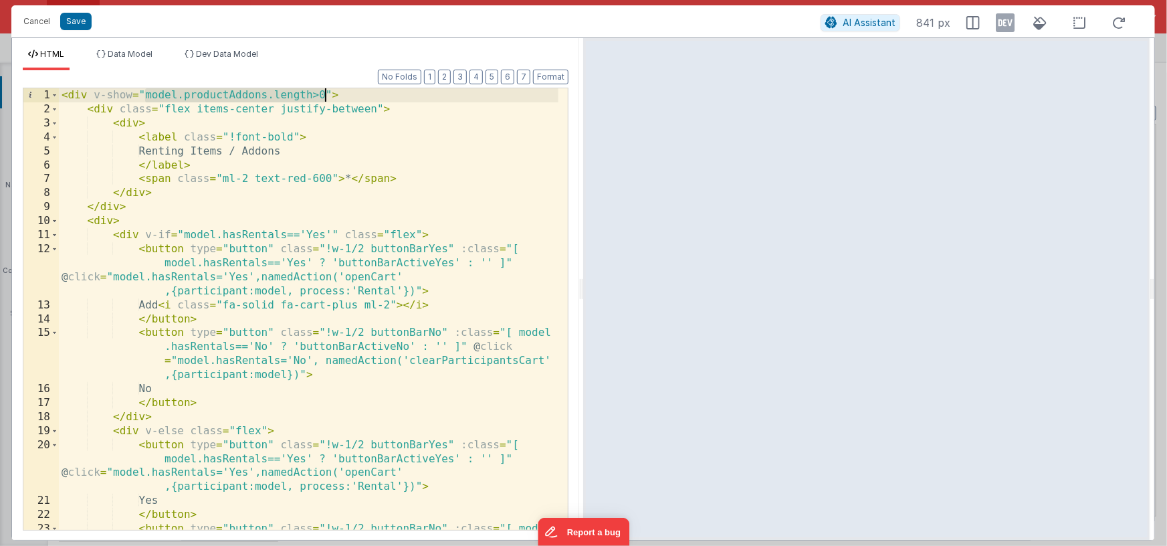
drag, startPoint x: 144, startPoint y: 95, endPoint x: 325, endPoint y: 94, distance: 180.6
click at [325, 94] on div "< div v-show = "model.productAddons.length>0" > < div class = "flex items-cente…" at bounding box center [309, 337] width 500 height 498
click at [242, 96] on div "< div v-show = "!_.isEmpty(mode.productAddons)" > < div class = "flex items-cen…" at bounding box center [309, 337] width 500 height 498
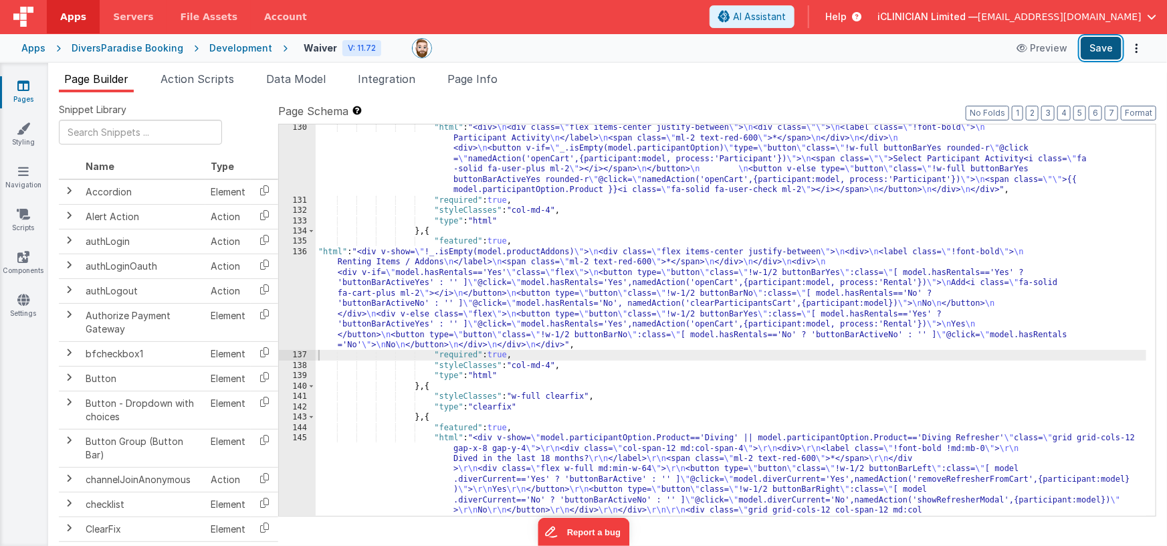
click at [1098, 48] on button "Save" at bounding box center [1101, 48] width 41 height 23
click at [481, 280] on div ""html" : "<div> \n <div class= \" flex items-center justify-between \" > \n <di…" at bounding box center [731, 457] width 831 height 671
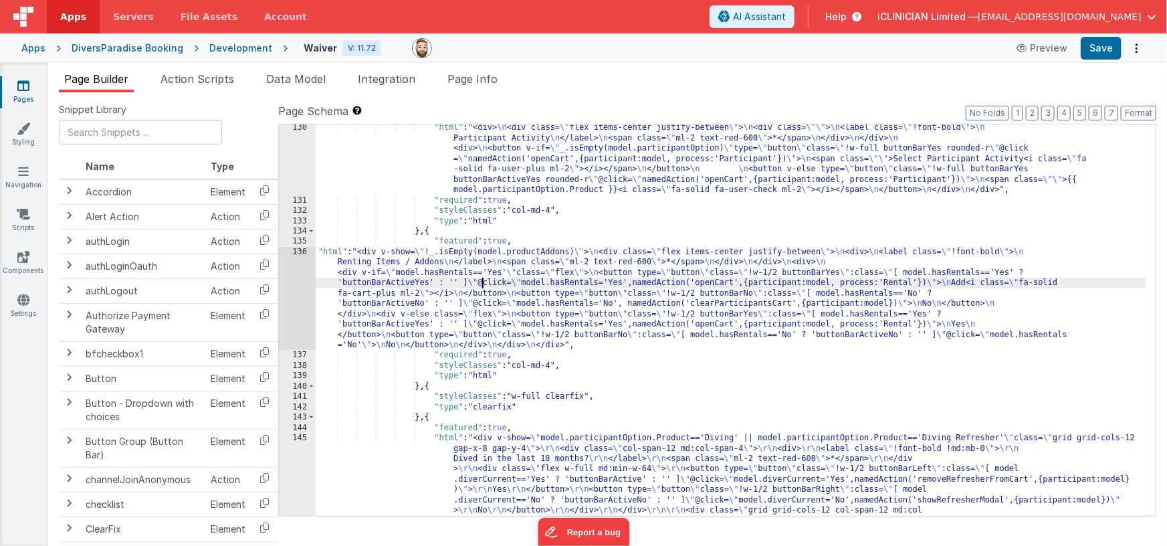
click at [292, 295] on div "136" at bounding box center [297, 299] width 37 height 104
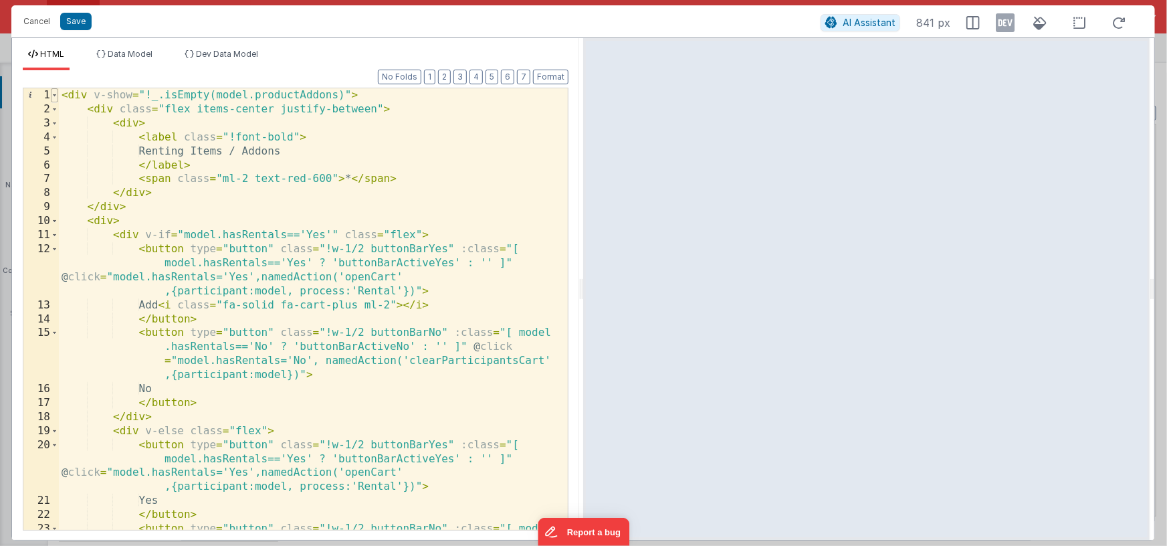
click at [56, 96] on span at bounding box center [54, 95] width 7 height 14
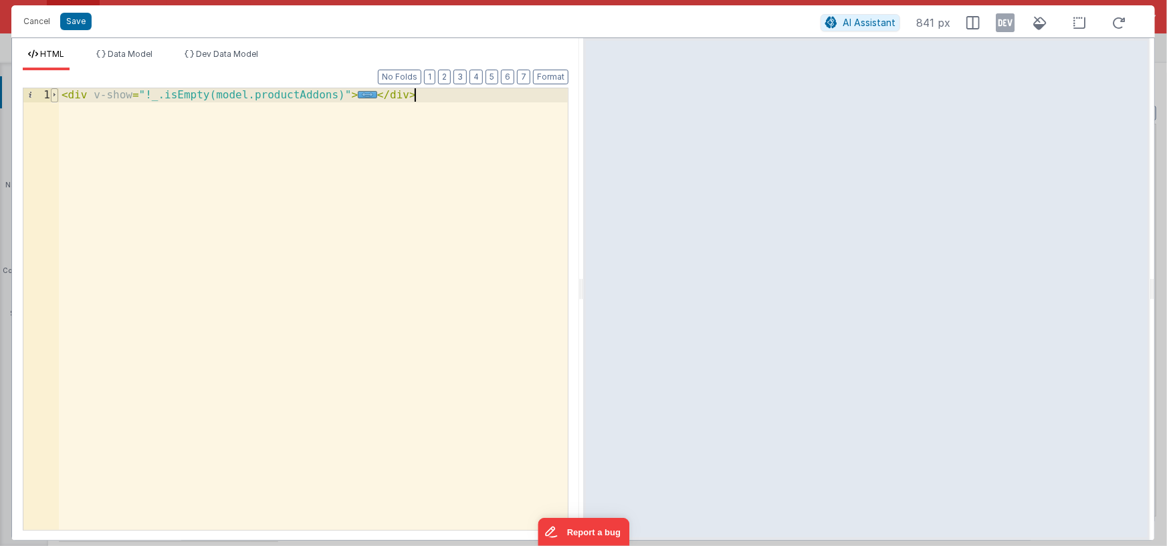
click at [56, 96] on span at bounding box center [54, 95] width 7 height 14
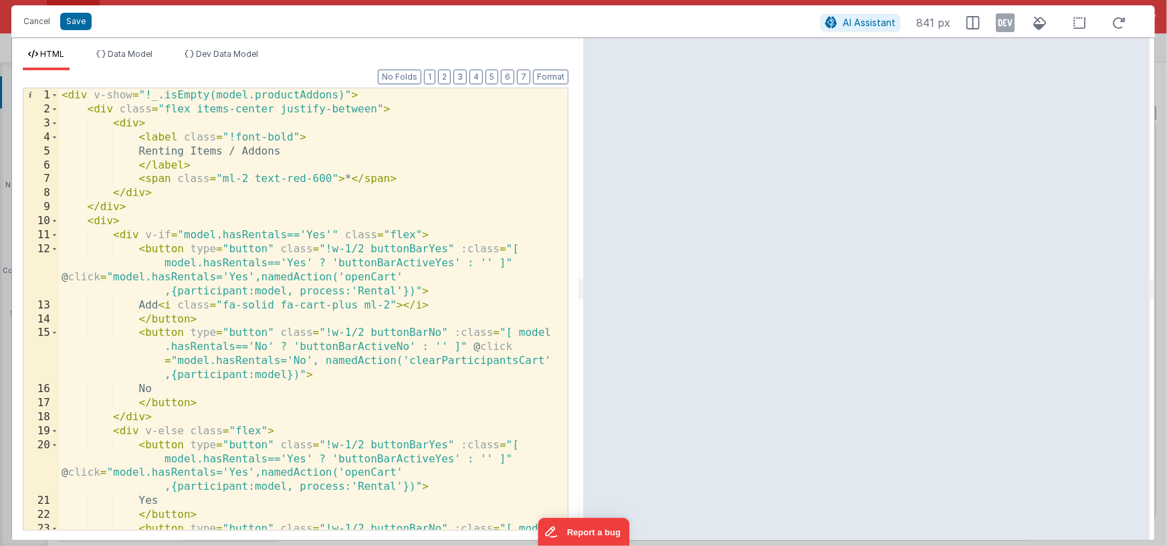
click at [233, 47] on div "HTML Data Model Dev Data Model Format 7 6 5 4 3 2 1 No Folds 1 2 3 4 5 6 7 8 9 …" at bounding box center [295, 289] width 567 height 502
click at [217, 50] on span "Dev Data Model" at bounding box center [227, 54] width 62 height 10
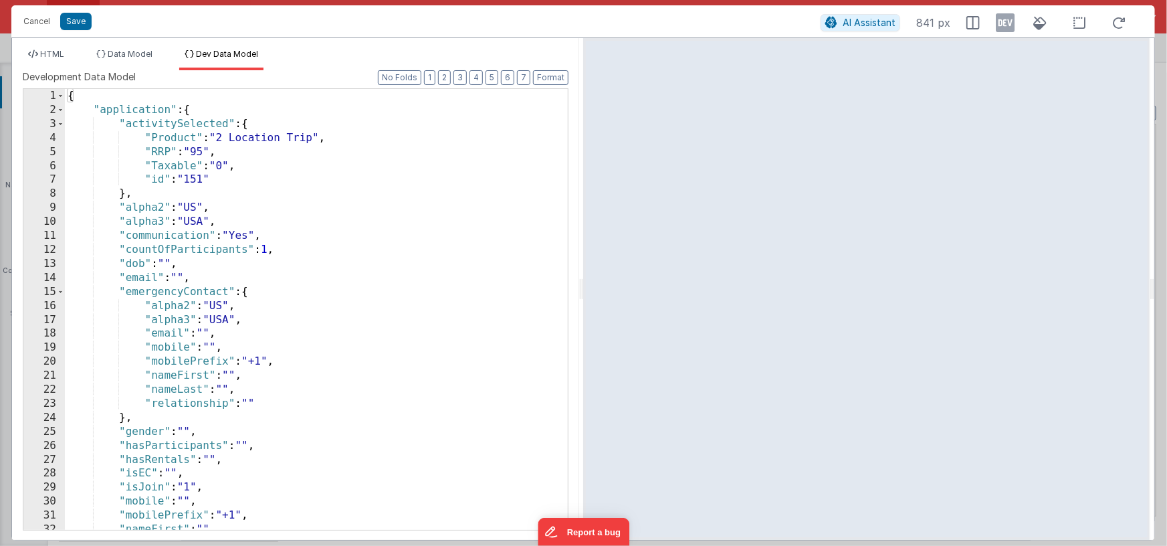
click at [324, 185] on div "{ "application" : { "activitySelected" : { "Product" : "2 Location Trip" , "RRP…" at bounding box center [312, 323] width 494 height 469
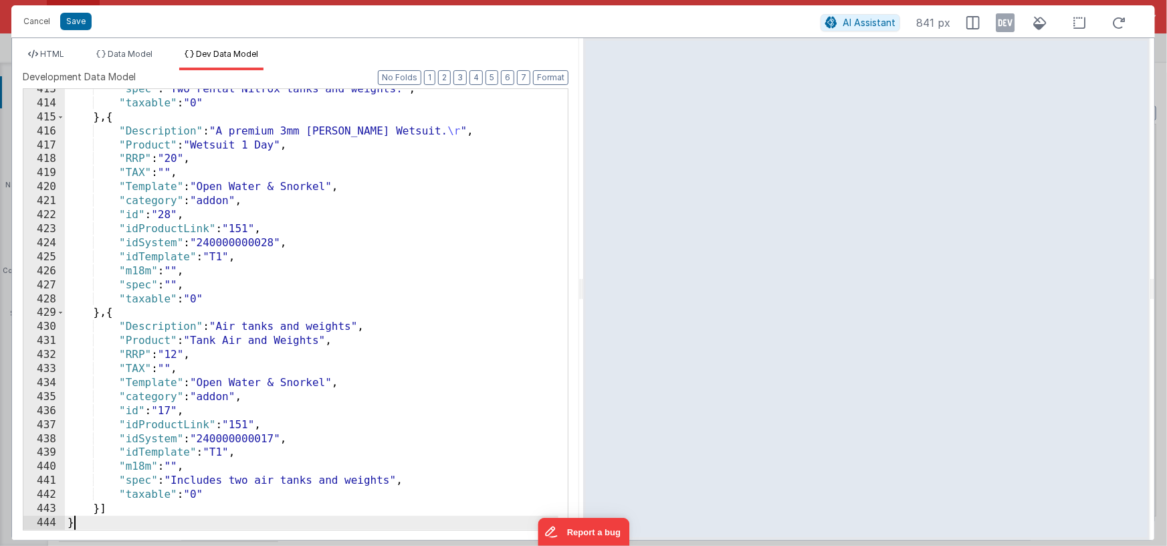
scroll to position [6299, 0]
click at [1008, 20] on icon at bounding box center [1005, 22] width 19 height 21
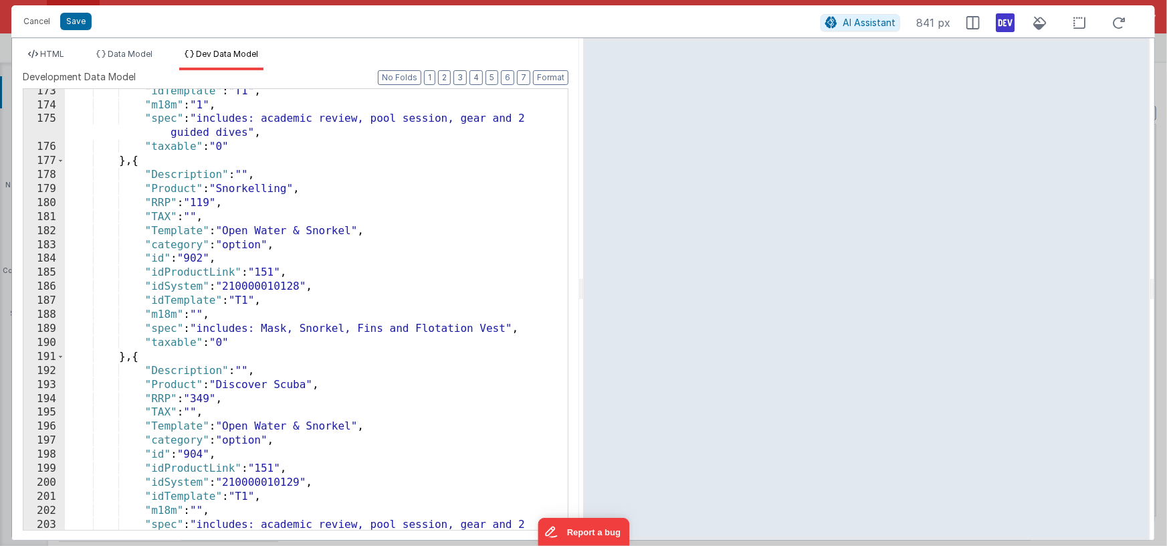
scroll to position [0, 0]
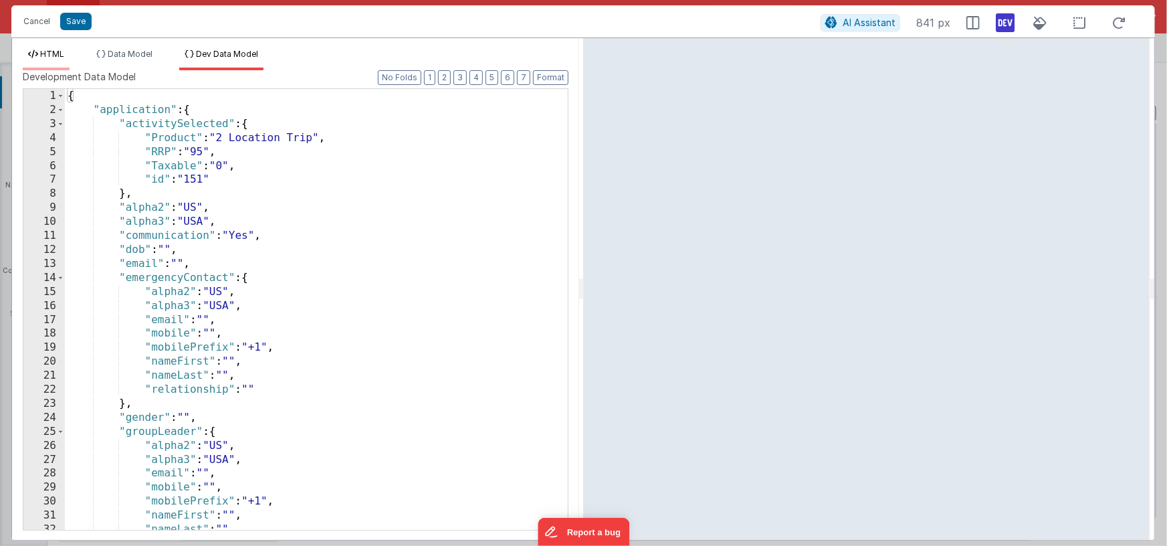
click at [51, 53] on span "HTML" at bounding box center [52, 54] width 24 height 10
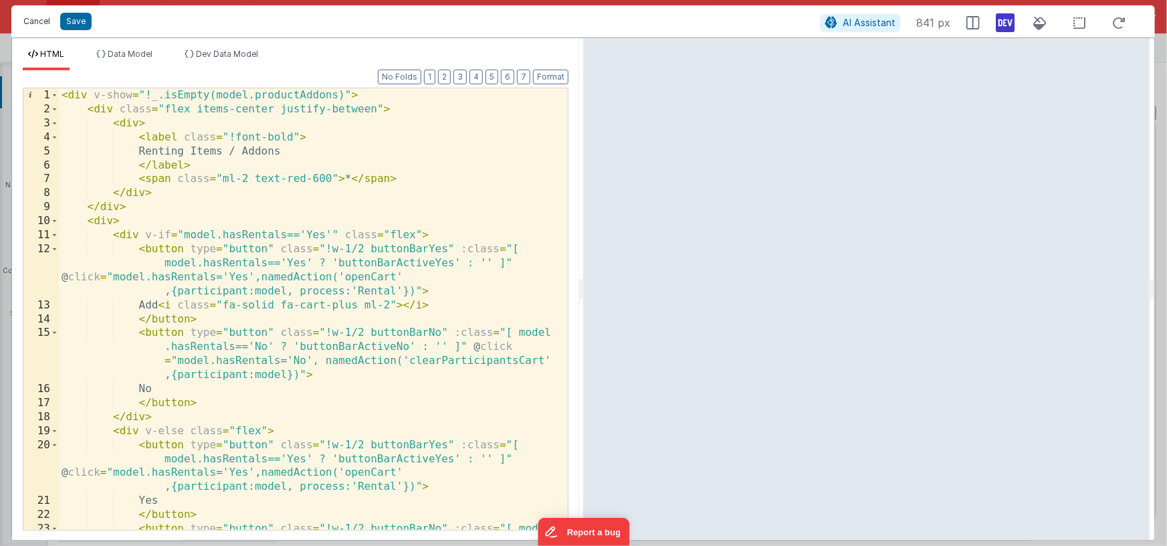
click at [26, 17] on button "Cancel" at bounding box center [37, 21] width 40 height 19
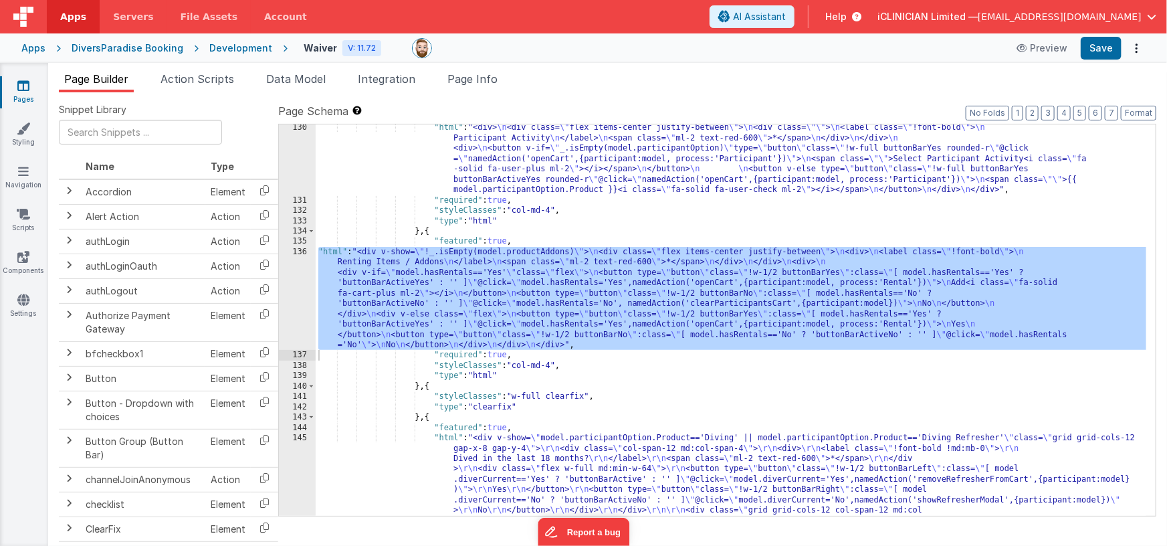
click at [417, 288] on div ""html" : "<div> \n <div class= \" flex items-center justify-between \" > \n <di…" at bounding box center [731, 457] width 831 height 671
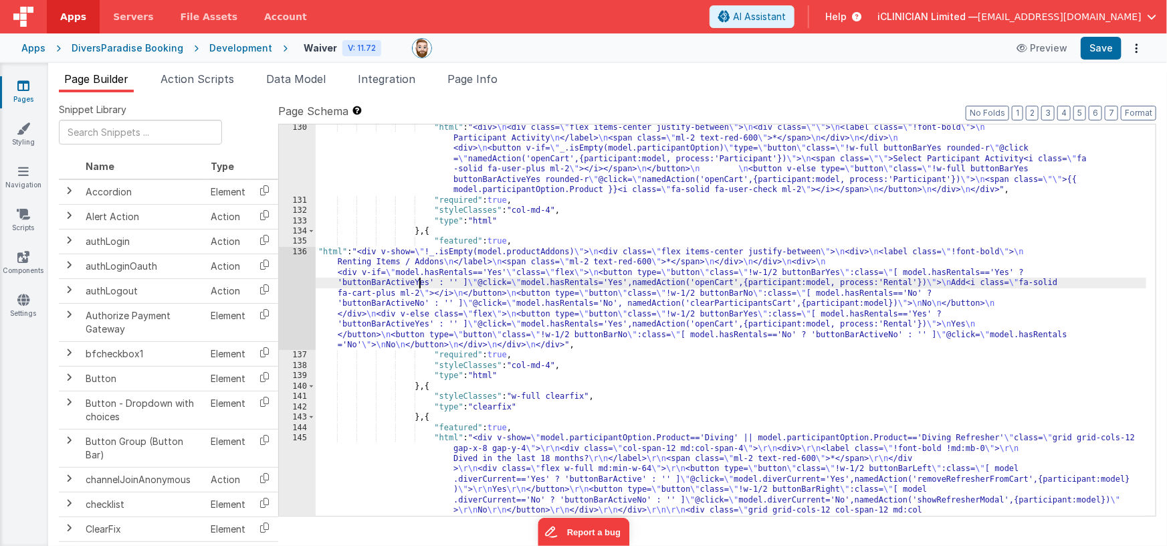
click at [292, 286] on div "136" at bounding box center [297, 299] width 37 height 104
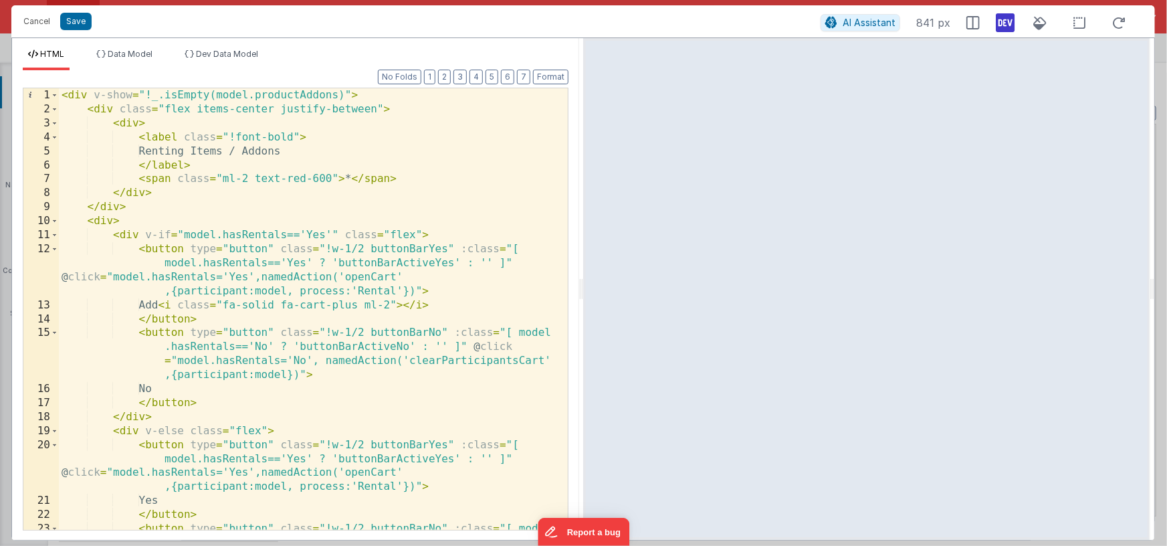
click at [1006, 26] on icon at bounding box center [1005, 22] width 19 height 21
click at [230, 54] on span "Dev Data Model" at bounding box center [227, 54] width 62 height 10
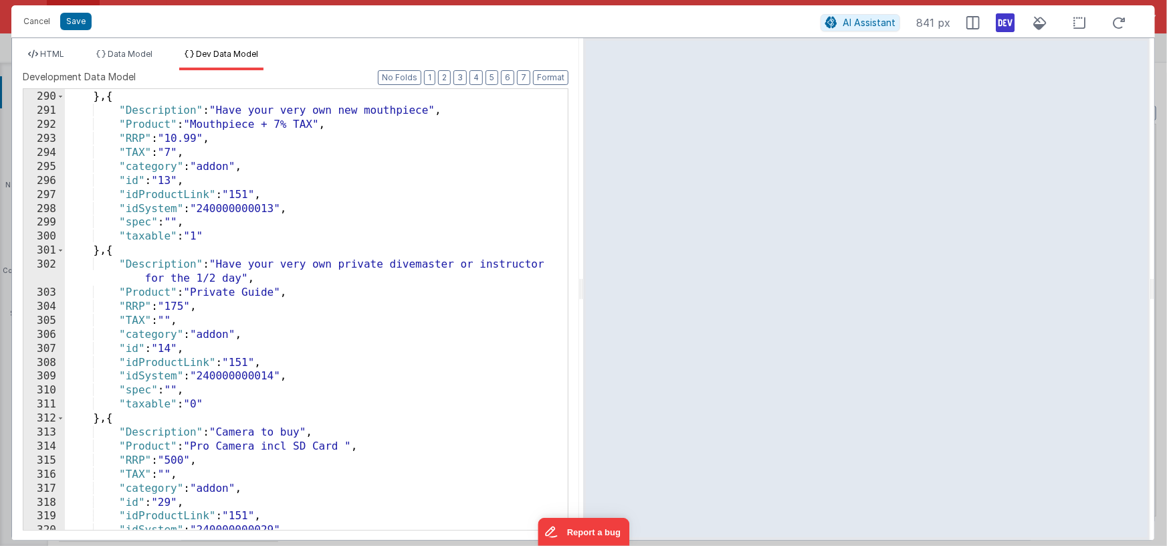
scroll to position [4199, 0]
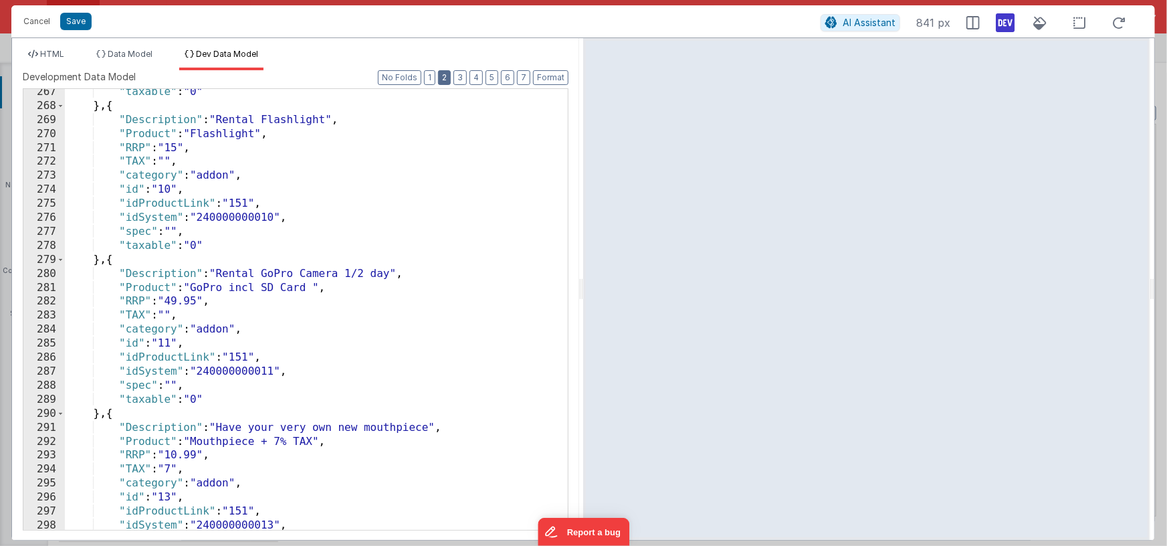
click at [444, 78] on button "2" at bounding box center [444, 77] width 13 height 15
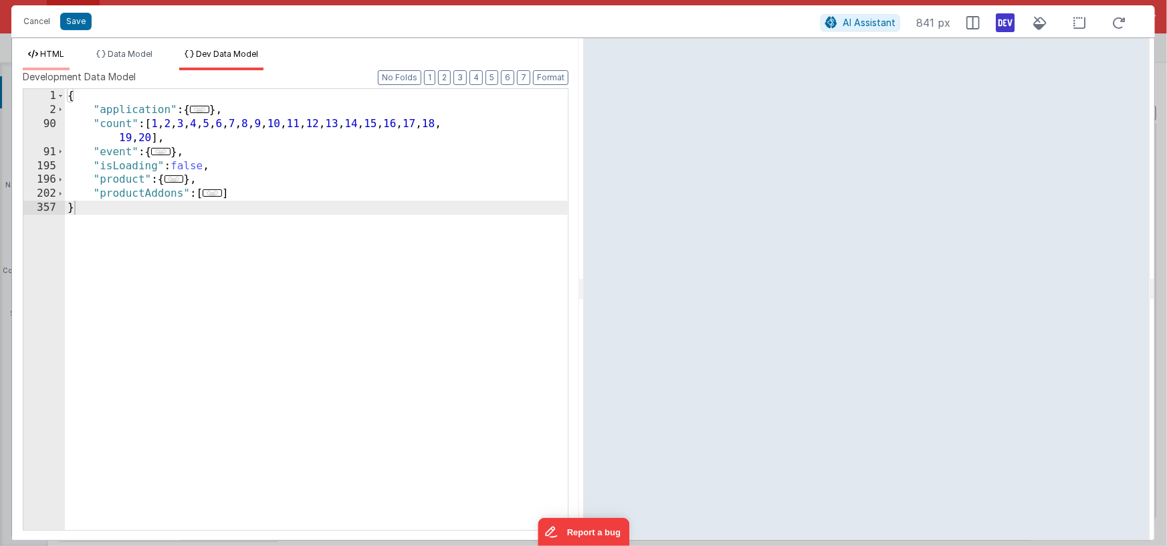
click at [57, 56] on span "HTML" at bounding box center [52, 54] width 24 height 10
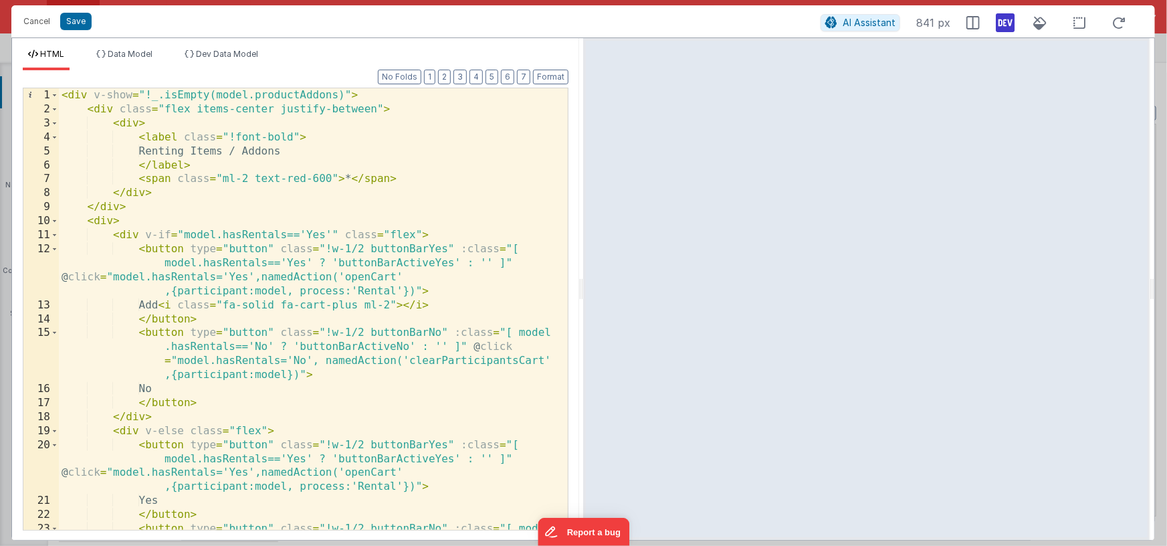
click at [152, 96] on div "< div v-show = "!_.isEmpty(model.productAddons)" > < div class = "flex items-ce…" at bounding box center [309, 337] width 500 height 498
click at [240, 197] on div "< div v-show = "!_.isEmpty(model.productAddons)" > < div class = "flex items-ce…" at bounding box center [309, 337] width 500 height 498
click at [1010, 24] on icon at bounding box center [1005, 22] width 19 height 21
click at [390, 210] on div "< div v-show = "!_.isEmpty(model.productAddons)" > < div class = "flex items-ce…" at bounding box center [309, 337] width 500 height 498
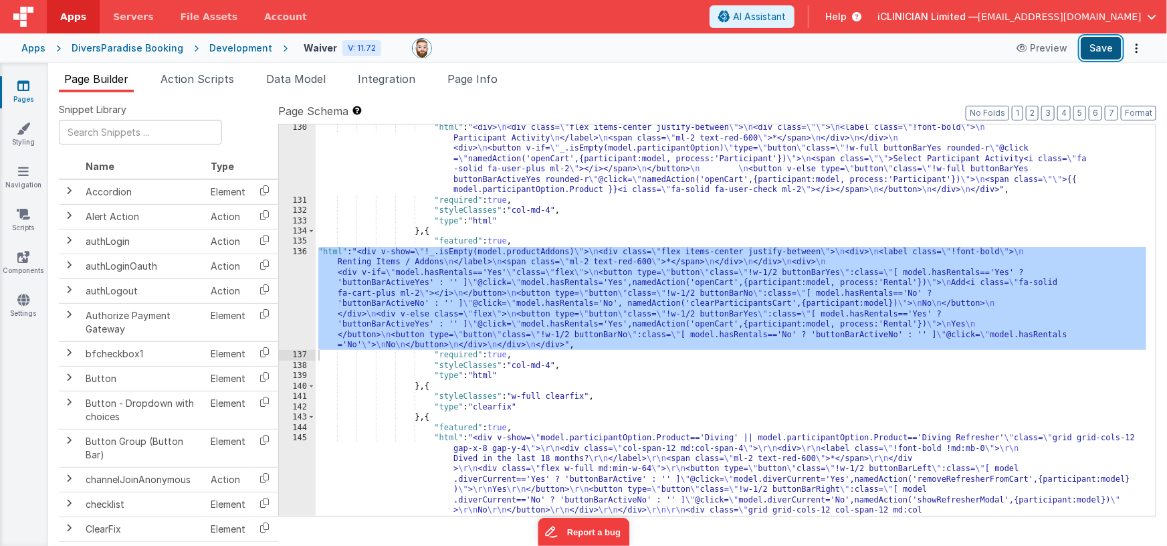
click at [1103, 50] on button "Save" at bounding box center [1101, 48] width 41 height 23
click at [407, 289] on div ""html" : "<div> \n <div class= \" flex items-center justify-between \" > \n <di…" at bounding box center [731, 457] width 831 height 671
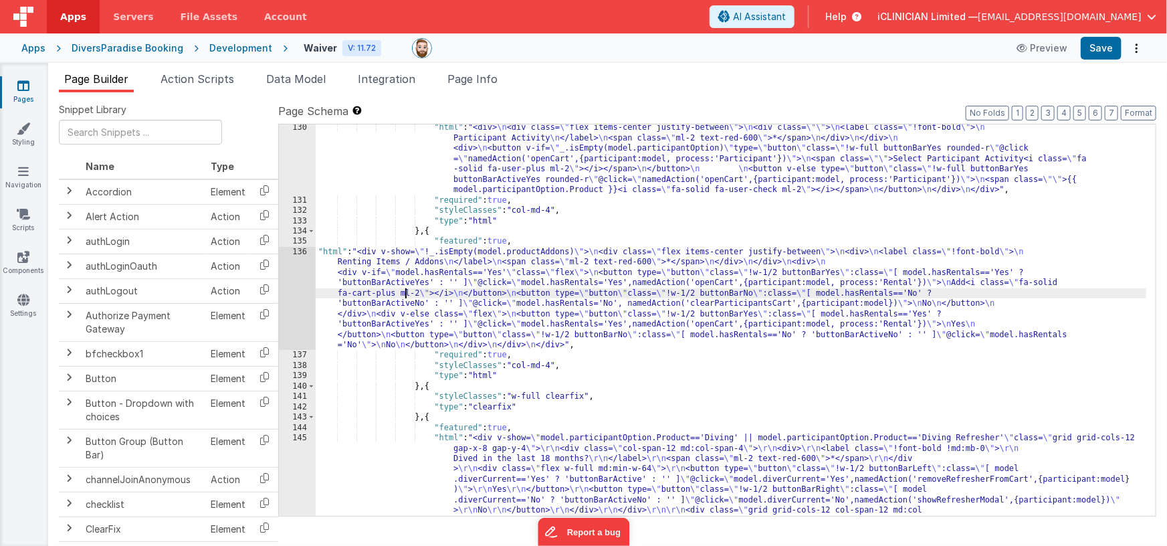
click at [303, 288] on div "136" at bounding box center [297, 299] width 37 height 104
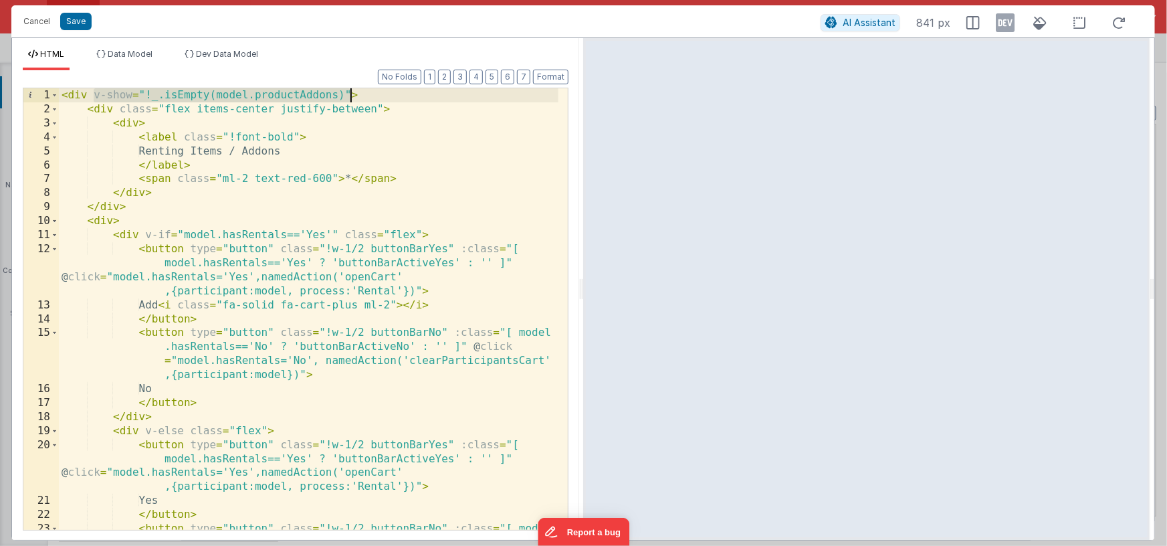
drag, startPoint x: 93, startPoint y: 93, endPoint x: 348, endPoint y: 91, distance: 255.5
click at [348, 91] on div "< div v-show = "!_.isEmpty(model.productAddons)" > < div class = "flex items-ce…" at bounding box center [309, 337] width 500 height 498
click at [342, 94] on div "< div v-show = "!_.isEmpty(model.productAddons)" > < div class = "flex items-ce…" at bounding box center [309, 337] width 500 height 498
click at [144, 94] on div "< div v-show = "!_.isEmpty(model.productAddons)" > < div class = "flex items-ce…" at bounding box center [309, 337] width 500 height 498
drag, startPoint x: 94, startPoint y: 95, endPoint x: 112, endPoint y: 96, distance: 18.7
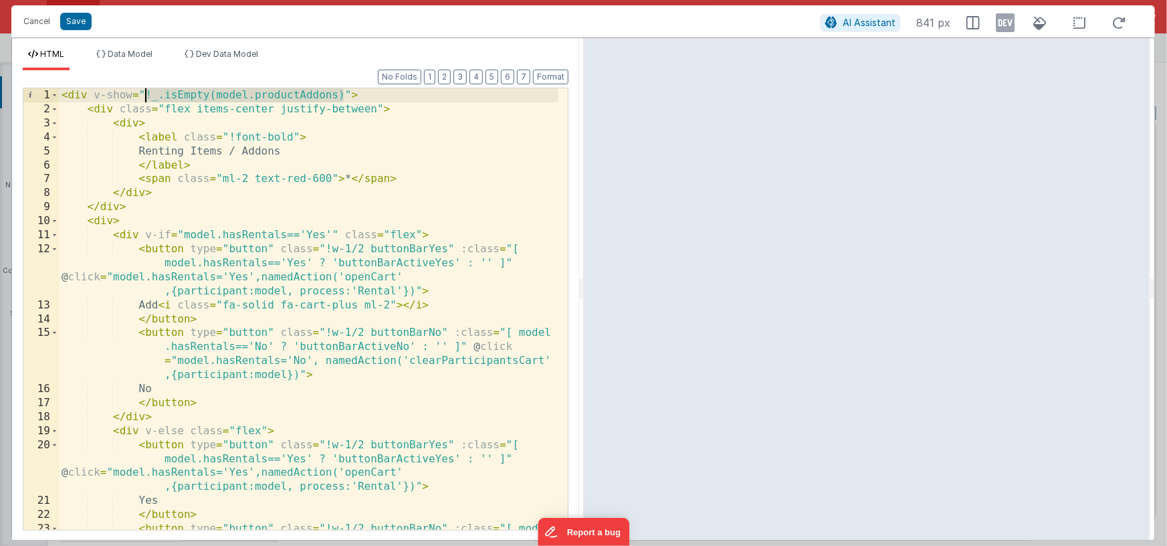
click at [94, 95] on div "< div v-show = "!_.isEmpty(model.productAddons)" > < div class = "flex items-ce…" at bounding box center [309, 337] width 500 height 498
click at [351, 94] on div "< div v-show = "!_.isEmpty(model.productAddons)" > < div class = "flex items-ce…" at bounding box center [309, 337] width 500 height 498
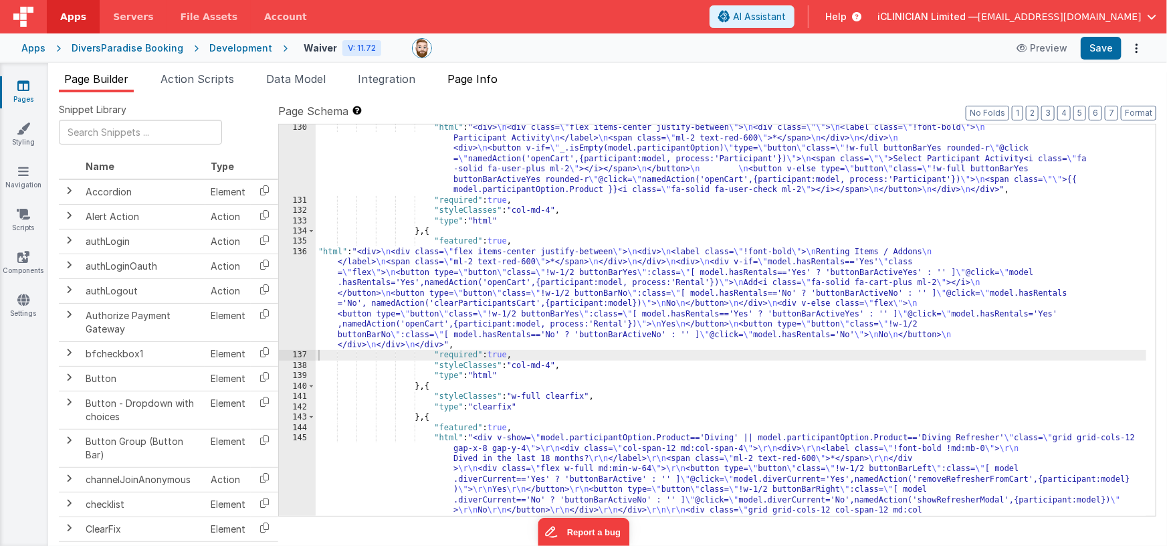
click at [475, 76] on span "Page Info" at bounding box center [472, 78] width 50 height 13
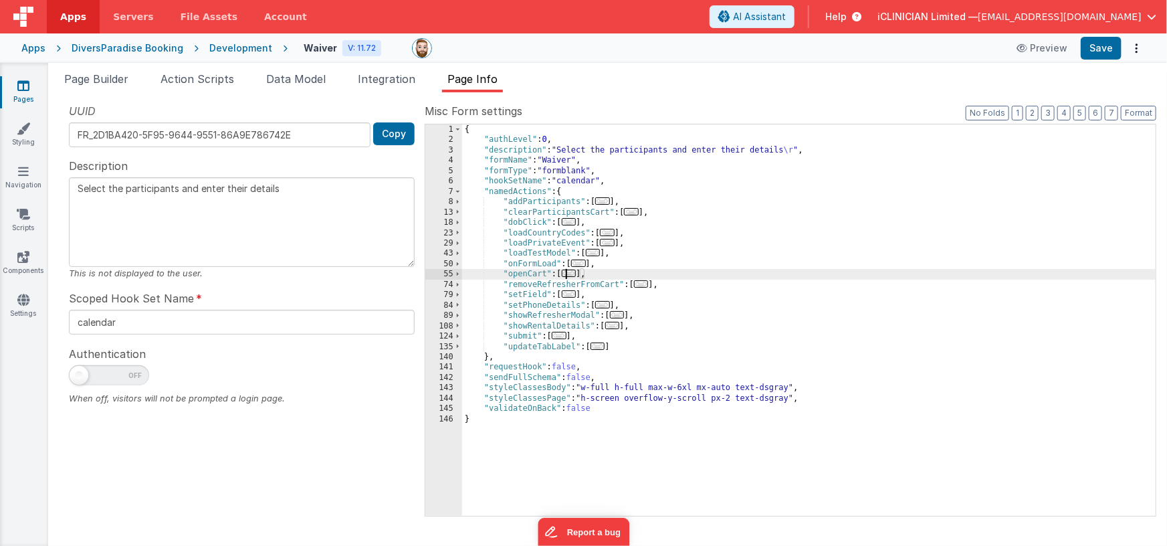
click at [569, 272] on span "..." at bounding box center [569, 273] width 15 height 7
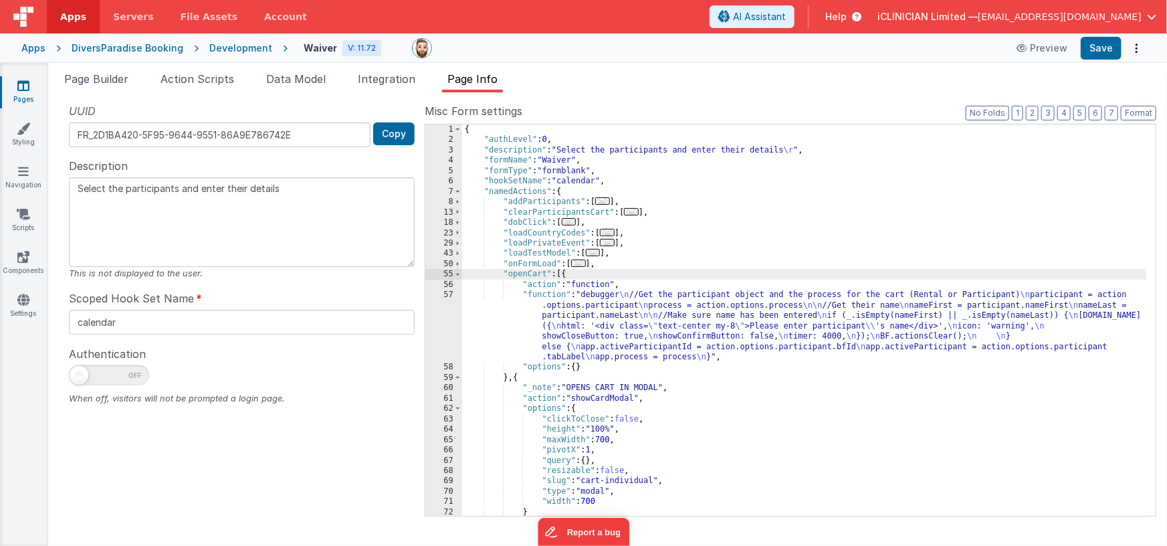
scroll to position [12, 0]
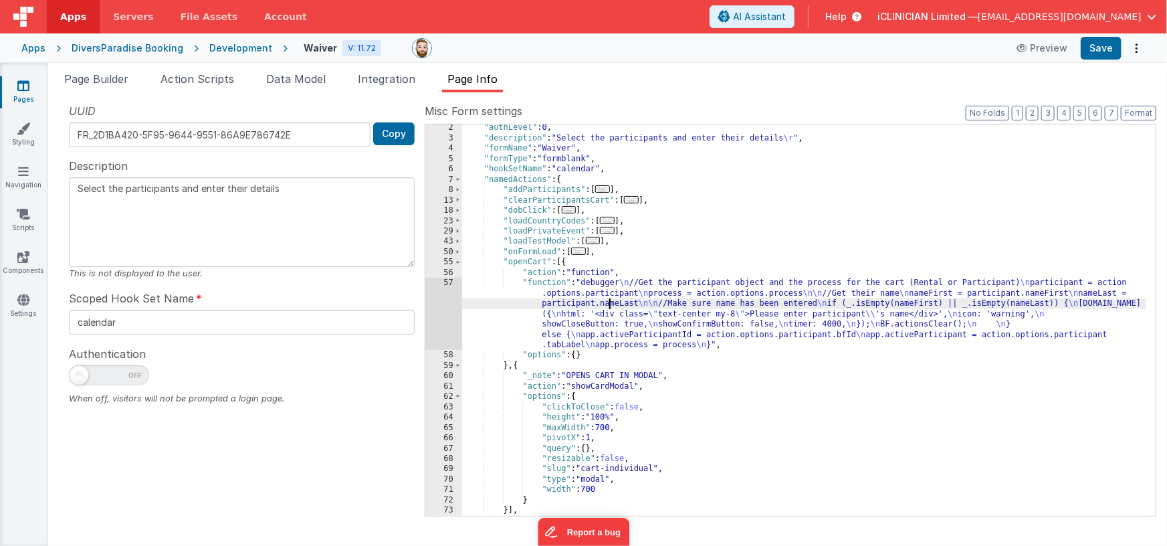
click at [611, 301] on div ""authLevel" : 0 , "description" : "Select the participants and enter their deta…" at bounding box center [804, 328] width 685 height 413
click at [442, 302] on div "57" at bounding box center [443, 314] width 37 height 72
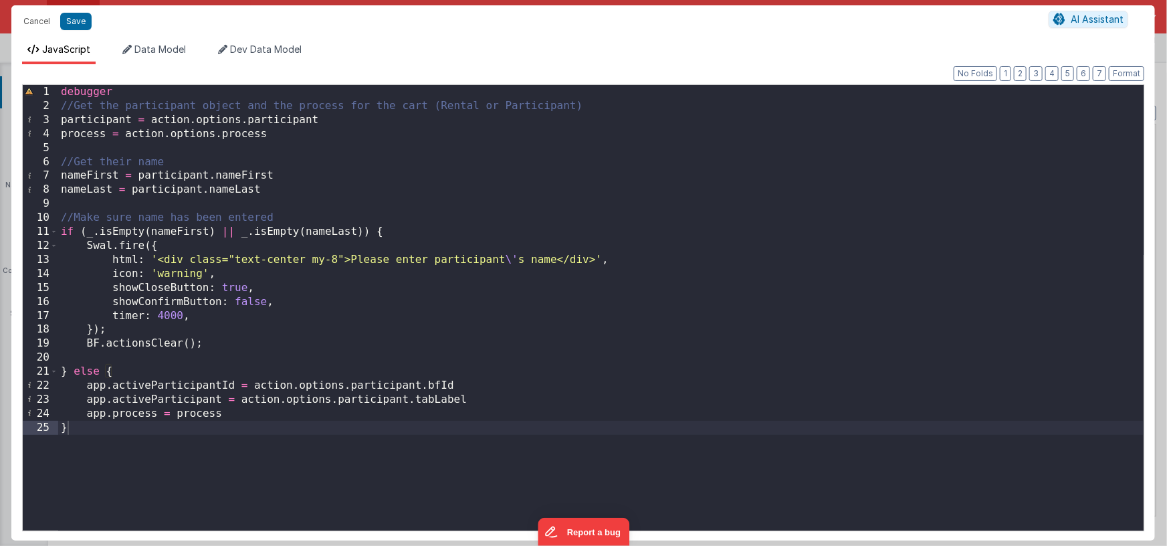
click at [167, 94] on div "debugger //Get the participant object and the process for the cart (Rental or P…" at bounding box center [600, 321] width 1085 height 473
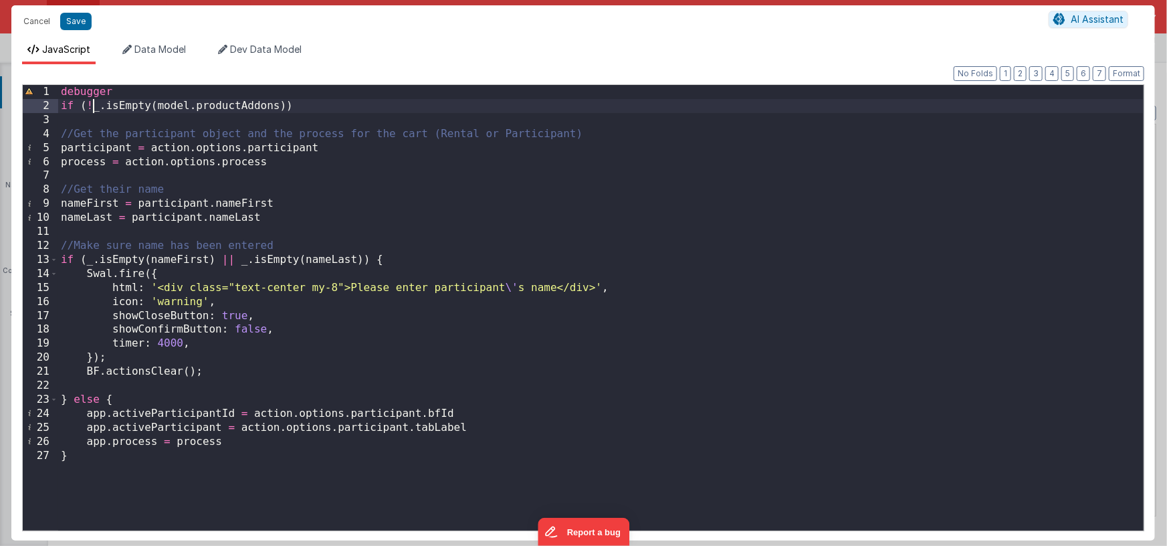
click at [94, 106] on div "debugger if ( ! _ . isEmpty ( model . productAddons )) //Get the participant ob…" at bounding box center [600, 321] width 1085 height 473
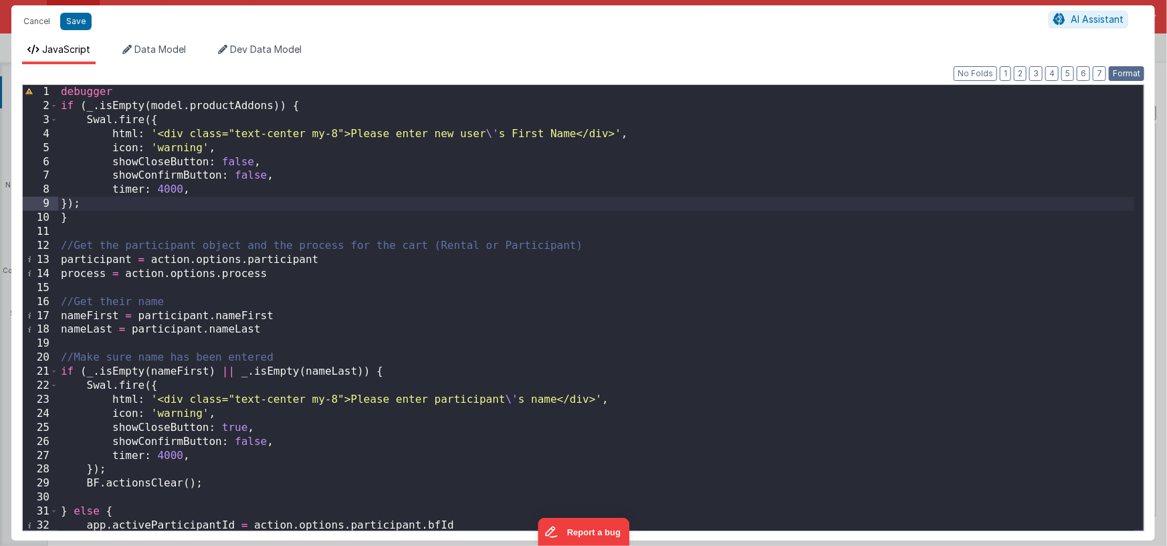
click at [1128, 70] on button "Format" at bounding box center [1126, 73] width 35 height 15
click at [185, 203] on div "debugger if ( _ . isEmpty ( model . productAddons )) { Swal . fire ({ html : '<…" at bounding box center [596, 321] width 1076 height 473
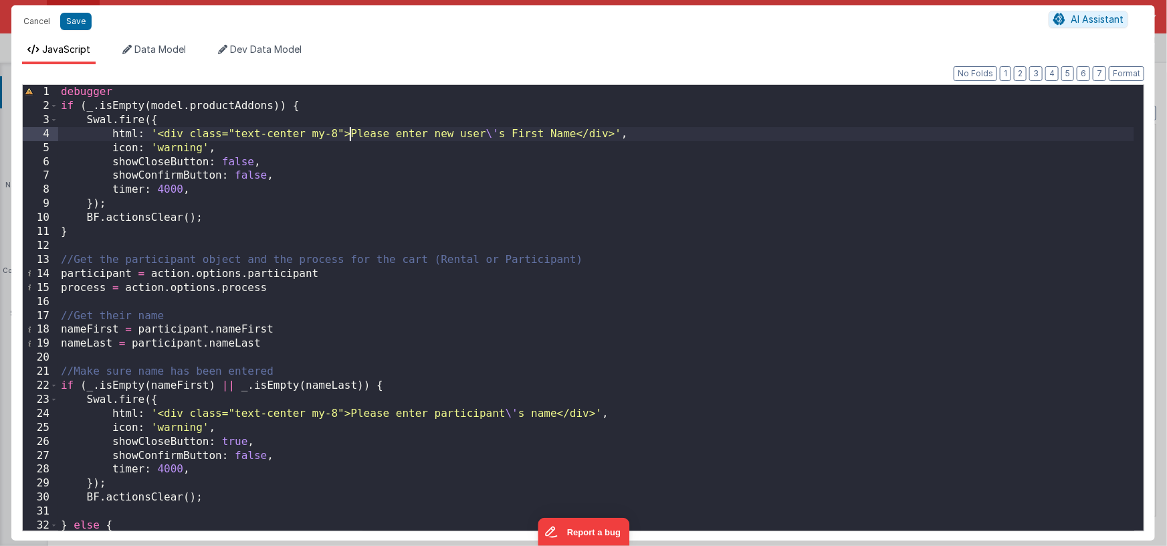
drag, startPoint x: 351, startPoint y: 133, endPoint x: 366, endPoint y: 134, distance: 14.8
click at [351, 133] on div "debugger if ( _ . isEmpty ( model . productAddons )) { Swal . fire ({ html : '<…" at bounding box center [596, 321] width 1076 height 473
click at [182, 149] on div "debugger if ( _ . isEmpty ( model . productAddons )) { Swal . fire ({ html : '<…" at bounding box center [596, 321] width 1076 height 473
click at [181, 149] on div "debugger if ( _ . isEmpty ( model . productAddons )) { Swal . fire ({ html : '<…" at bounding box center [596, 321] width 1076 height 473
click at [352, 133] on div "debugger if ( _ . isEmpty ( model . productAddons )) { Swal . fire ({ html : '<…" at bounding box center [596, 321] width 1076 height 473
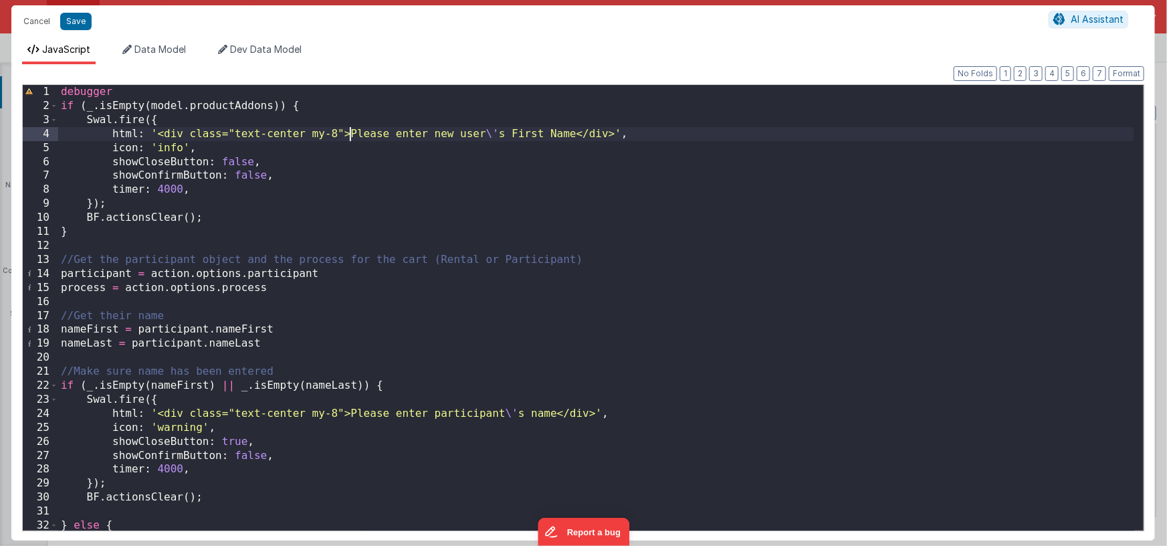
click at [575, 133] on div "debugger if ( _ . isEmpty ( model . productAddons )) { Swal . fire ({ html : '<…" at bounding box center [596, 321] width 1076 height 473
click at [239, 163] on div "debugger if ( _ . isEmpty ( model . productAddons )) { Swal . fire ({ html : '<…" at bounding box center [596, 321] width 1076 height 473
click at [205, 187] on div "debugger if ( _ . isEmpty ( model . productAddons )) { Swal . fire ({ html : '<…" at bounding box center [596, 321] width 1076 height 473
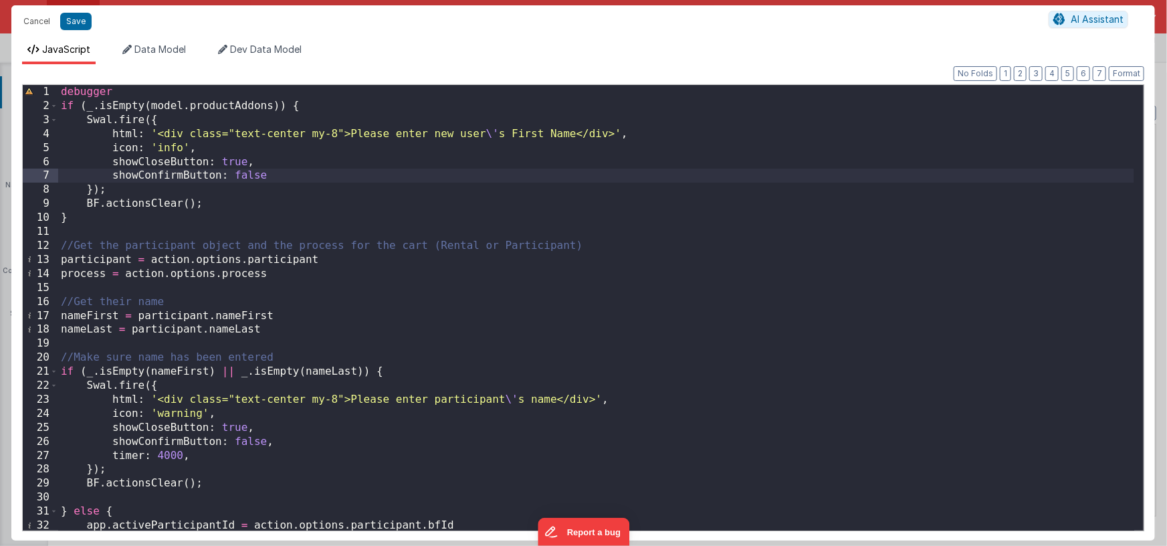
drag, startPoint x: 350, startPoint y: 131, endPoint x: 366, endPoint y: 132, distance: 16.8
click at [350, 131] on div "debugger if ( _ . isEmpty ( model . productAddons )) { Swal . fire ({ html : '<…" at bounding box center [596, 321] width 1076 height 473
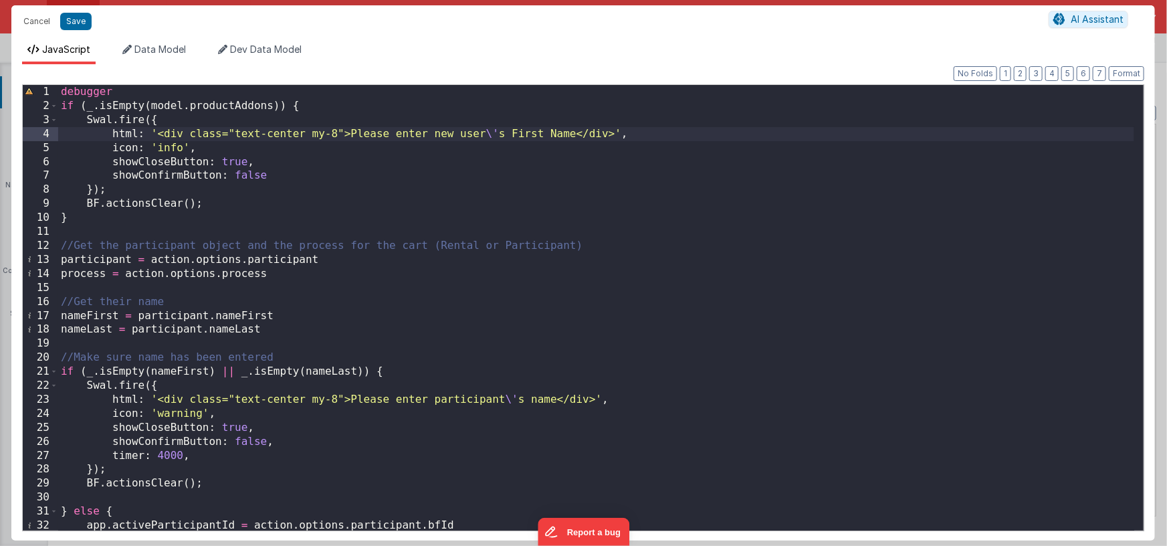
click at [574, 134] on div "debugger if ( _ . isEmpty ( model . productAddons )) { Swal . fire ({ html : '<…" at bounding box center [596, 321] width 1076 height 473
type textarea "Select the participants and enter their details"
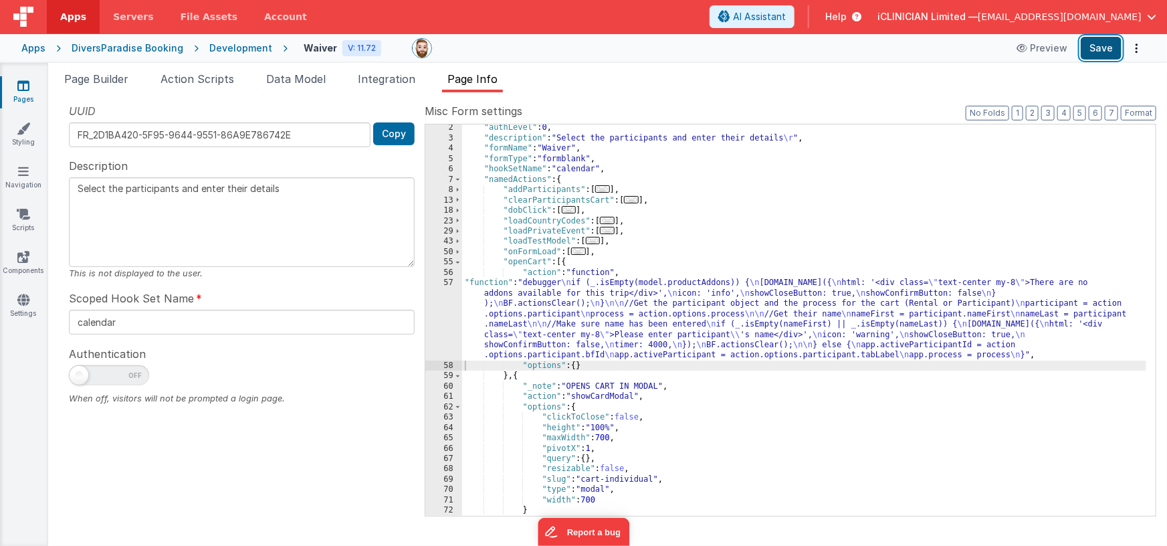
click at [1096, 50] on button "Save" at bounding box center [1101, 48] width 41 height 23
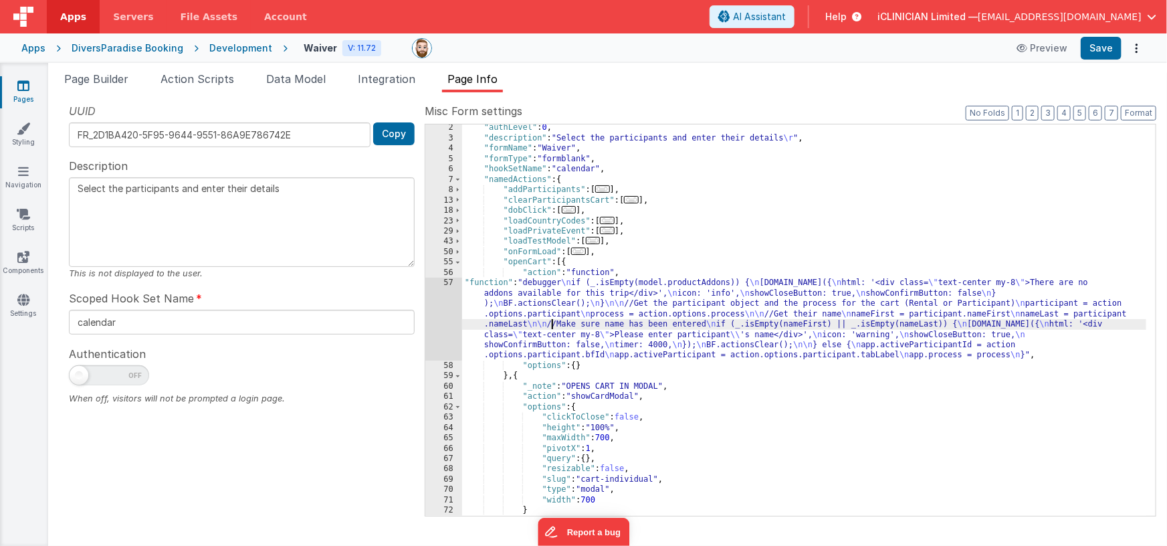
click at [554, 322] on div ""authLevel" : 0 , "description" : "Select the participants and enter their deta…" at bounding box center [804, 328] width 685 height 413
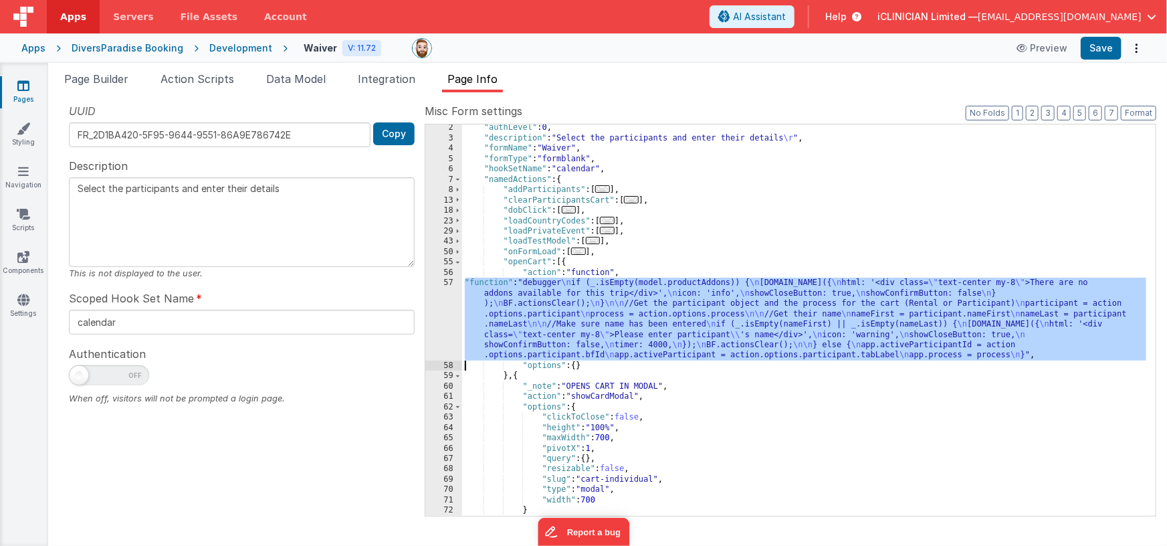
click at [447, 319] on div "57" at bounding box center [443, 319] width 37 height 83
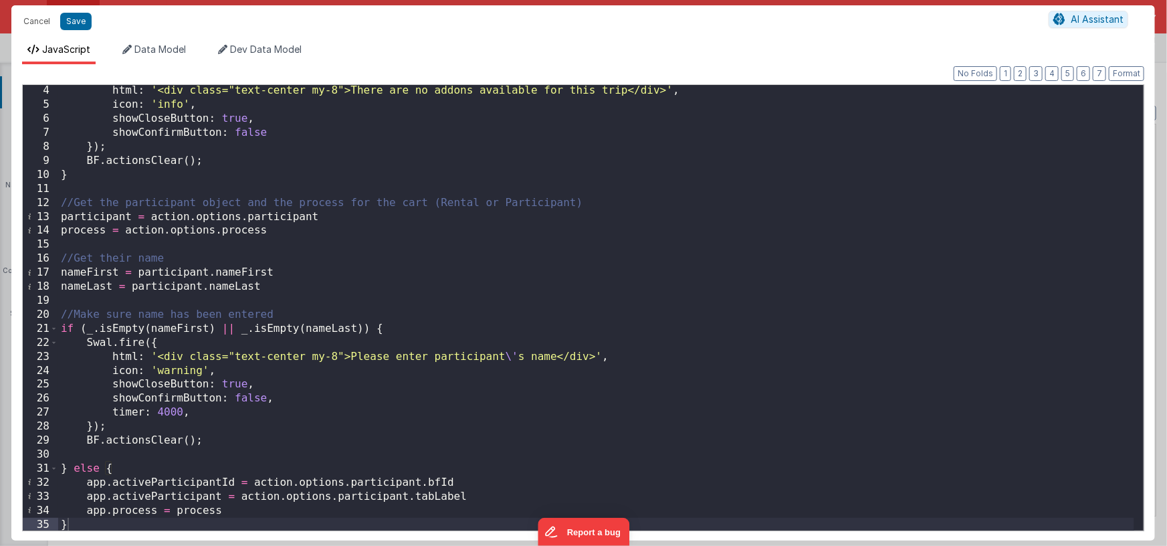
scroll to position [43, 0]
